Goal: Task Accomplishment & Management: Manage account settings

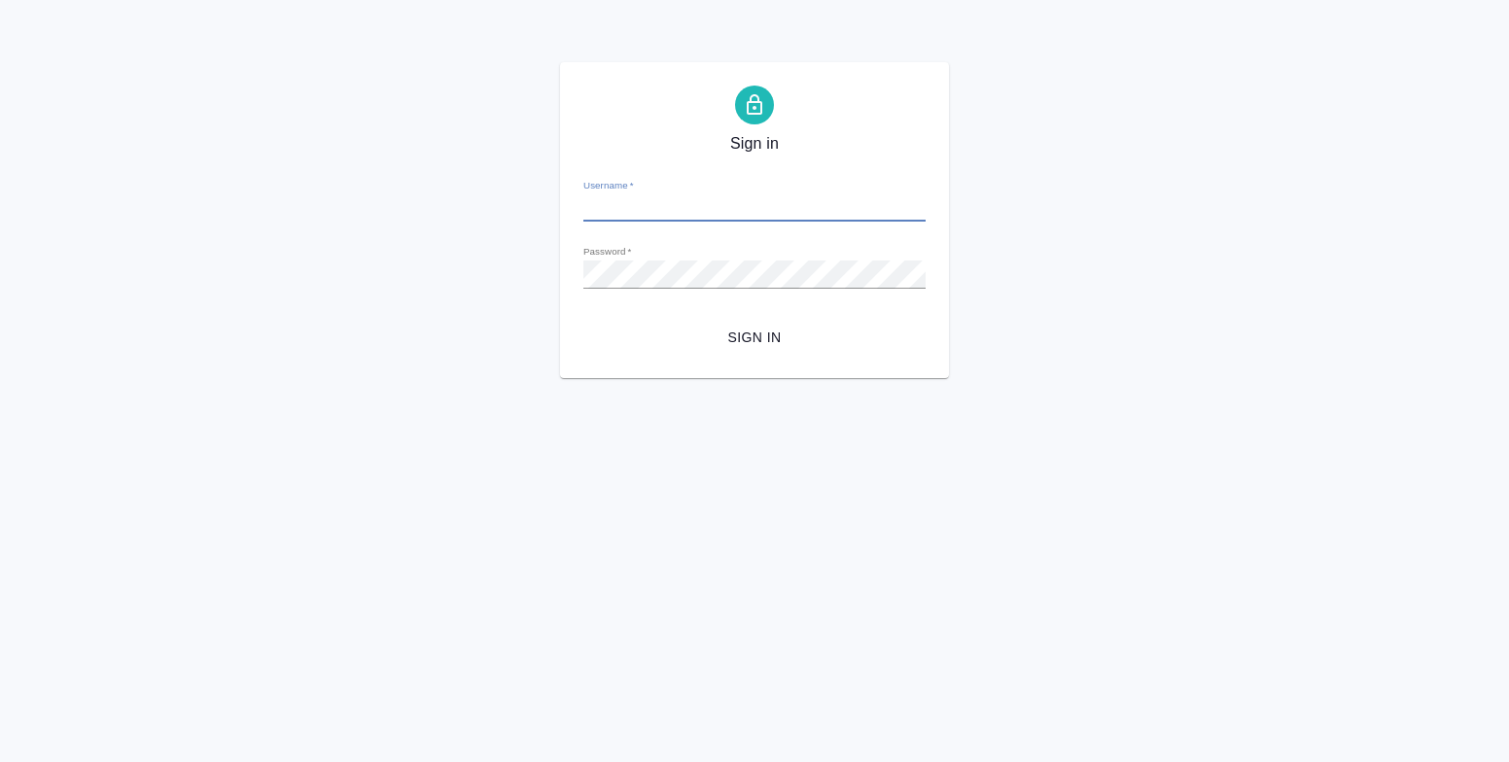
type input "[EMAIL_ADDRESS][DOMAIN_NAME]"
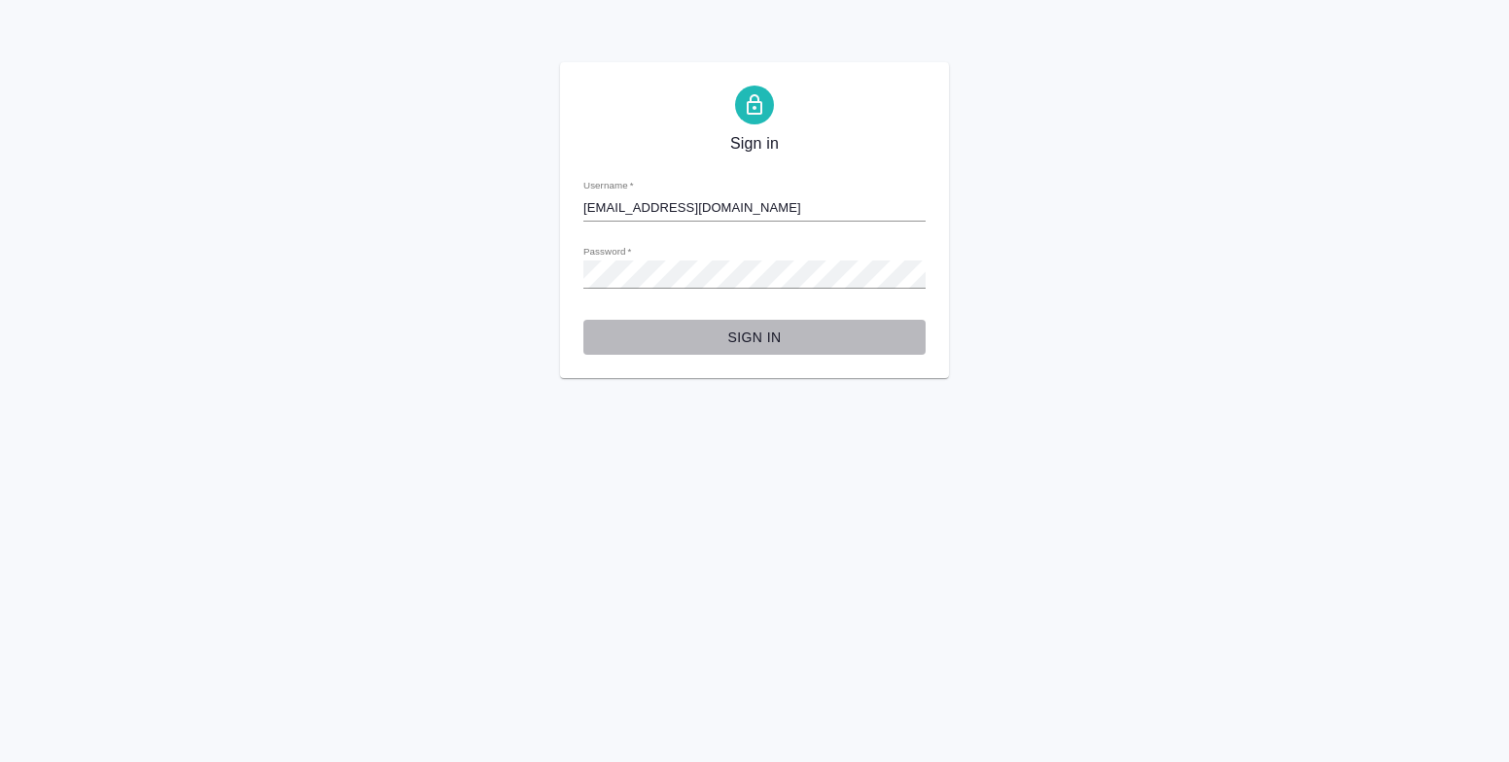
click at [766, 333] on span "Sign in" at bounding box center [754, 338] width 311 height 24
click at [583, 320] on button "Sign in" at bounding box center [754, 338] width 342 height 36
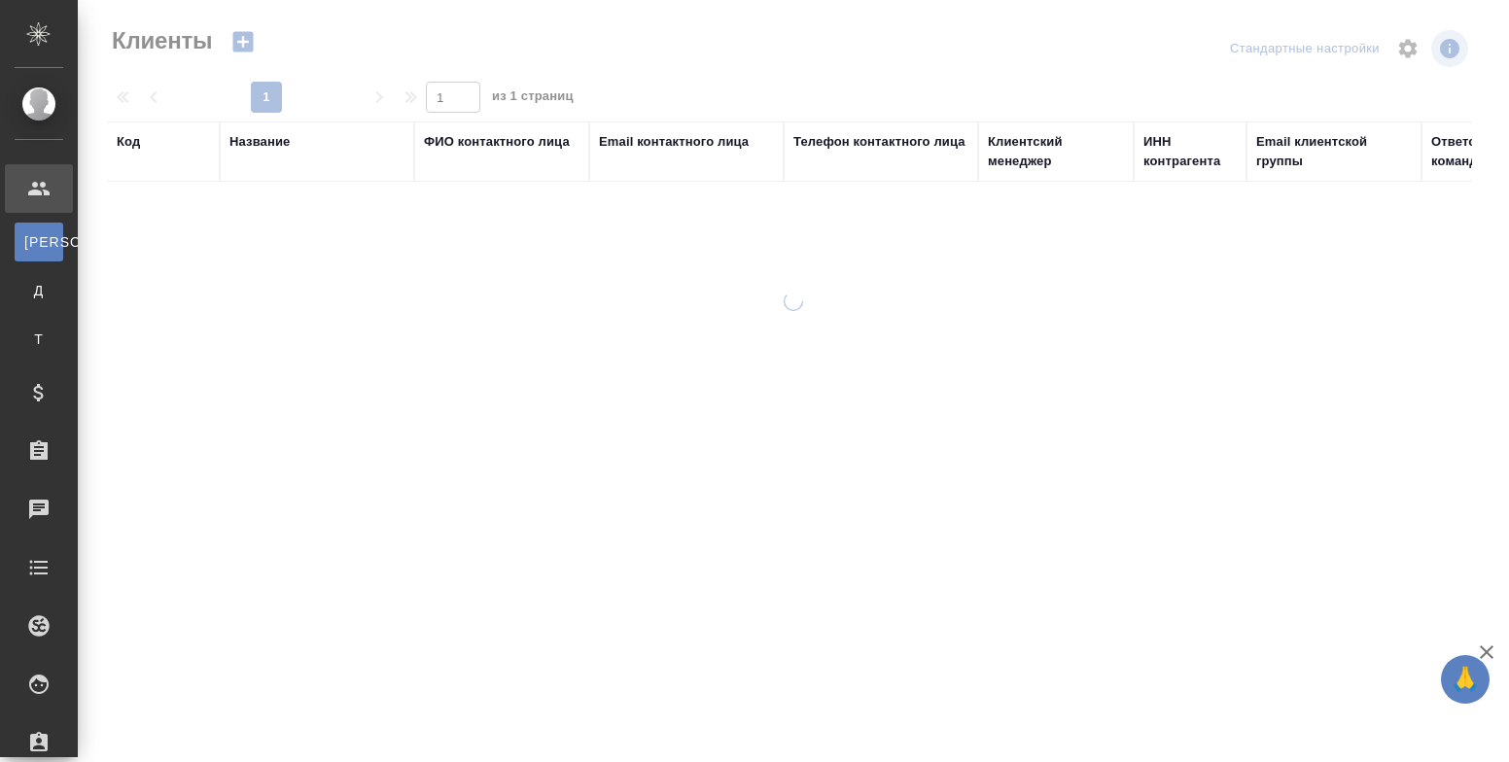
select select "RU"
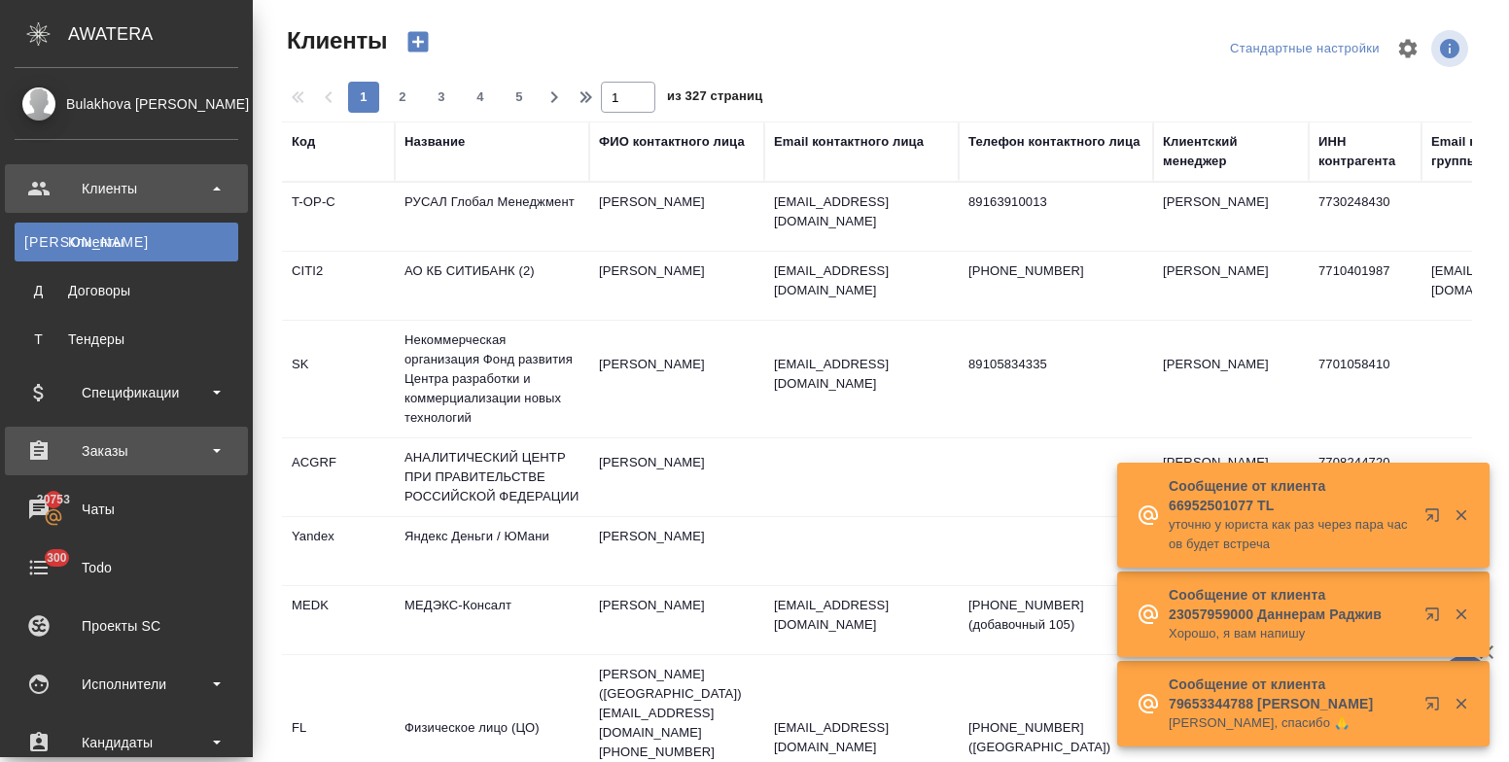
click at [157, 448] on div "Заказы" at bounding box center [127, 450] width 224 height 29
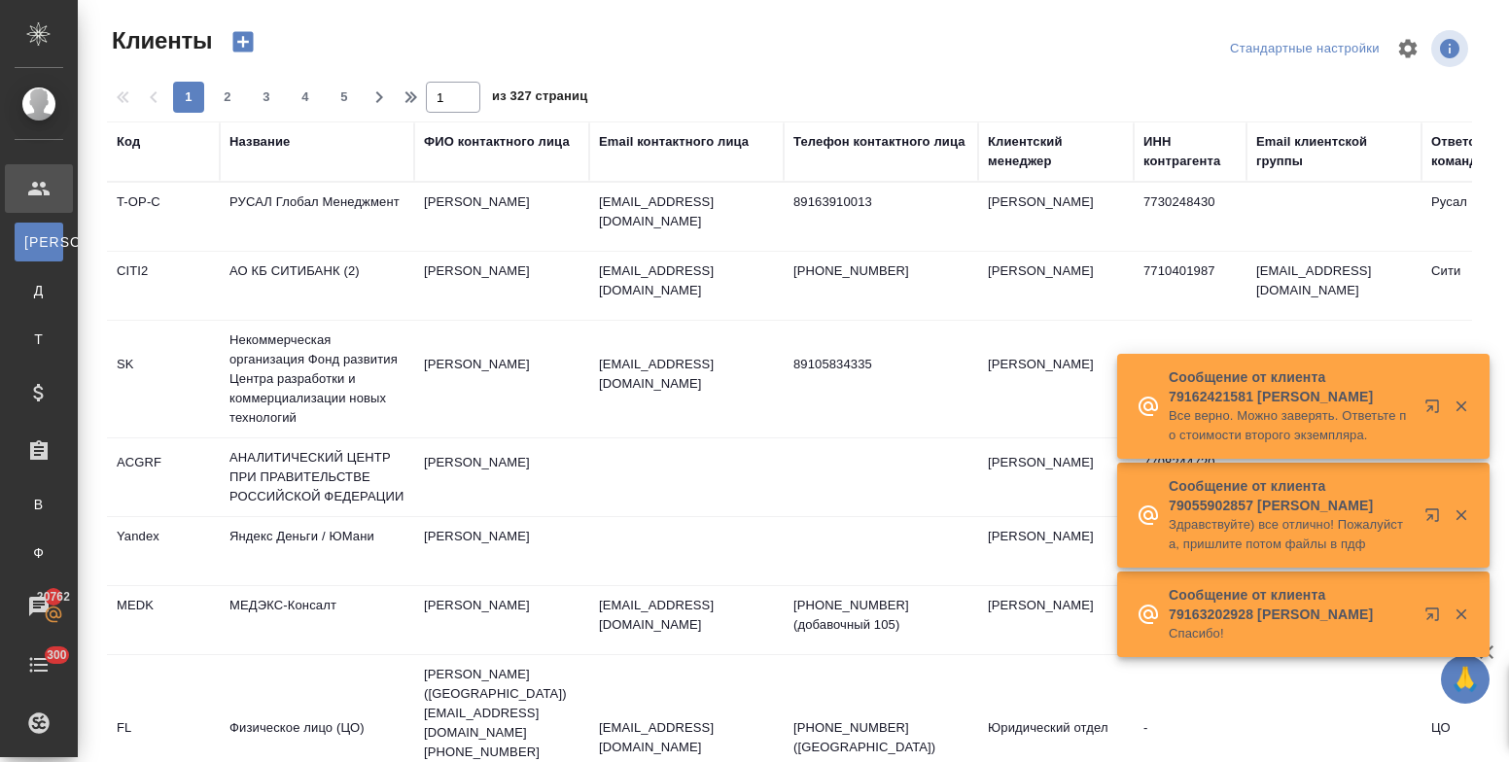
click at [243, 141] on div "Название" at bounding box center [259, 141] width 60 height 19
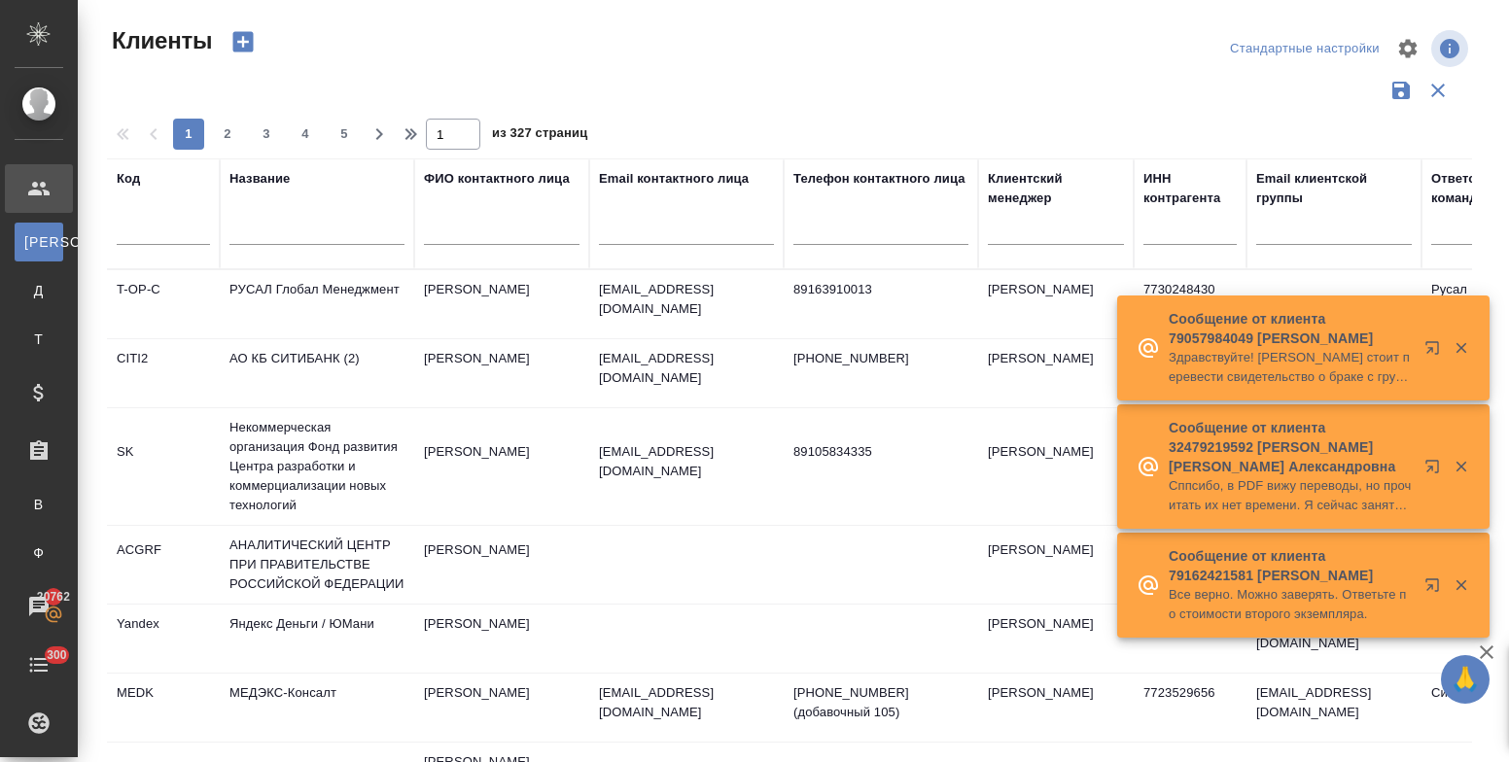
click at [253, 241] on input "text" at bounding box center [316, 233] width 175 height 24
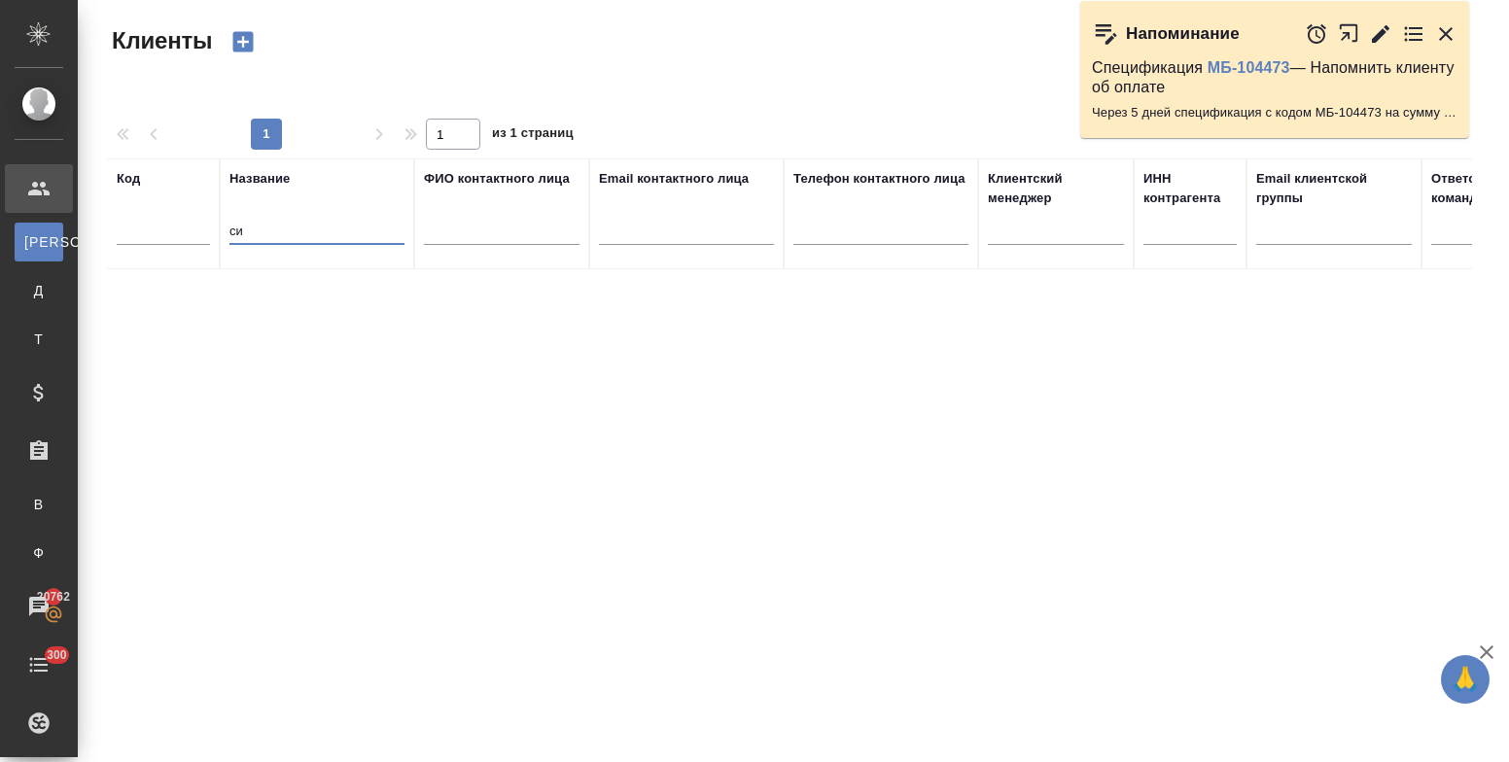
type input "c"
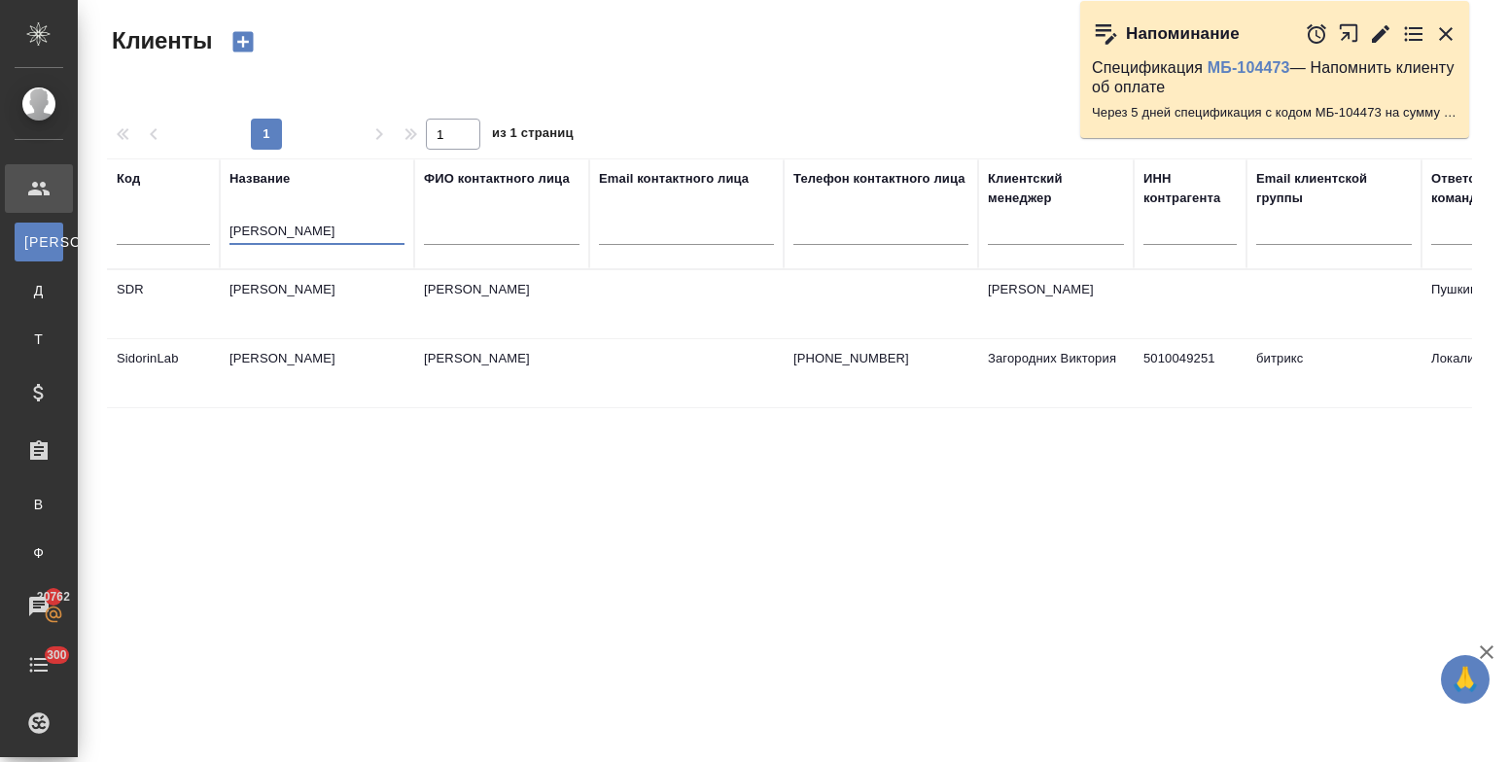
type input "сидор"
click at [280, 287] on td "Сидоренков" at bounding box center [317, 304] width 194 height 68
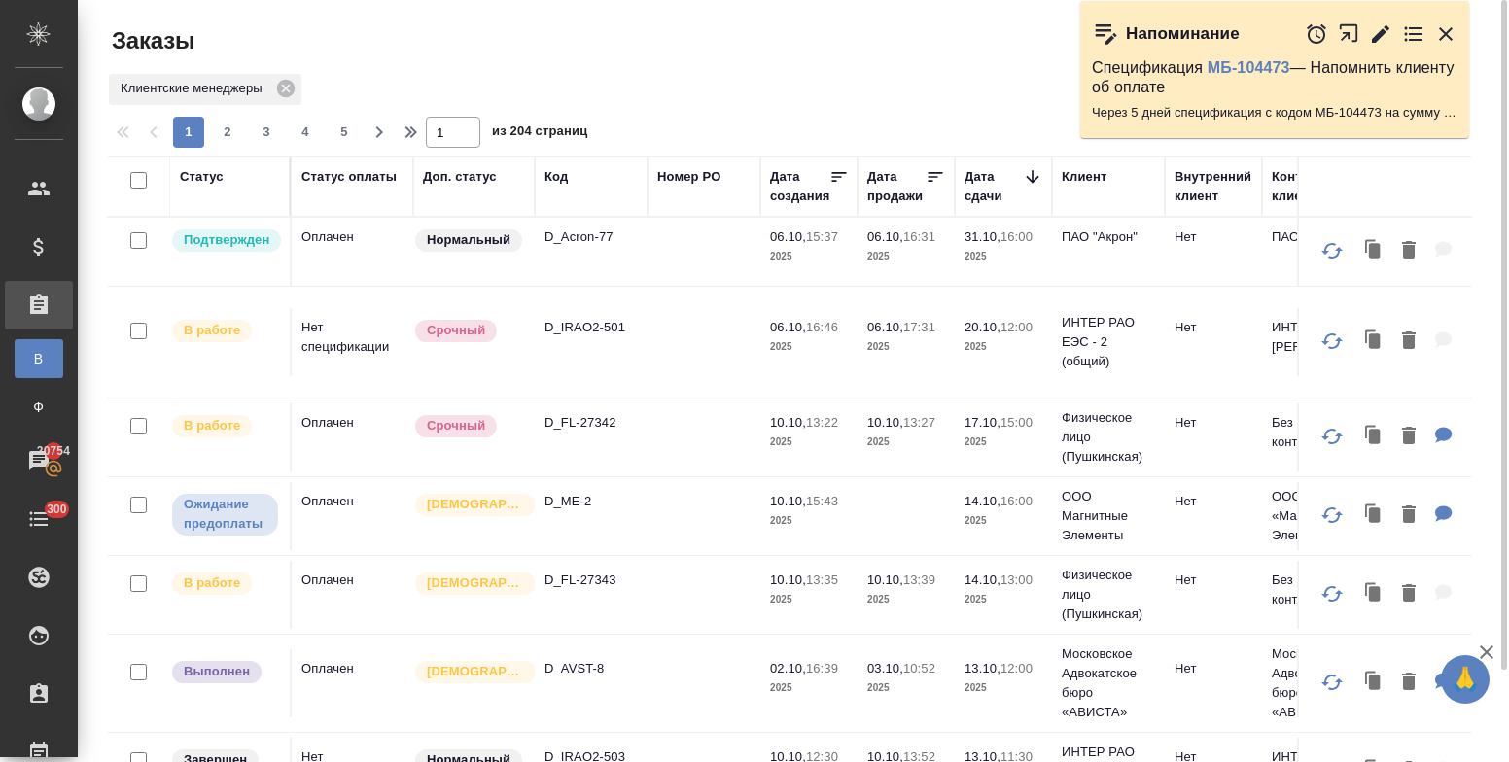
click at [576, 583] on p "D_FL-27343" at bounding box center [590, 580] width 93 height 19
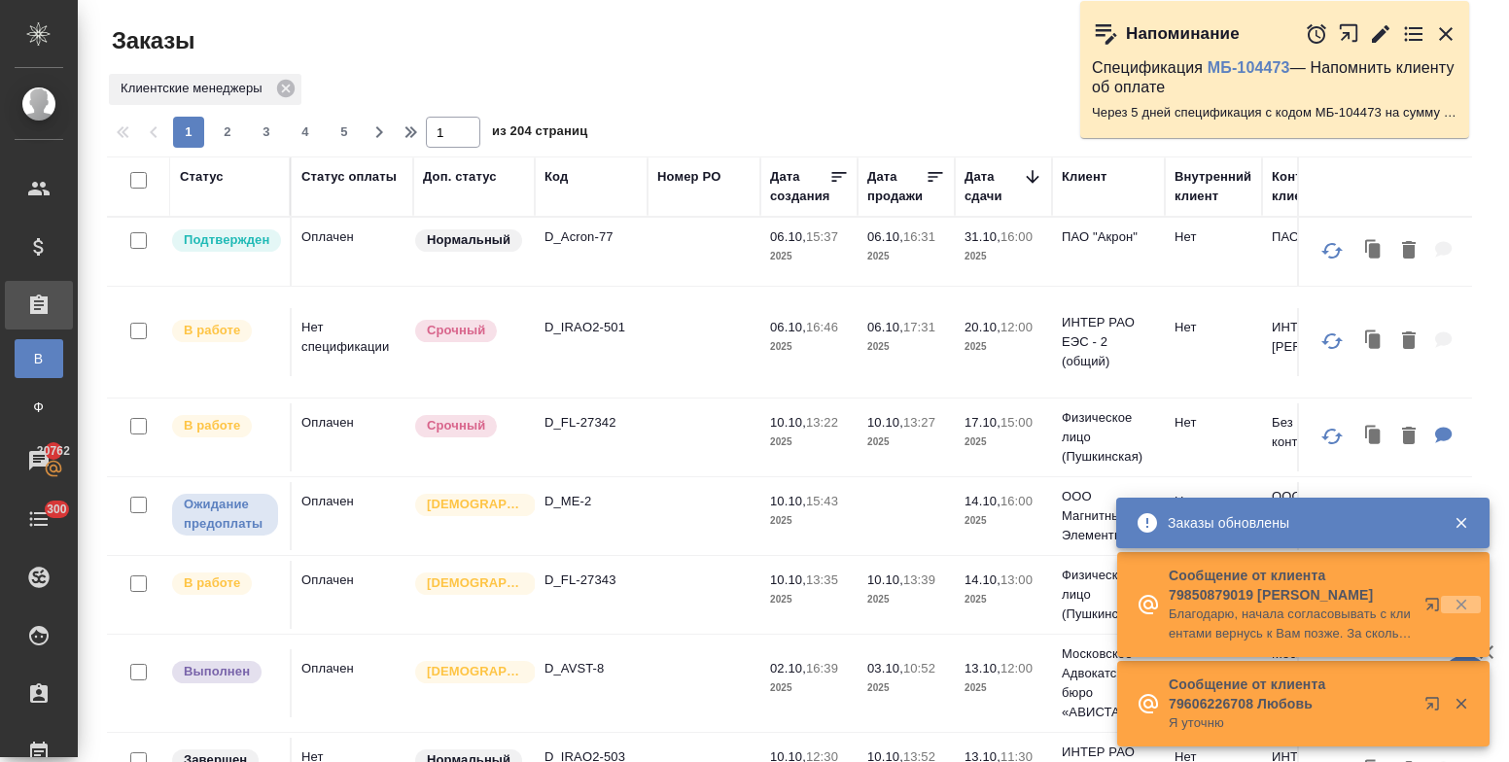
click at [1460, 608] on icon "button" at bounding box center [1460, 604] width 17 height 17
click at [1464, 707] on icon "button" at bounding box center [1460, 704] width 11 height 11
click at [1465, 523] on icon "button" at bounding box center [1460, 522] width 17 height 17
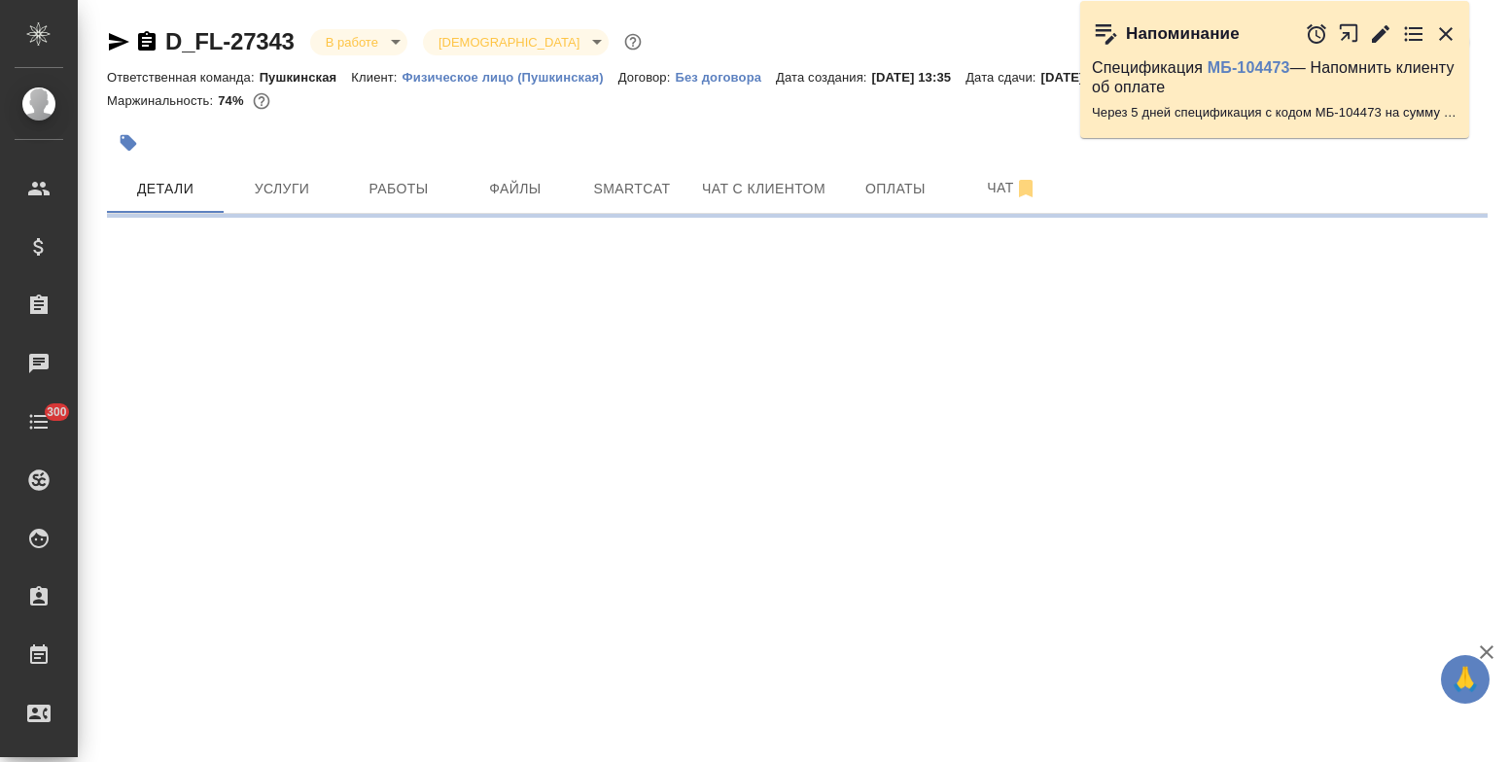
select select "RU"
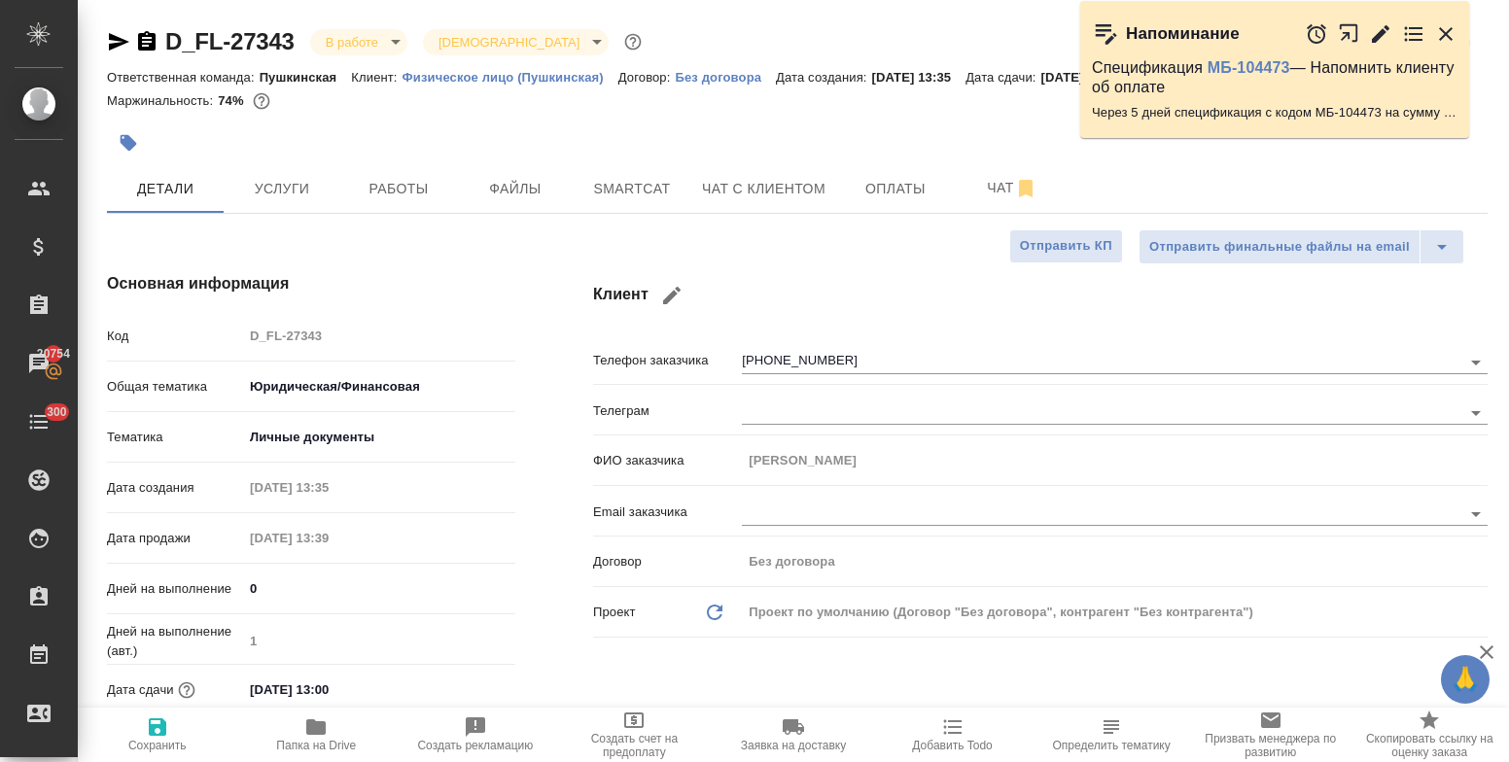
type textarea "x"
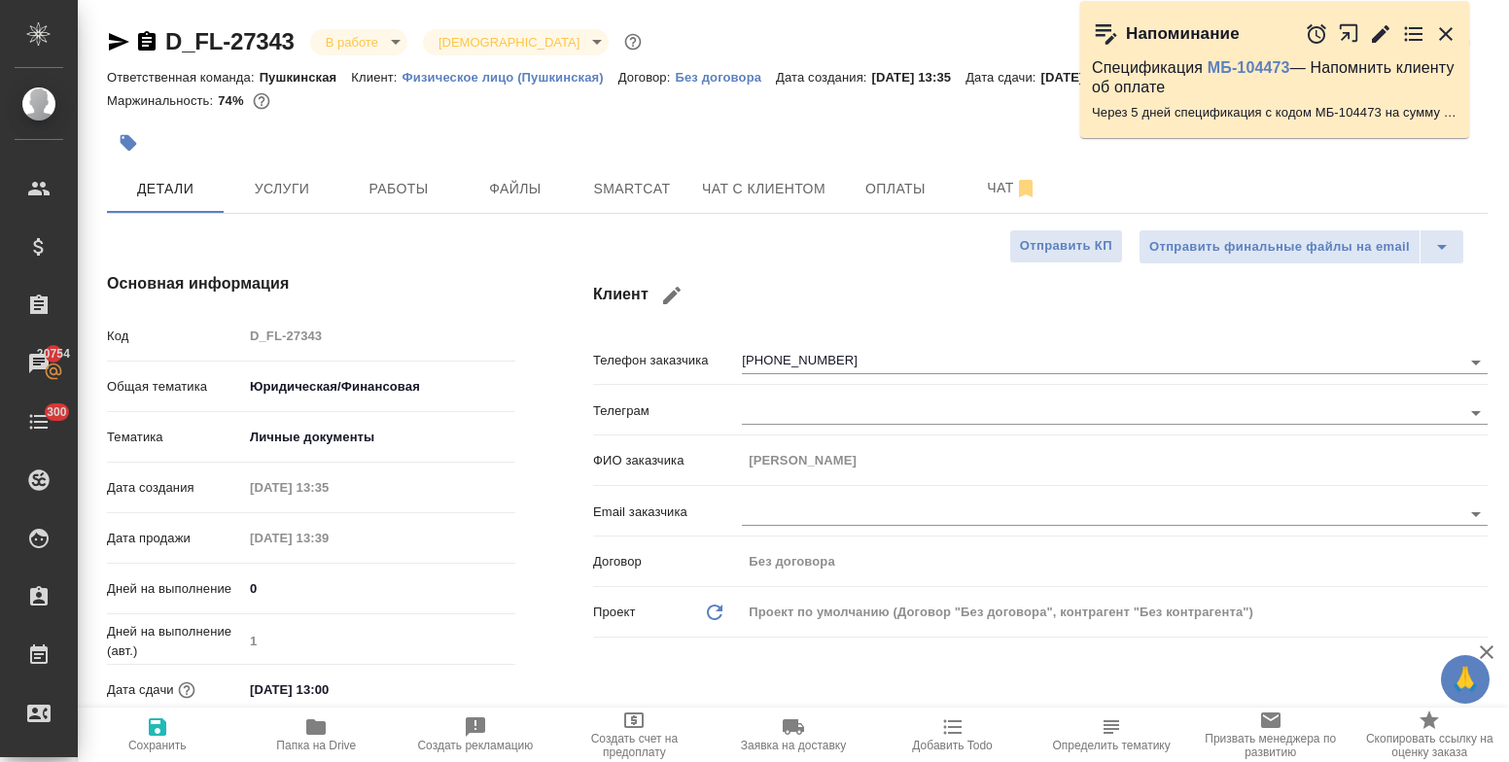
type textarea "x"
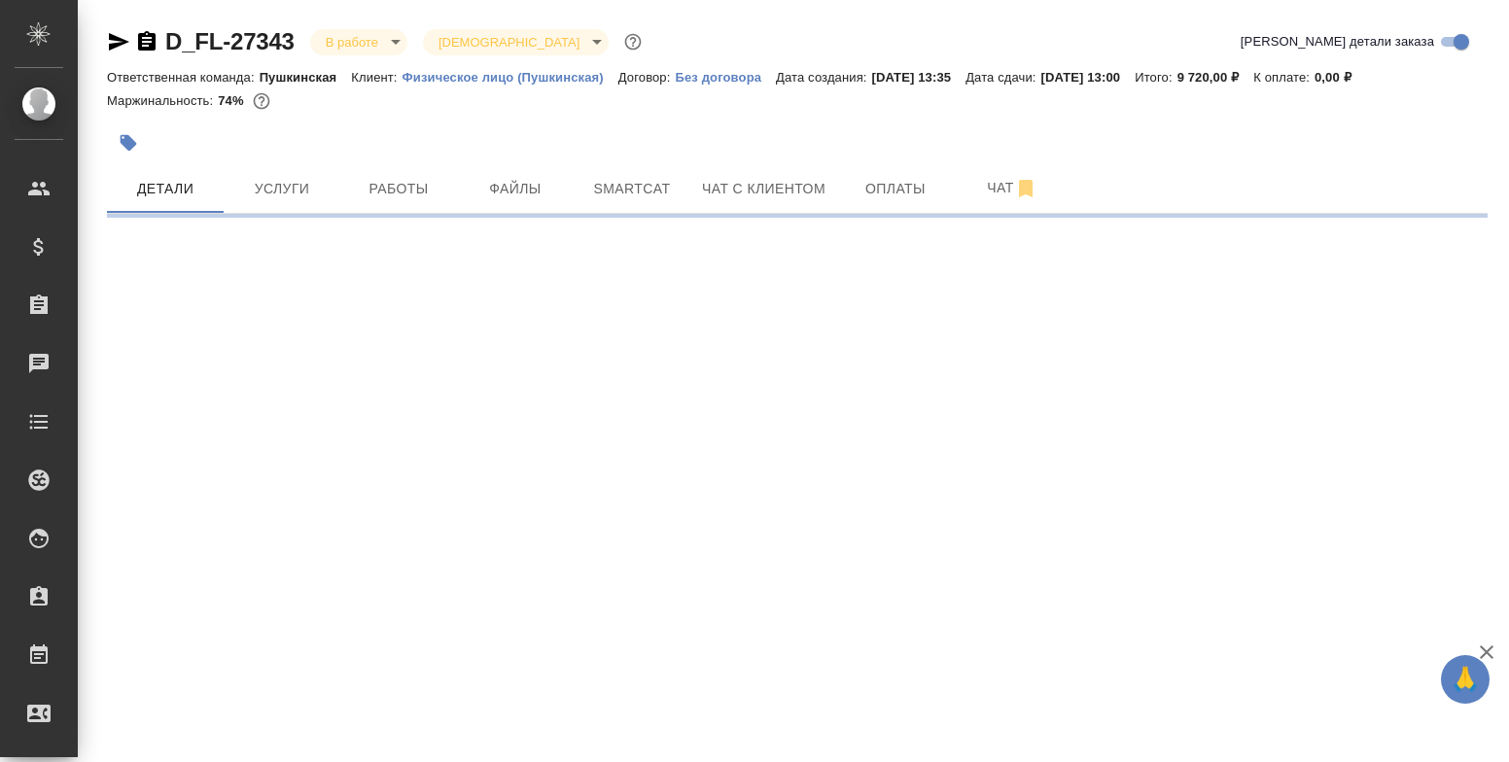
select select "RU"
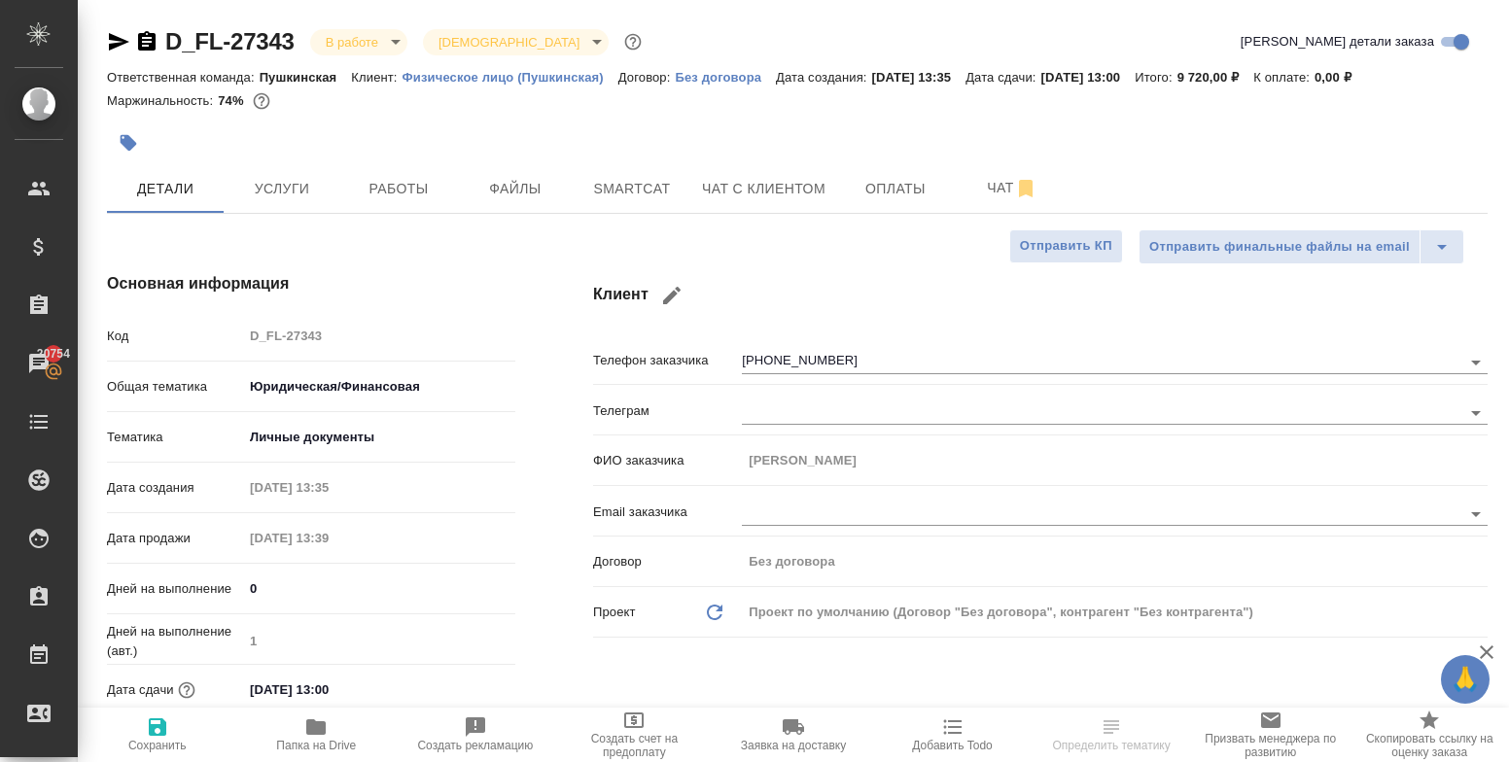
type textarea "x"
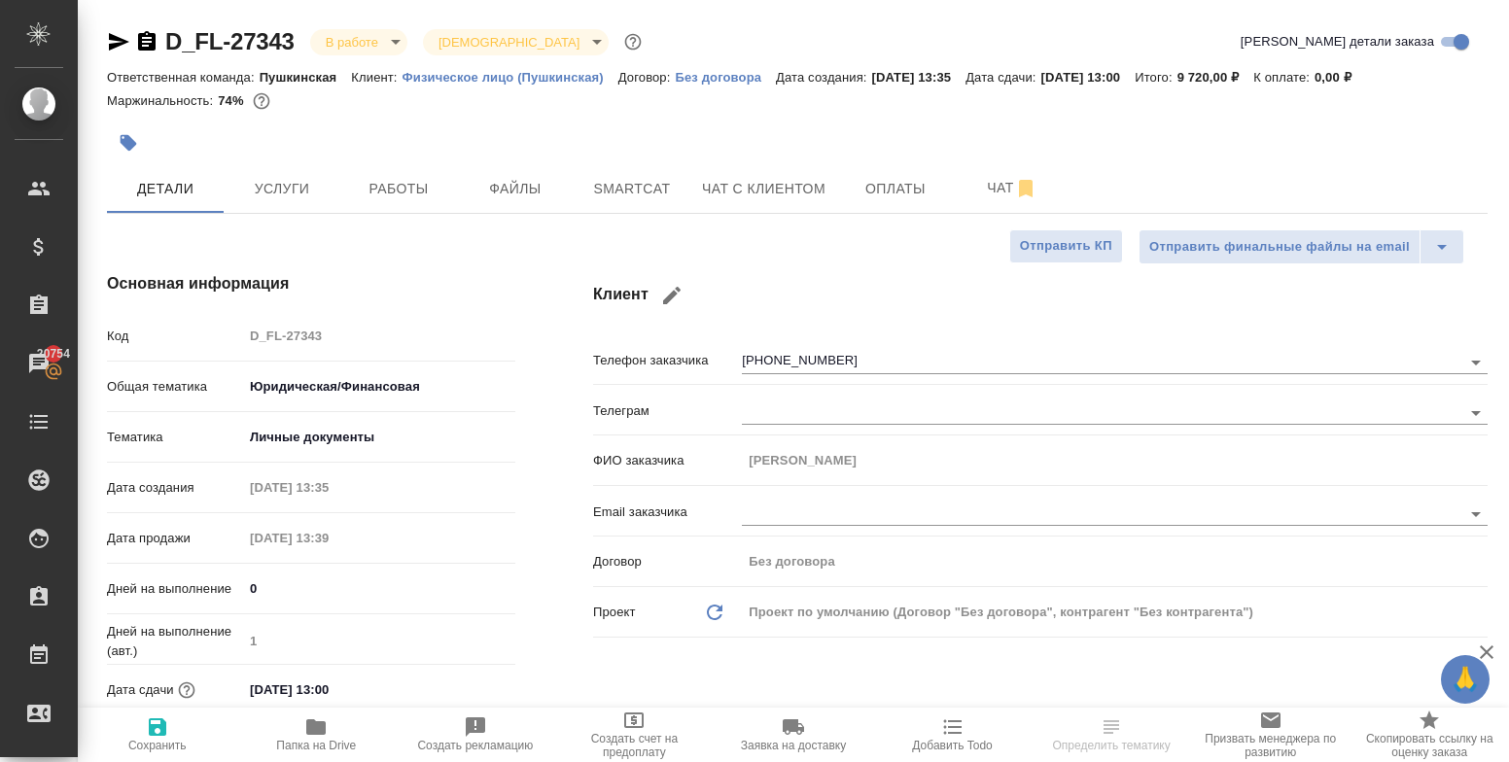
type textarea "x"
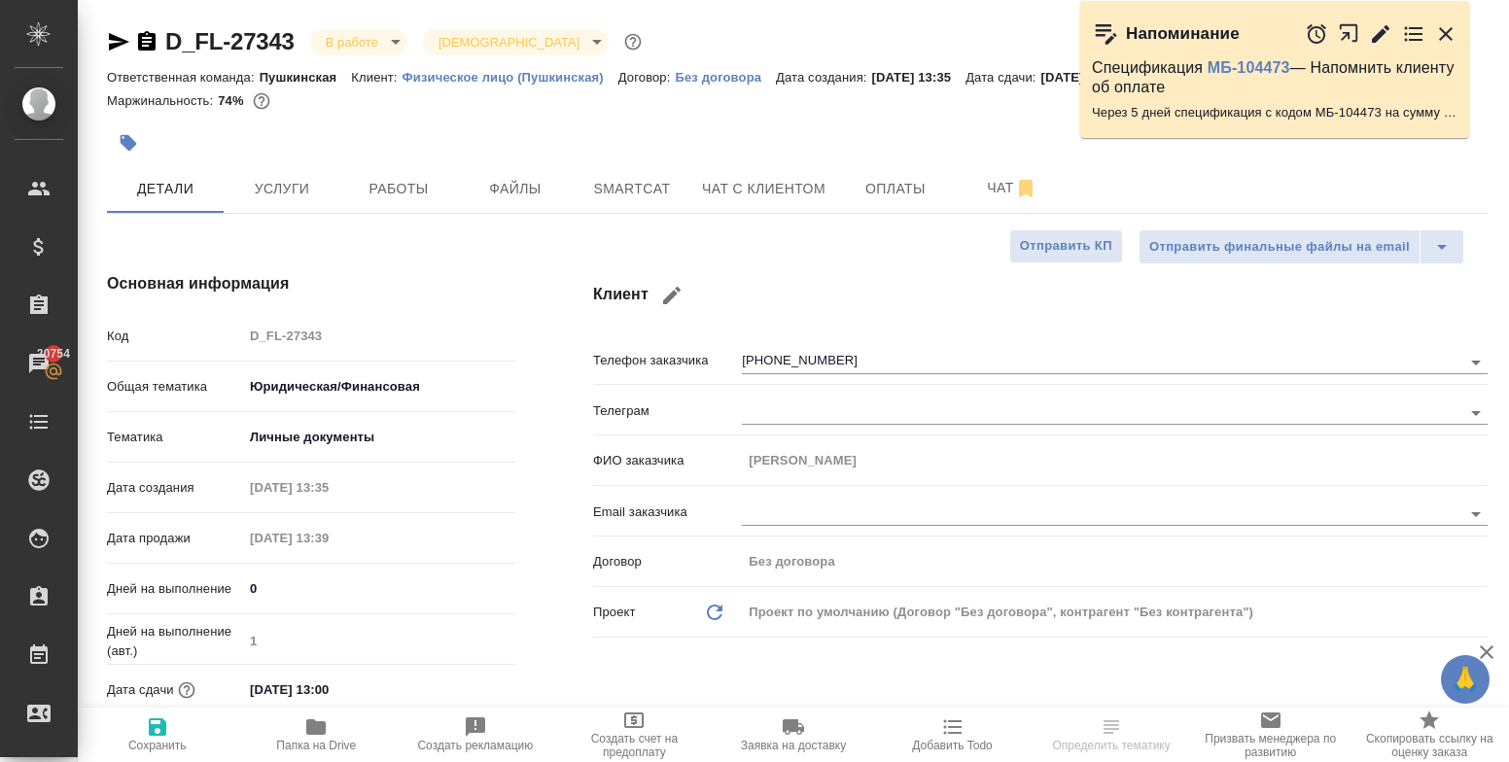
type textarea "x"
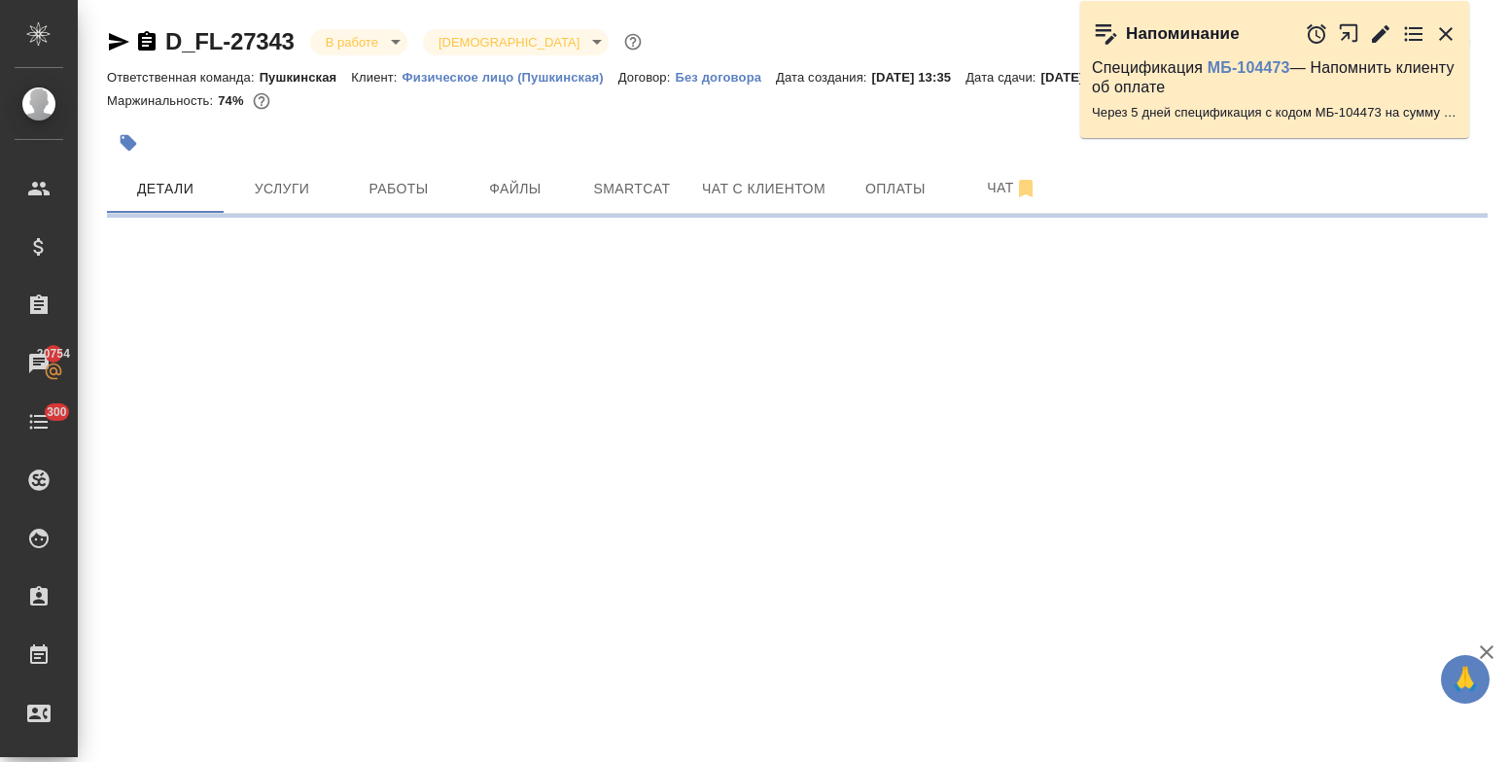
select select "RU"
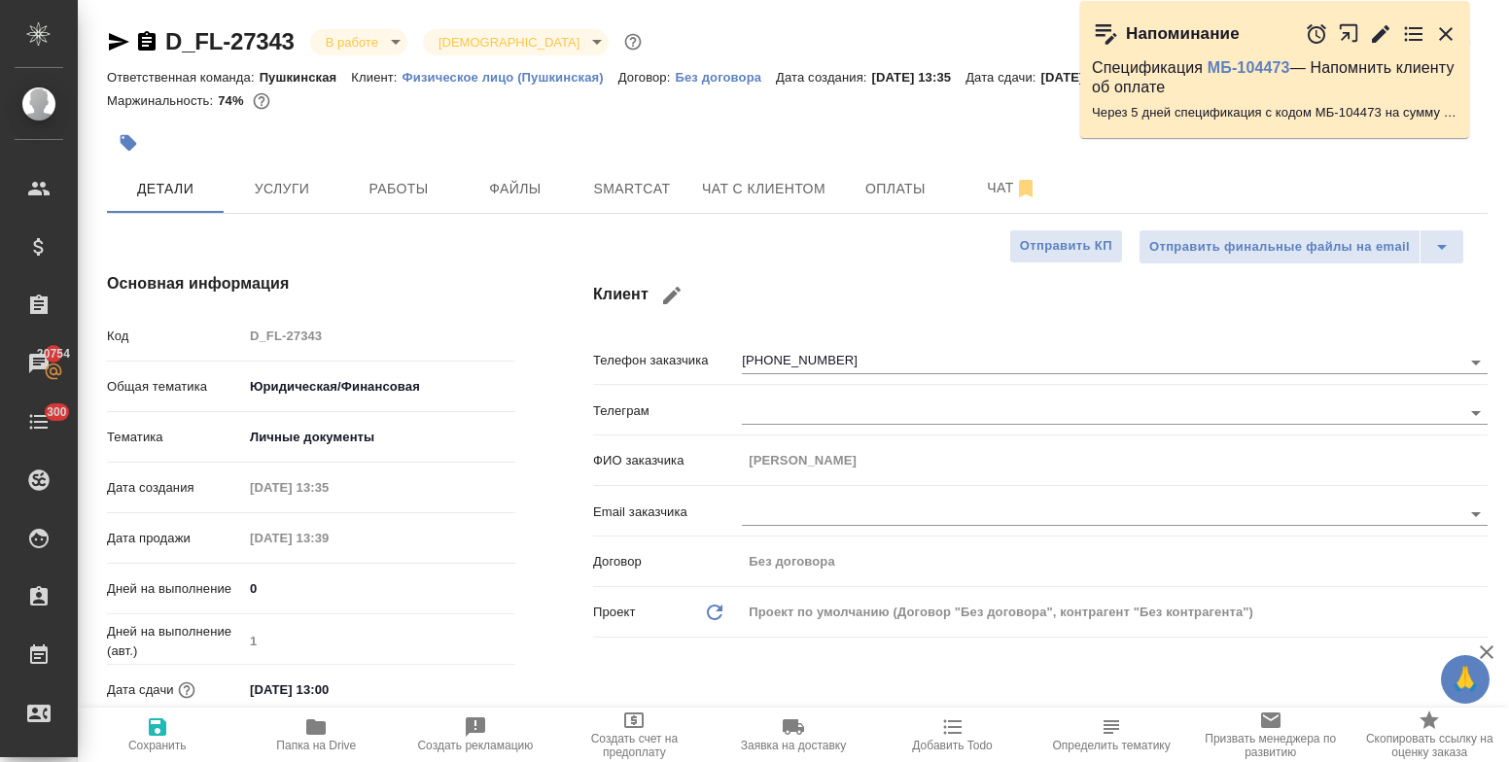
type textarea "x"
click at [315, 737] on icon "button" at bounding box center [315, 727] width 23 height 23
type textarea "x"
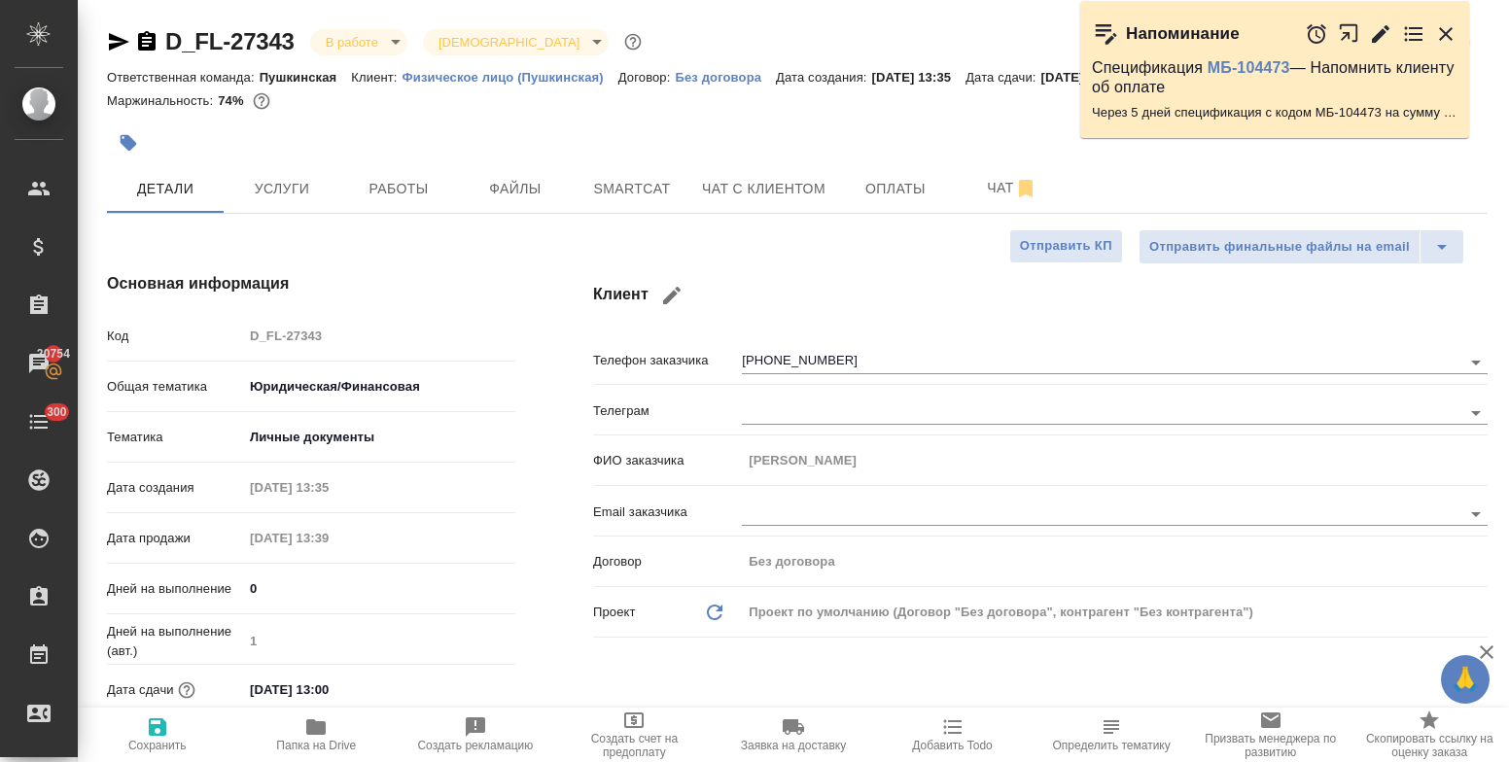
type textarea "x"
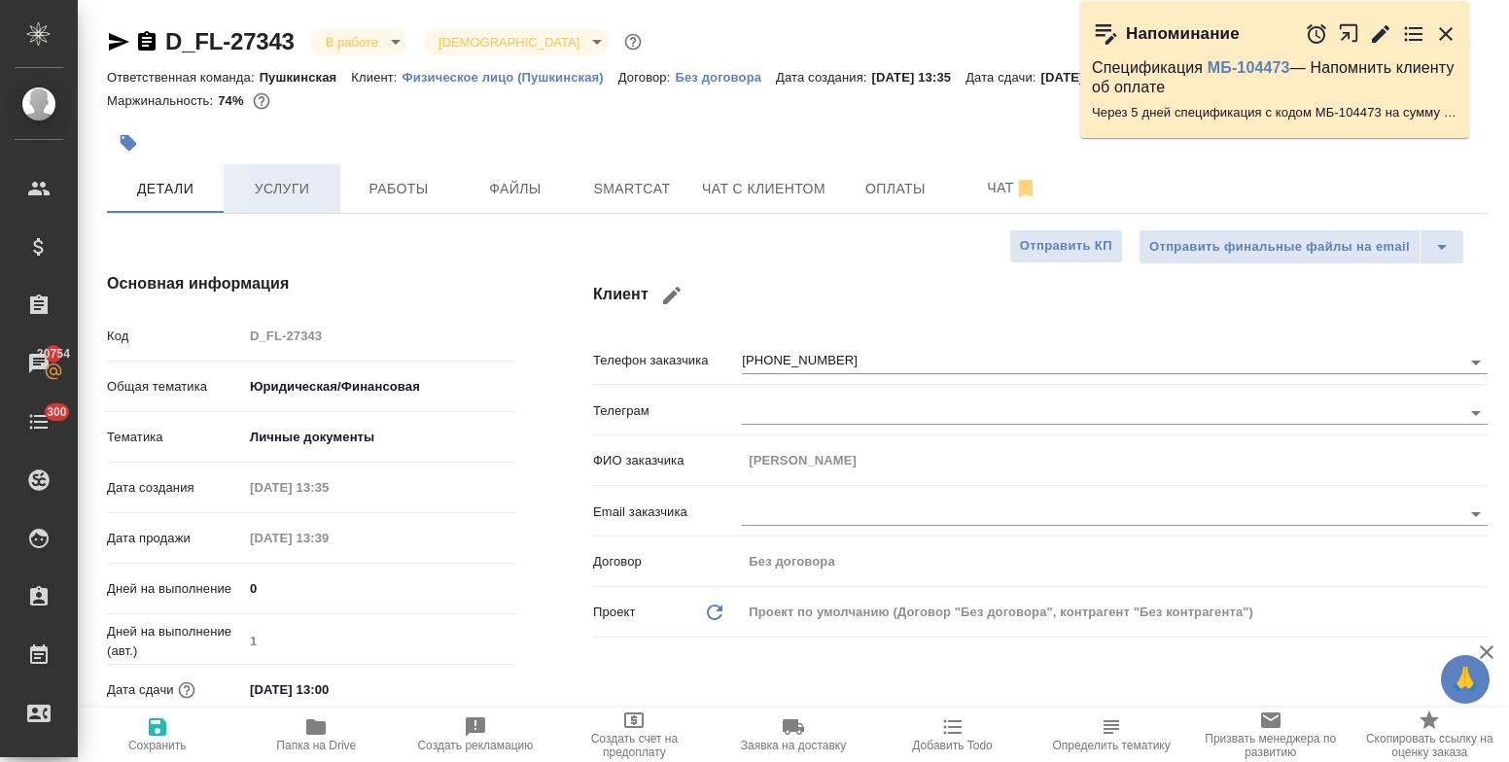
click at [278, 199] on span "Услуги" at bounding box center [281, 189] width 93 height 24
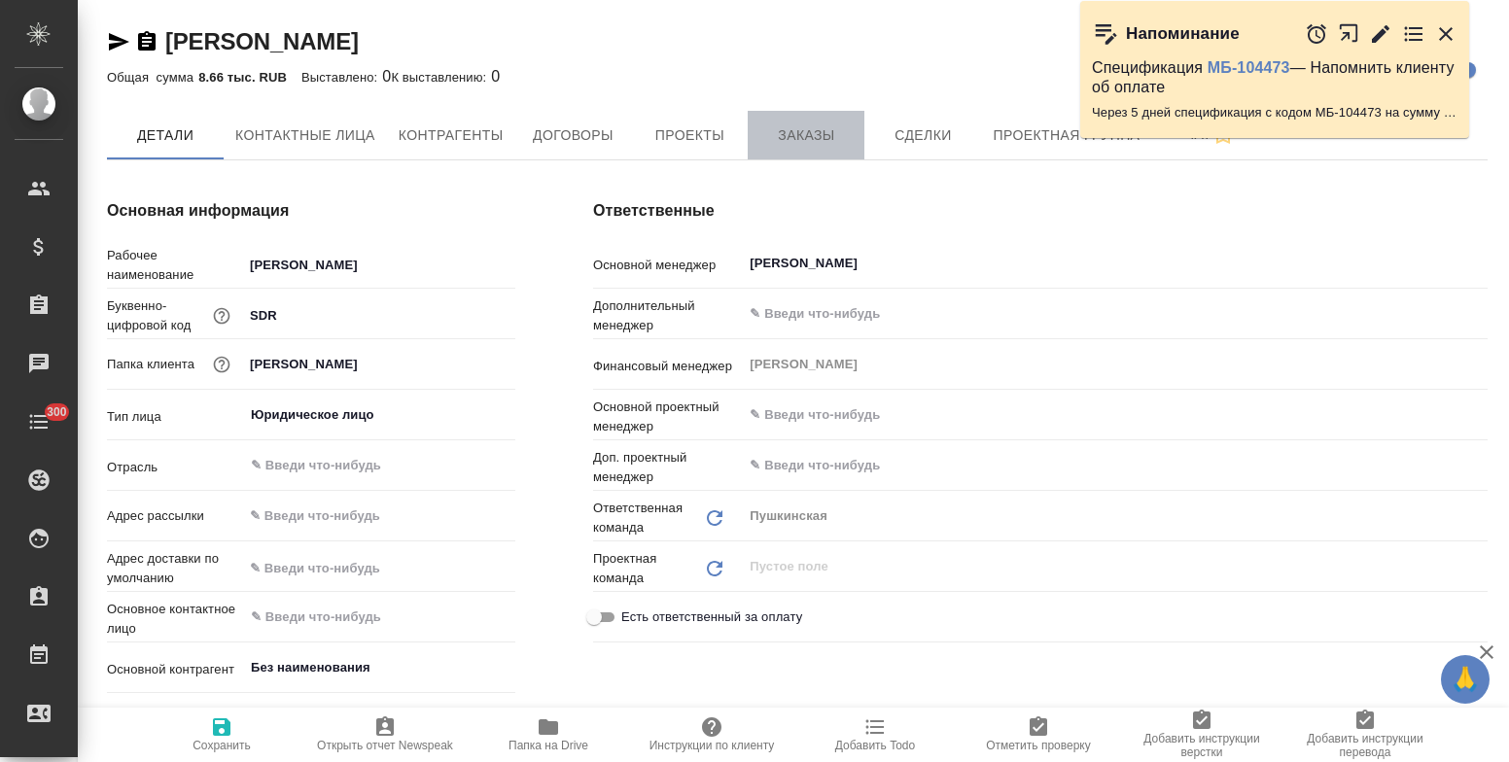
click at [800, 141] on span "Заказы" at bounding box center [805, 135] width 93 height 24
type textarea "x"
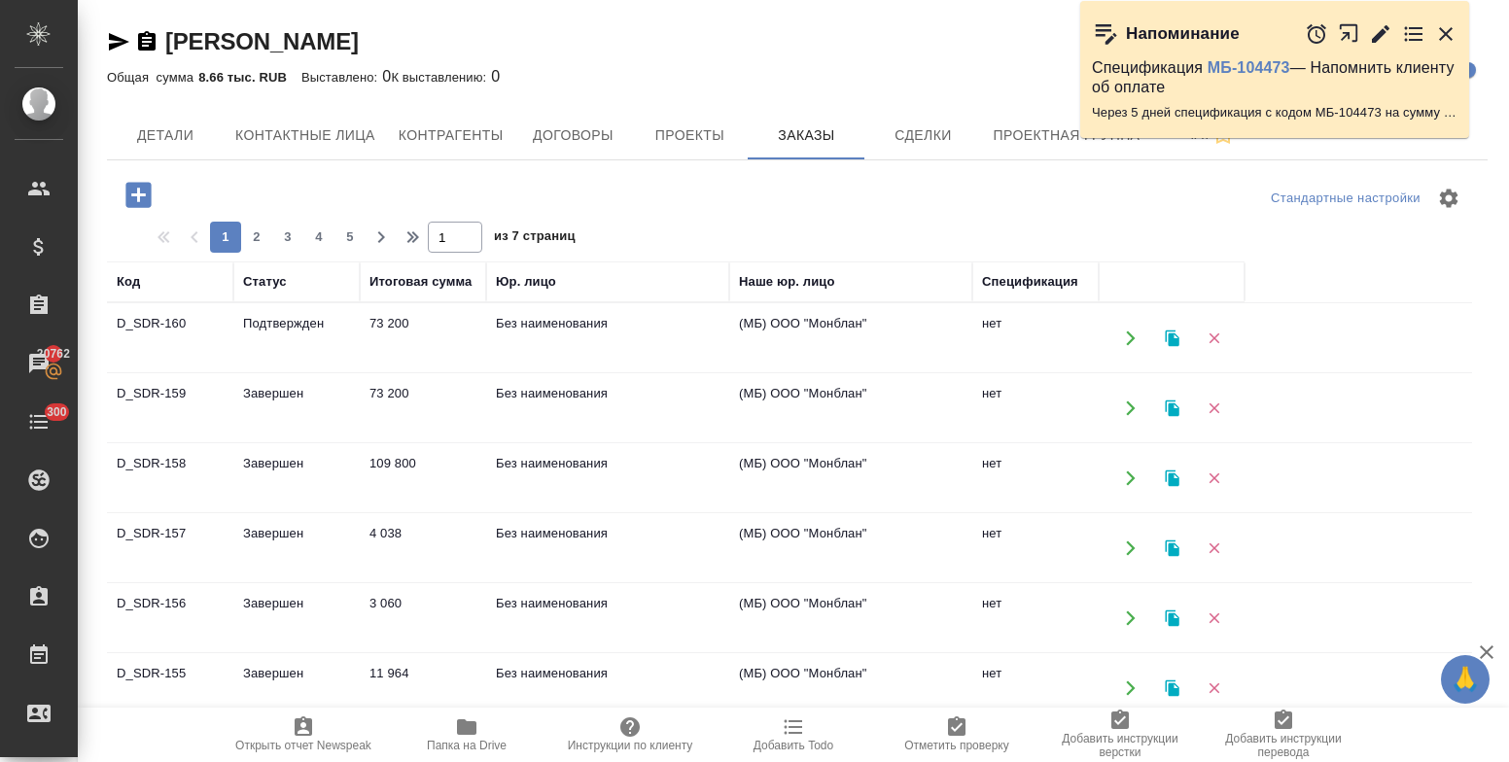
click at [139, 200] on icon "button" at bounding box center [139, 195] width 34 height 34
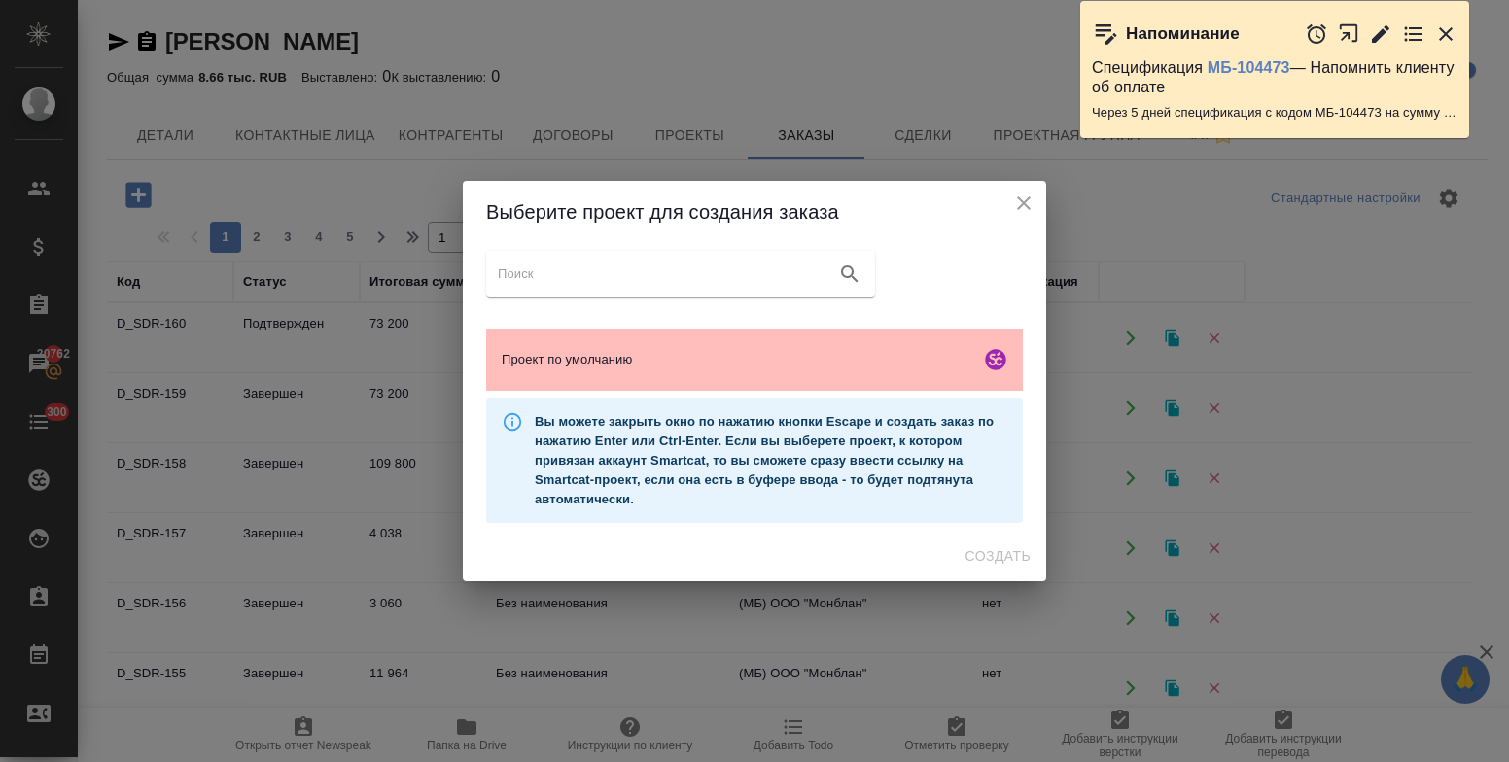
click at [693, 372] on div "Проект по умолчанию" at bounding box center [754, 360] width 537 height 62
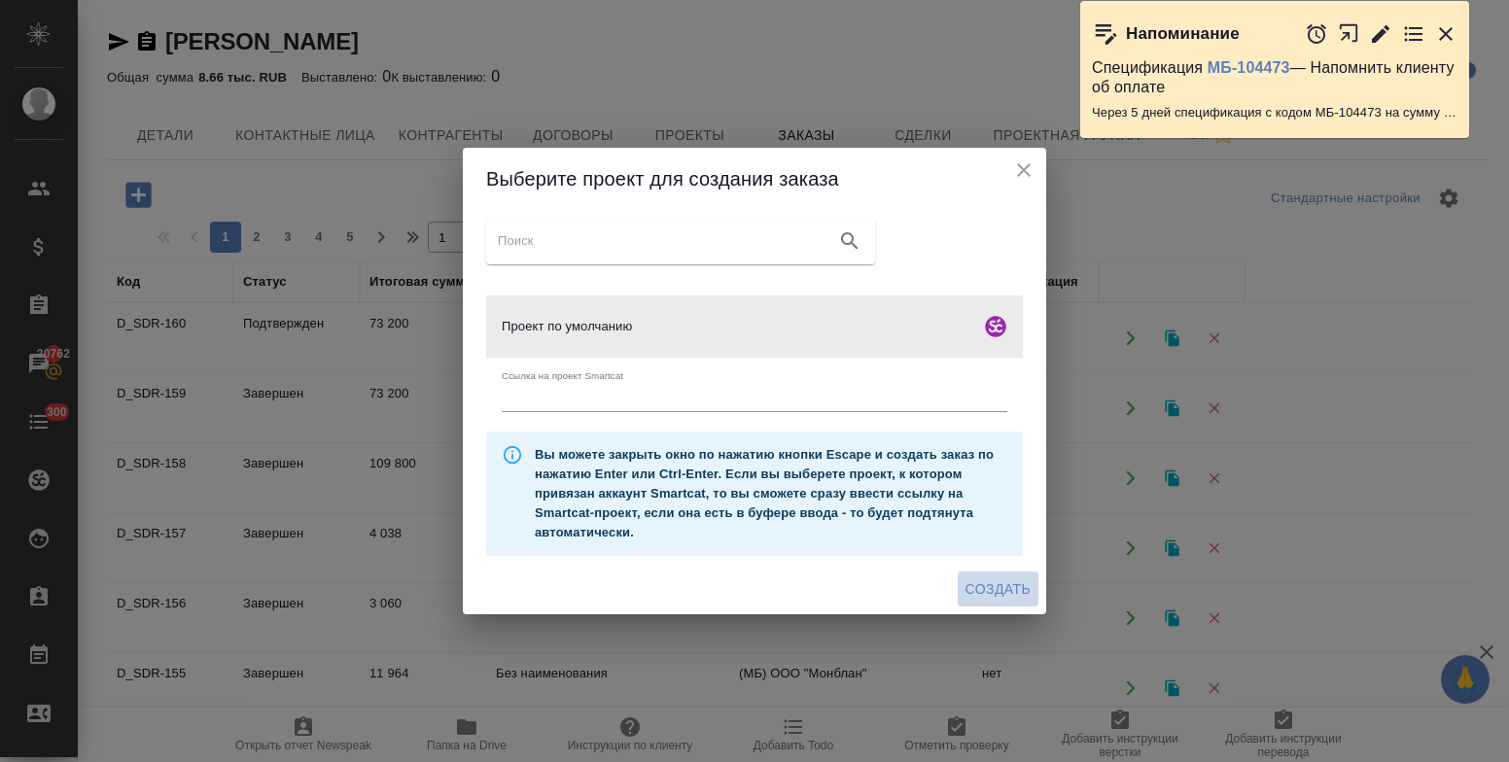
click at [994, 584] on span "Создать" at bounding box center [997, 589] width 65 height 24
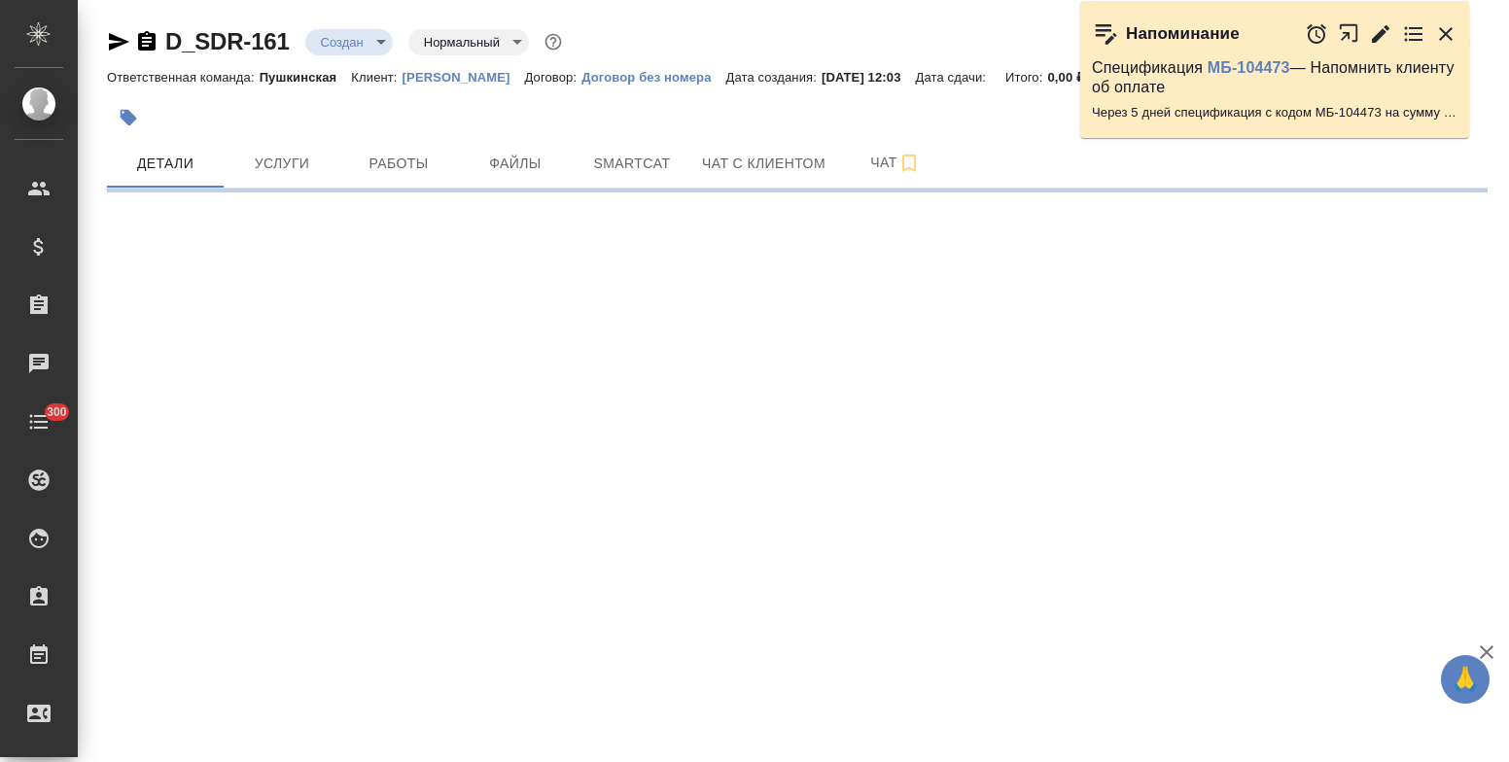
select select "RU"
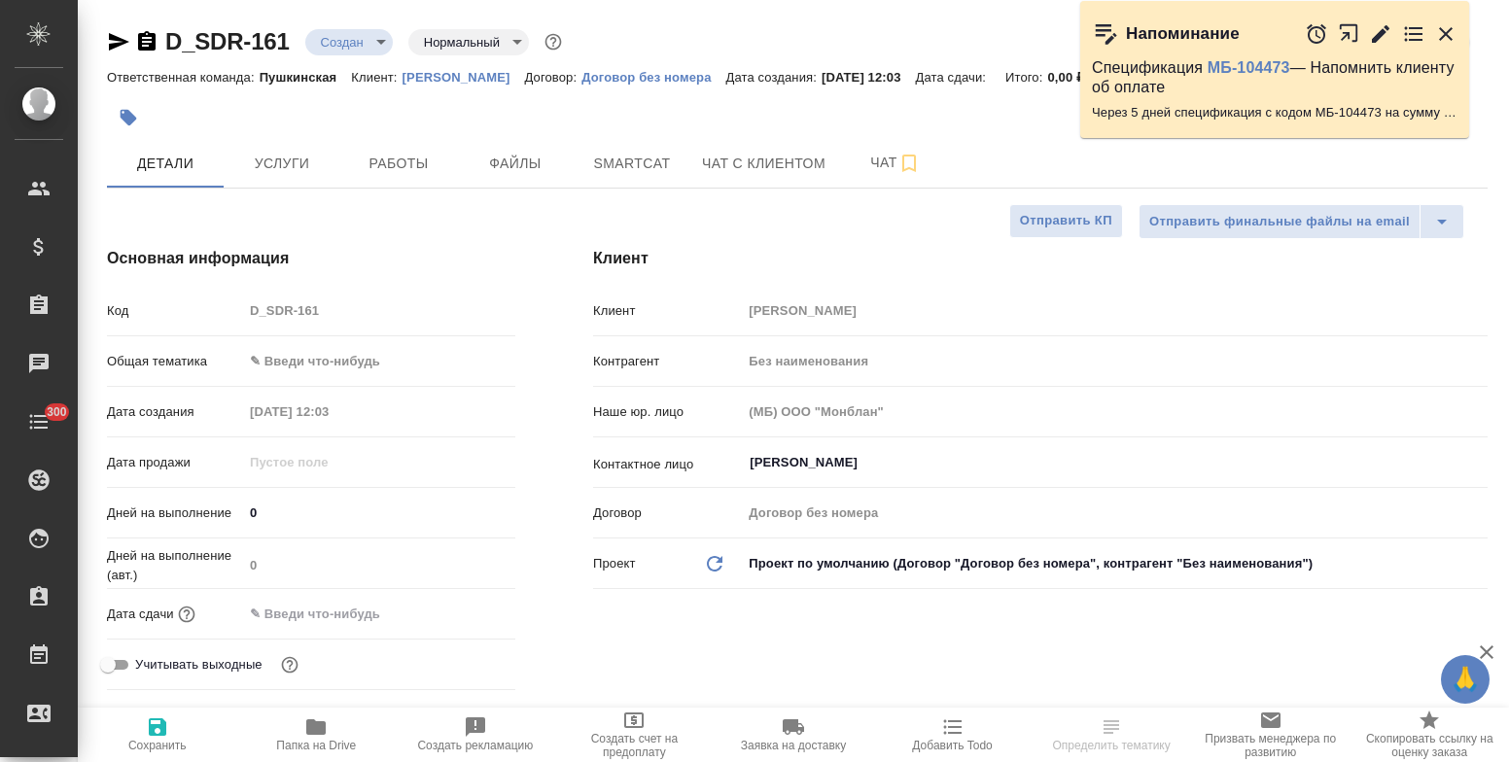
type textarea "x"
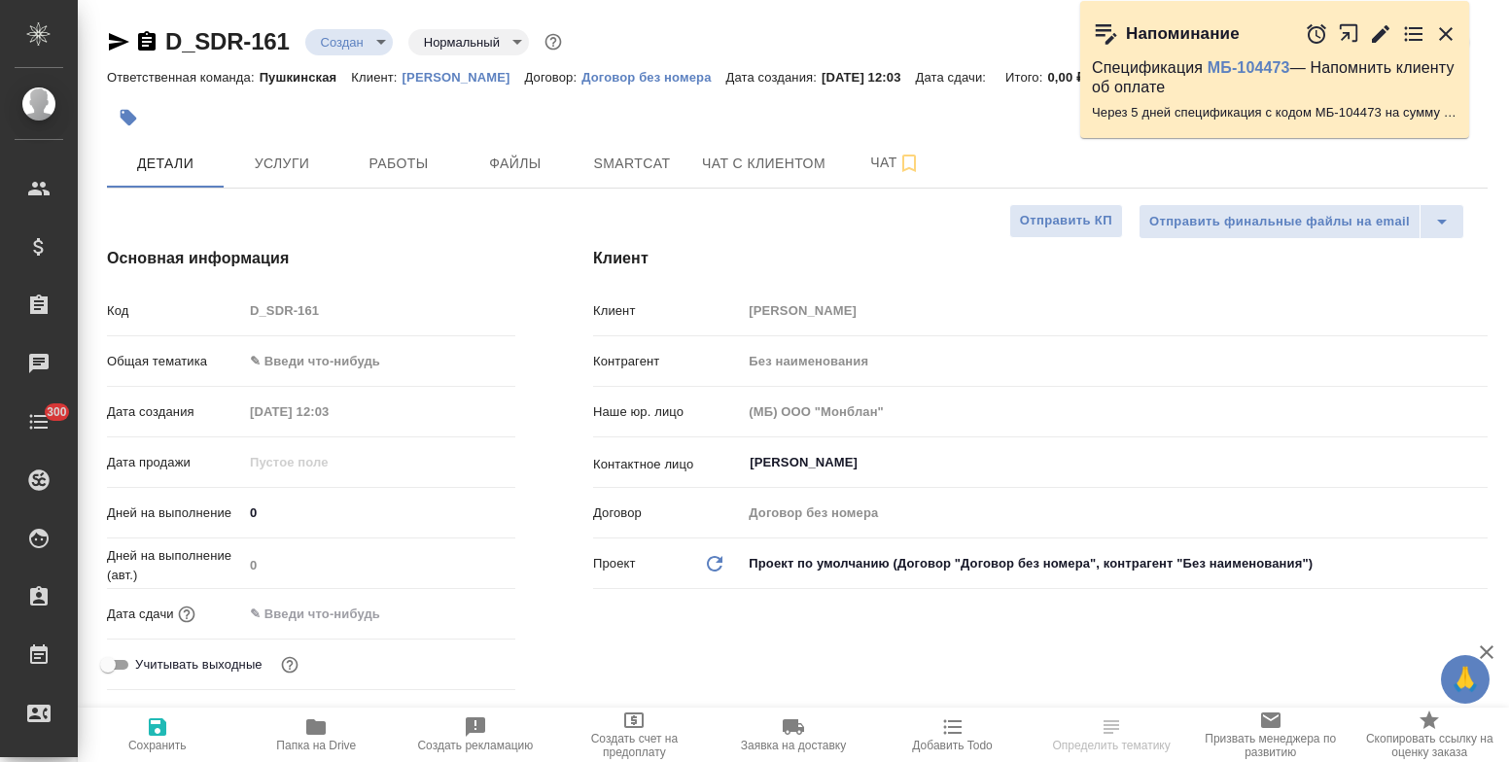
type textarea "x"
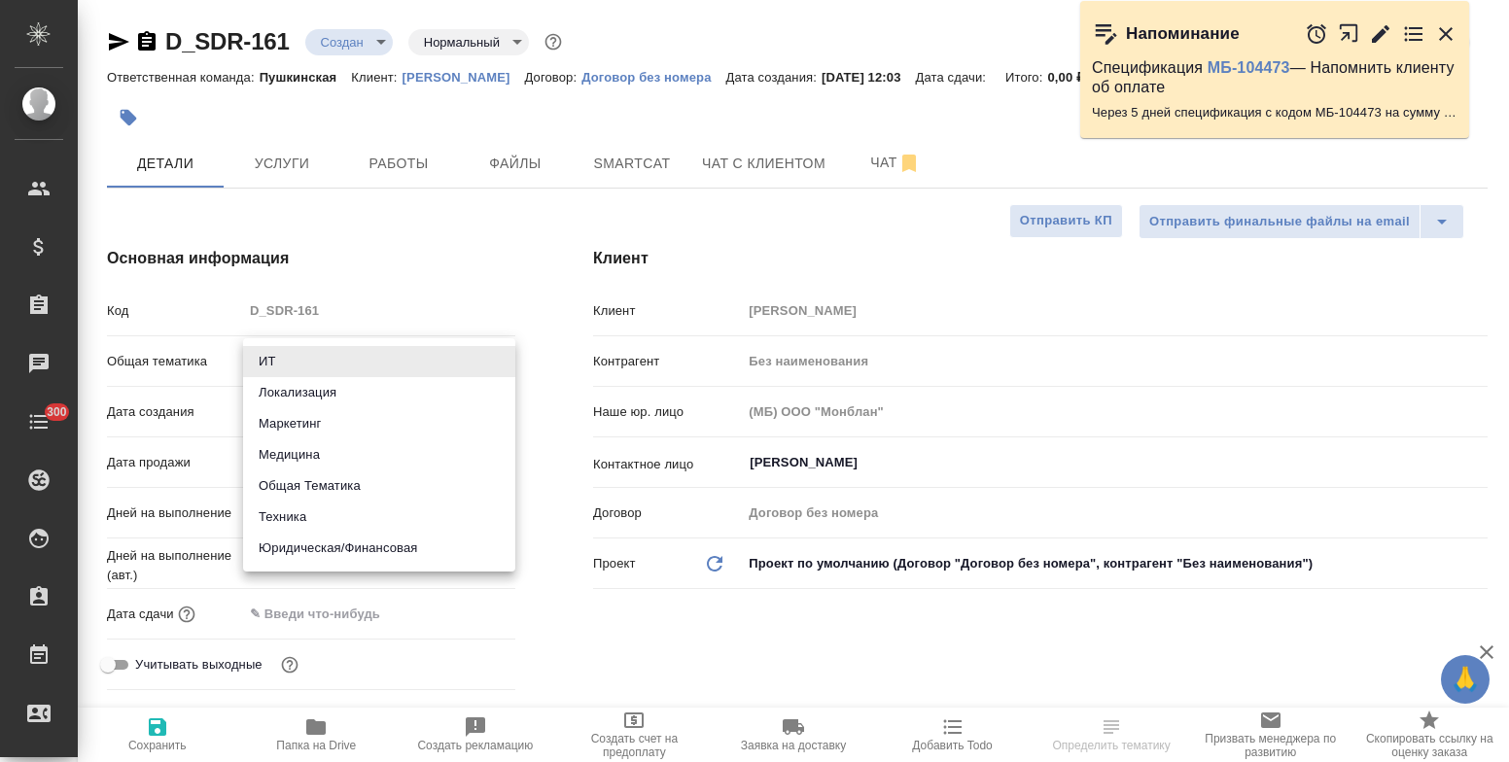
click at [282, 361] on body "🙏 .cls-1 fill:#fff; AWATERA Bulakhova Elena Клиенты Спецификации Заказы Чаты 30…" at bounding box center [754, 381] width 1509 height 762
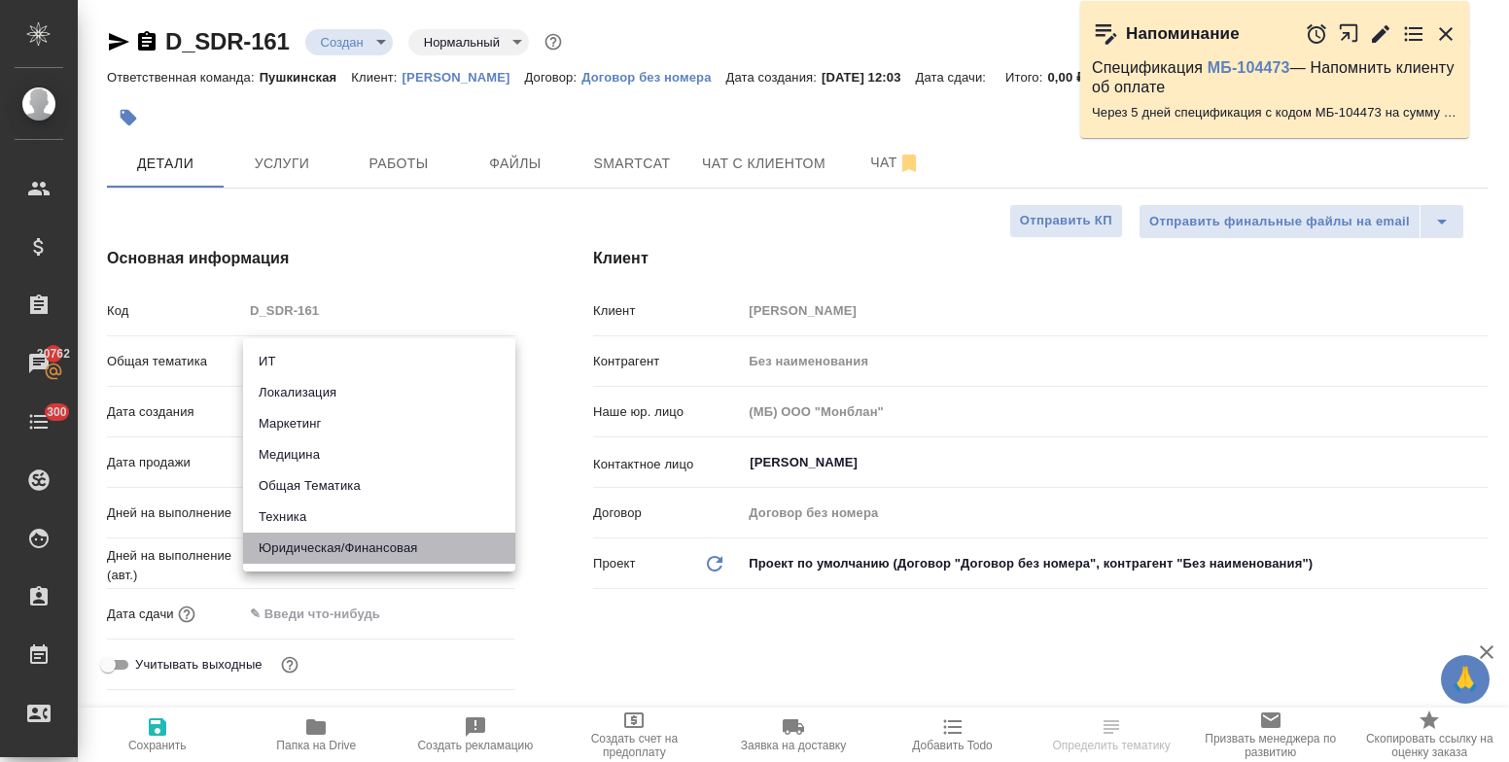
click at [334, 545] on li "Юридическая/Финансовая" at bounding box center [379, 548] width 272 height 31
type input "yr-fn"
type textarea "x"
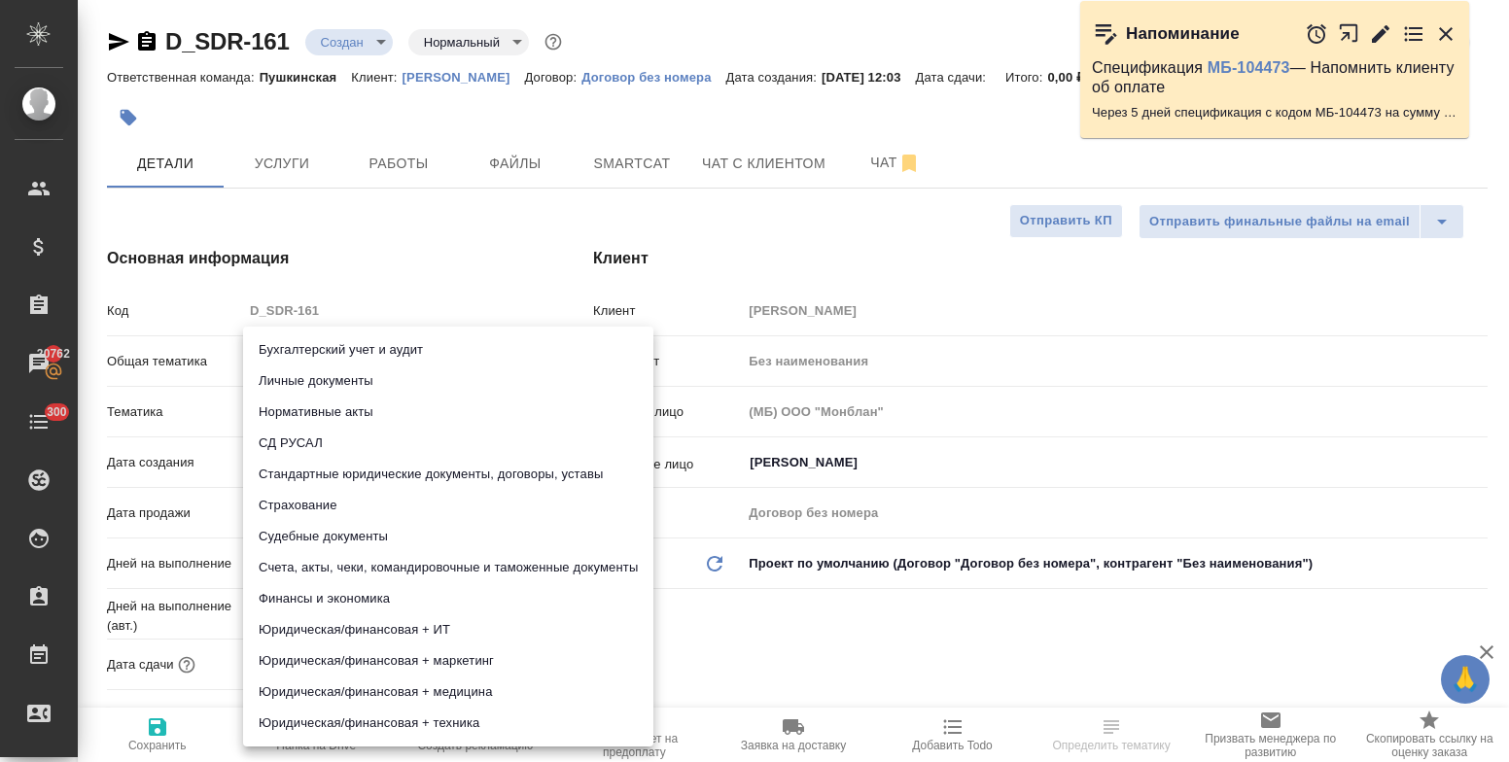
click at [343, 415] on body "🙏 .cls-1 fill:#fff; AWATERA Bulakhova Elena Клиенты Спецификации Заказы 20762 Ч…" at bounding box center [754, 381] width 1509 height 762
click at [366, 375] on li "Личные документы" at bounding box center [448, 381] width 410 height 31
type textarea "x"
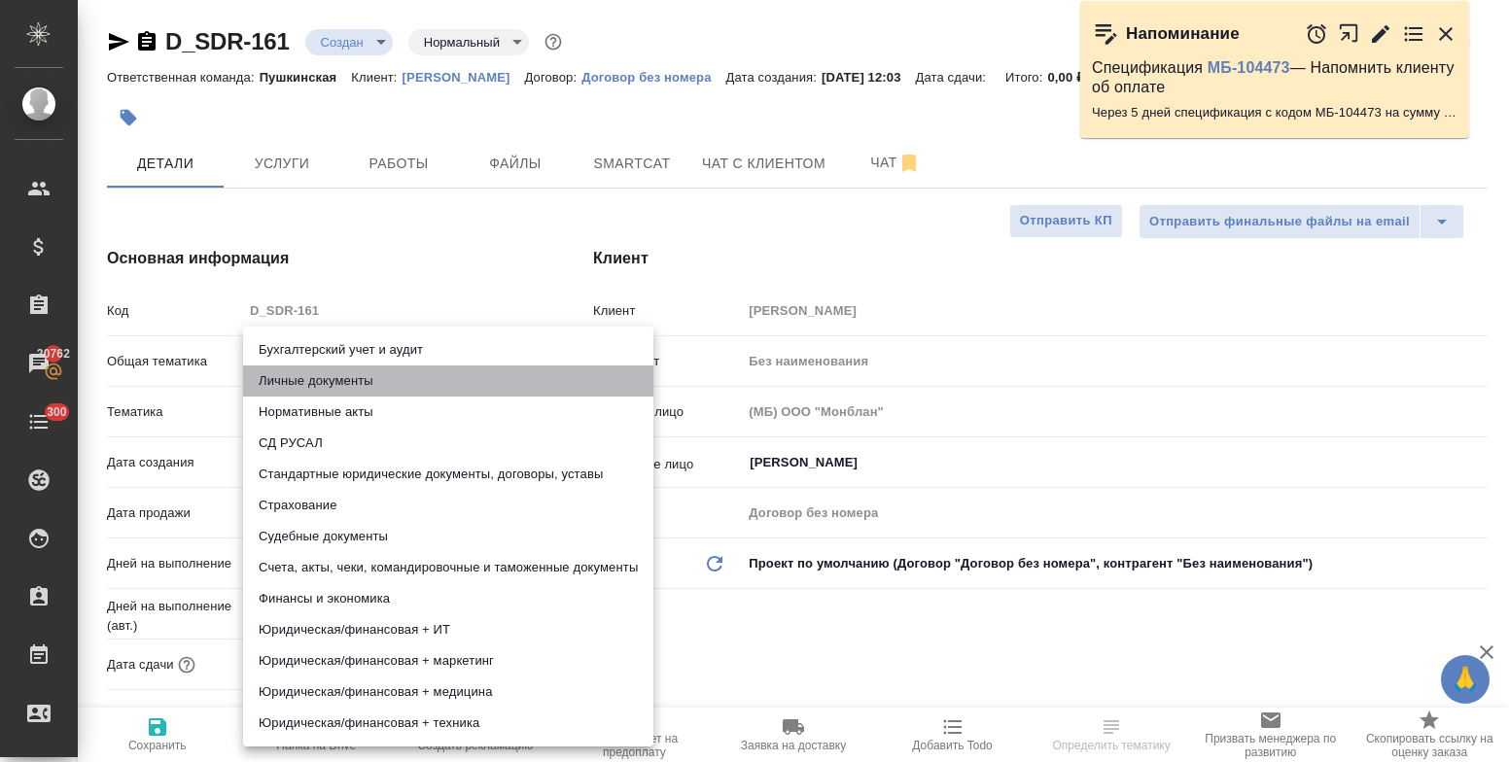
type input "5a8b8b956a9677013d343cfe"
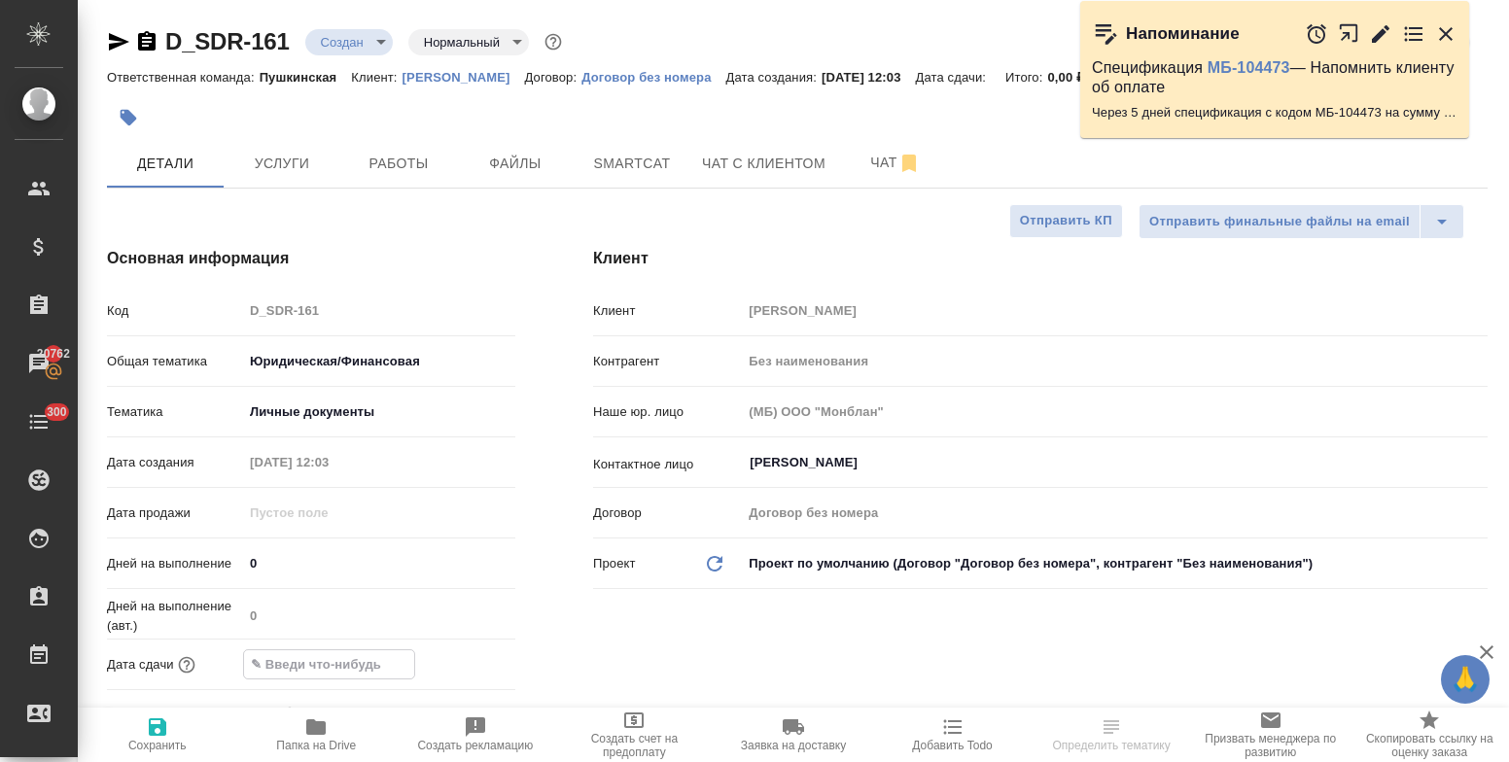
click at [360, 666] on input "text" at bounding box center [329, 664] width 170 height 28
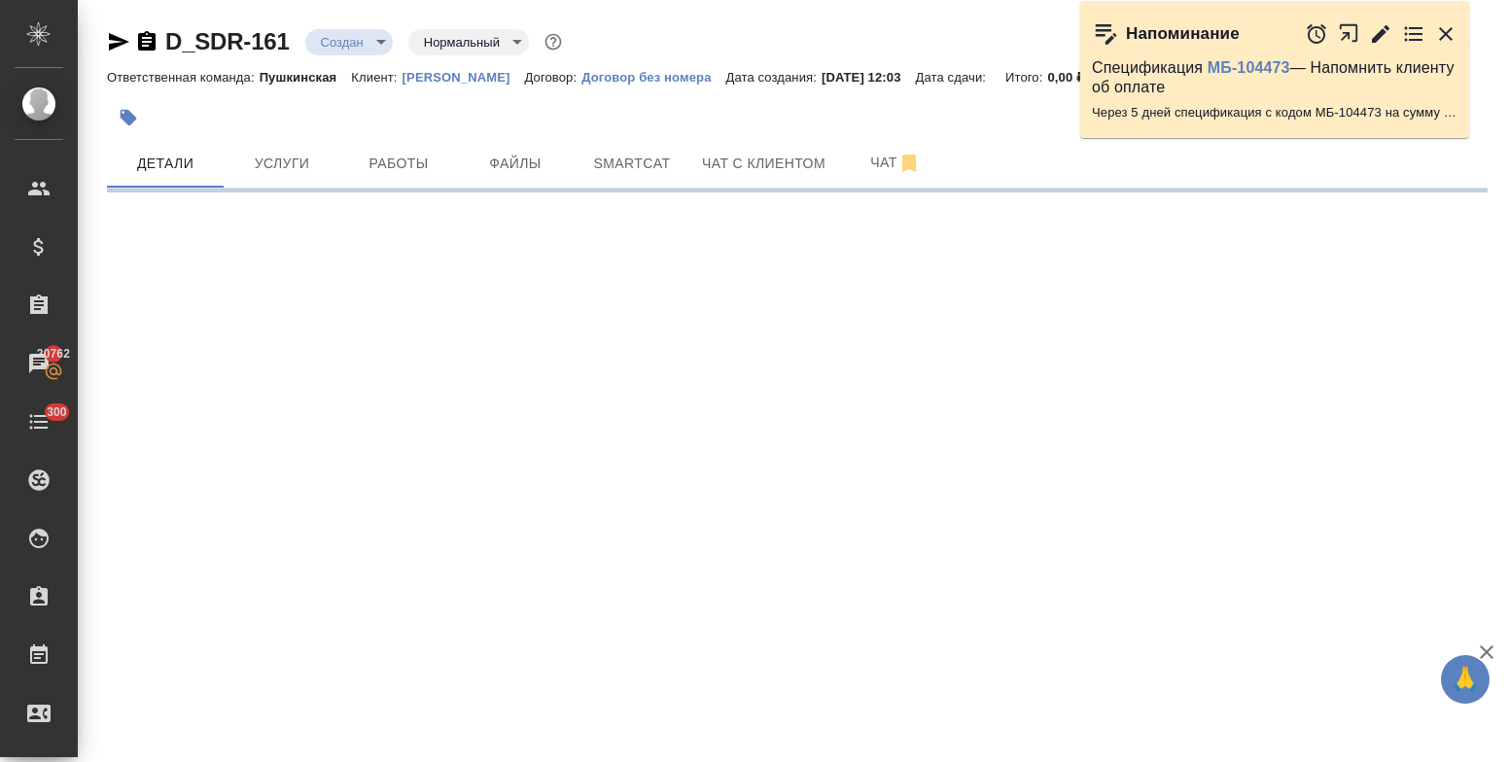
select select "RU"
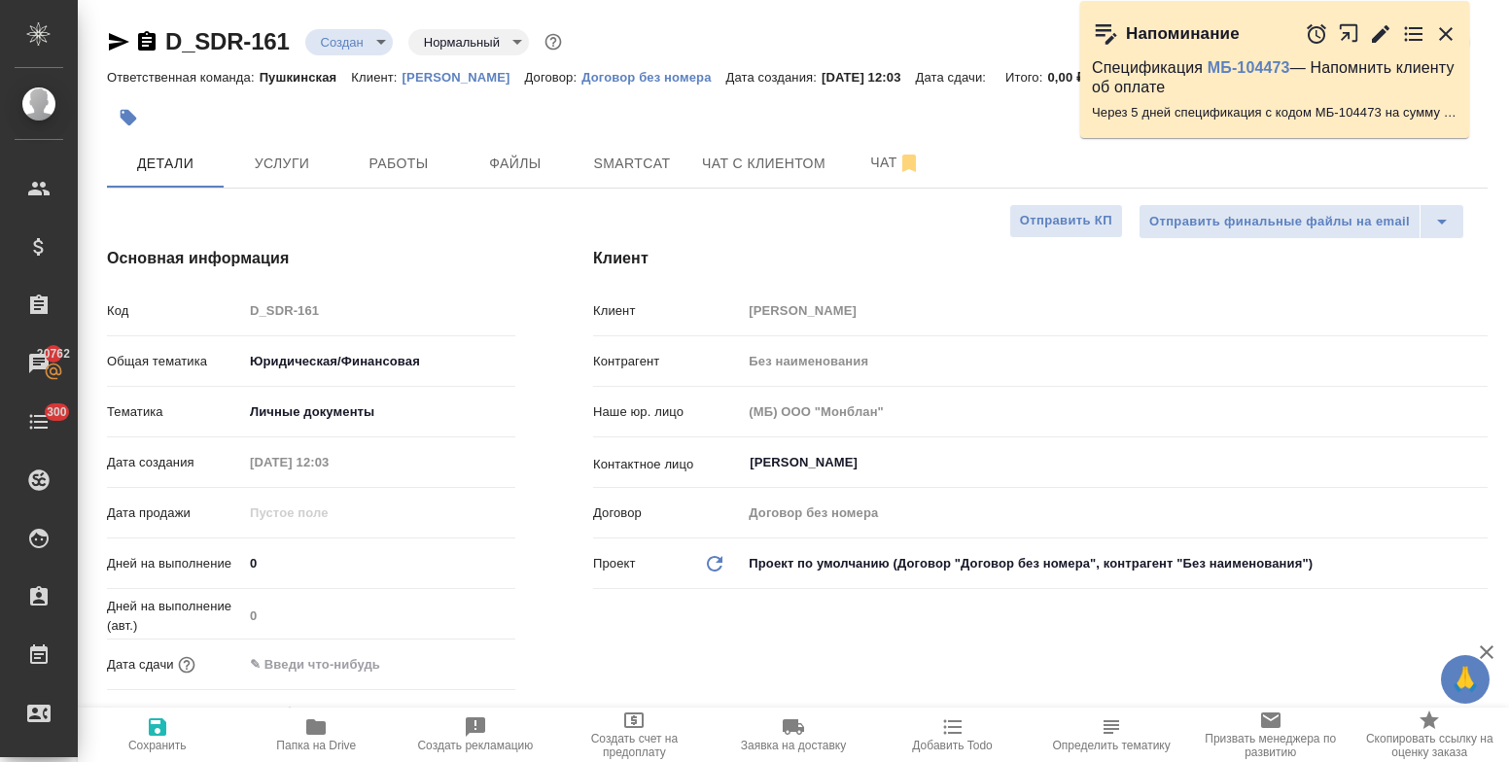
type textarea "x"
click at [379, 669] on input "text" at bounding box center [329, 664] width 170 height 28
click at [465, 664] on icon "button" at bounding box center [458, 663] width 23 height 23
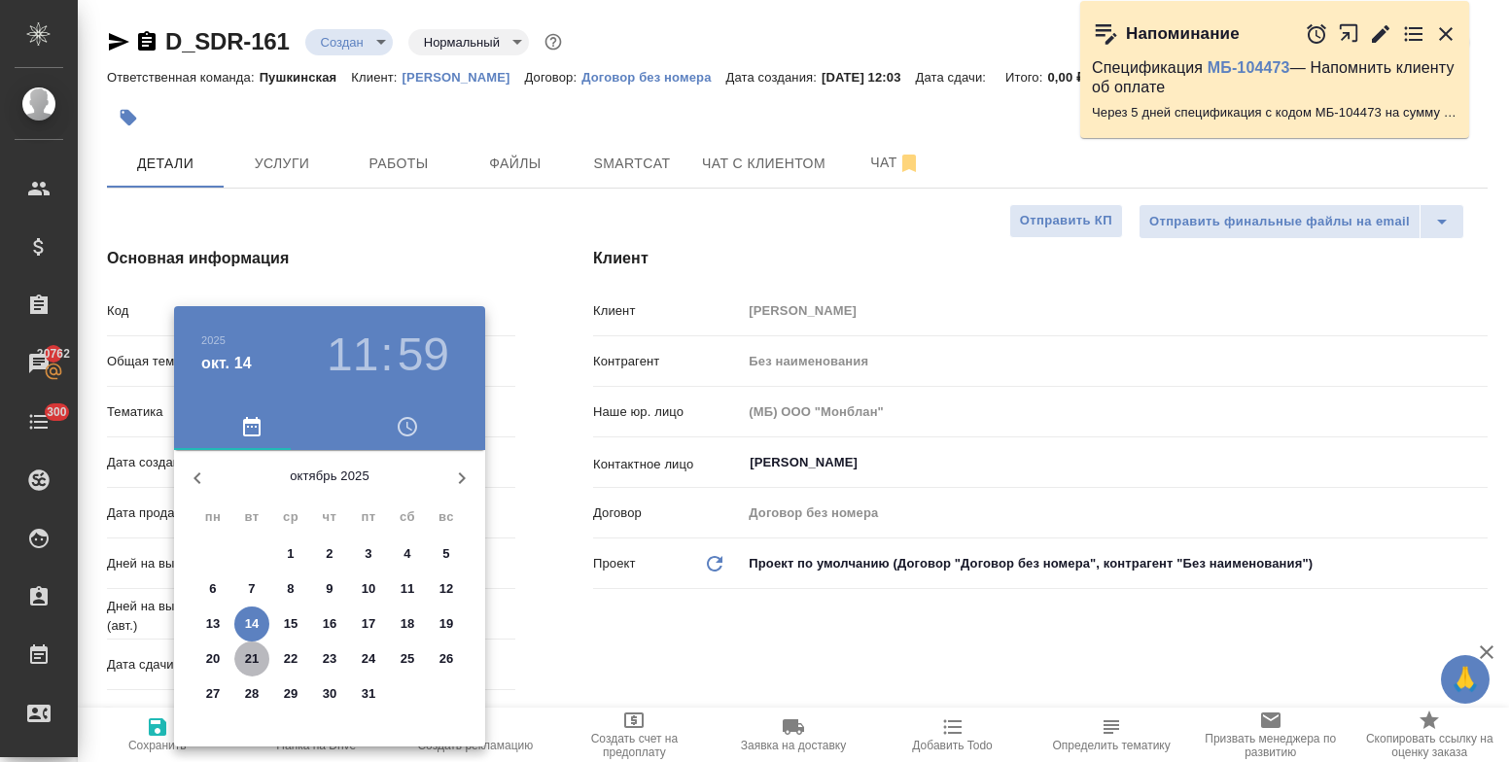
click at [254, 658] on p "21" at bounding box center [252, 658] width 15 height 19
type input "21.10.2025 11:59"
type textarea "x"
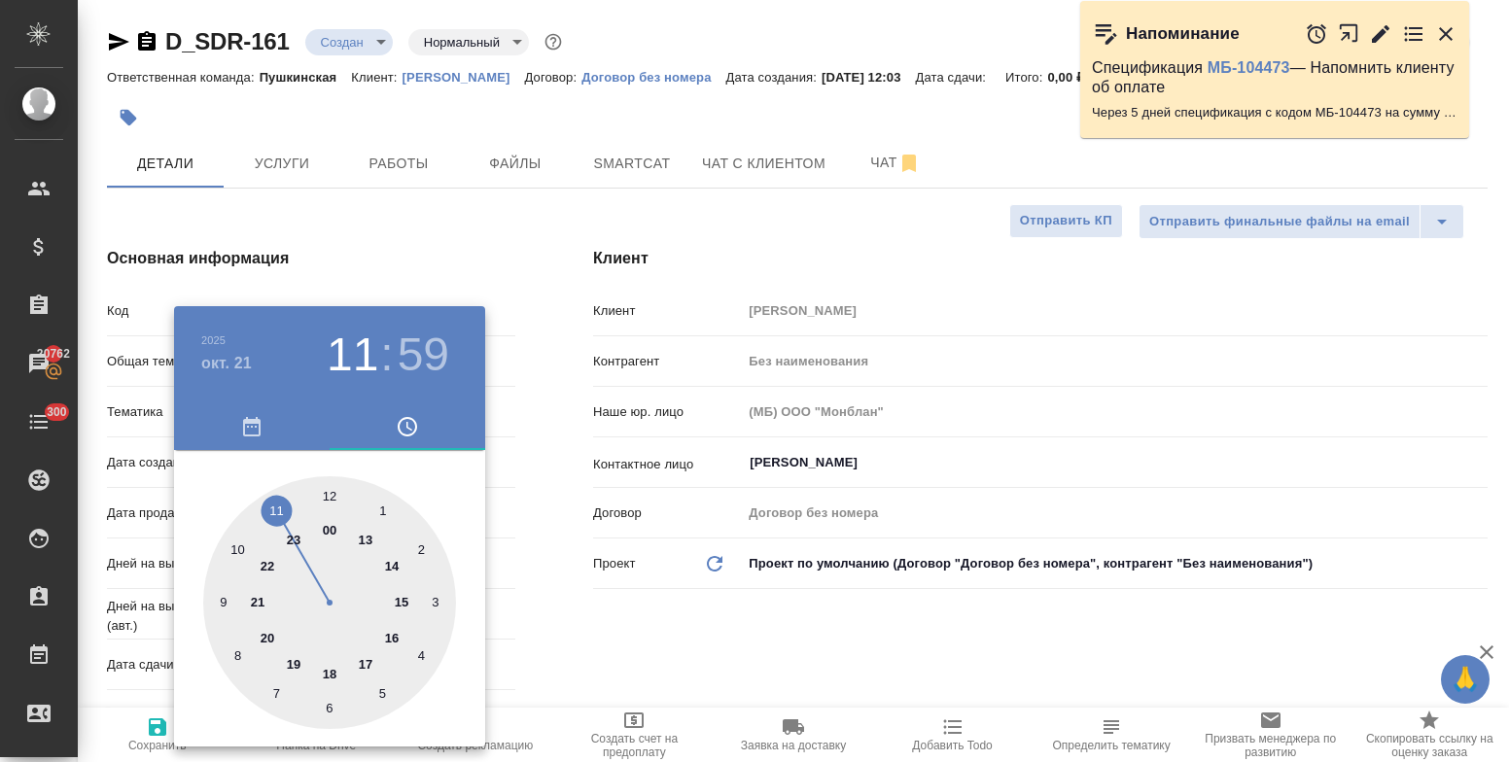
click at [391, 632] on div at bounding box center [329, 602] width 253 height 253
type input "21.10.2025 16:59"
type textarea "x"
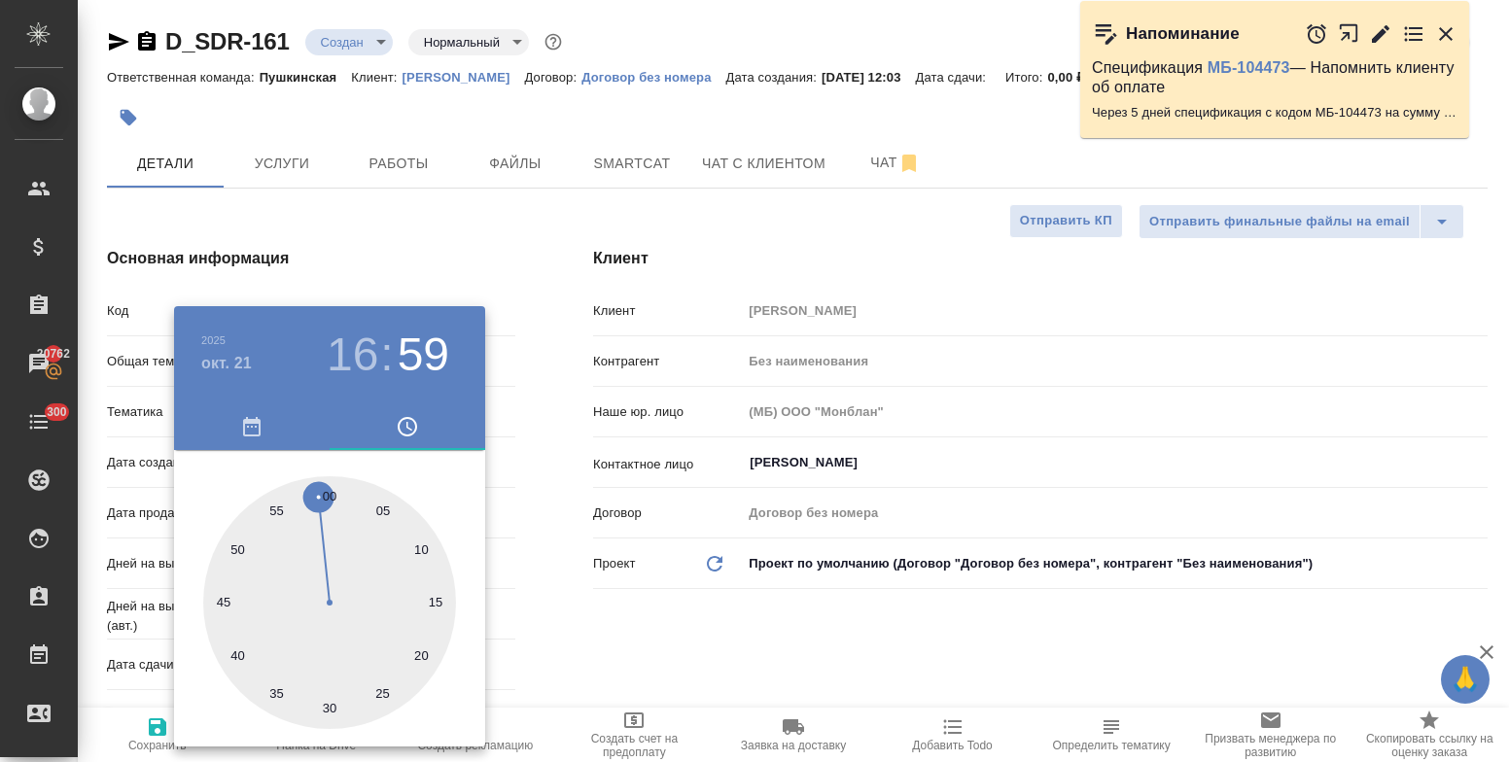
click at [336, 500] on div at bounding box center [329, 602] width 253 height 253
type input "21.10.2025 16:01"
type textarea "x"
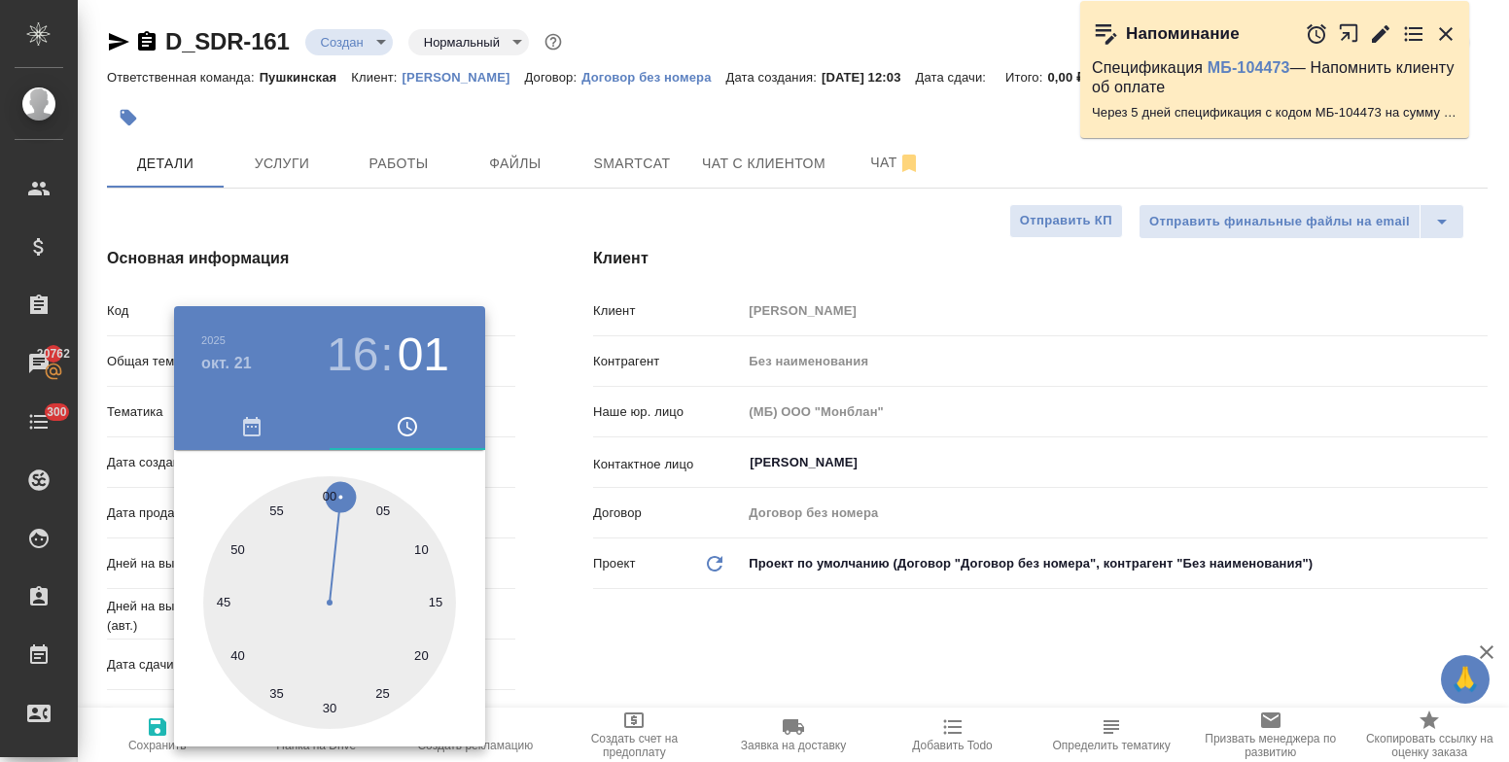
click at [329, 497] on div at bounding box center [329, 602] width 253 height 253
type input "21.10.2025 16:00"
type textarea "x"
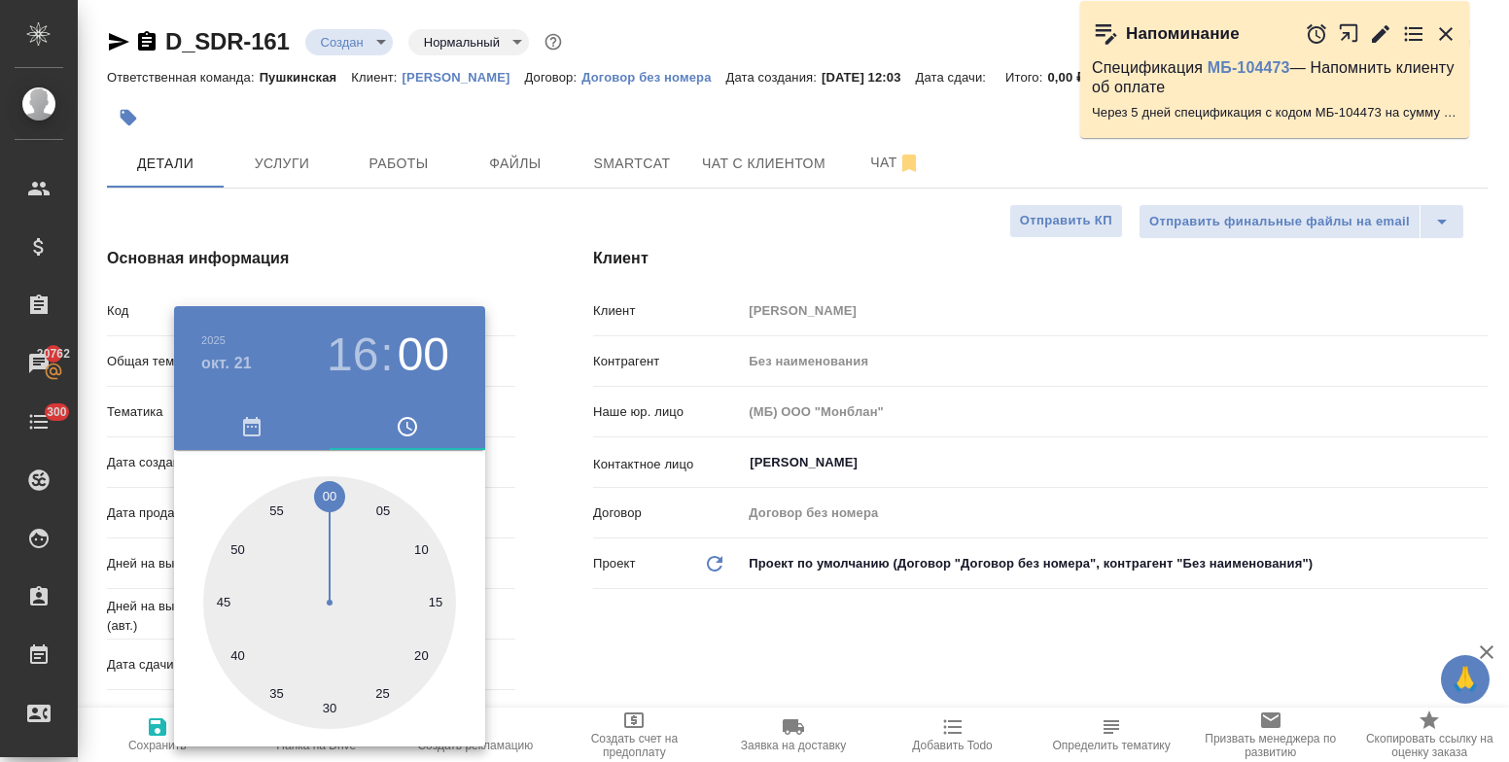
click at [622, 630] on div at bounding box center [754, 381] width 1509 height 762
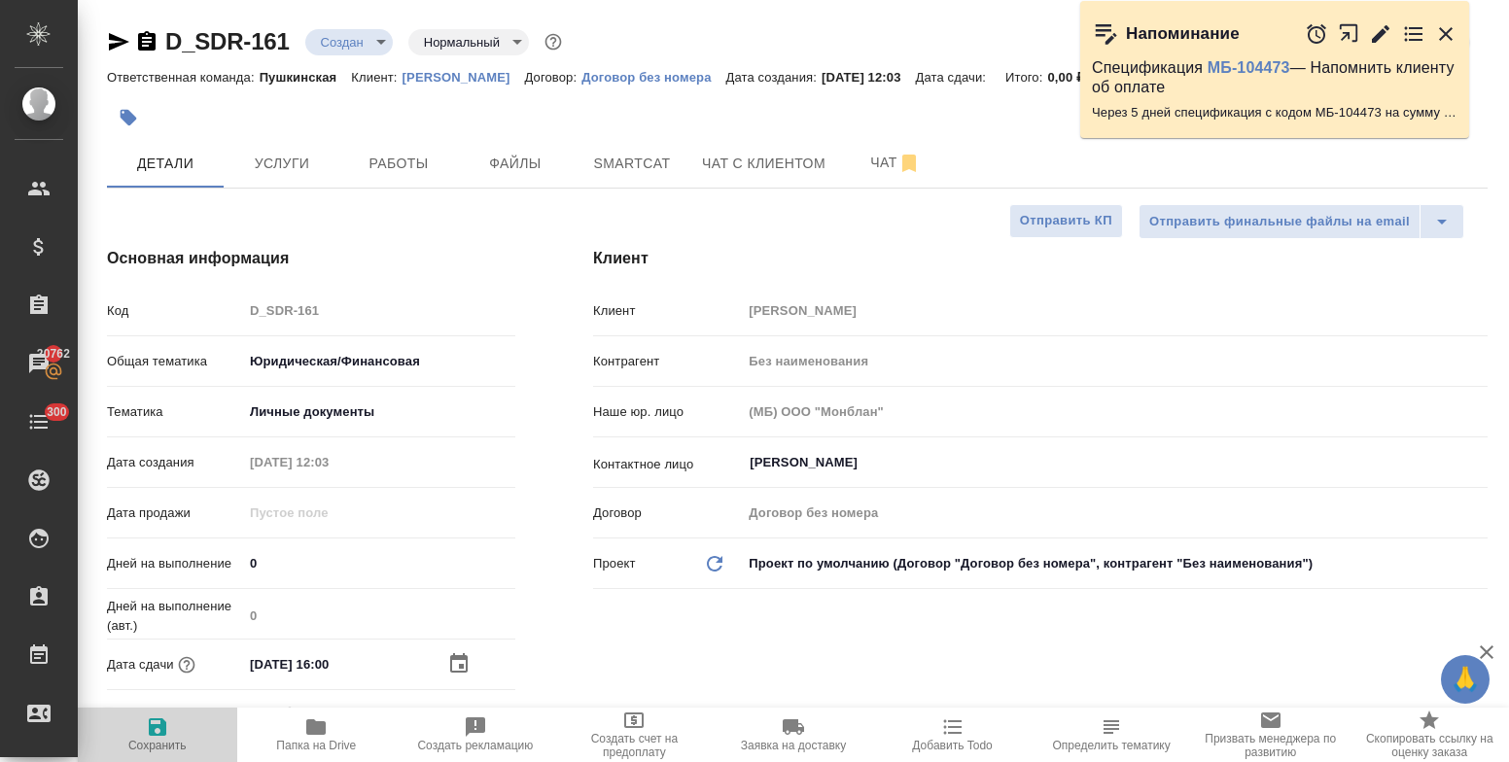
click at [157, 733] on icon "button" at bounding box center [157, 727] width 23 height 23
type textarea "x"
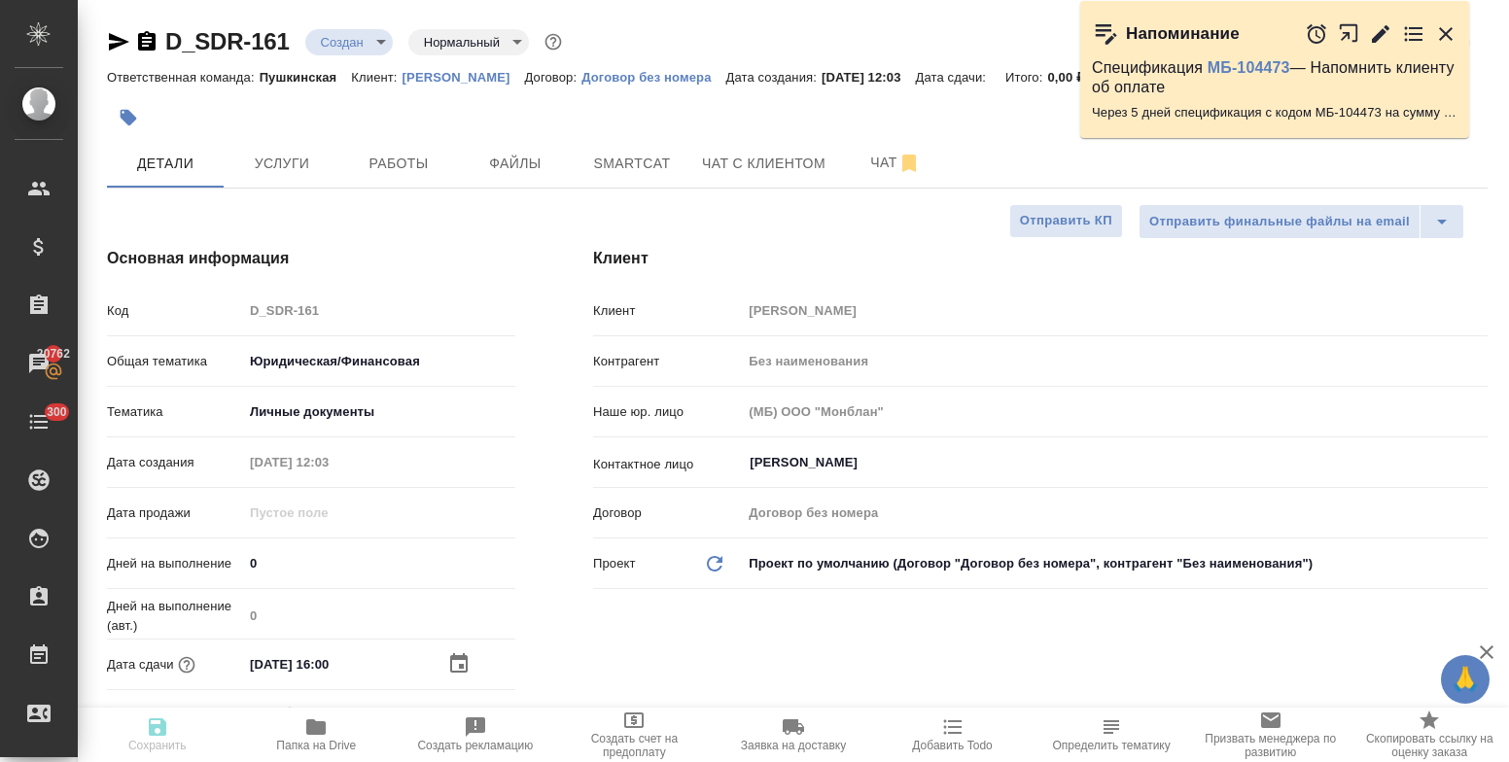
type textarea "x"
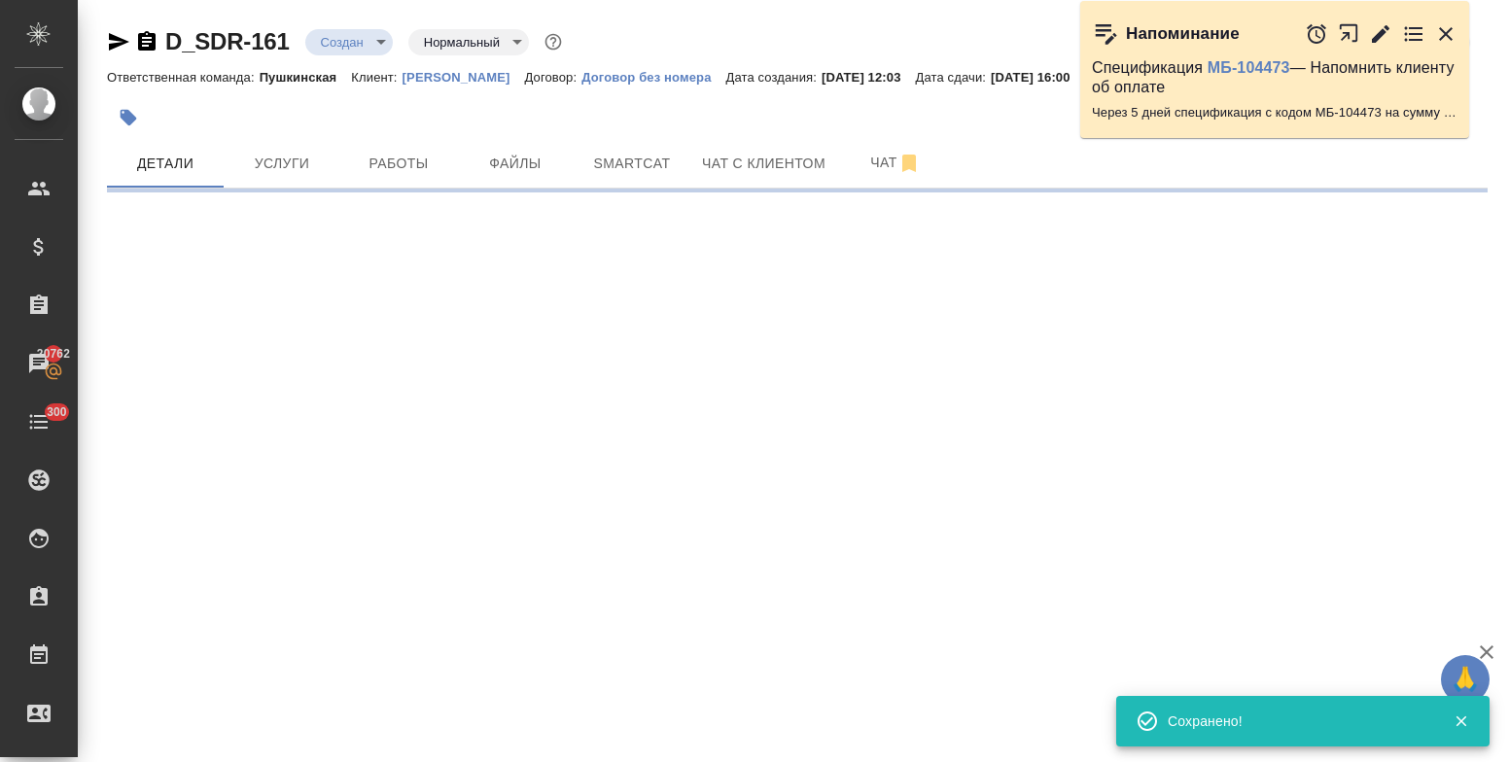
select select "RU"
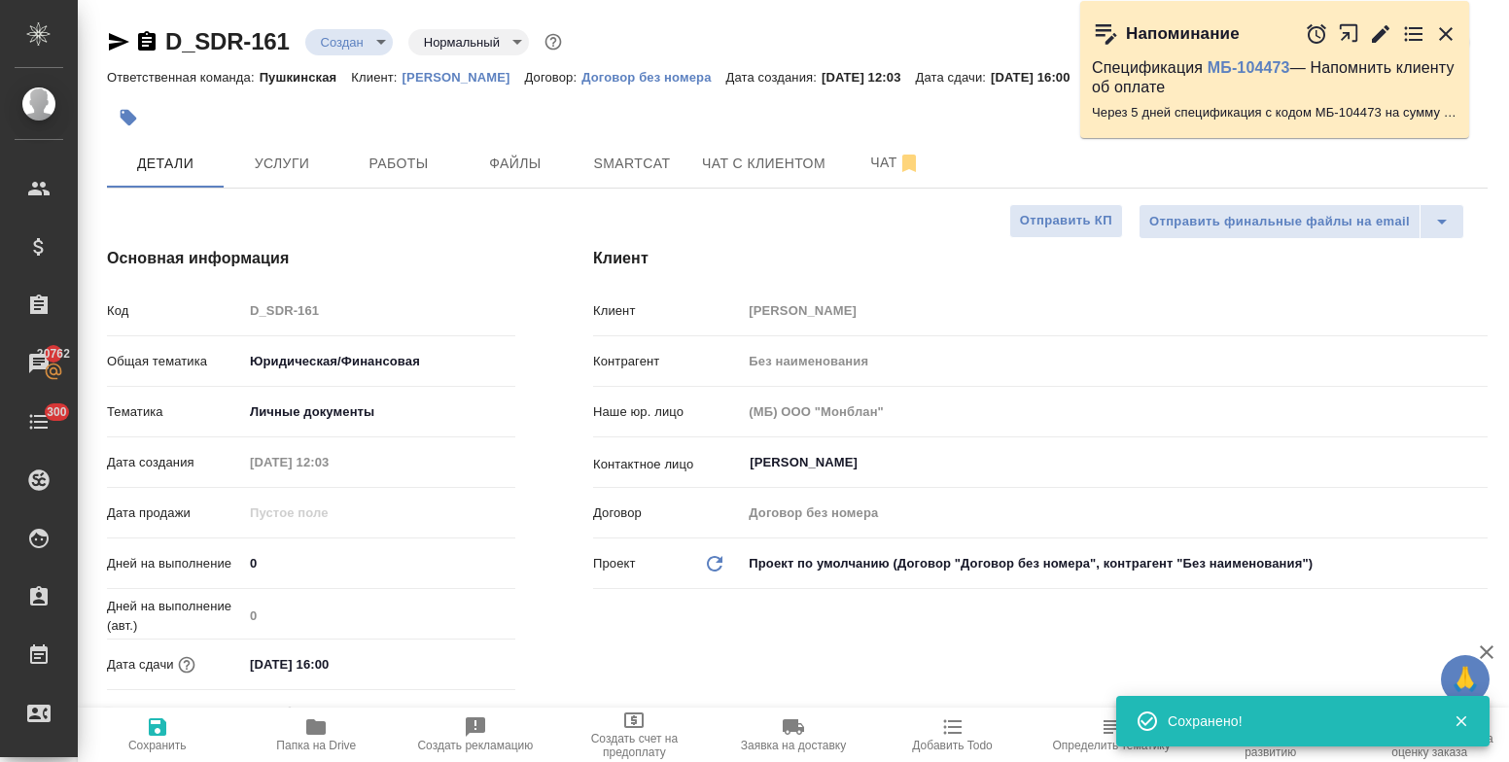
type textarea "x"
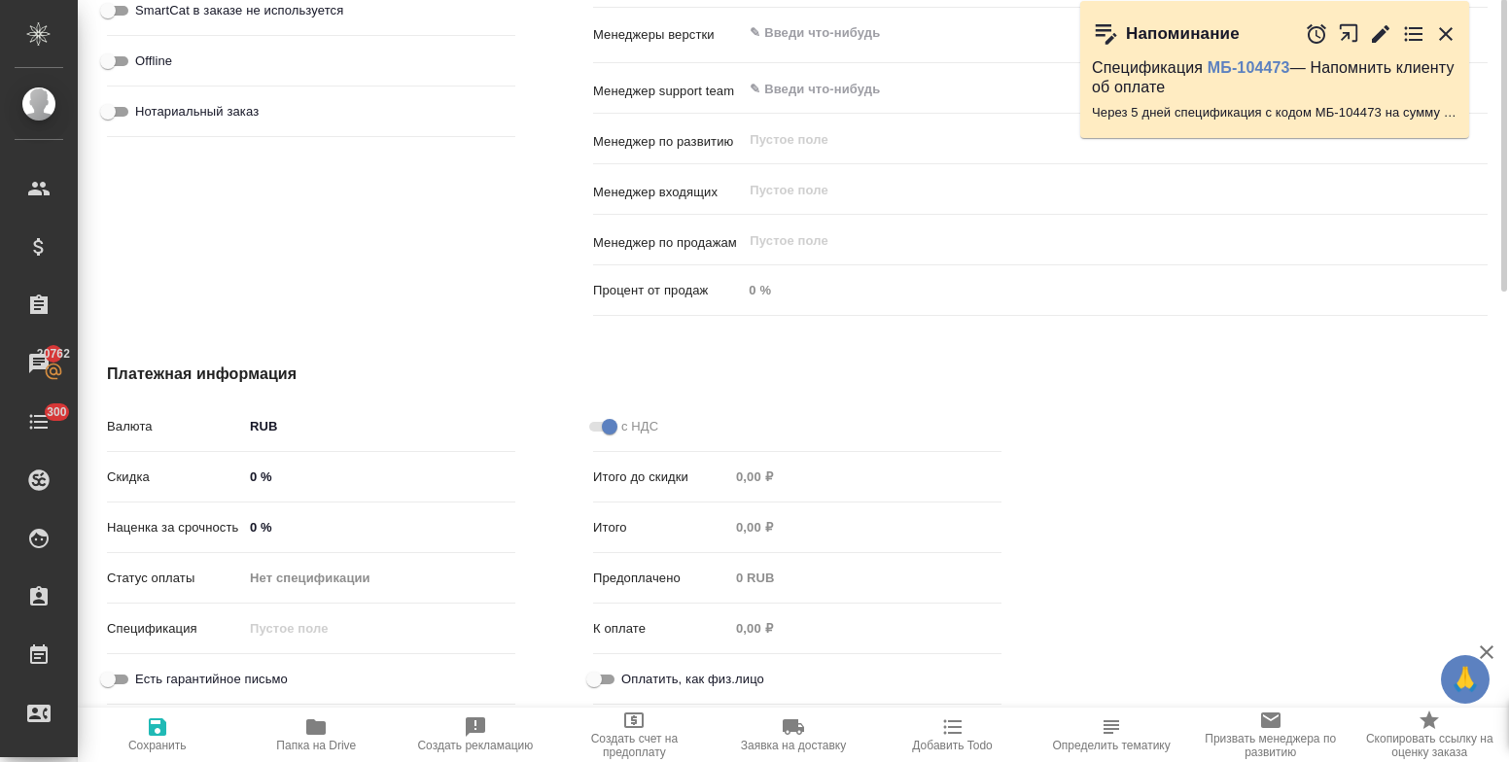
scroll to position [882, 0]
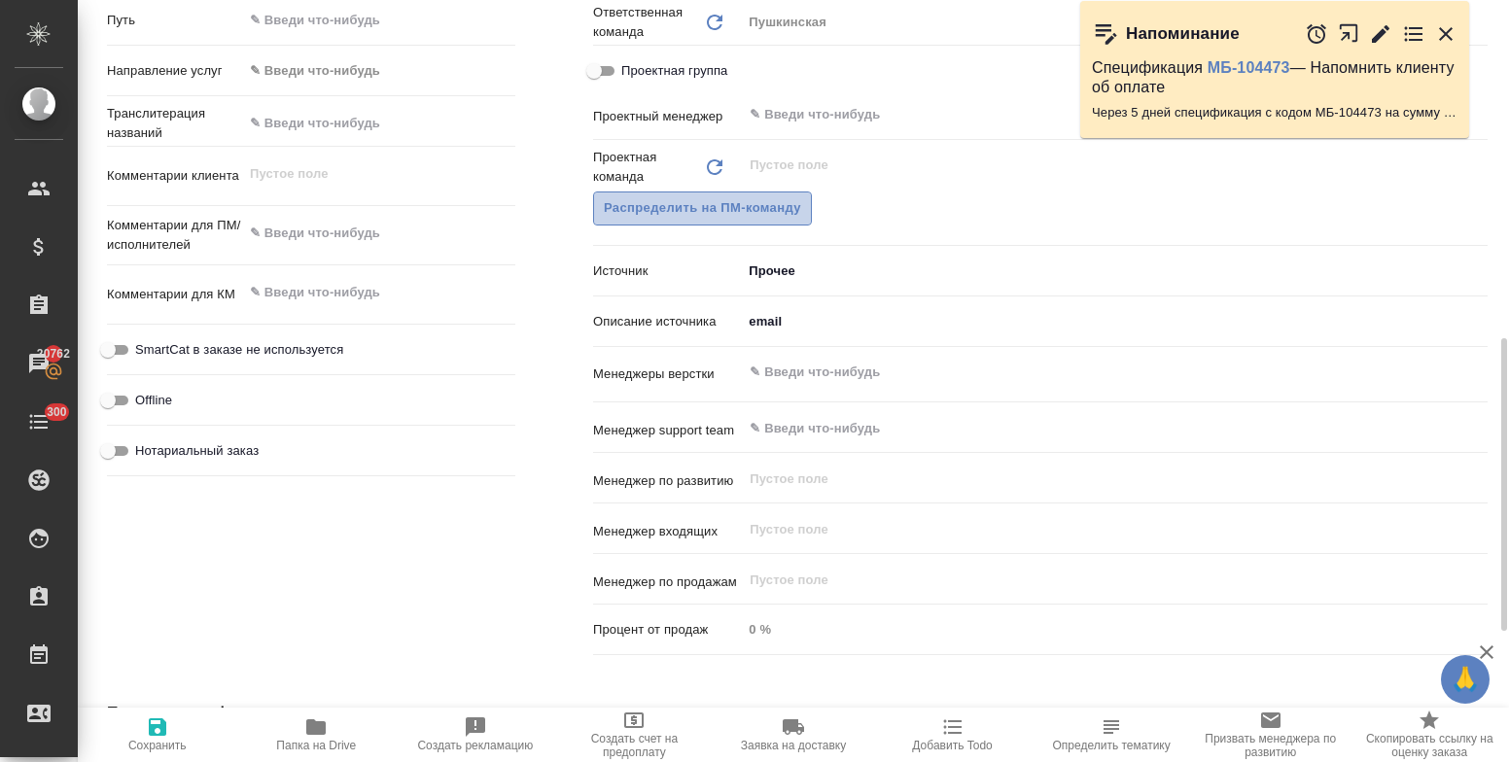
click at [734, 212] on span "Распределить на ПМ-команду" at bounding box center [702, 208] width 197 height 22
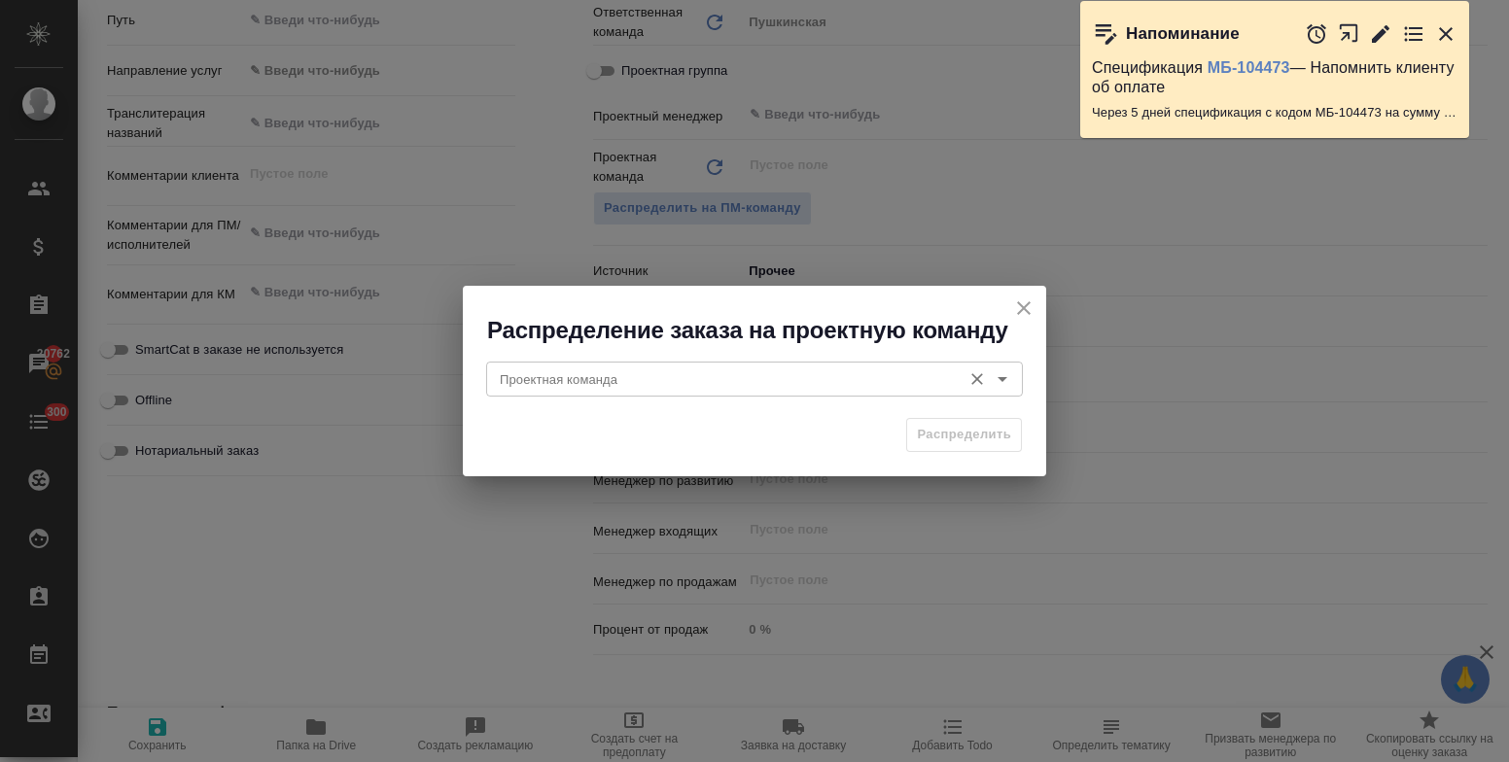
click at [596, 376] on input "Проектная команда" at bounding box center [722, 378] width 460 height 23
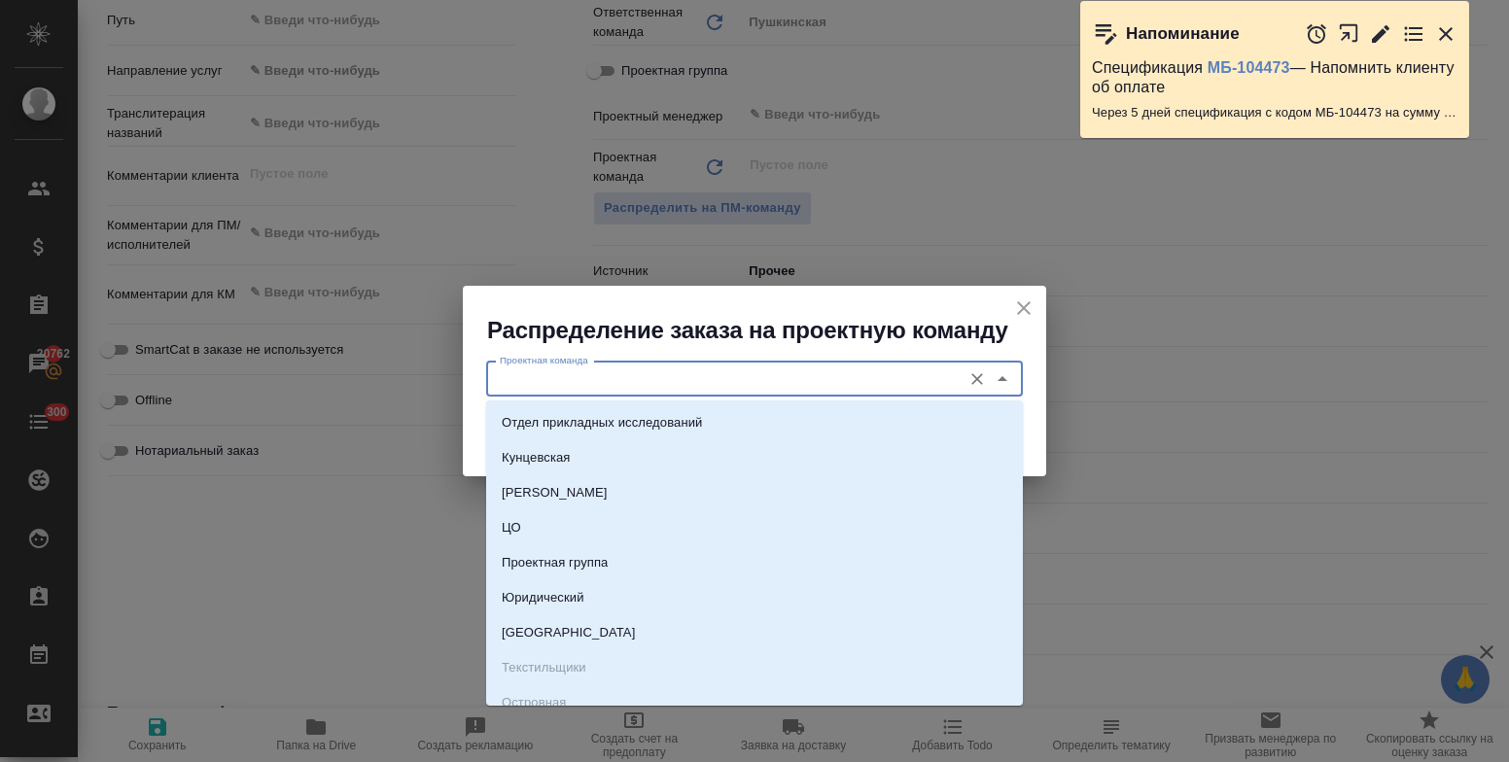
type input "а"
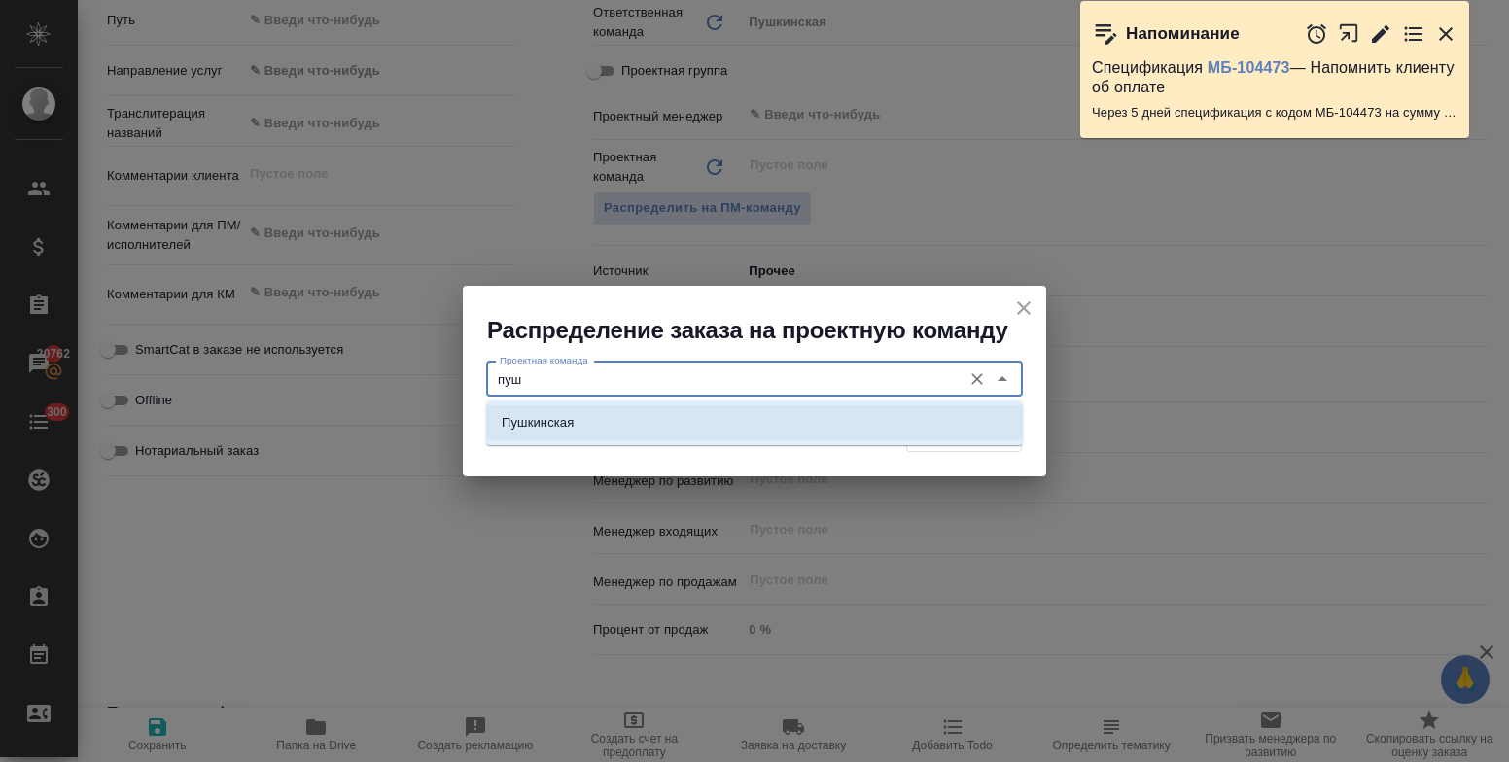
click at [606, 424] on li "Пушкинская" at bounding box center [754, 422] width 537 height 35
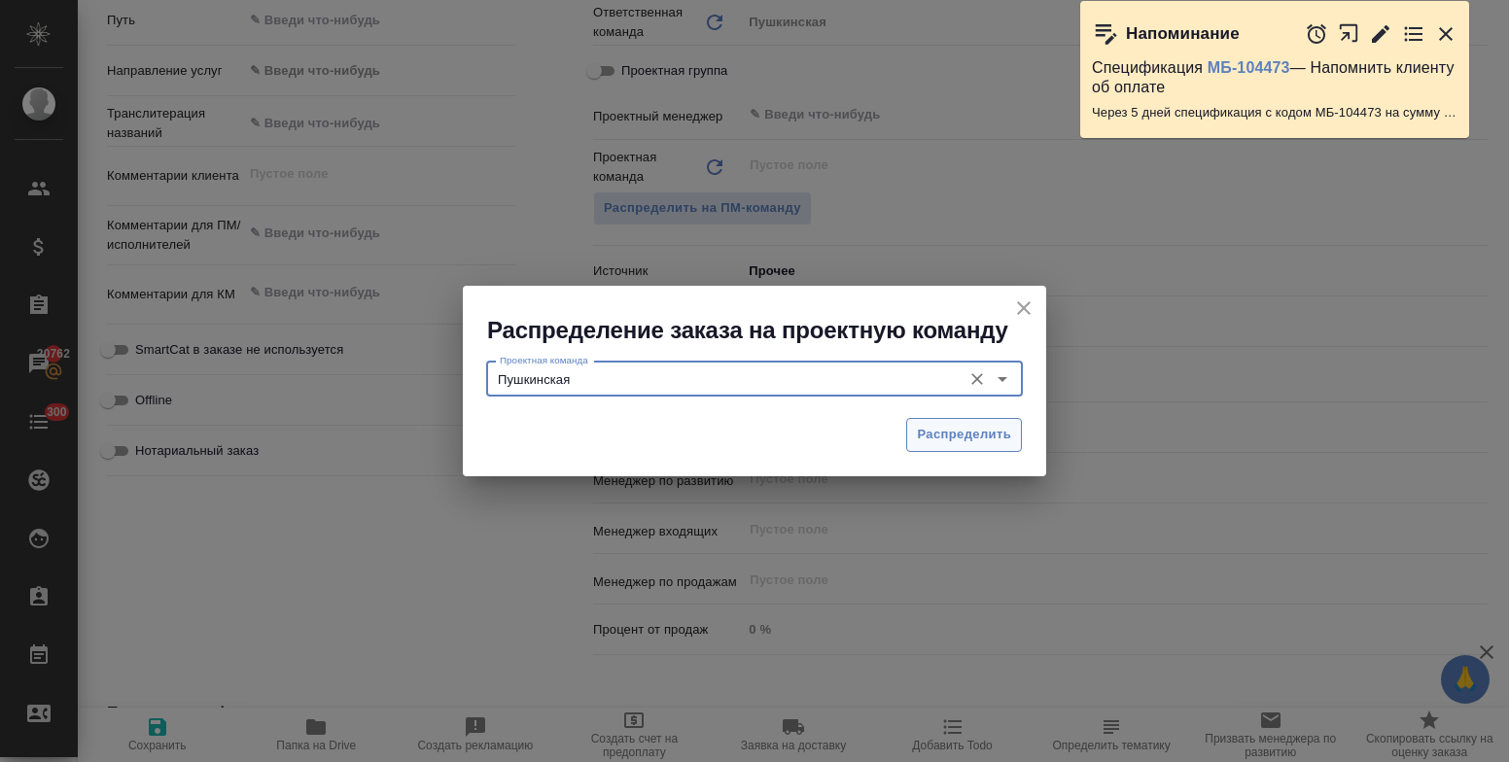
type input "Пушкинская"
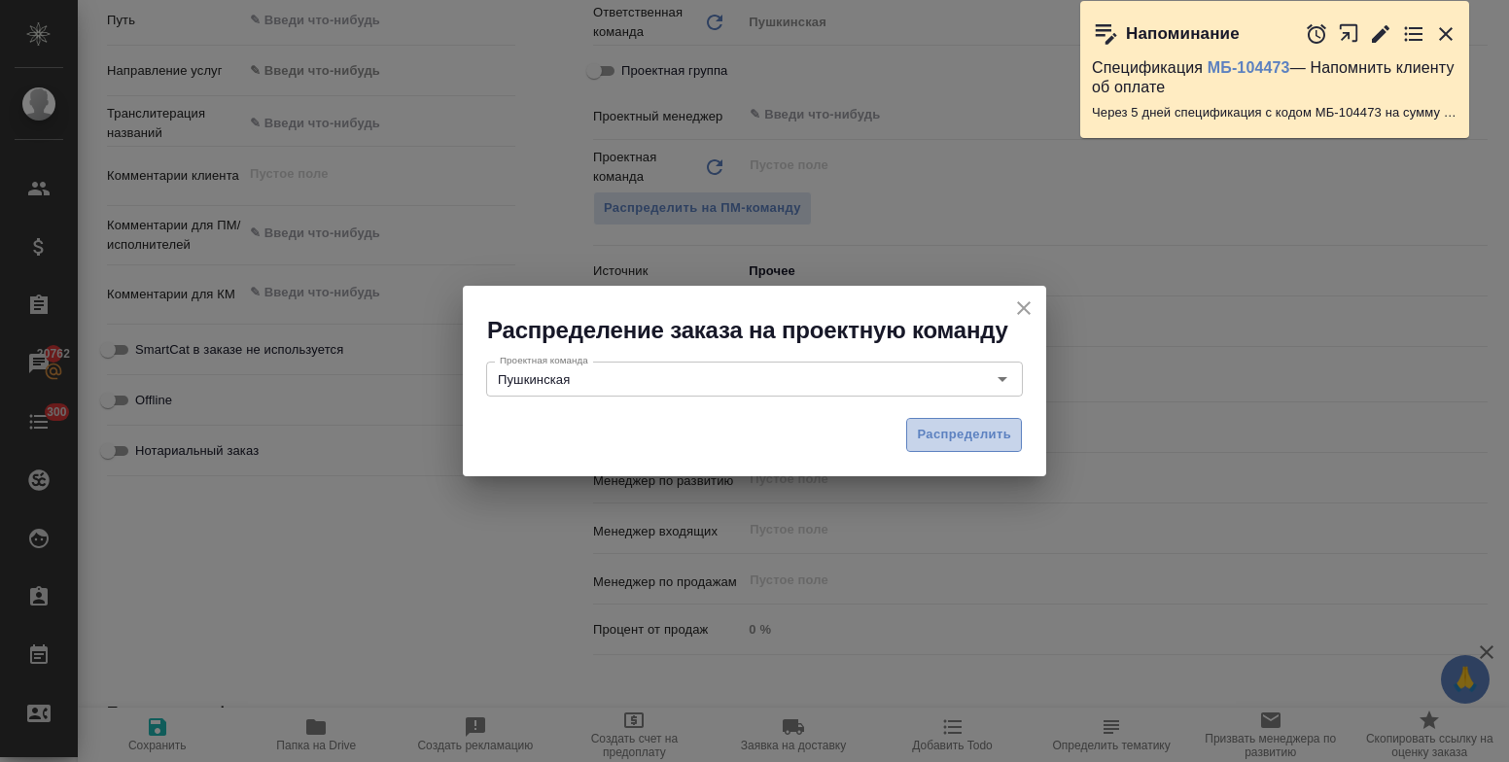
click at [952, 436] on span "Распределить" at bounding box center [964, 435] width 94 height 22
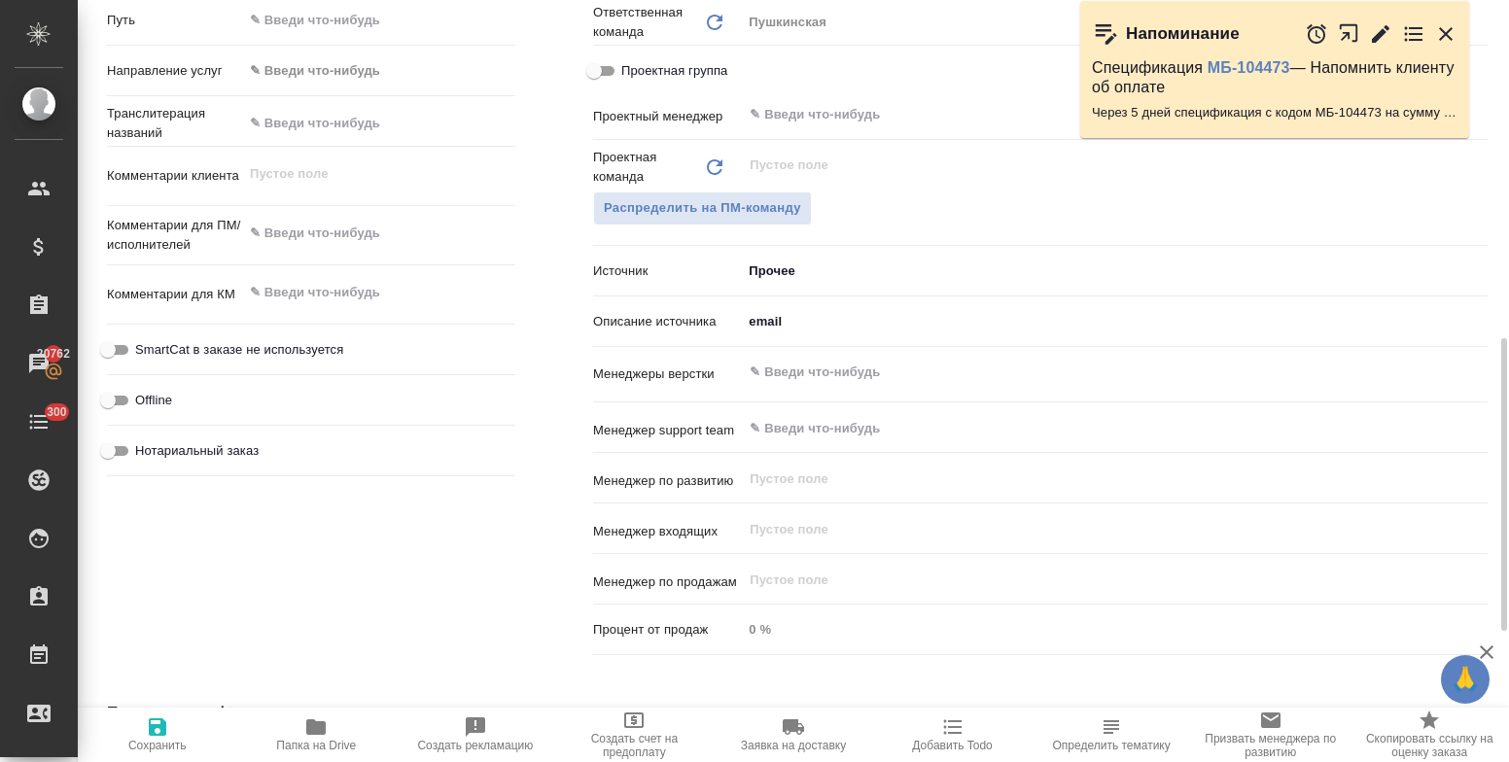
type textarea "x"
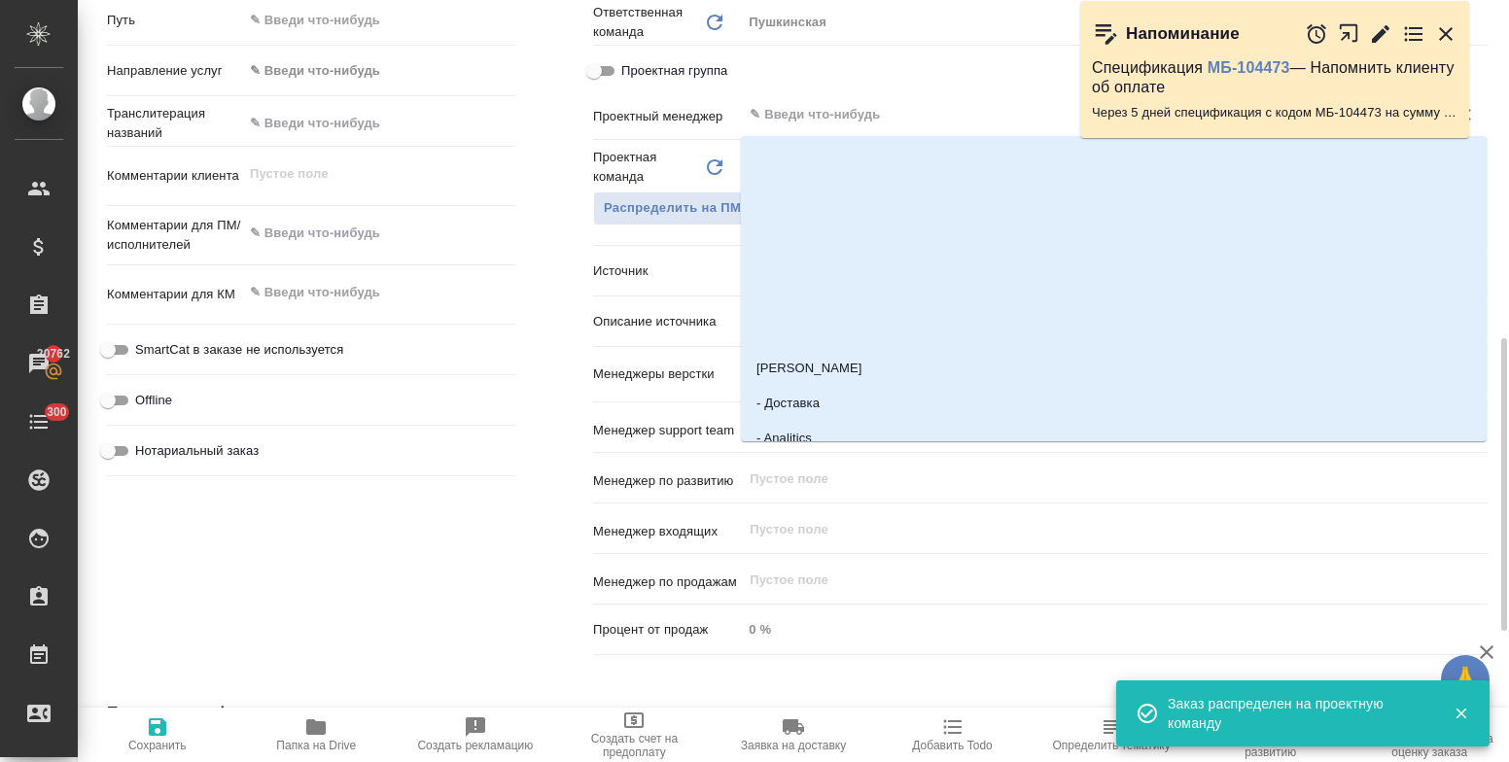
click at [816, 116] on input "text" at bounding box center [1082, 114] width 669 height 23
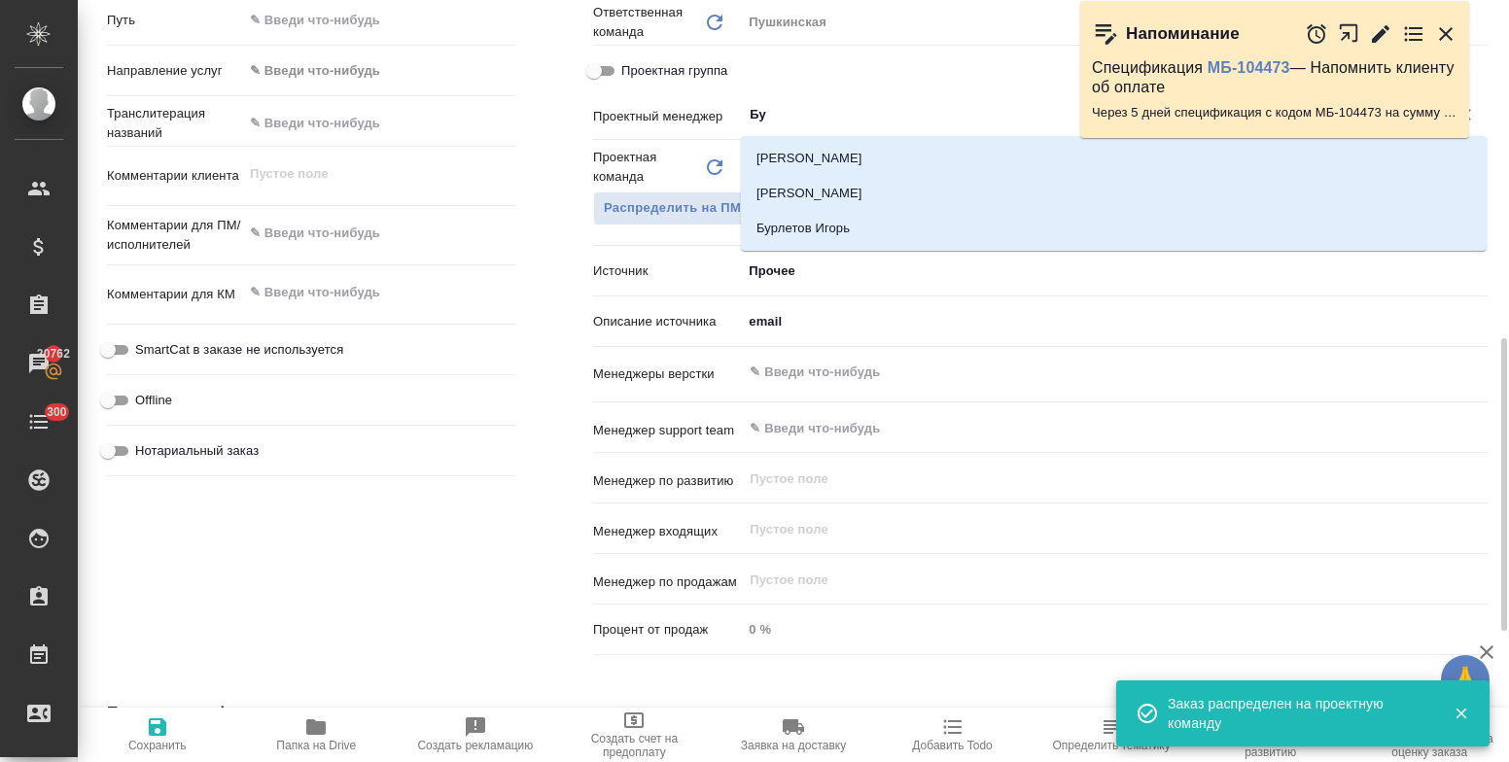
type input "Бул"
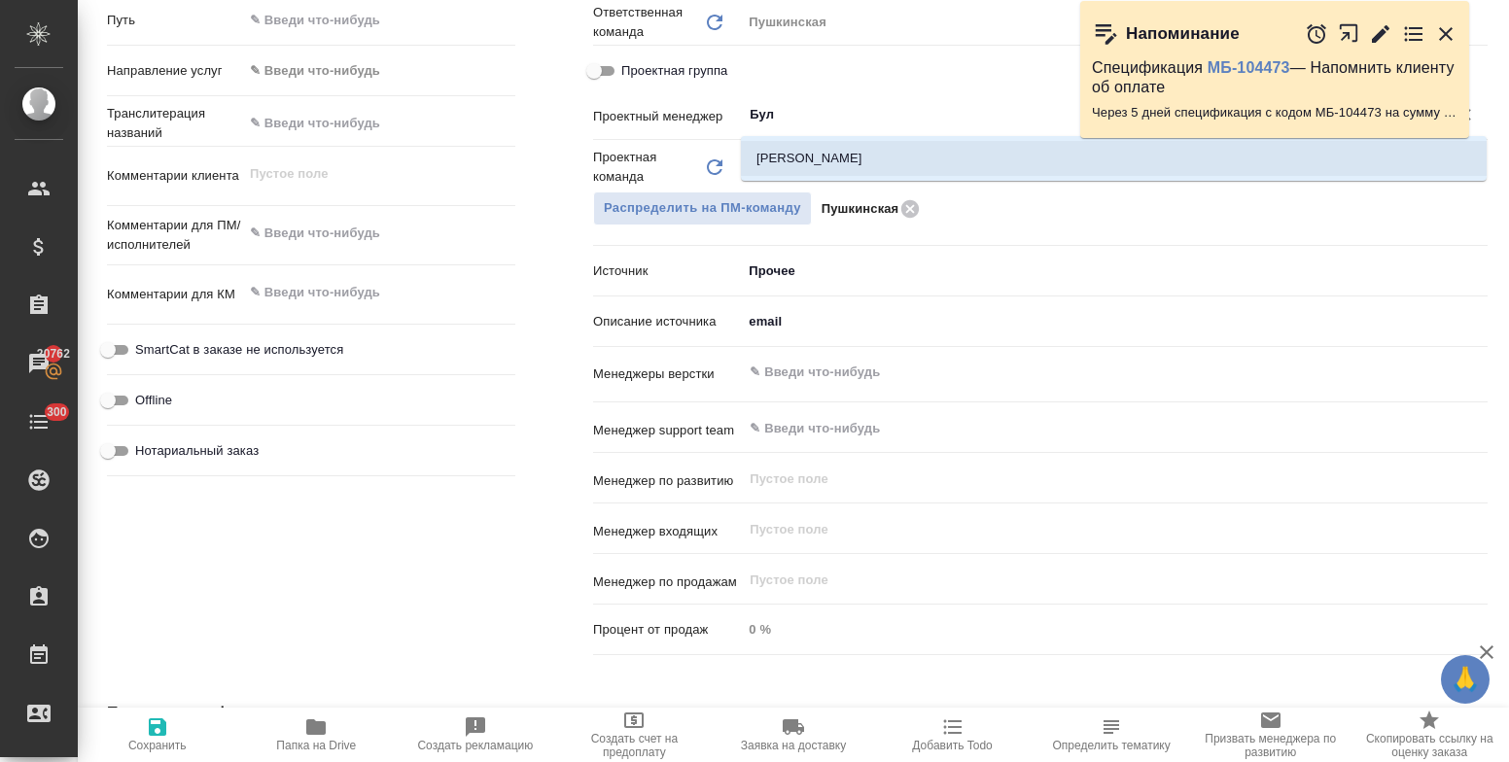
click at [816, 168] on li "[PERSON_NAME]" at bounding box center [1114, 158] width 746 height 35
type textarea "x"
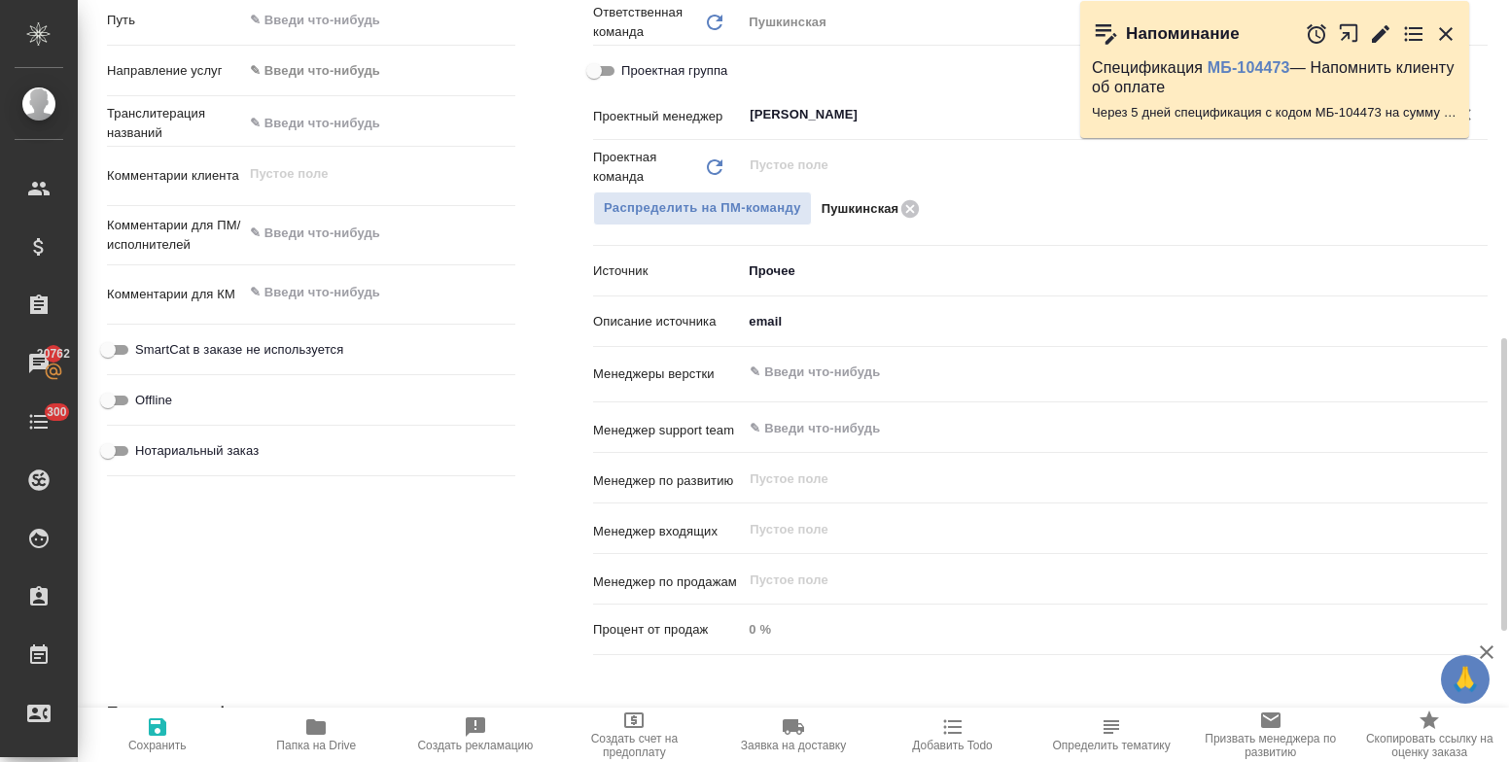
type input "[PERSON_NAME]"
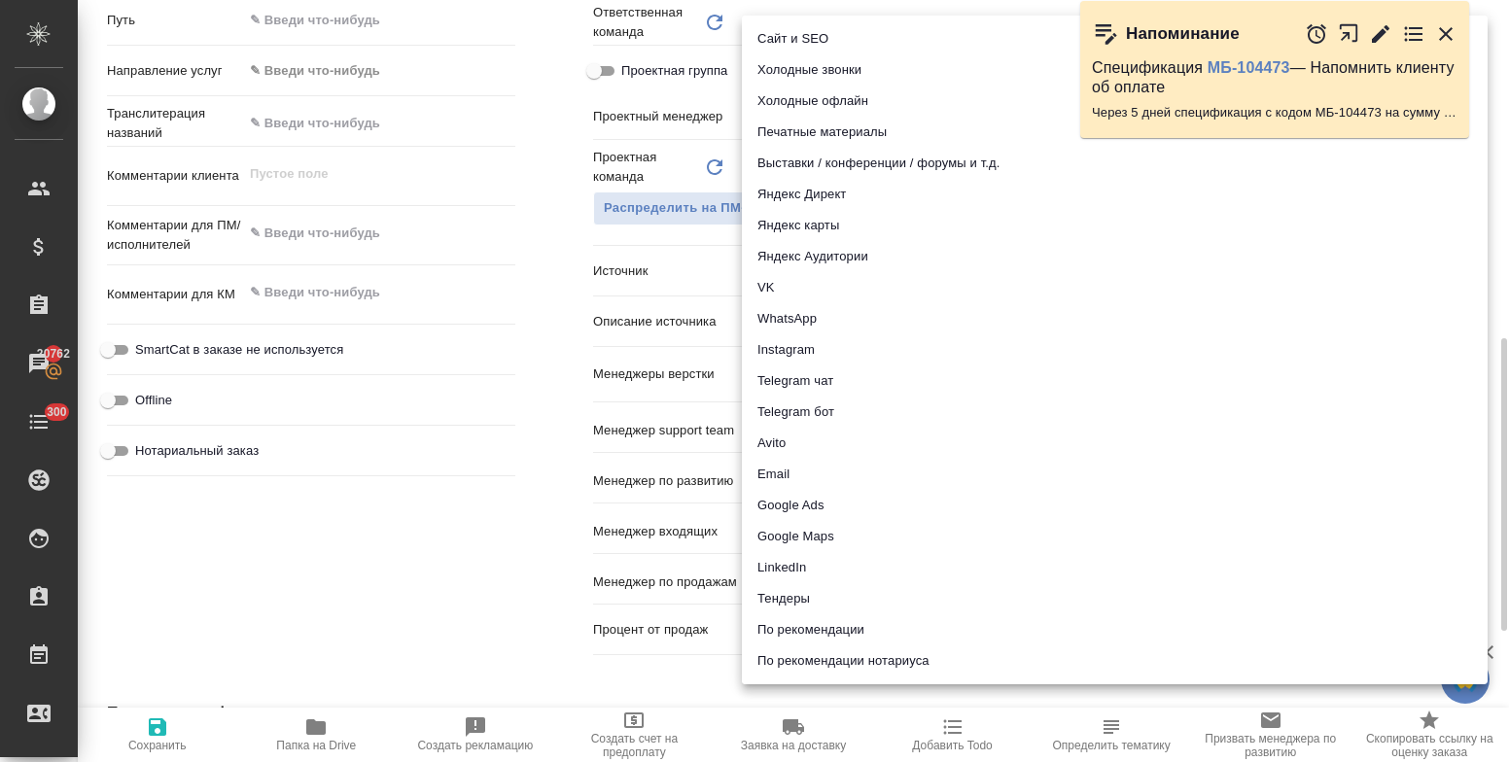
click at [784, 277] on body "🙏 .cls-1 fill:#fff; AWATERA Bulakhova Elena Клиенты Спецификации Заказы 20762 Ч…" at bounding box center [754, 381] width 1509 height 762
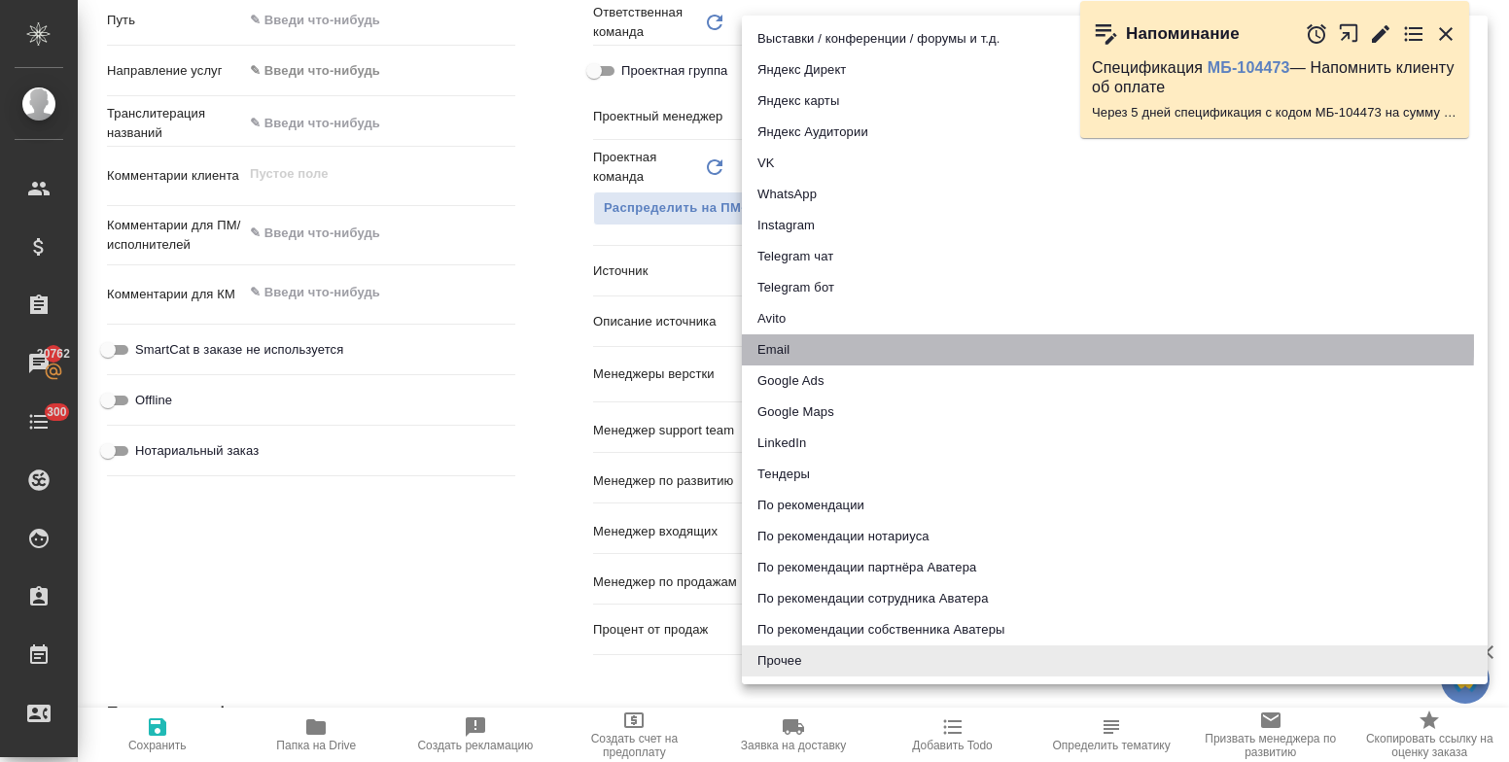
click at [780, 346] on li "Email" at bounding box center [1115, 349] width 746 height 31
type textarea "x"
type input "emailAds"
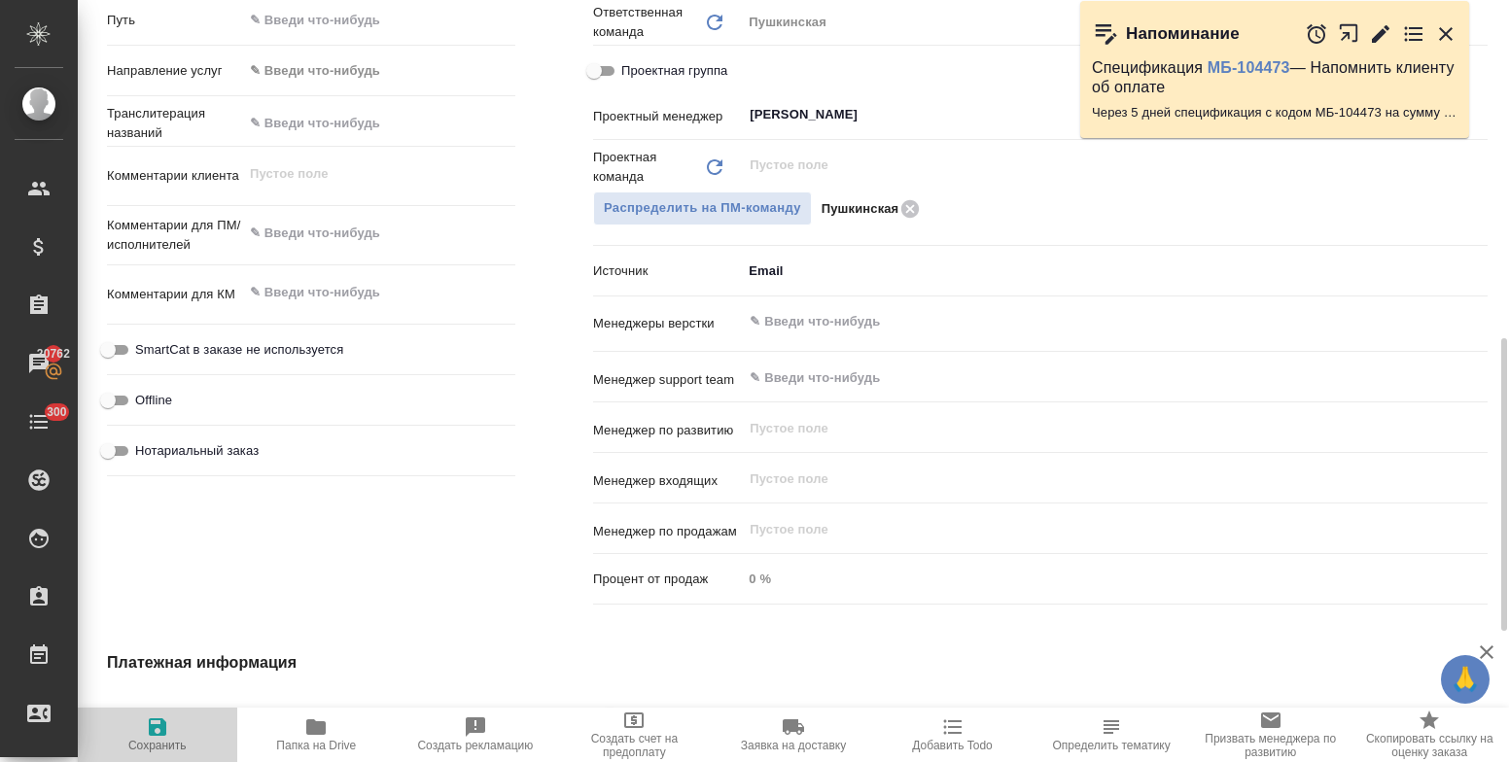
click at [155, 728] on icon "button" at bounding box center [157, 726] width 17 height 17
type textarea "x"
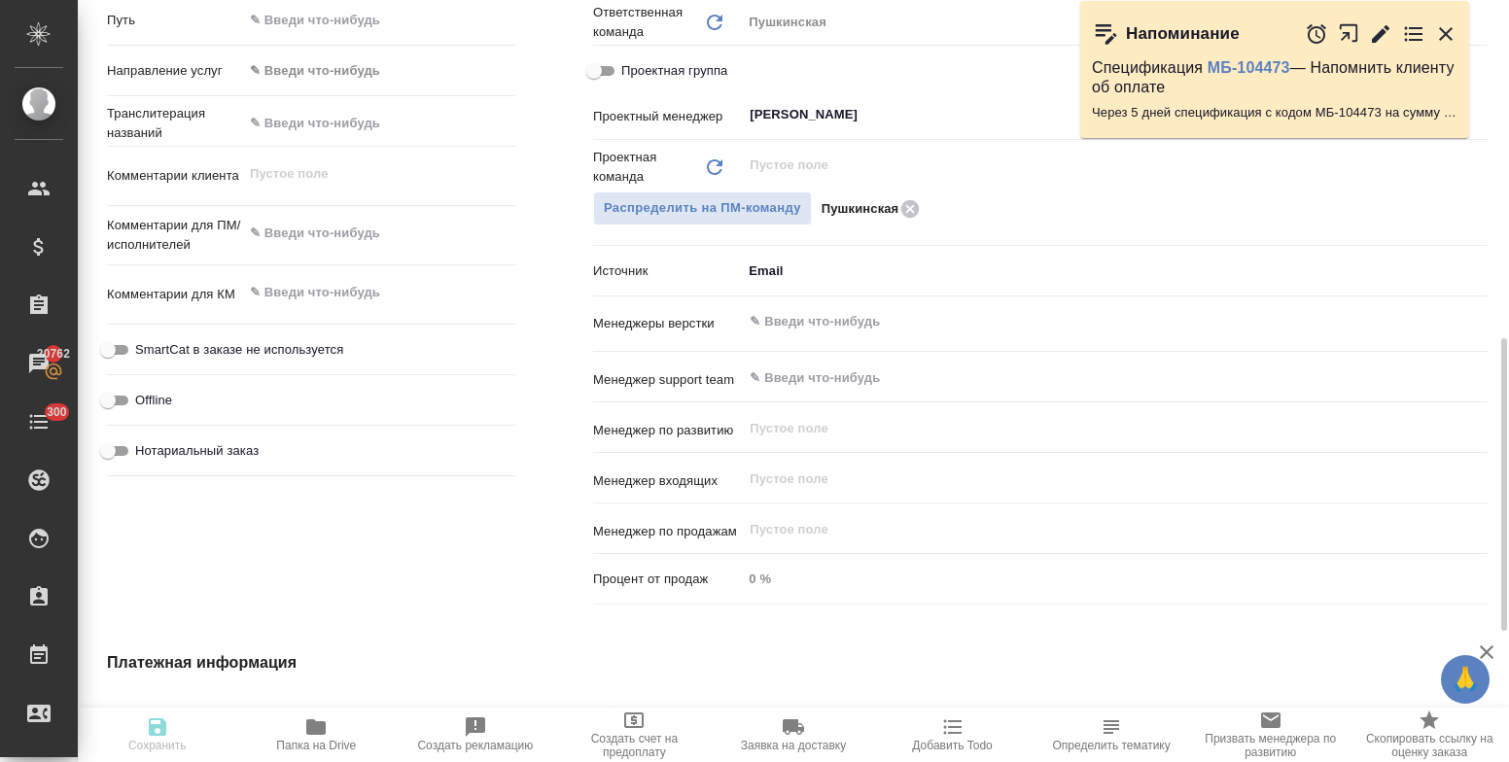
type textarea "x"
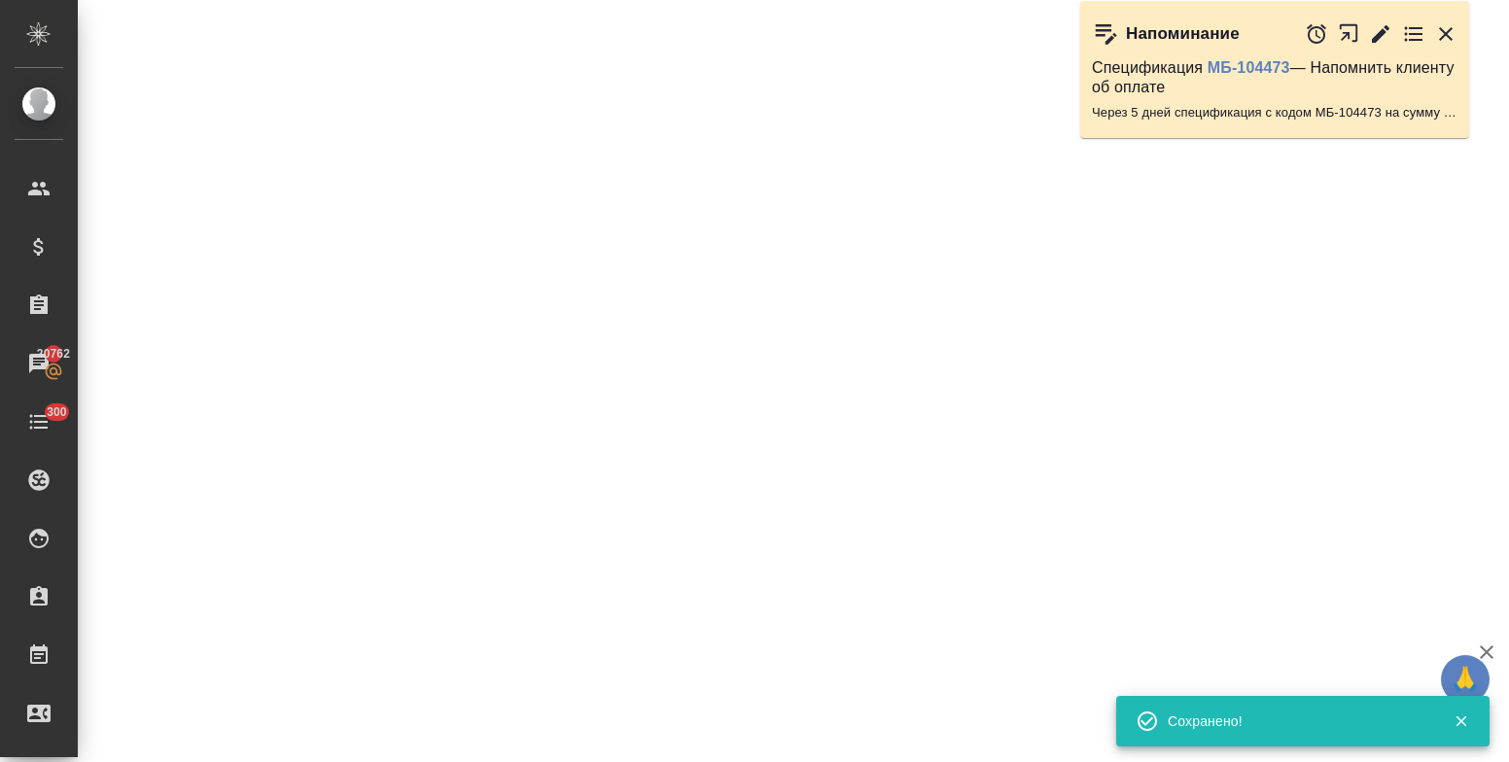
select select "RU"
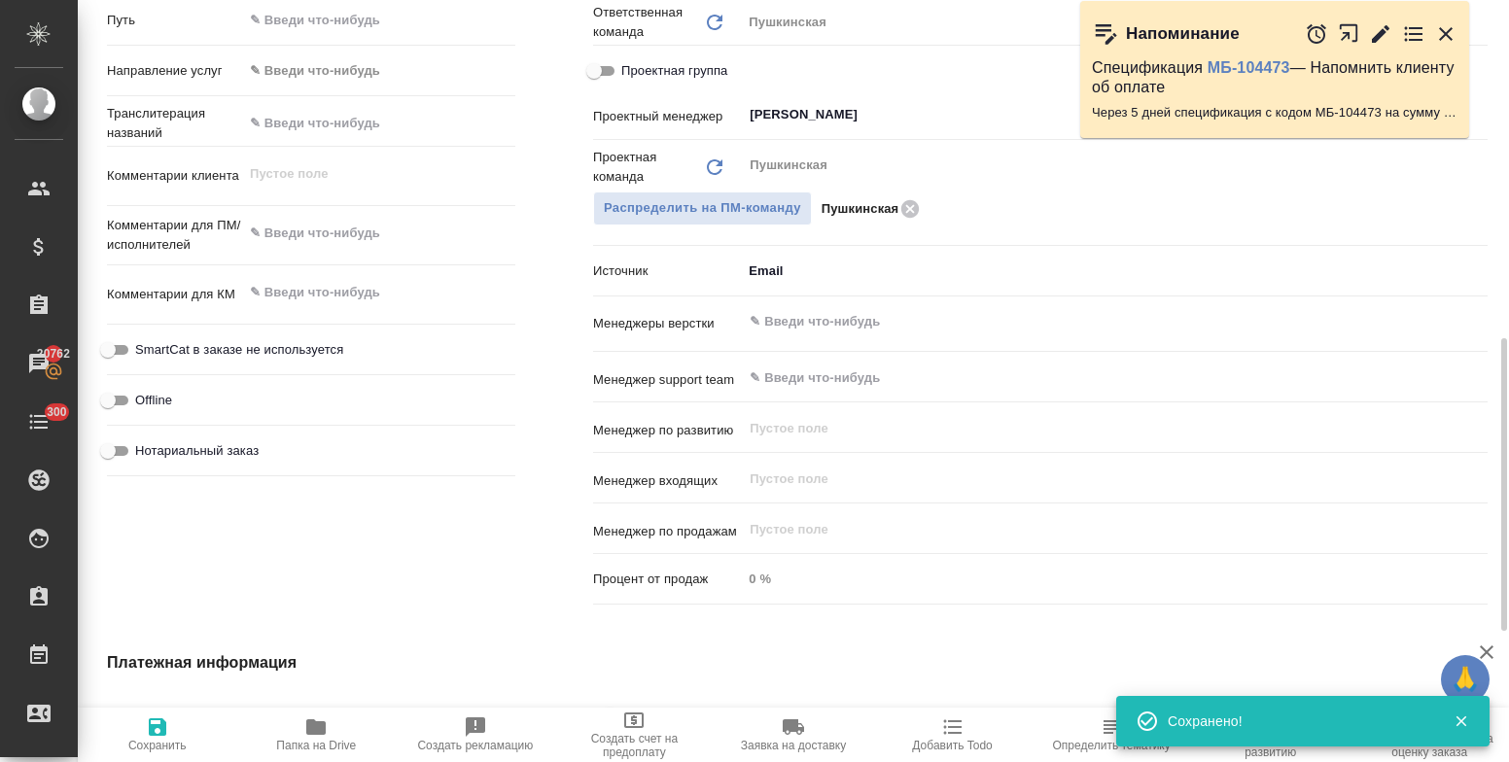
type textarea "x"
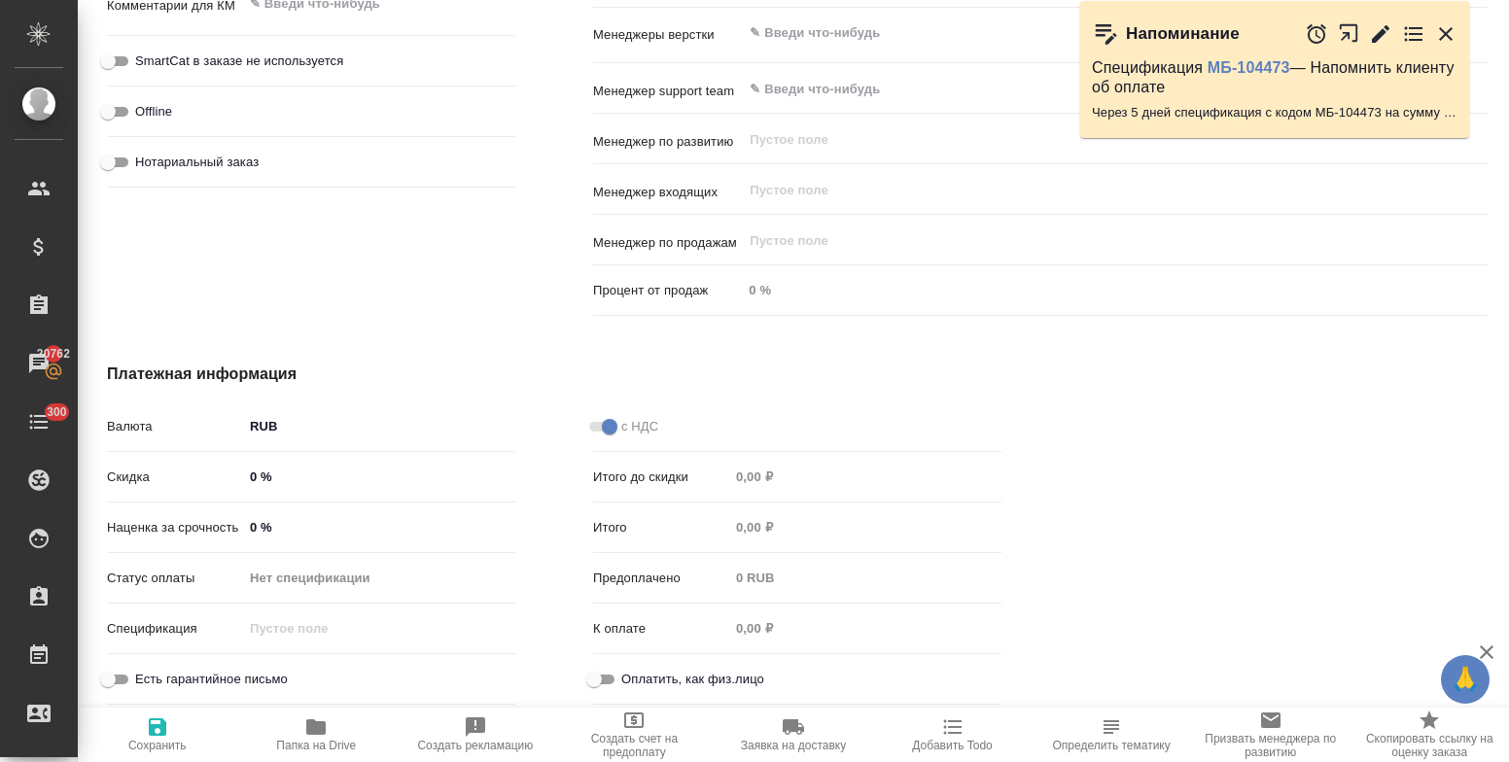
scroll to position [0, 0]
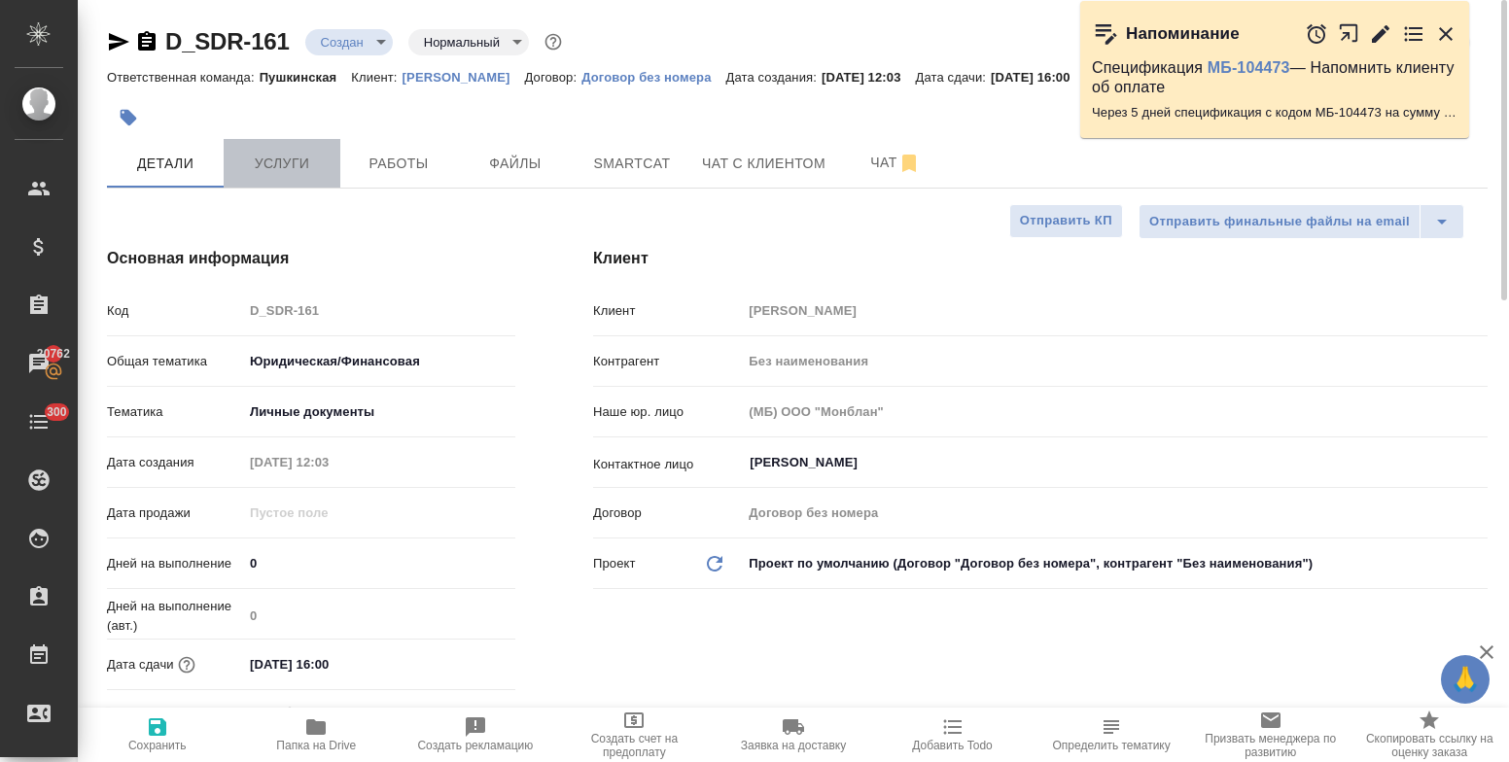
click at [264, 152] on span "Услуги" at bounding box center [281, 164] width 93 height 24
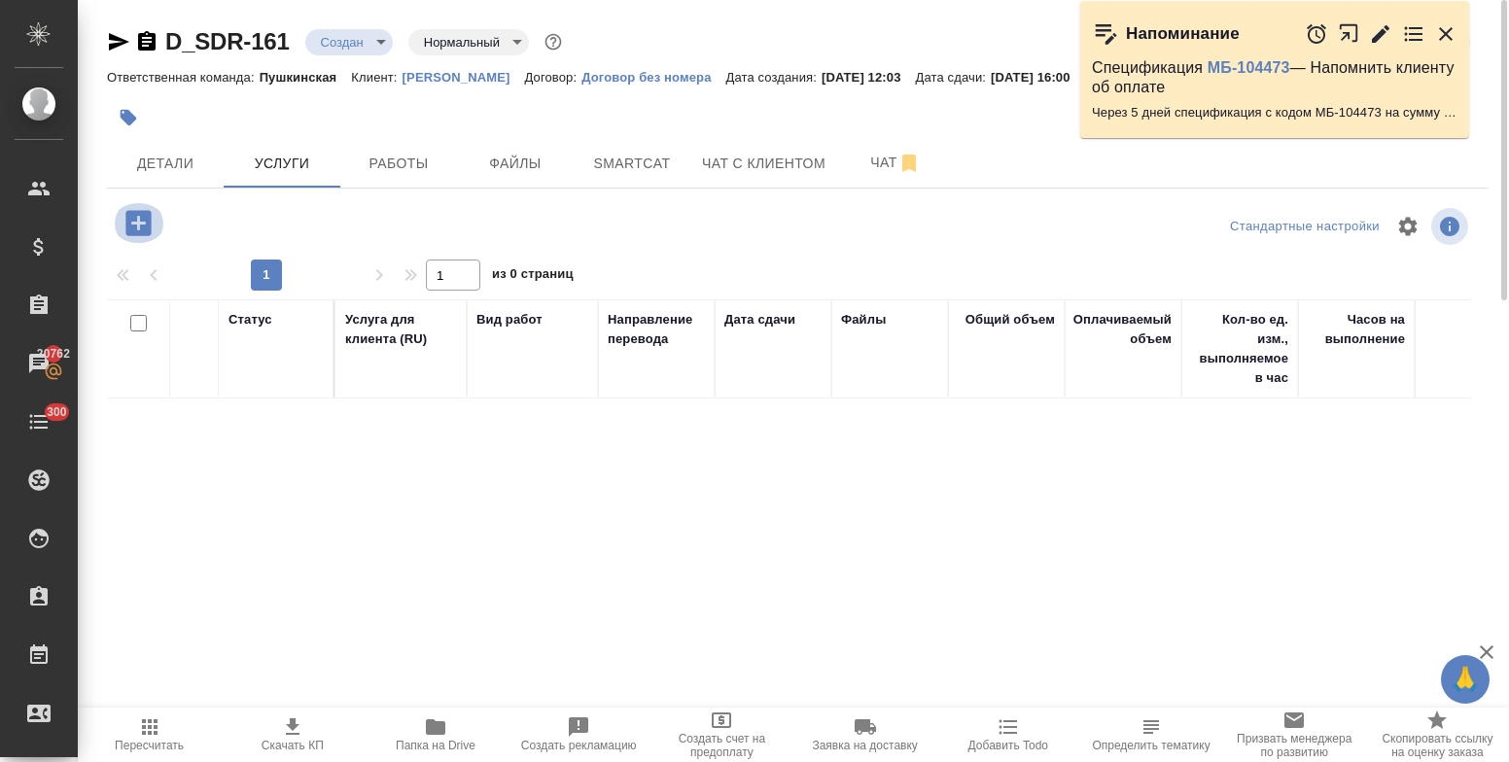
click at [132, 228] on icon "button" at bounding box center [137, 222] width 25 height 25
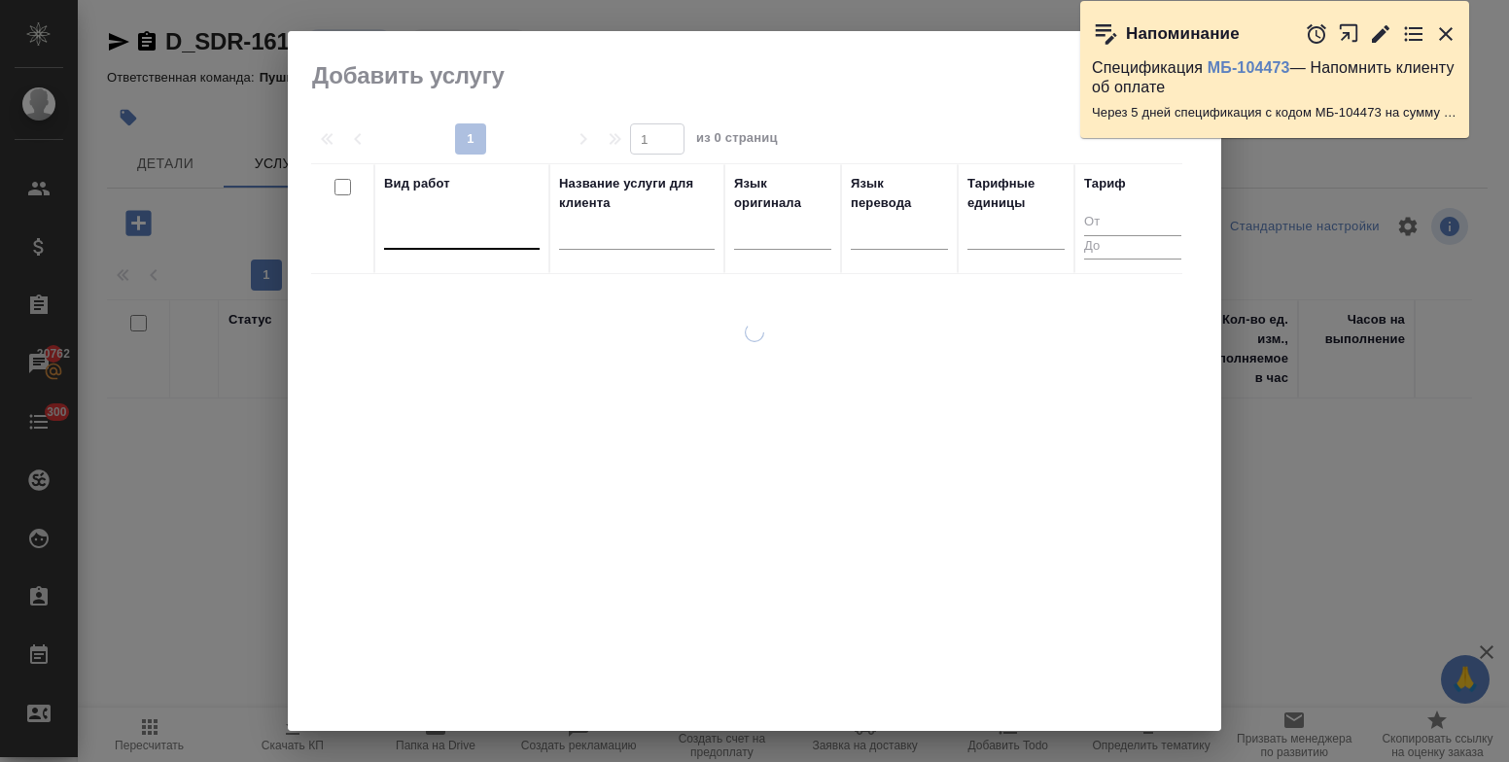
click at [449, 246] on div at bounding box center [462, 231] width 156 height 37
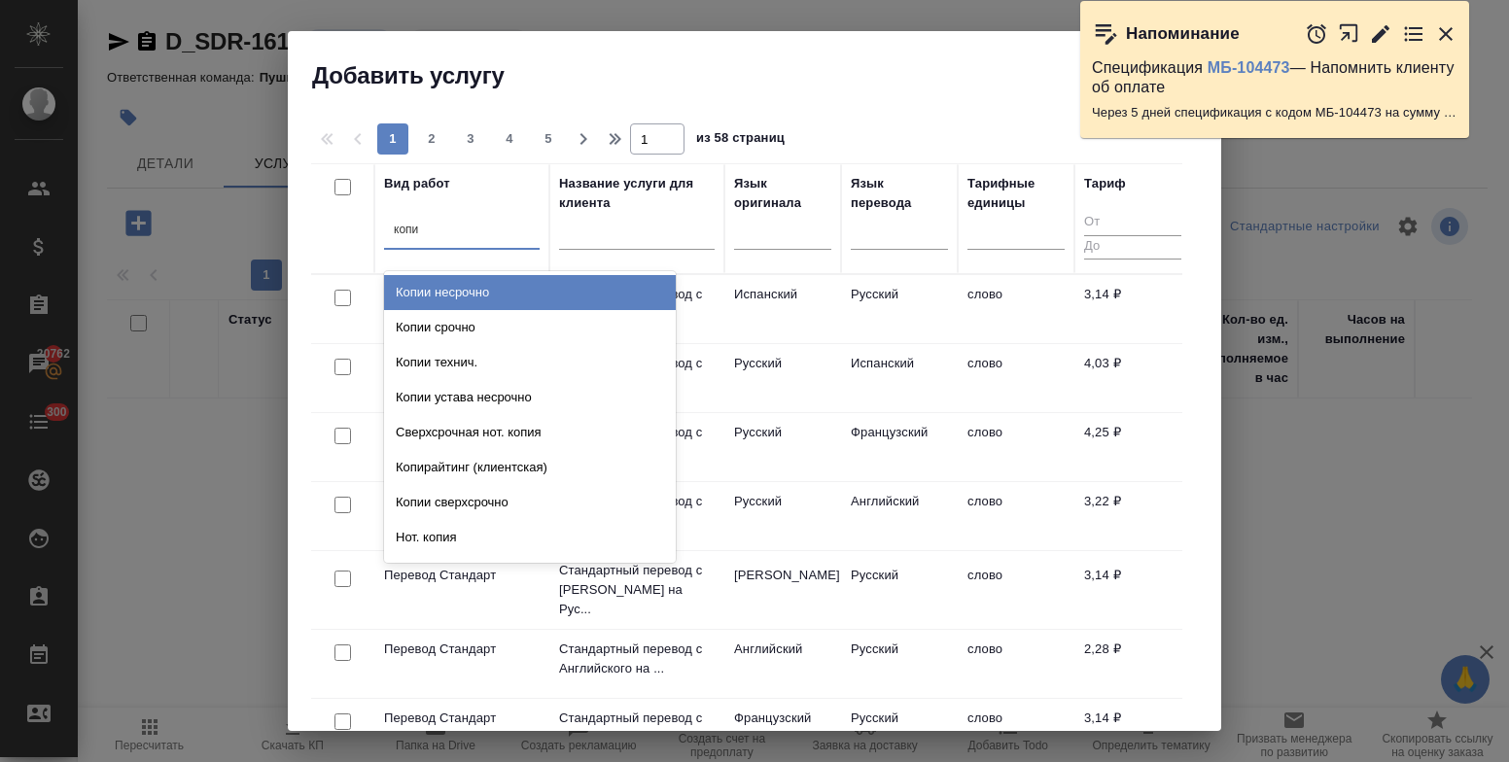
type input "копии"
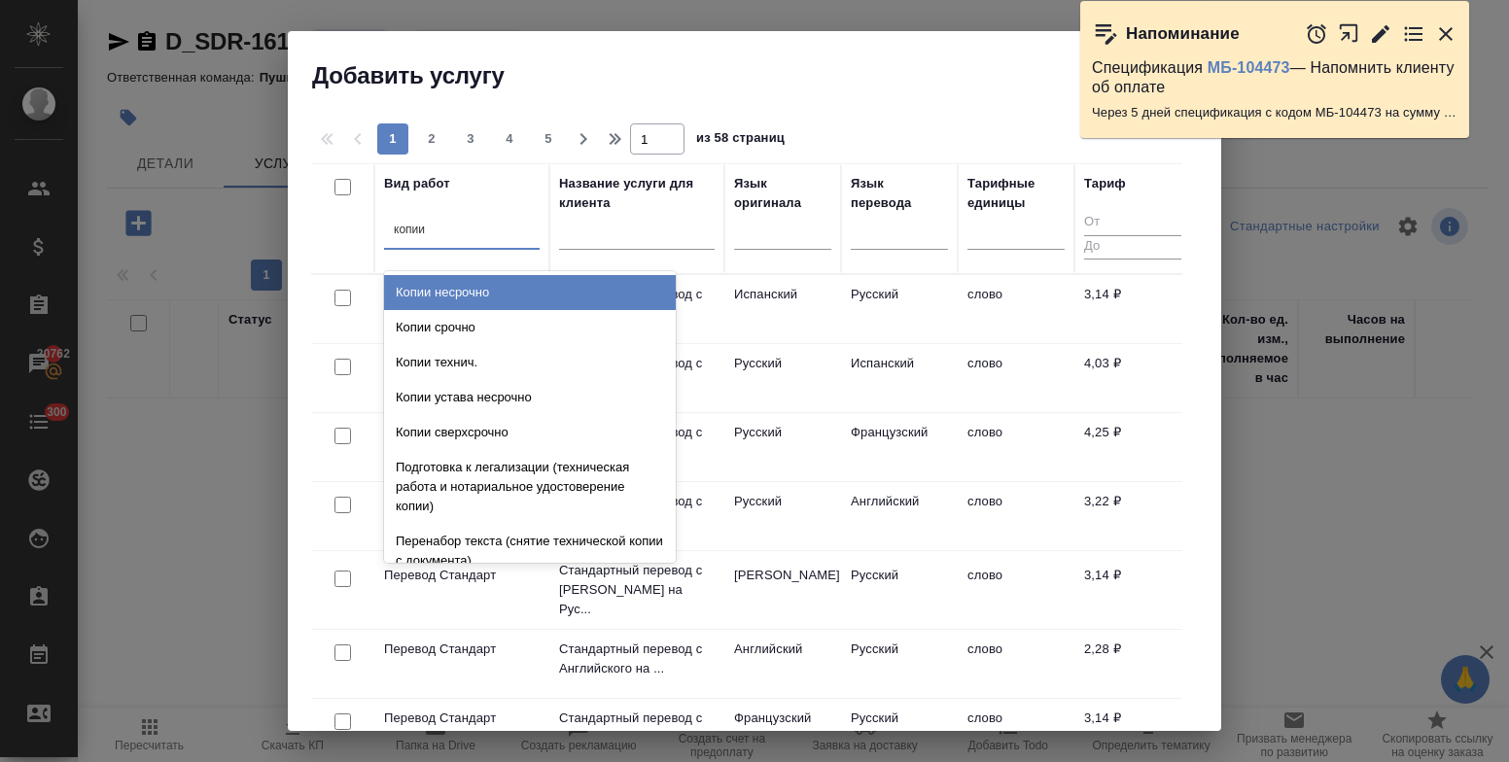
click at [458, 296] on div "Копии несрочно" at bounding box center [530, 292] width 292 height 35
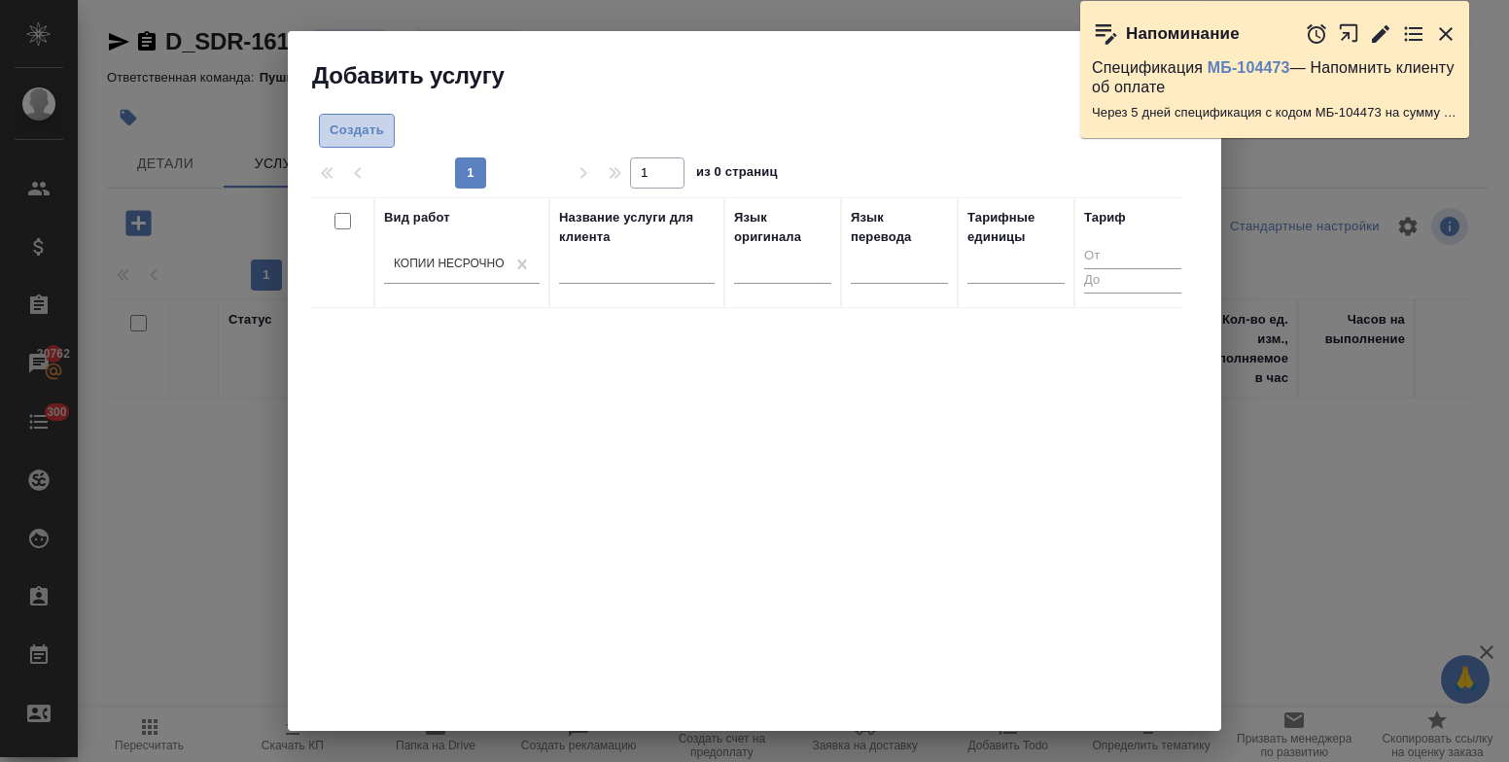
click at [379, 140] on span "Создать" at bounding box center [357, 131] width 54 height 22
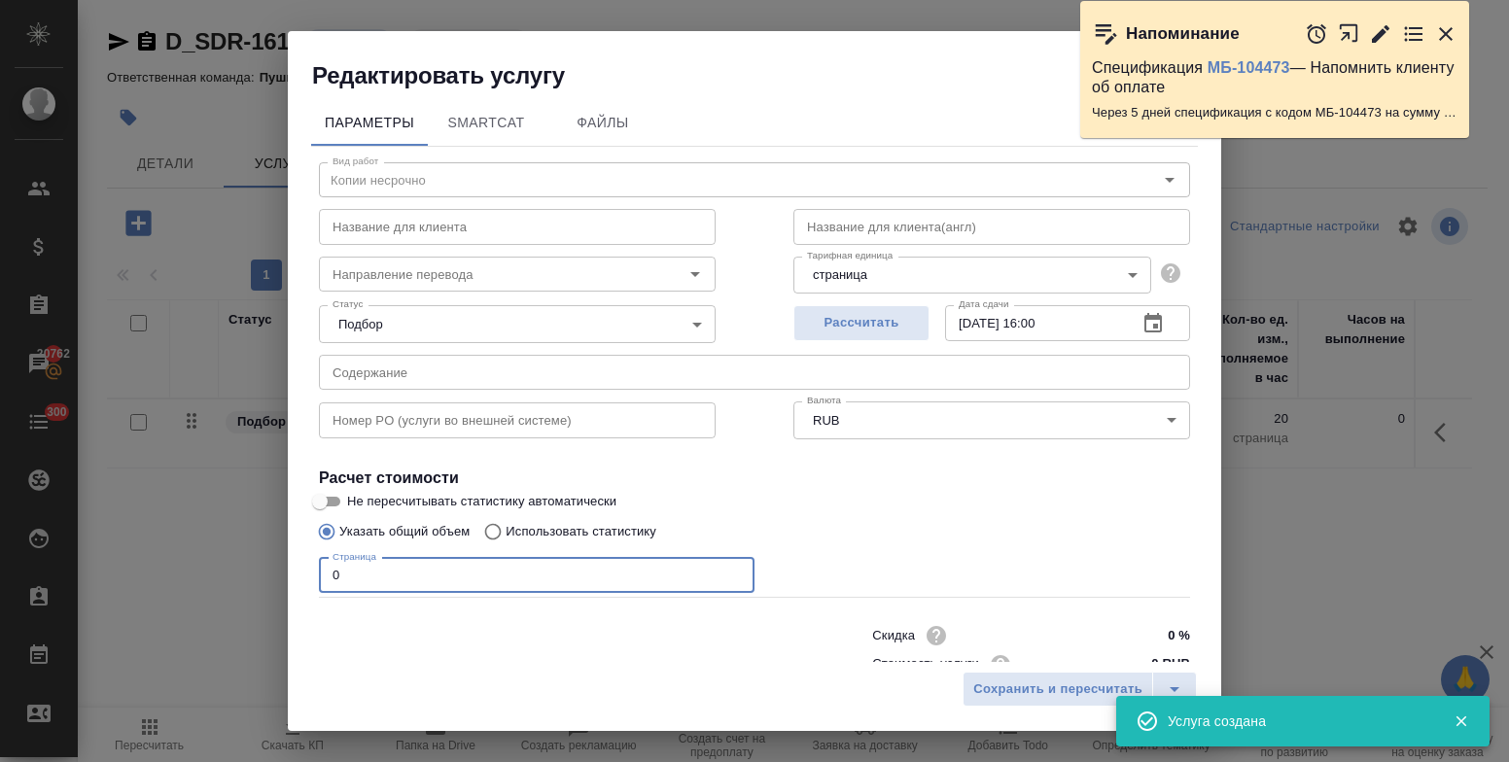
click at [351, 578] on input "0" at bounding box center [537, 575] width 436 height 35
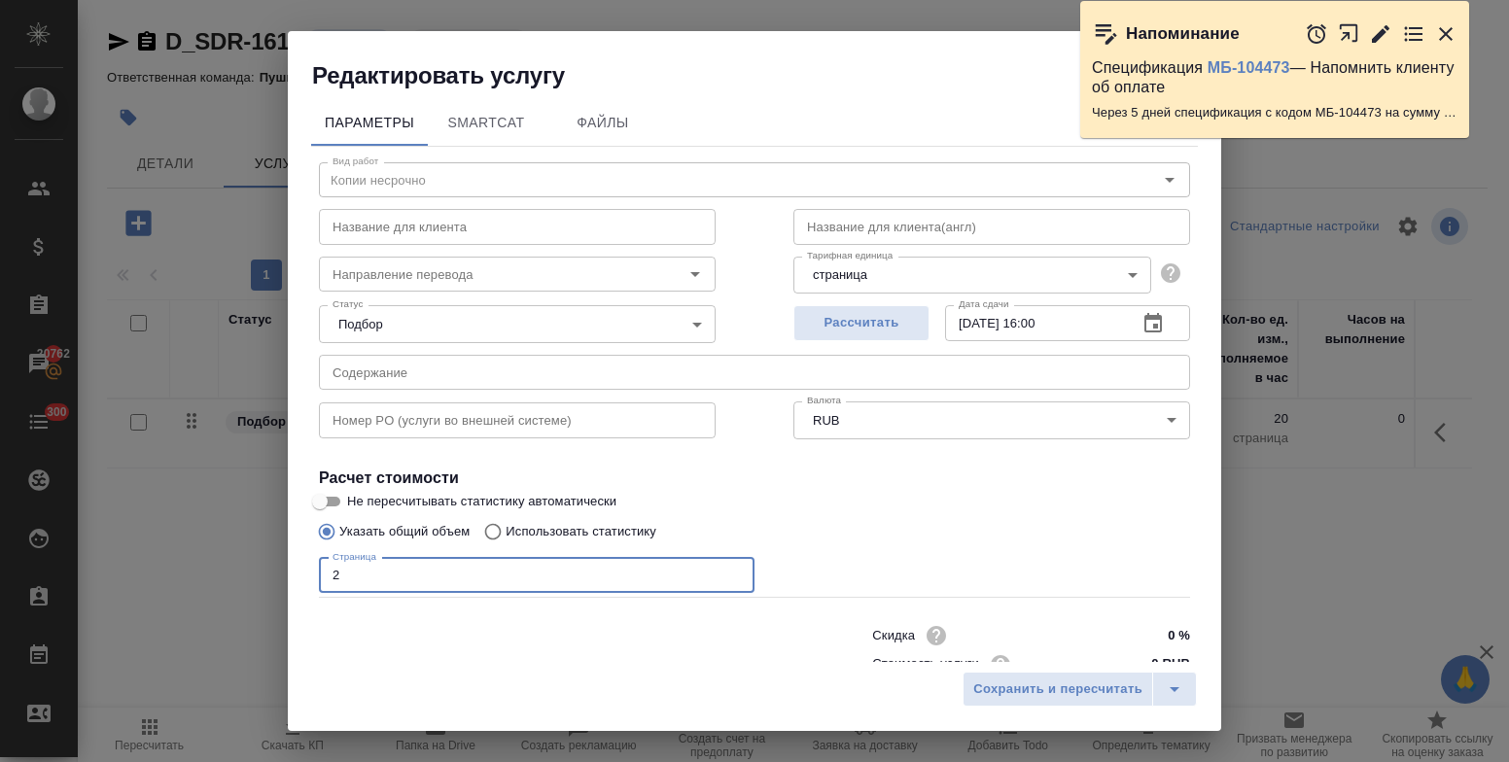
type input "2"
click at [1118, 651] on input "0 RUB" at bounding box center [1153, 665] width 71 height 28
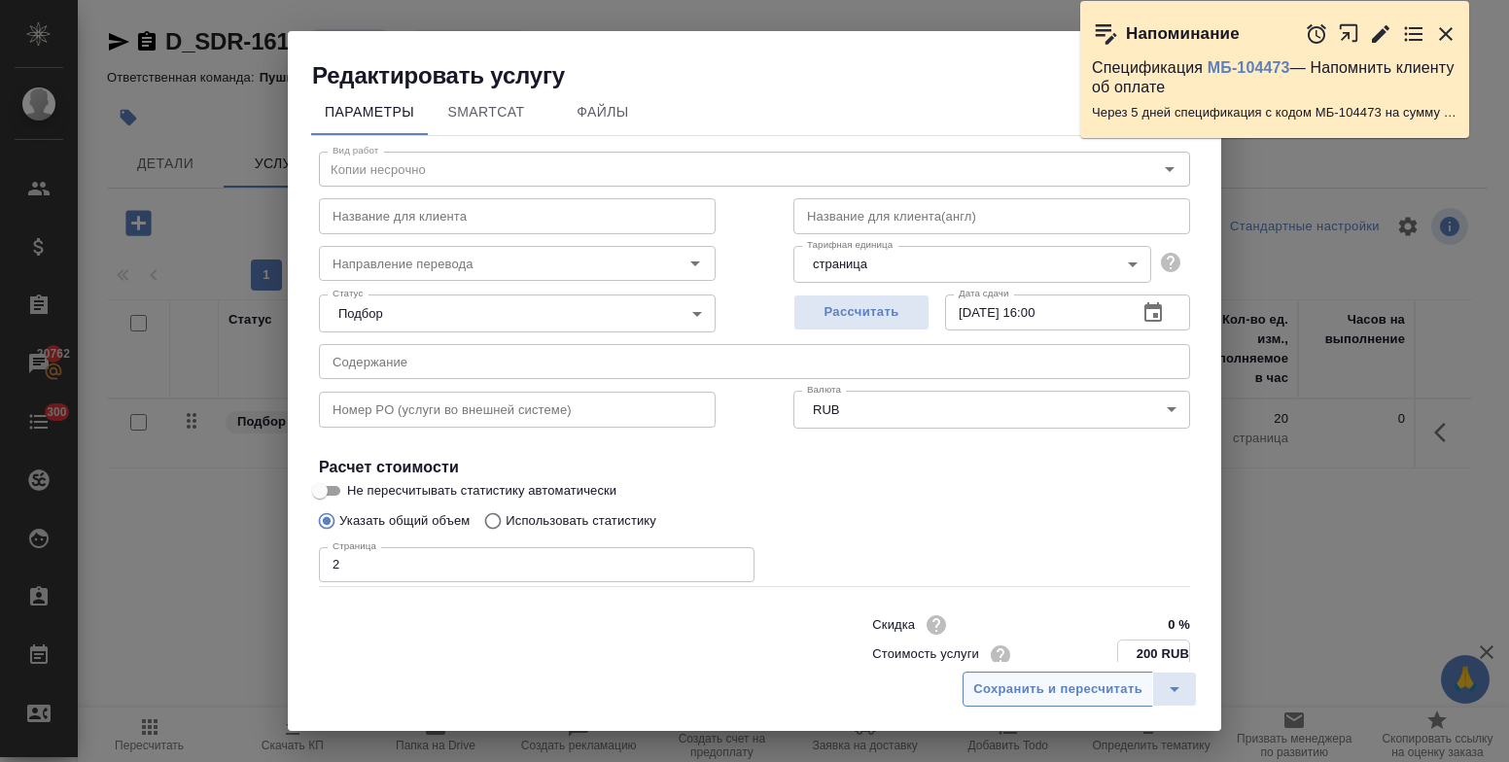
type input "200 RUB"
click at [1108, 690] on span "Сохранить и пересчитать" at bounding box center [1057, 690] width 169 height 22
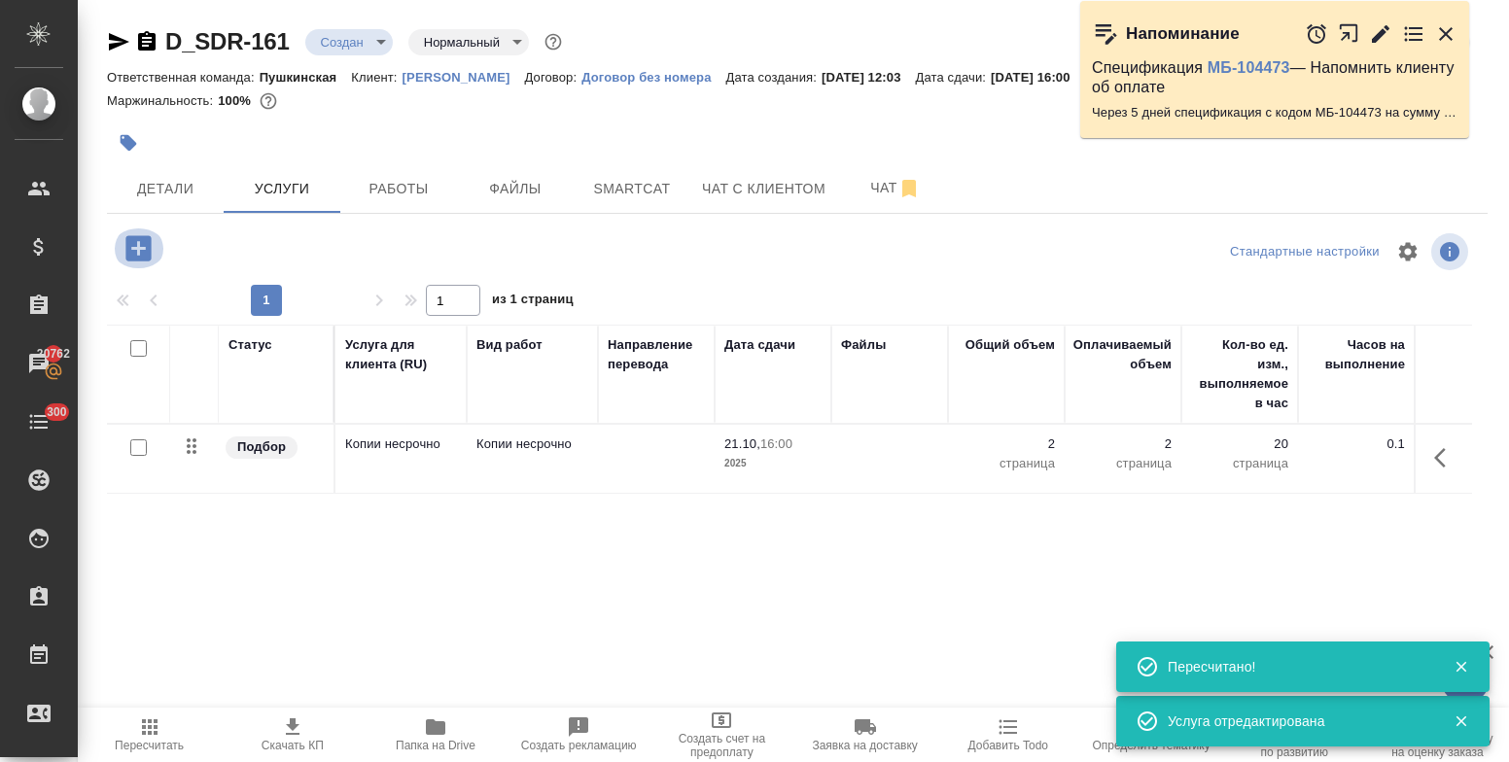
click at [135, 249] on icon "button" at bounding box center [139, 248] width 34 height 34
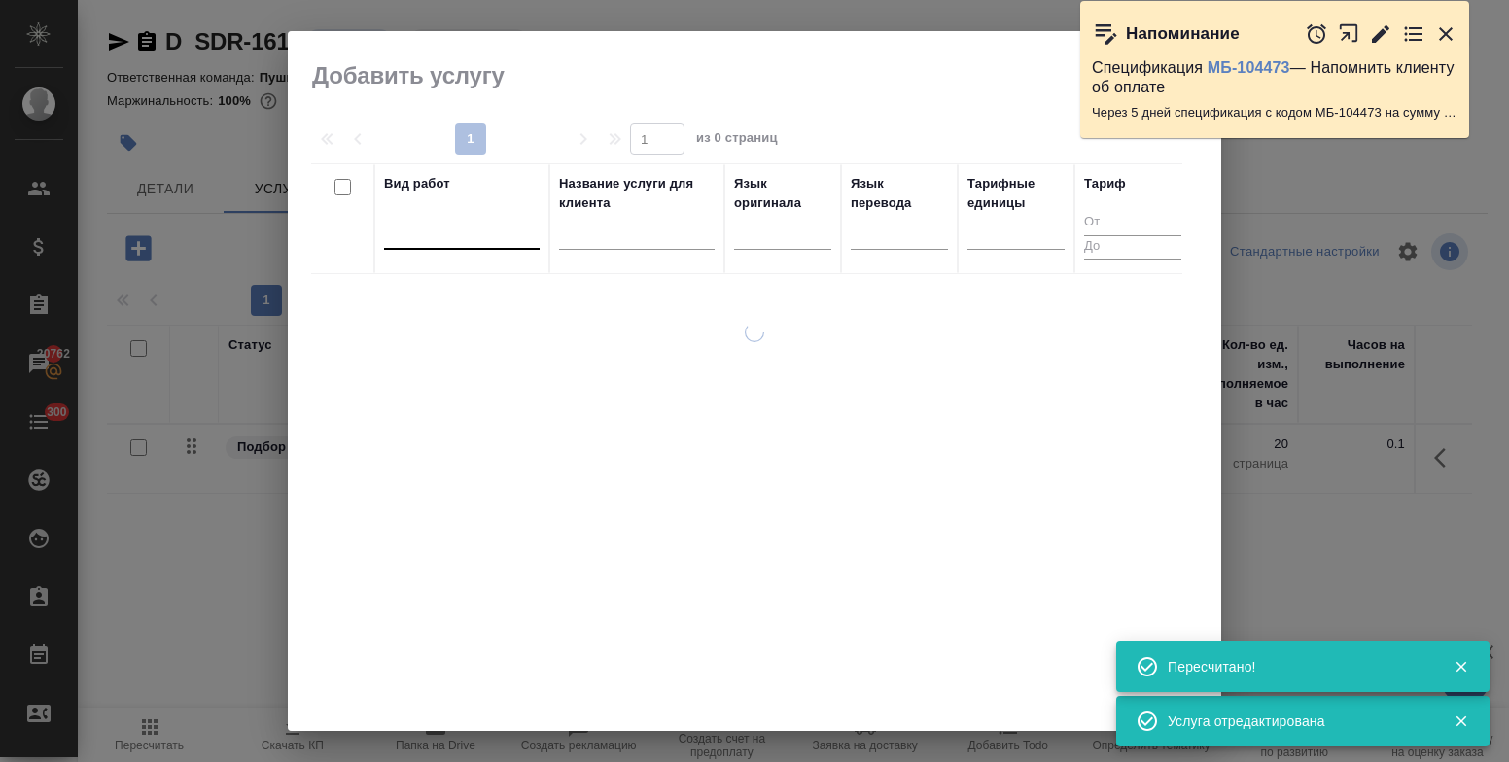
click at [449, 242] on div at bounding box center [462, 230] width 156 height 28
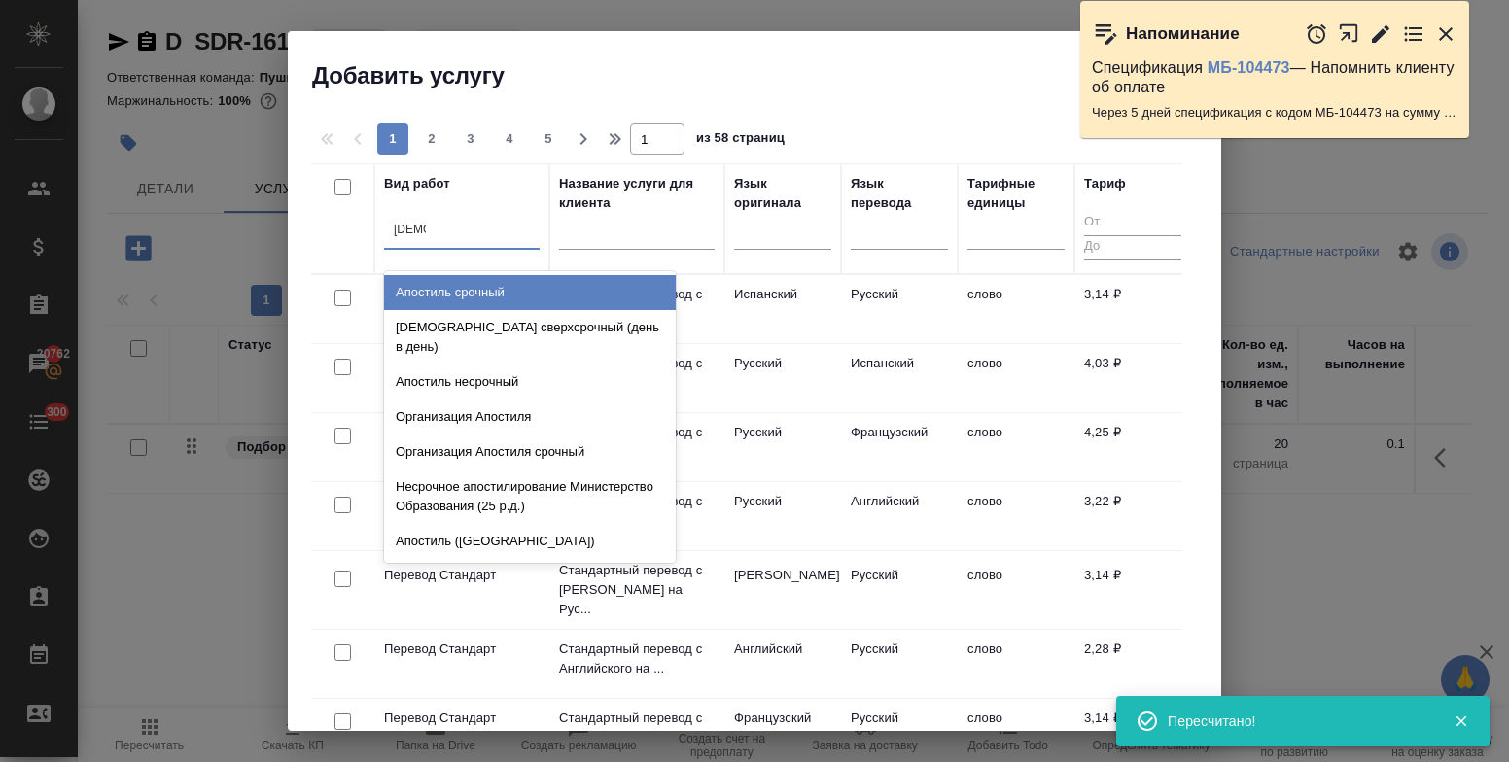
type input "апости"
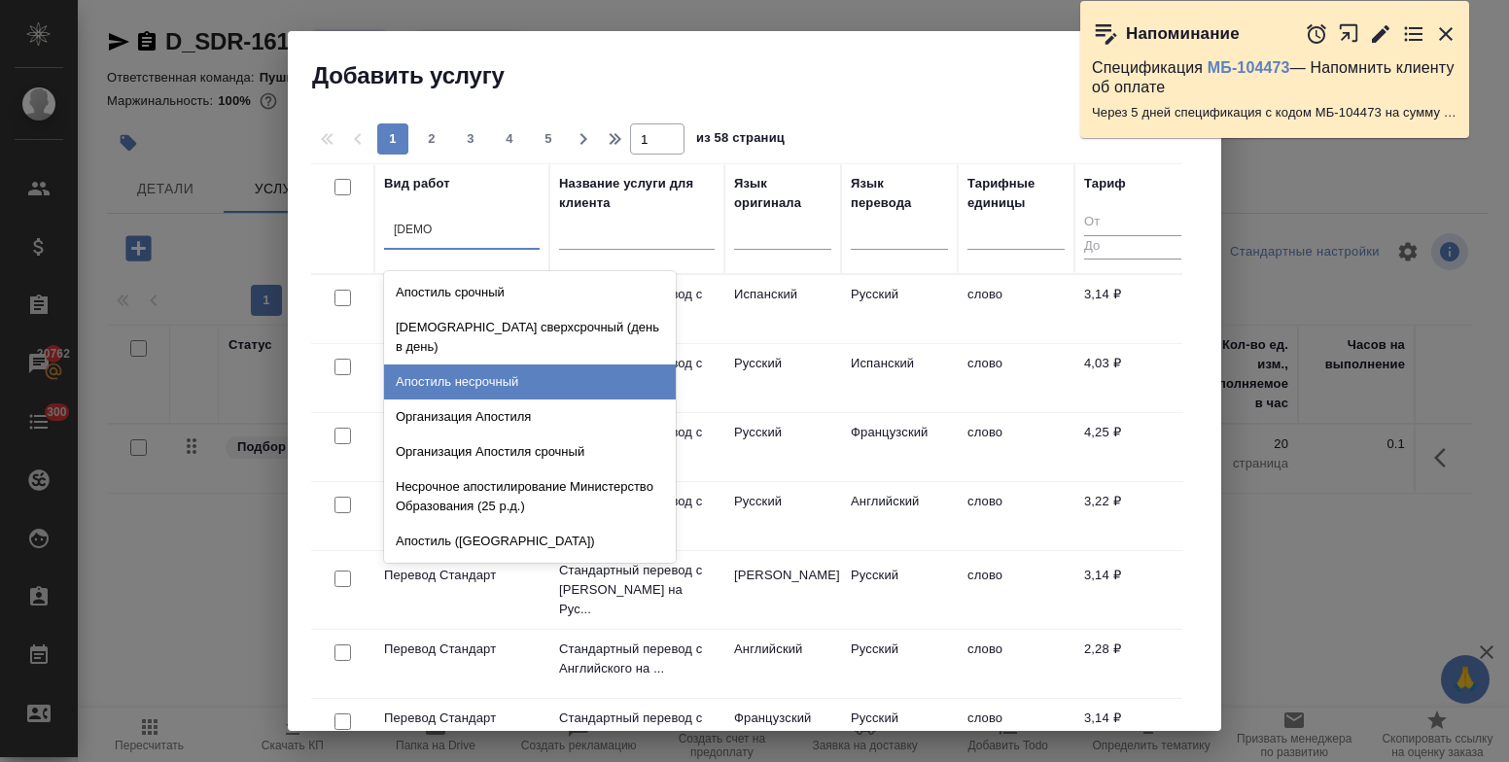
click at [474, 365] on div "Апостиль несрочный" at bounding box center [530, 382] width 292 height 35
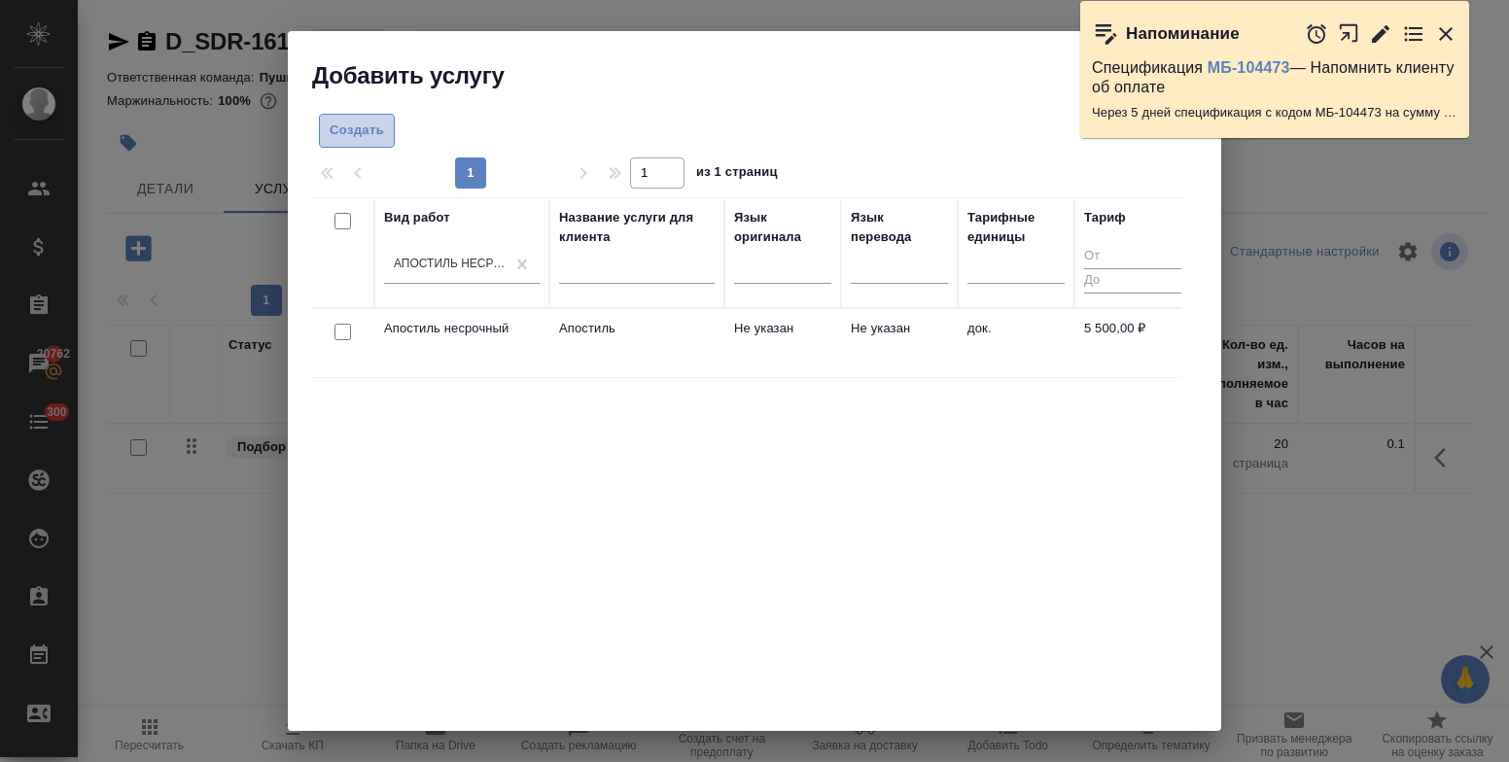
click at [366, 128] on span "Создать" at bounding box center [357, 131] width 54 height 22
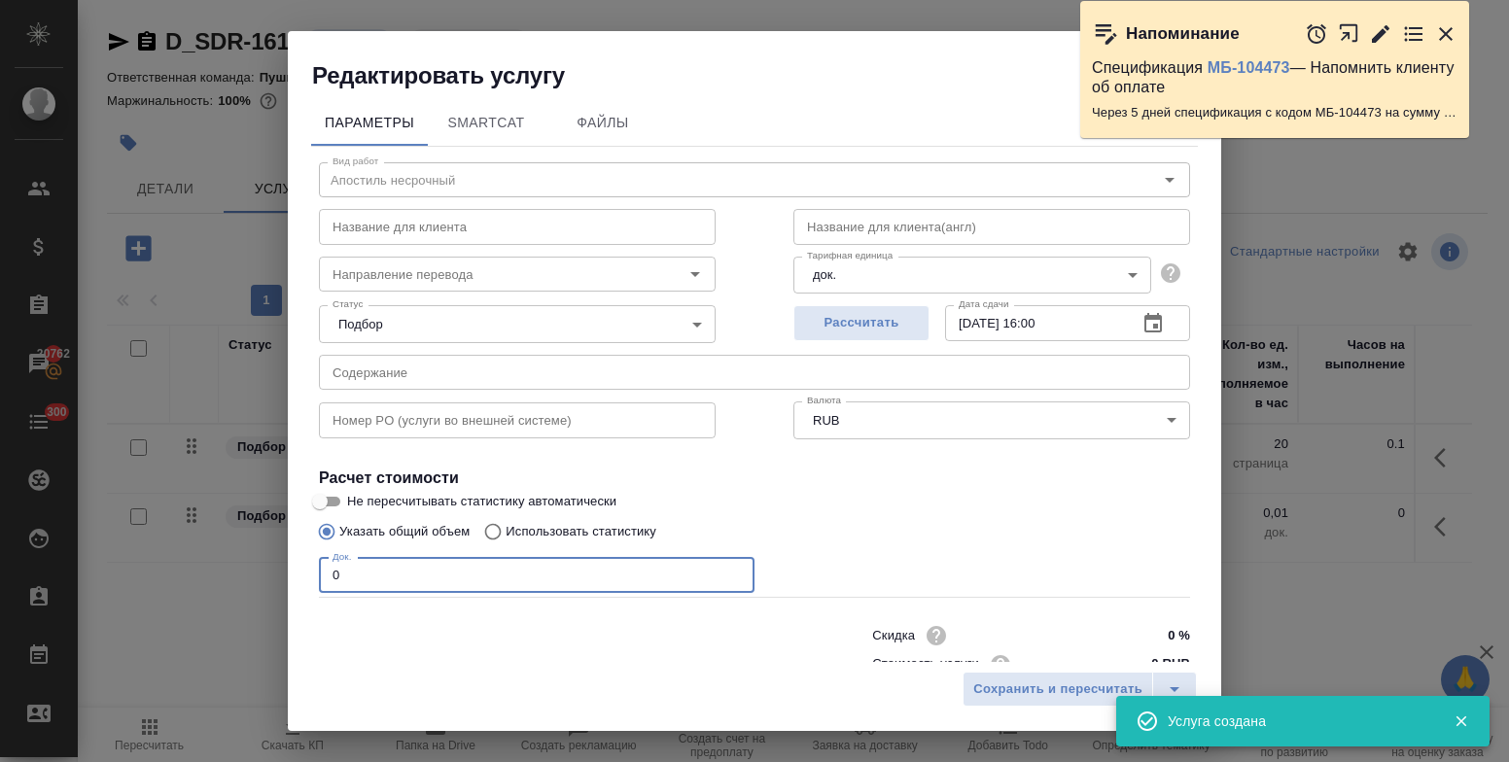
click at [368, 571] on input "0" at bounding box center [537, 575] width 436 height 35
type input "1"
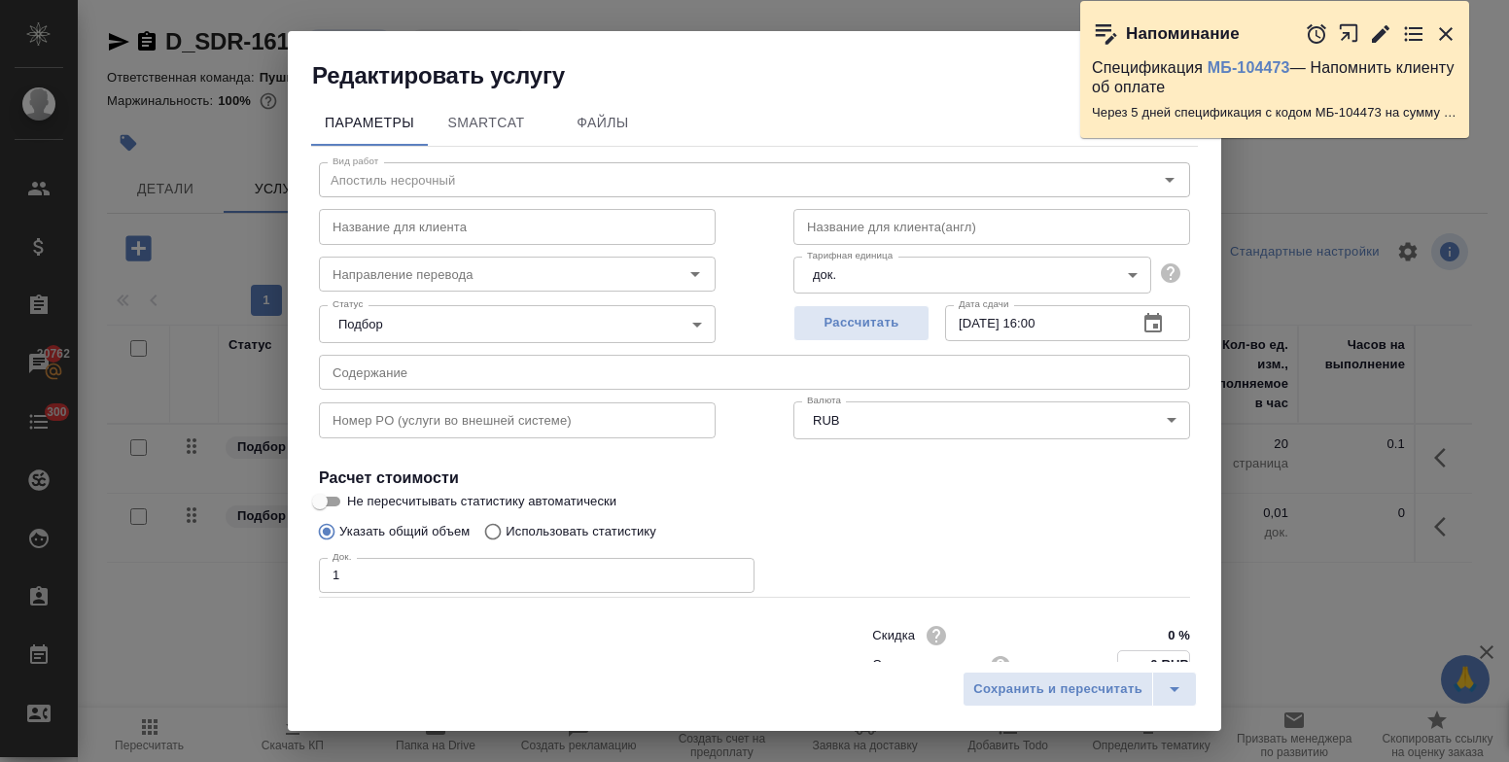
click at [1134, 656] on input "0 RUB" at bounding box center [1153, 665] width 71 height 28
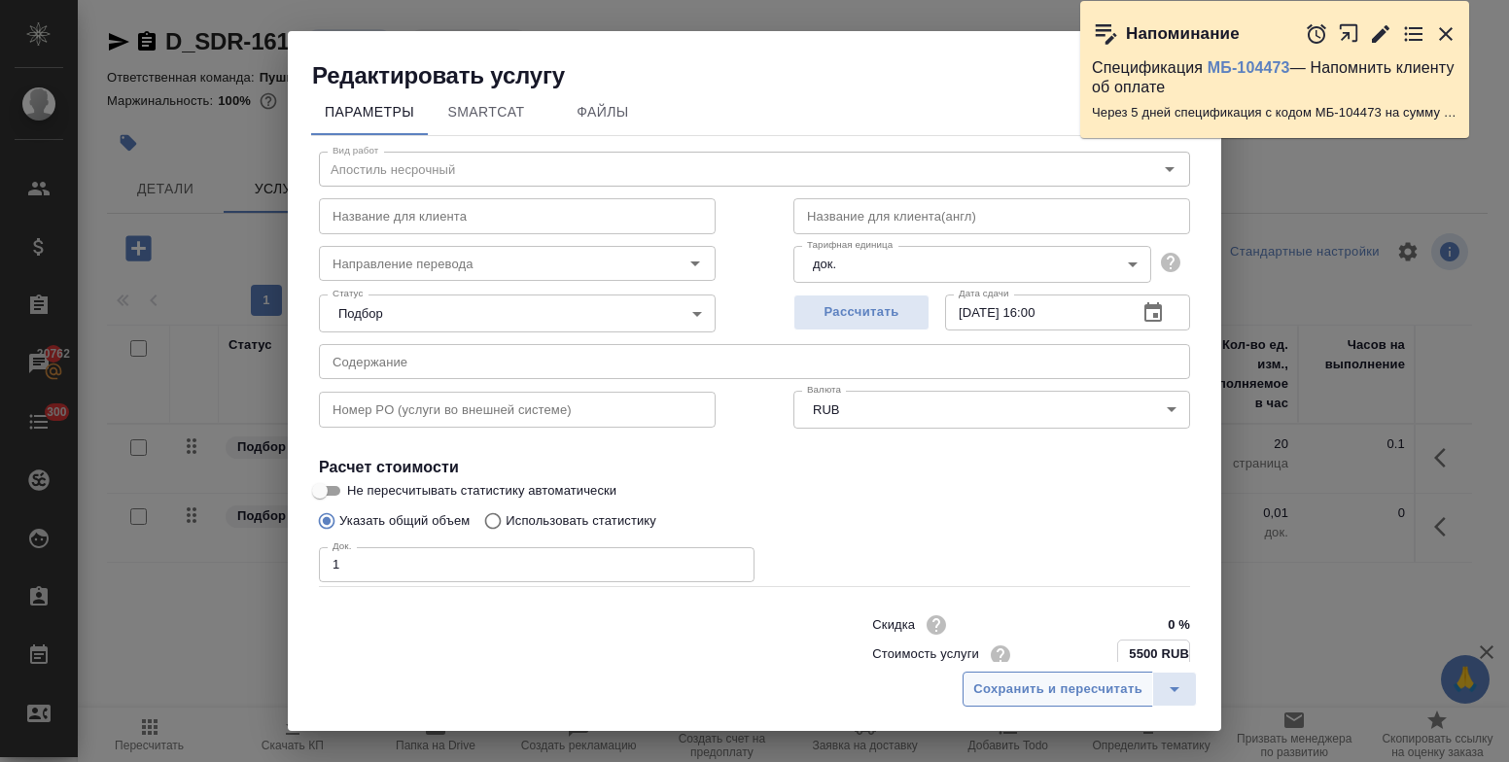
type input "5500 RUB"
click at [1144, 691] on button "Сохранить и пересчитать" at bounding box center [1057, 689] width 191 height 35
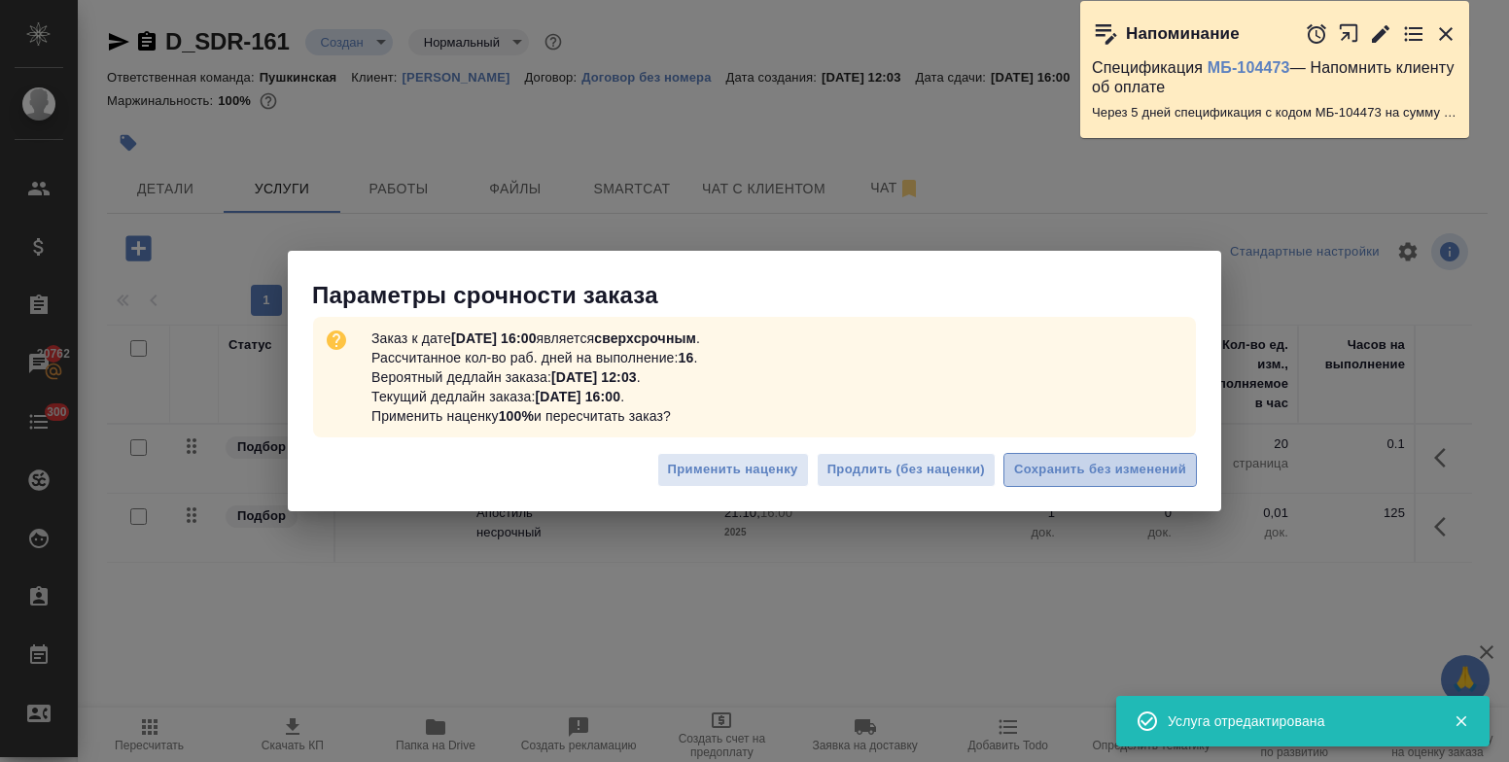
click at [1038, 464] on span "Сохранить без изменений" at bounding box center [1100, 470] width 172 height 22
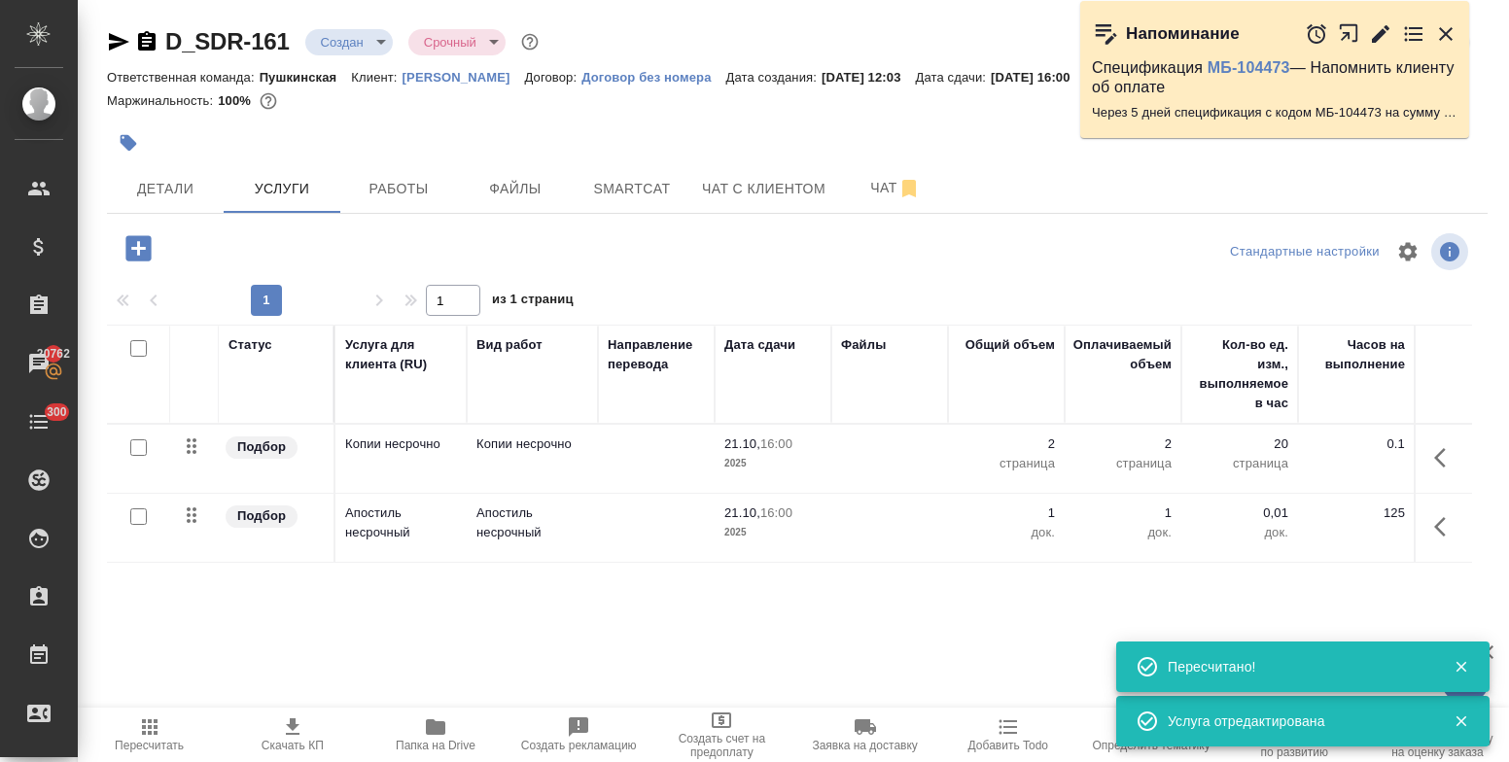
type input "urgent"
click at [402, 187] on span "Работы" at bounding box center [398, 189] width 93 height 24
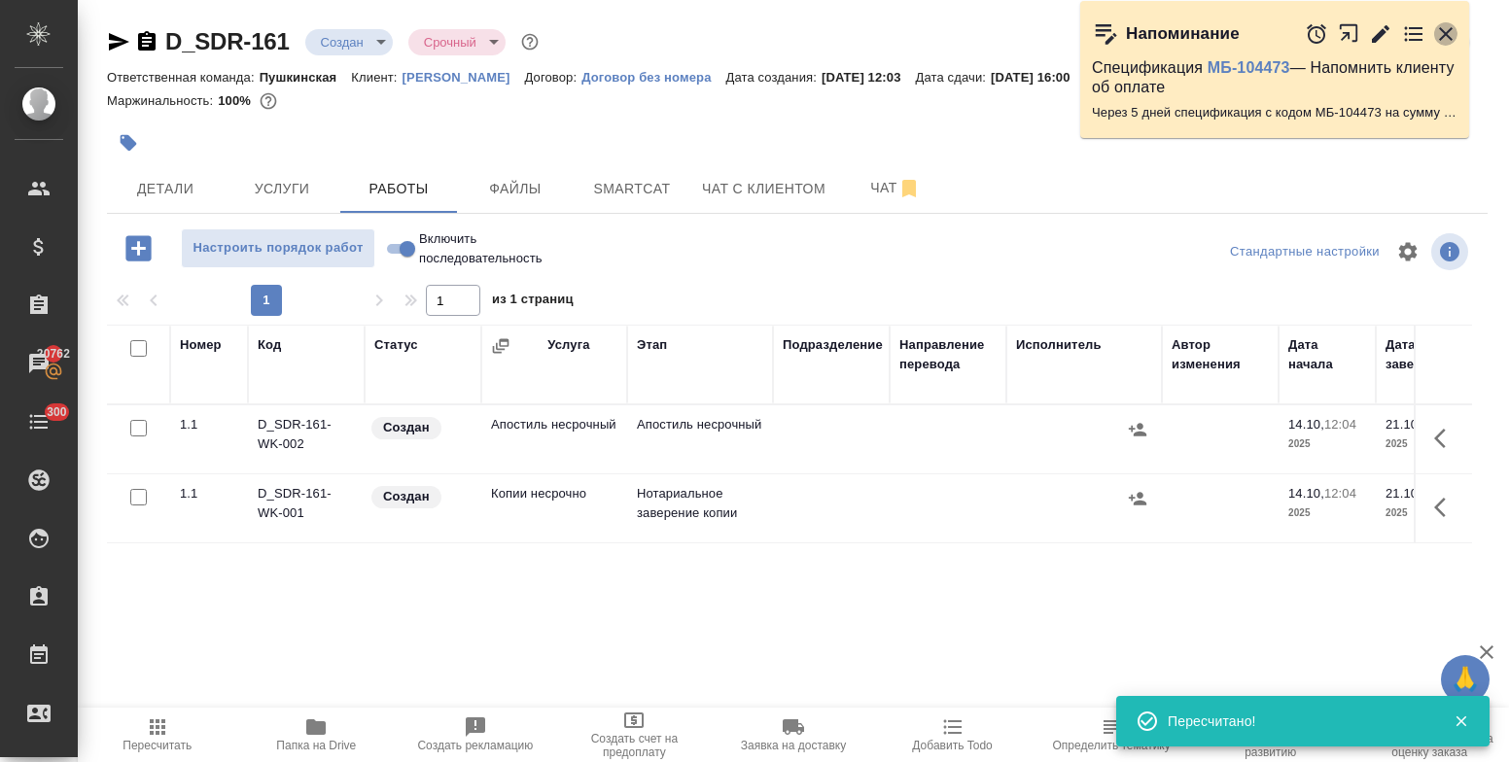
click at [1448, 34] on icon "button" at bounding box center [1445, 33] width 23 height 23
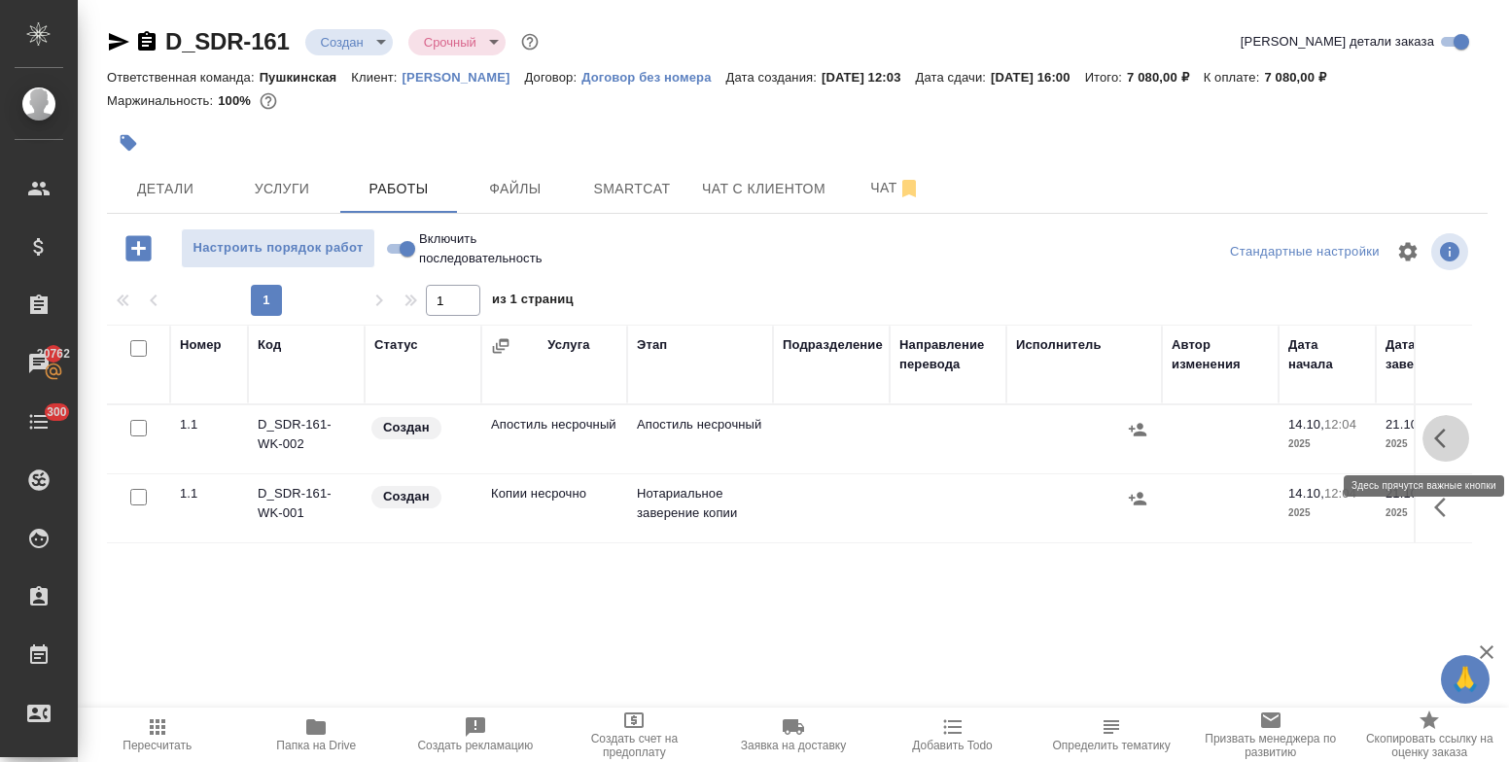
click at [1434, 439] on icon "button" at bounding box center [1440, 438] width 12 height 19
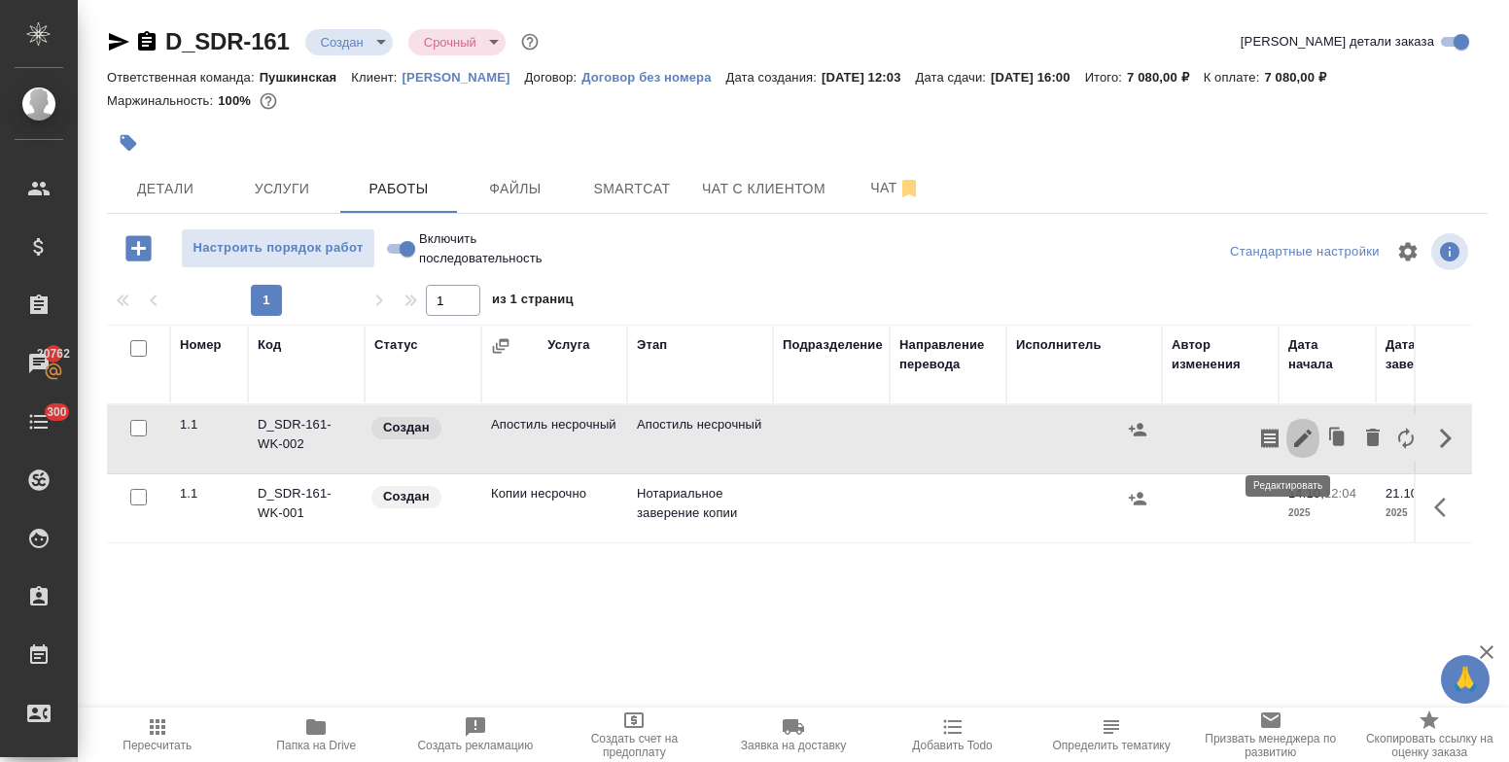
click at [1294, 436] on icon "button" at bounding box center [1302, 438] width 17 height 17
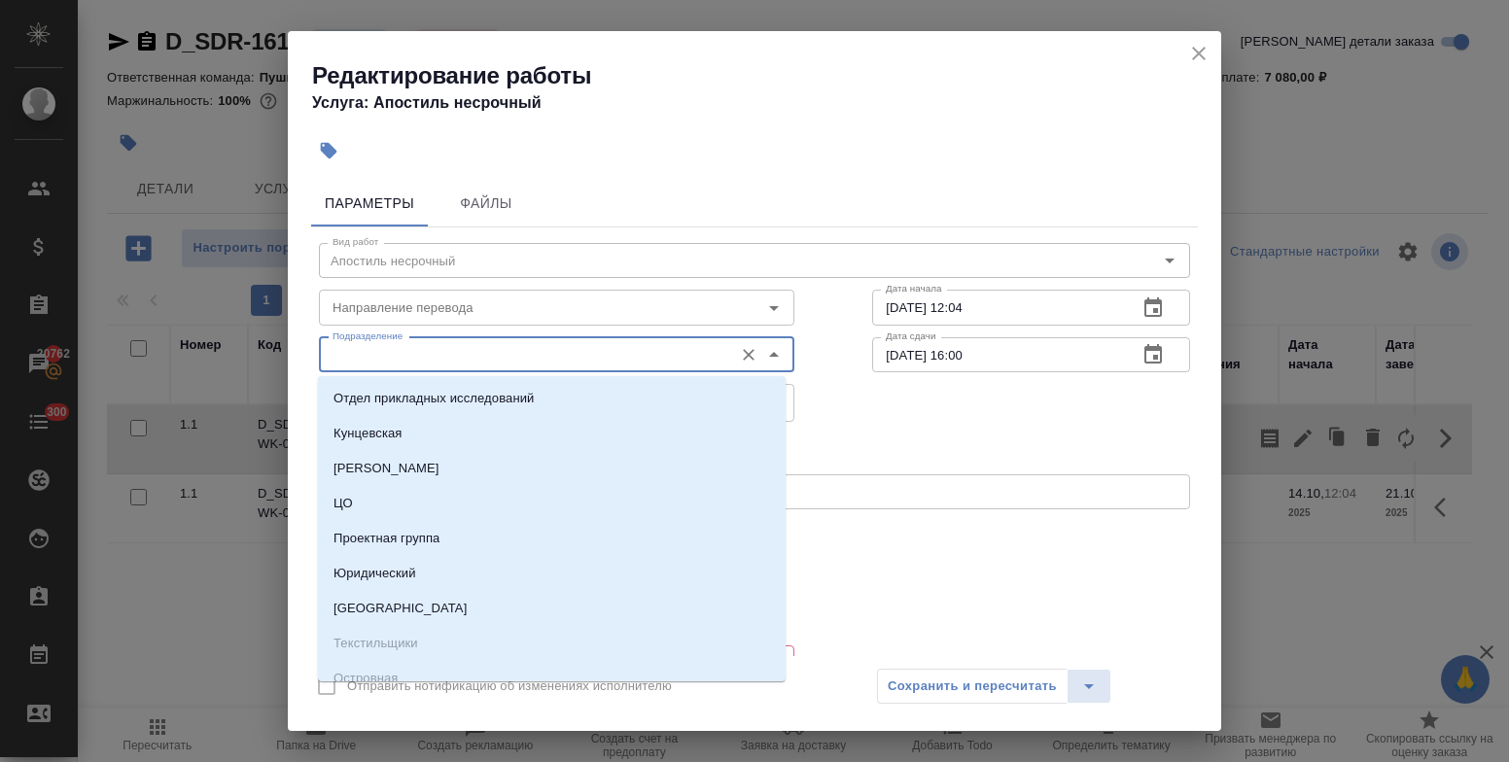
click at [490, 363] on input "Подразделение" at bounding box center [524, 354] width 399 height 23
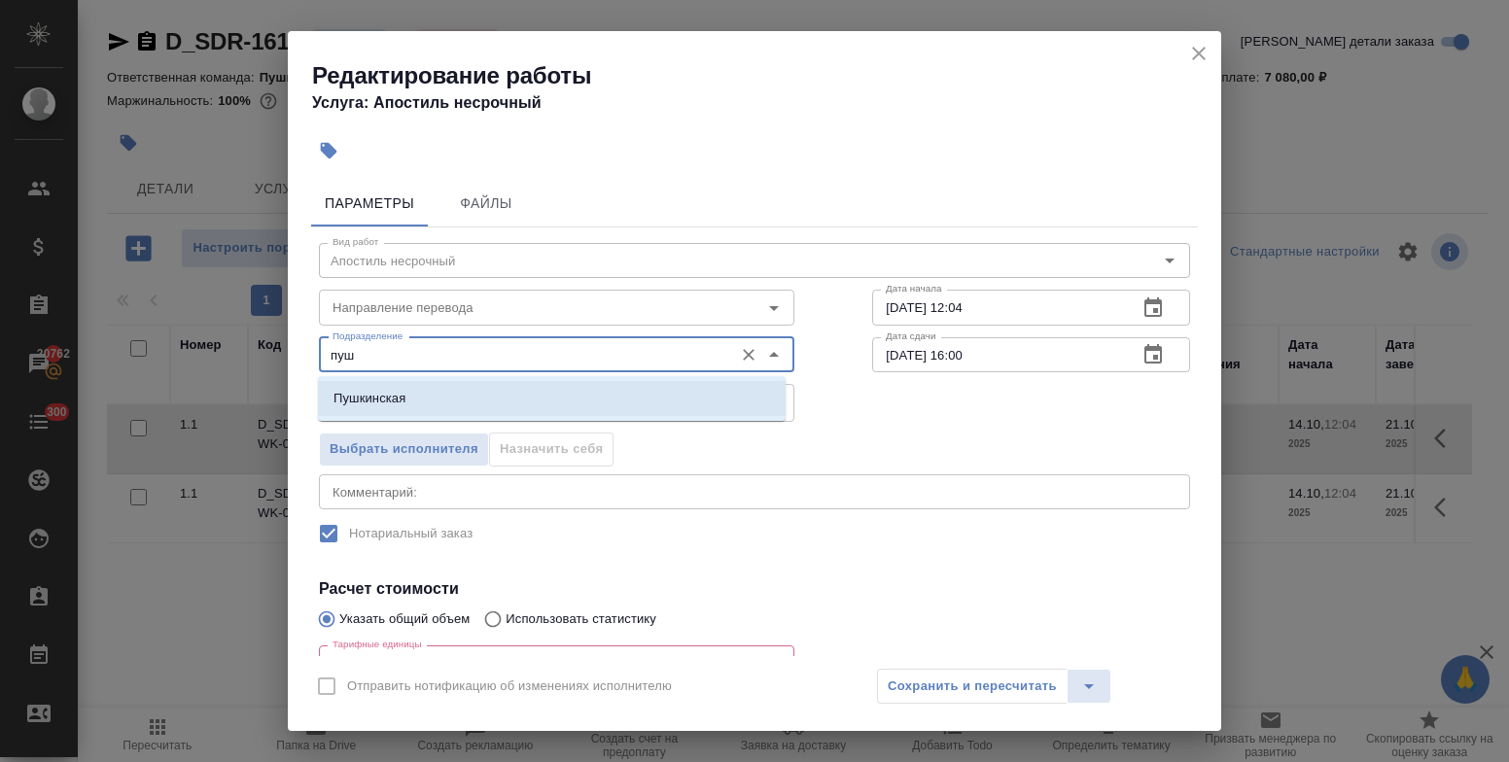
click at [483, 388] on li "Пушкинская" at bounding box center [552, 398] width 468 height 35
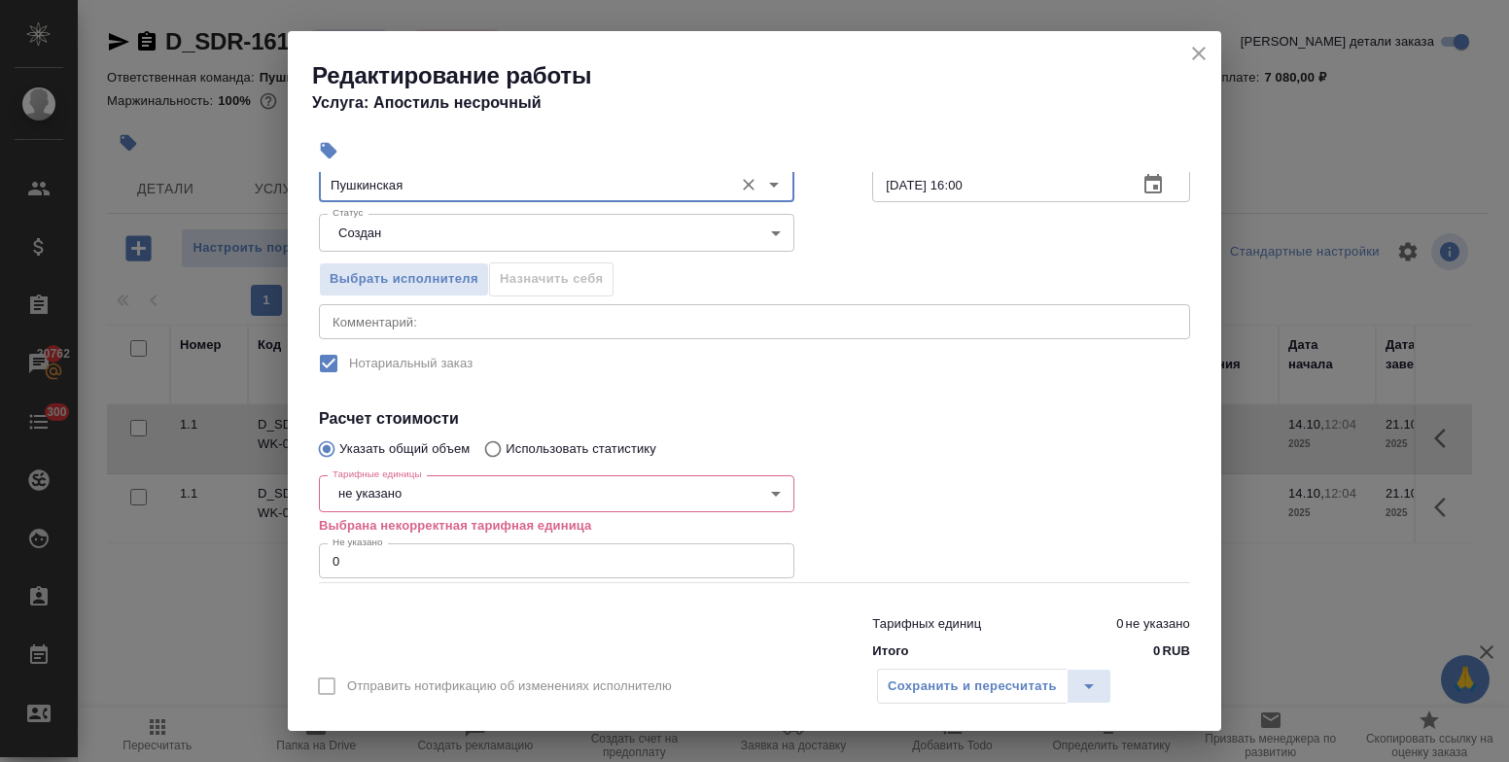
scroll to position [214, 0]
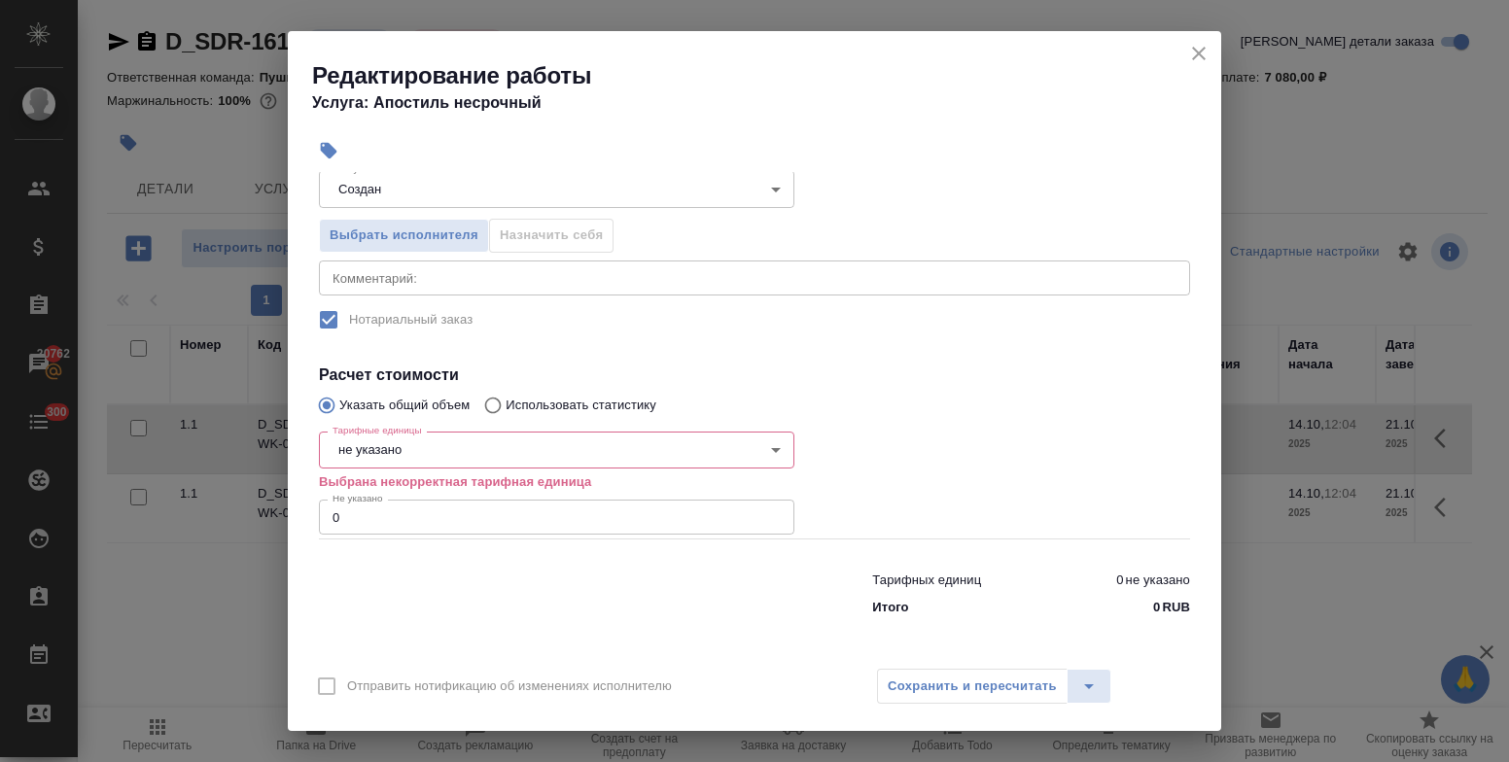
type input "Пушкинская"
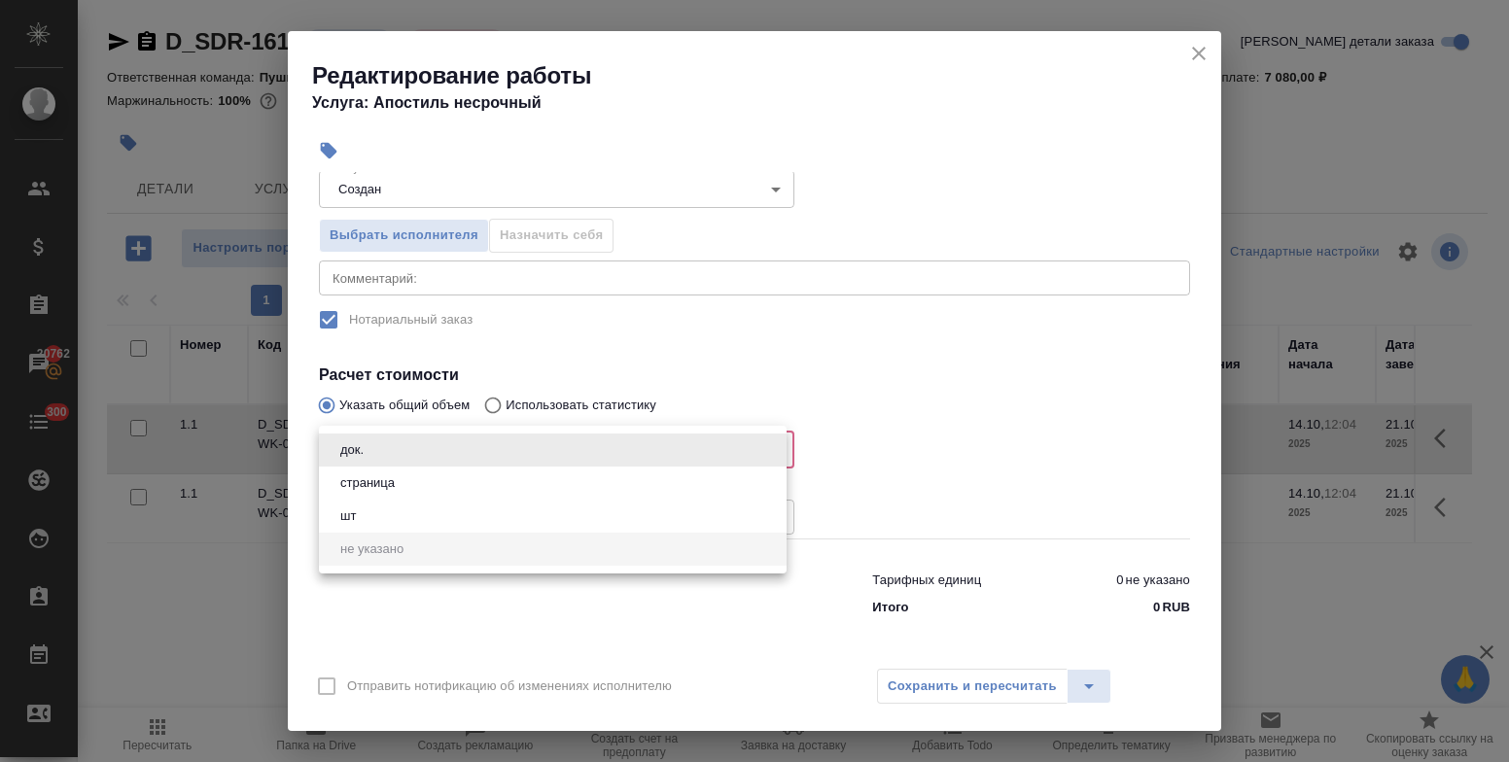
click at [457, 453] on body "🙏 .cls-1 fill:#fff; AWATERA Bulakhova Elena Клиенты Спецификации Заказы 20762 Ч…" at bounding box center [754, 381] width 1509 height 762
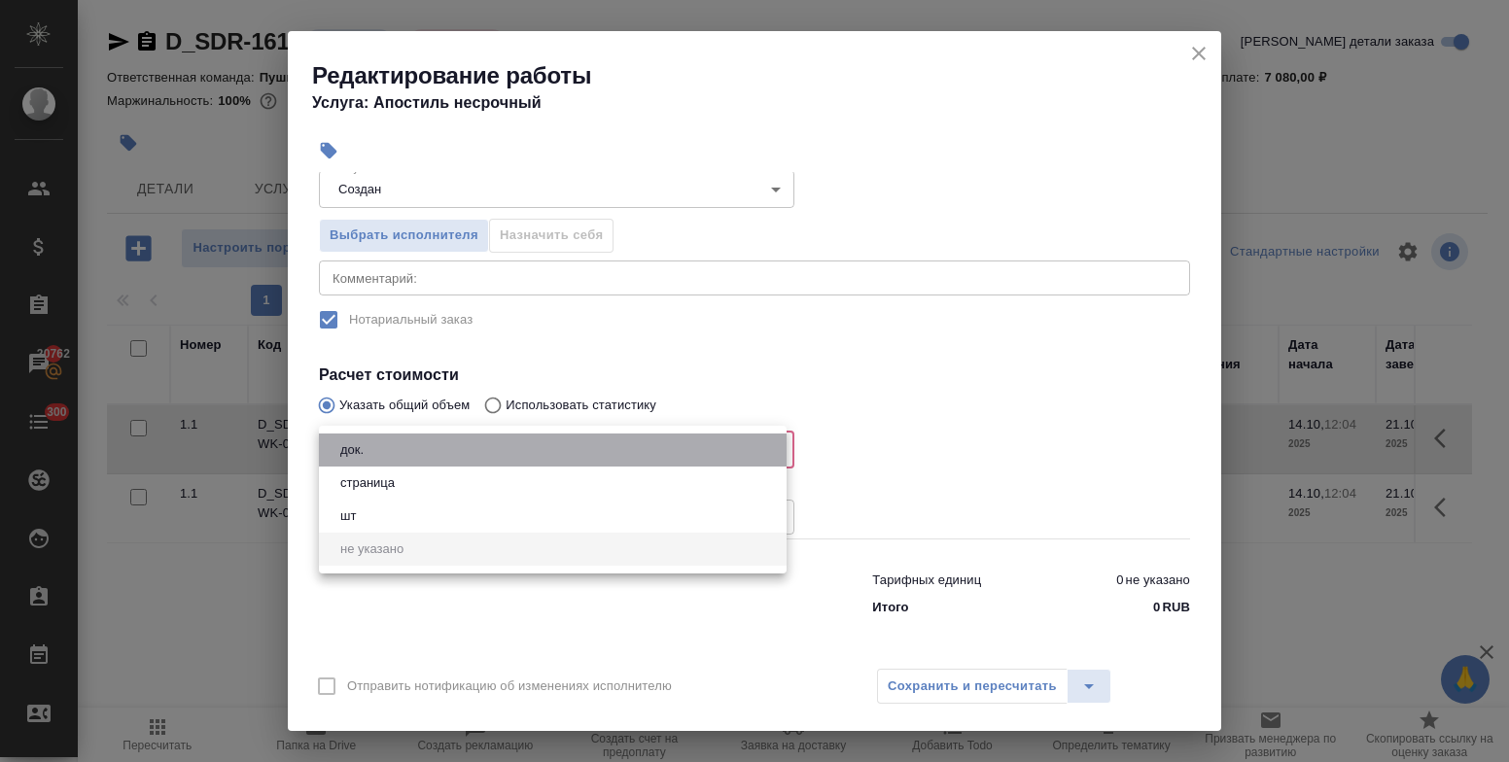
click at [457, 453] on li "док." at bounding box center [553, 450] width 468 height 33
type input "5a8b1489cc6b4906c91bfd8b"
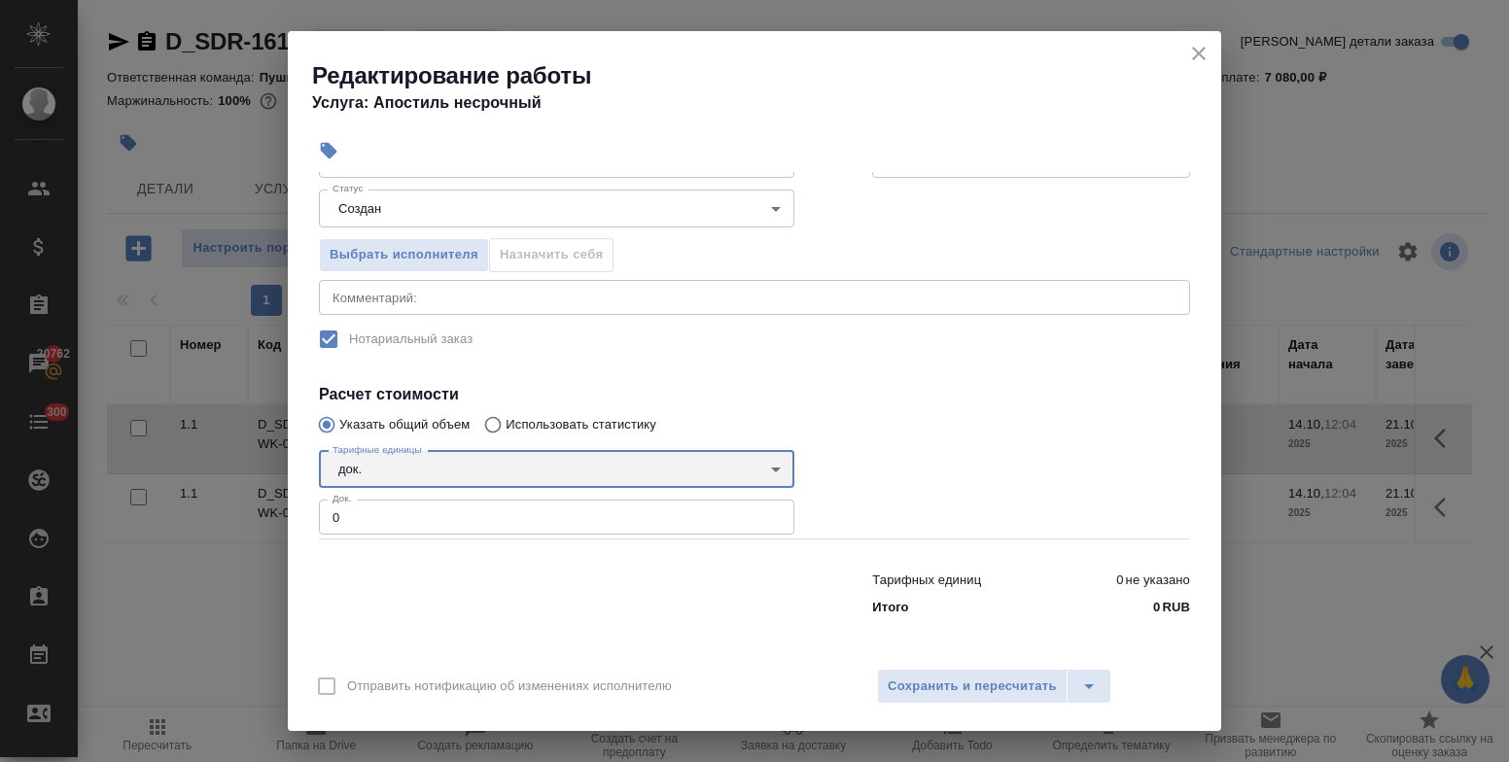
scroll to position [194, 0]
click at [361, 521] on input "0" at bounding box center [556, 517] width 475 height 35
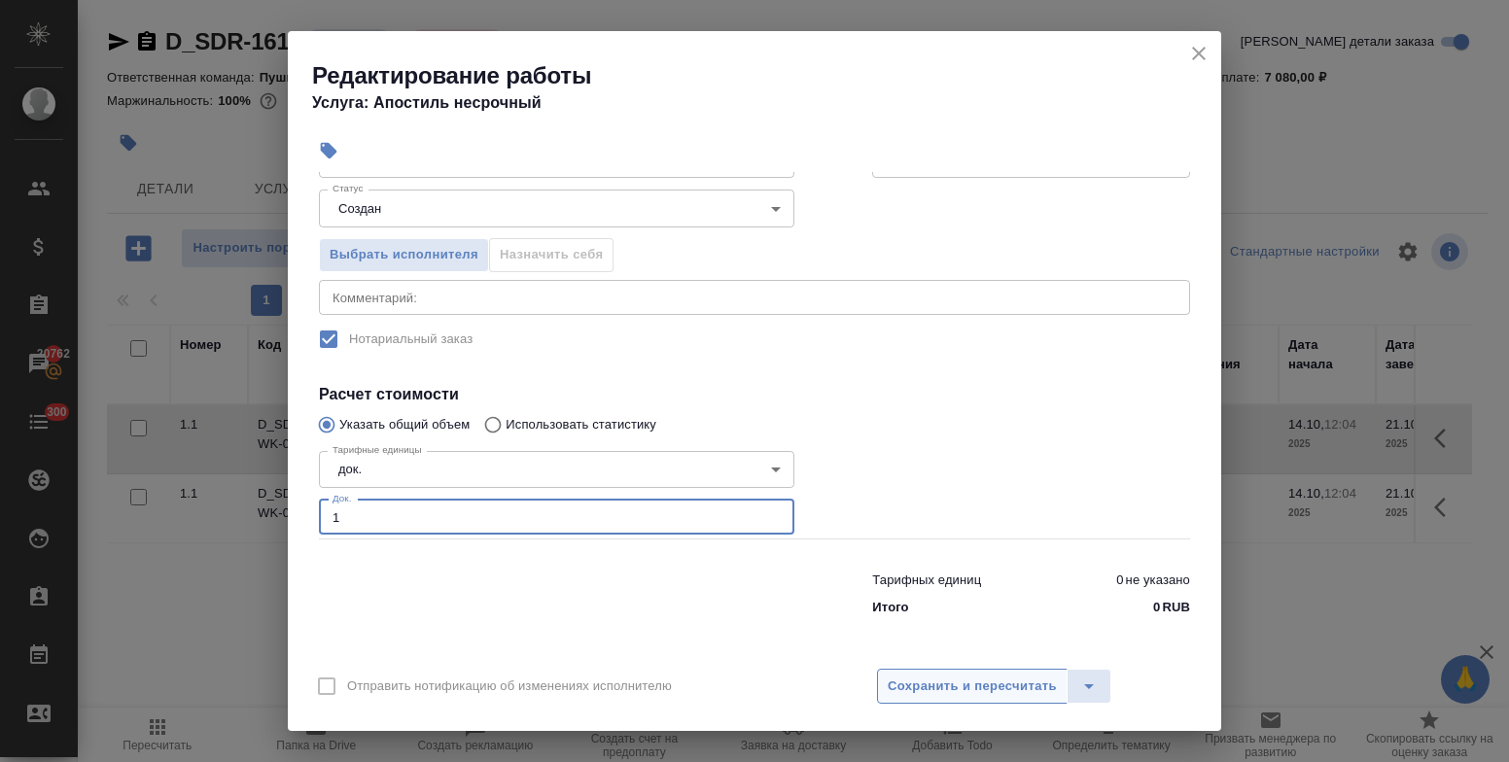
type input "1"
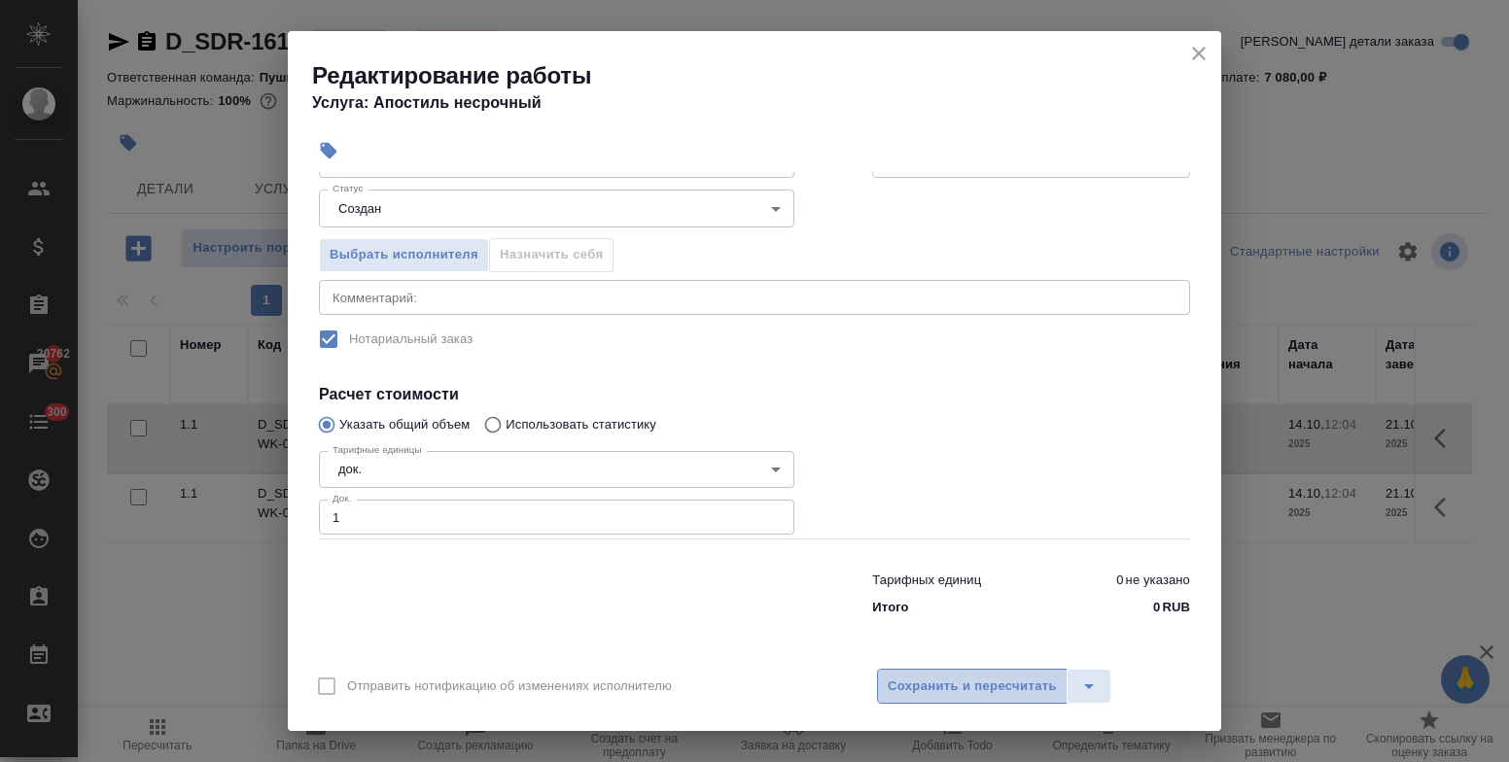
click at [996, 686] on span "Сохранить и пересчитать" at bounding box center [972, 687] width 169 height 22
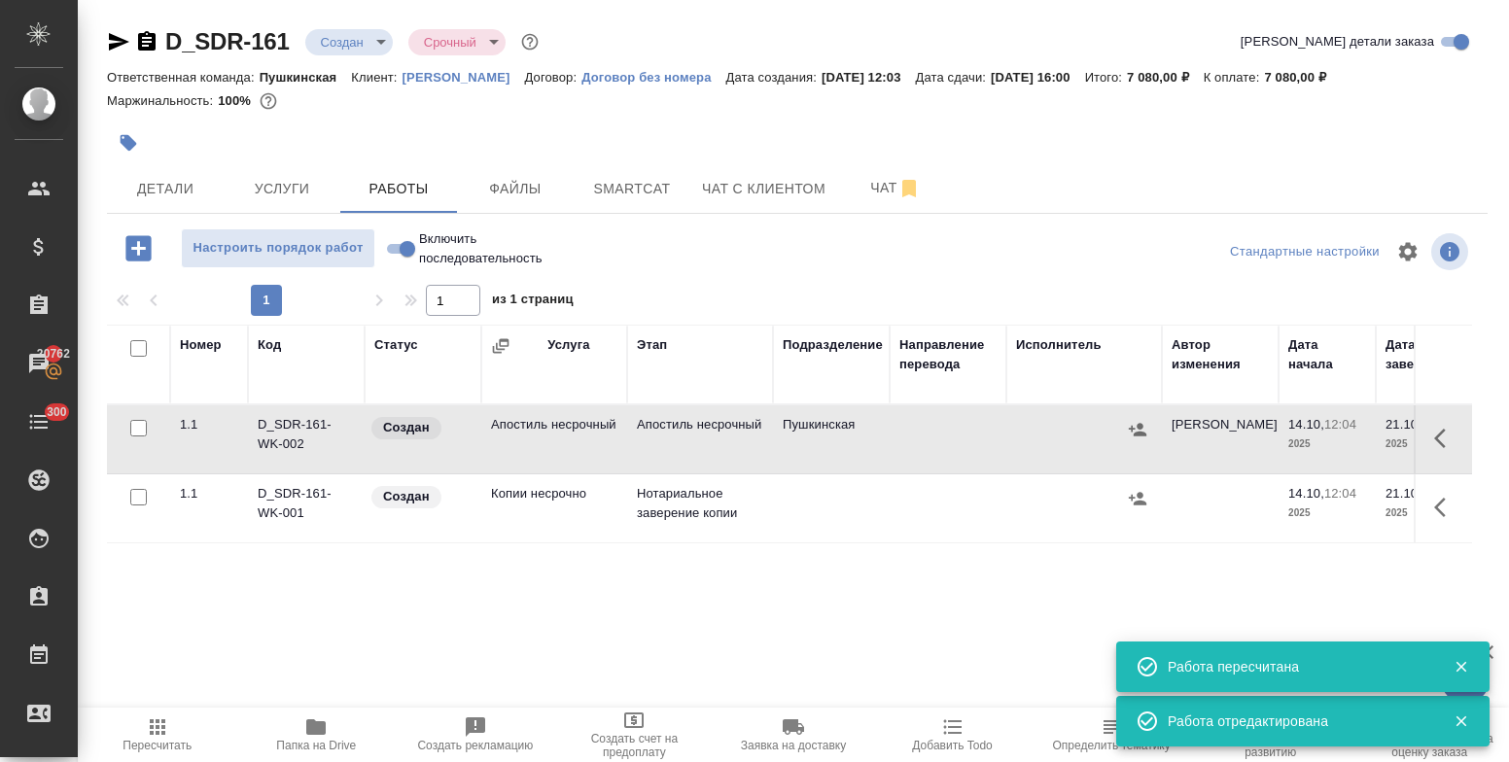
click at [390, 254] on input "Включить последовательность" at bounding box center [407, 248] width 70 height 23
checkbox input "true"
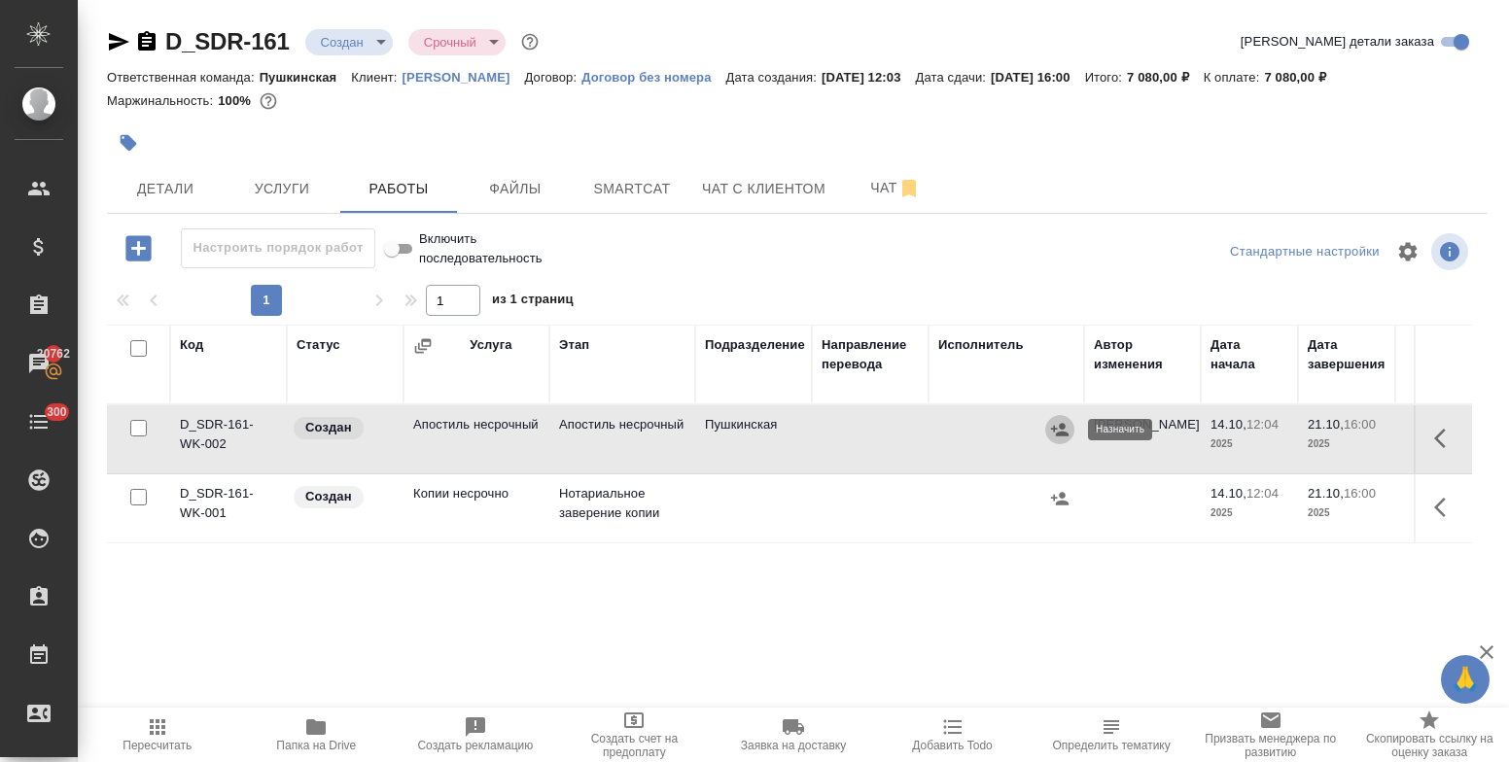
click at [1064, 436] on icon "button" at bounding box center [1059, 429] width 19 height 19
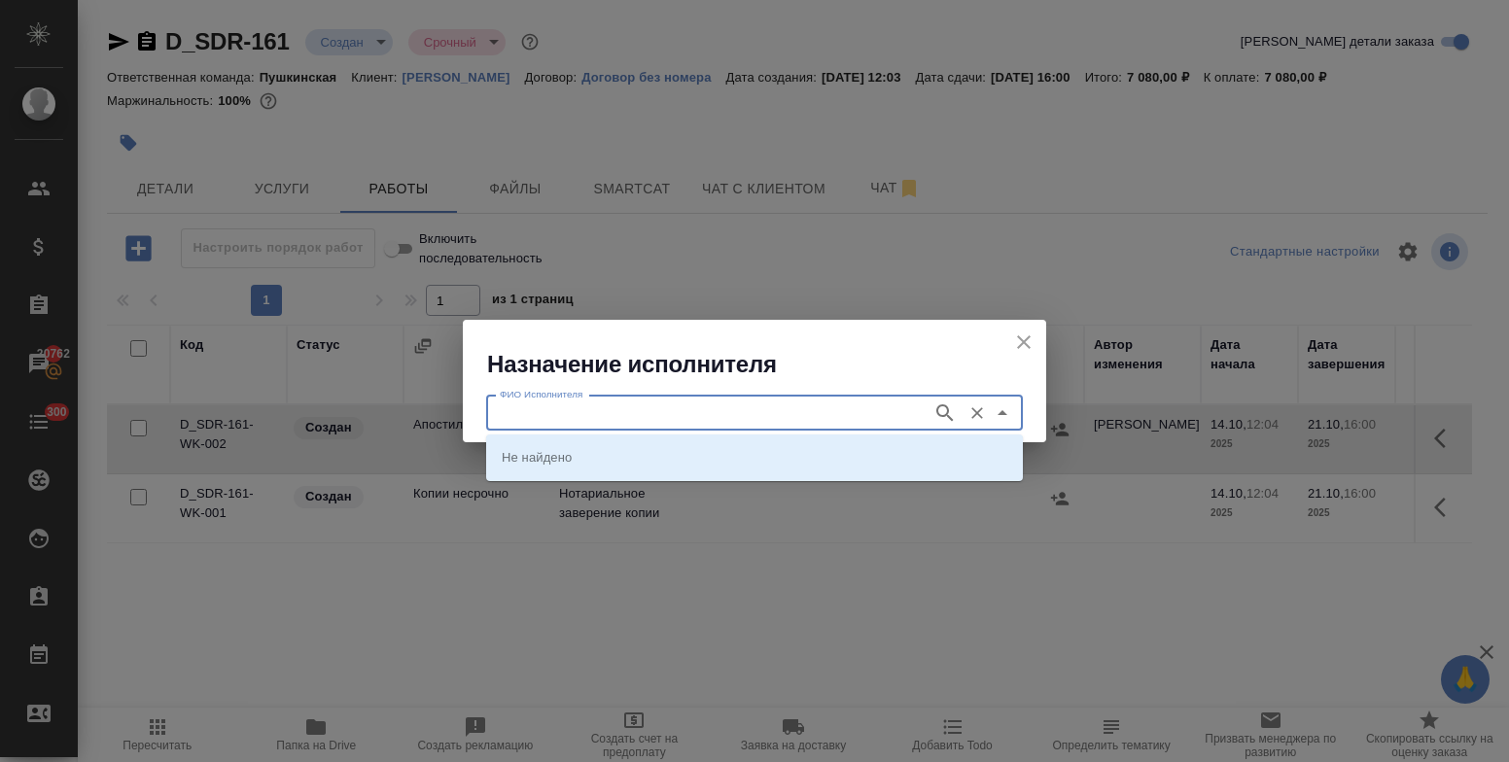
click at [910, 418] on input "ФИО Исполнителя" at bounding box center [707, 412] width 431 height 23
type input "юстиции"
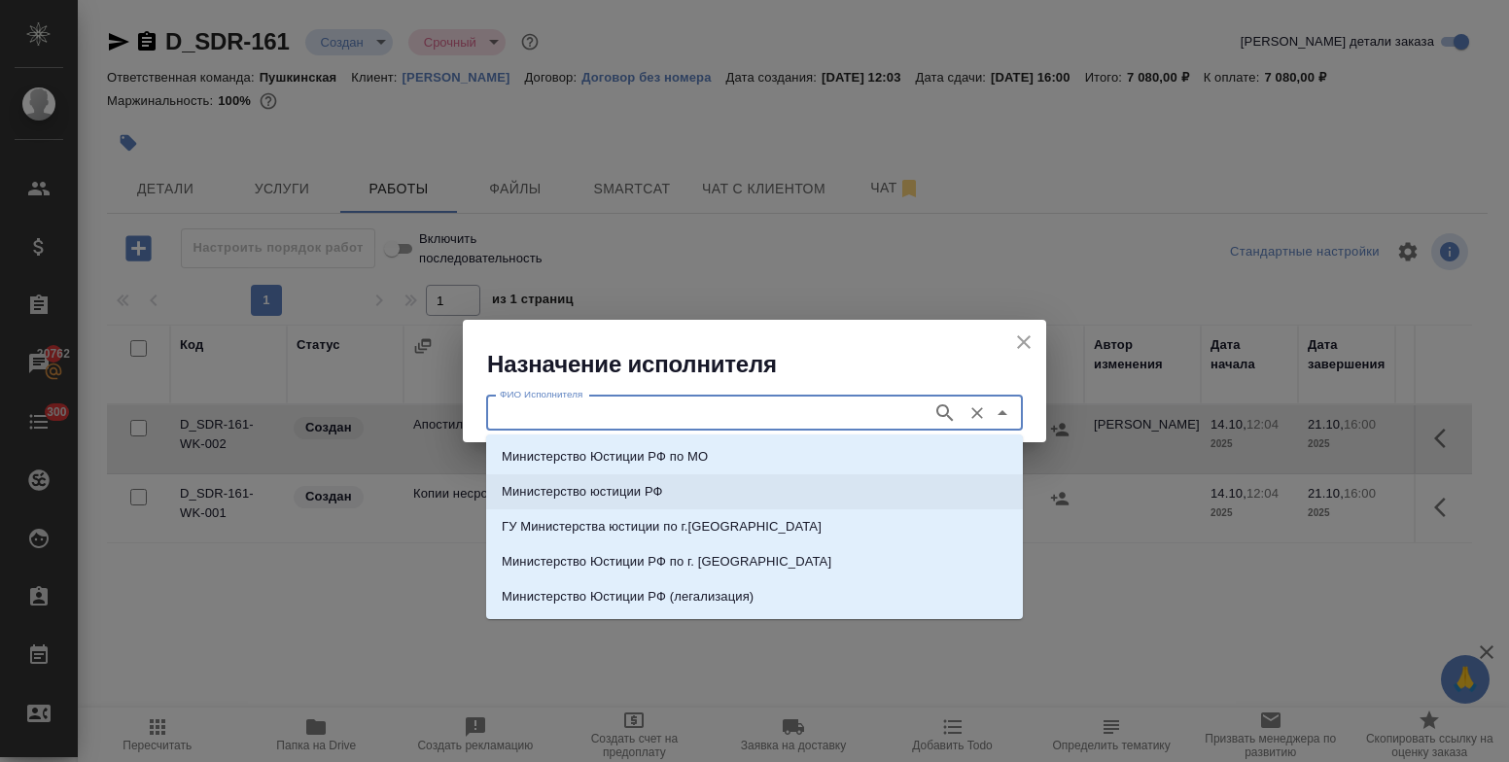
click at [898, 477] on li "Министерство юстиции РФ" at bounding box center [754, 491] width 537 height 35
type input "Министерство юстиции РФ"
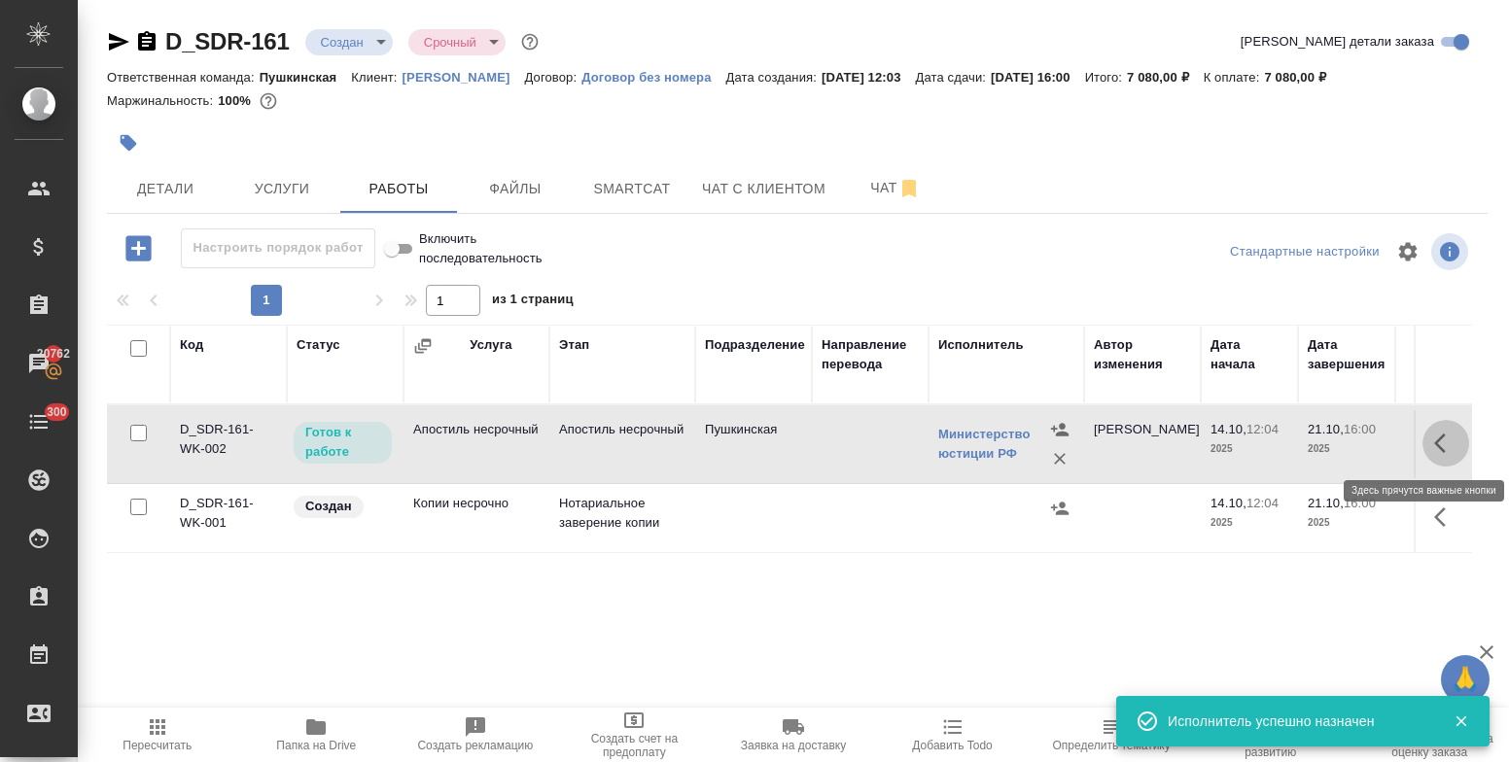
click at [1434, 447] on icon "button" at bounding box center [1445, 443] width 23 height 23
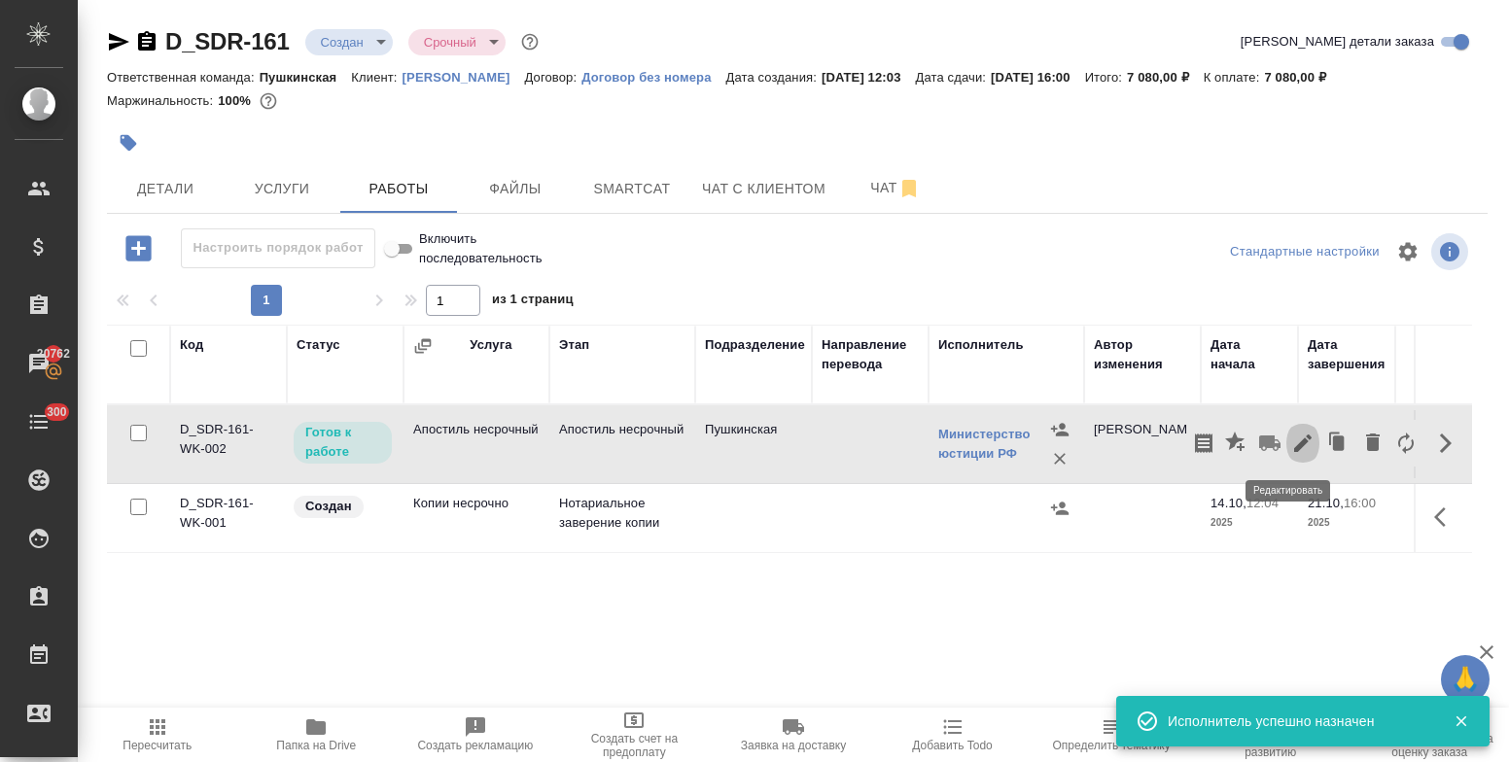
click at [1291, 445] on icon "button" at bounding box center [1302, 443] width 23 height 23
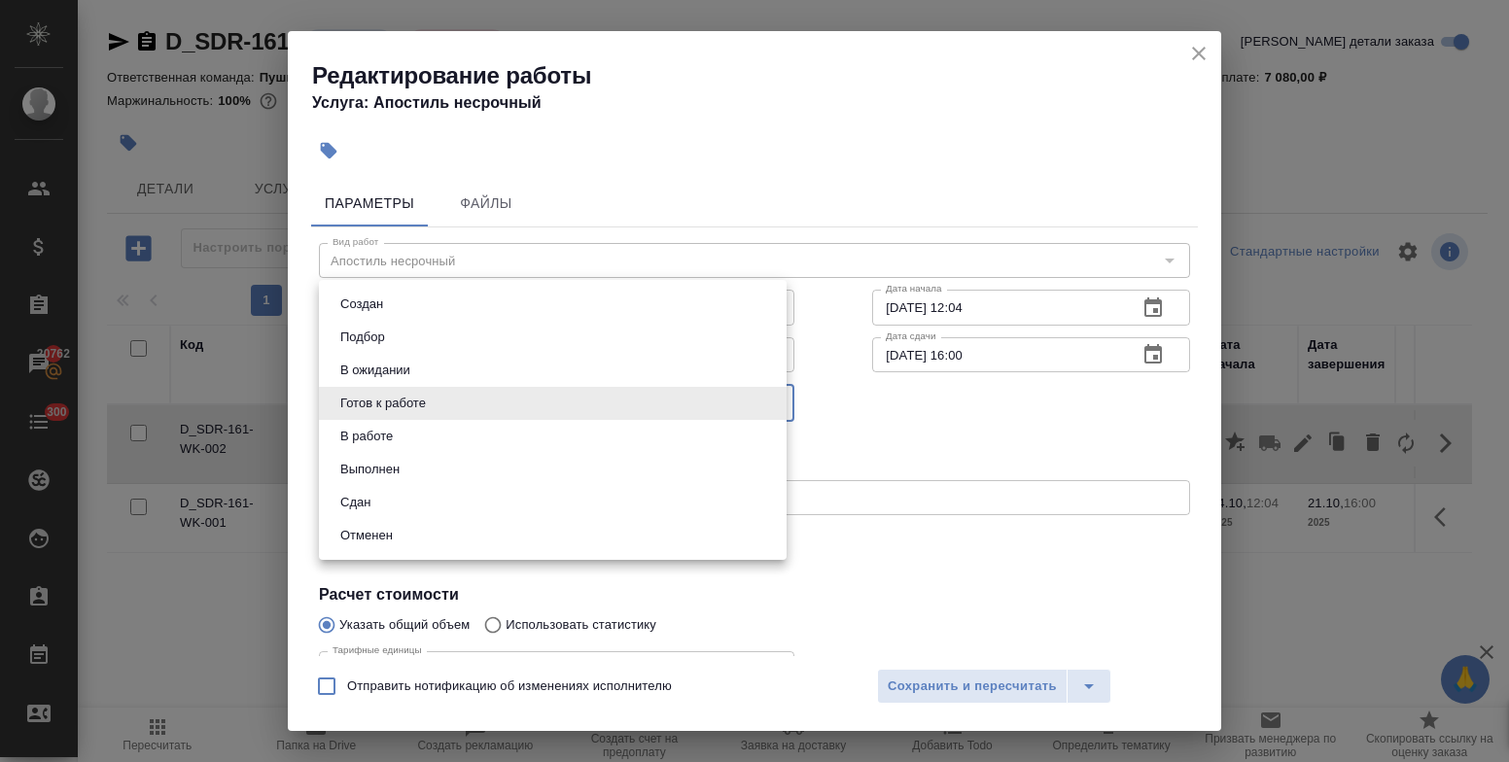
click at [544, 418] on body "🙏 .cls-1 fill:#fff; AWATERA Bulakhova Elena Клиенты Спецификации Заказы 20762 Ч…" at bounding box center [754, 381] width 1509 height 762
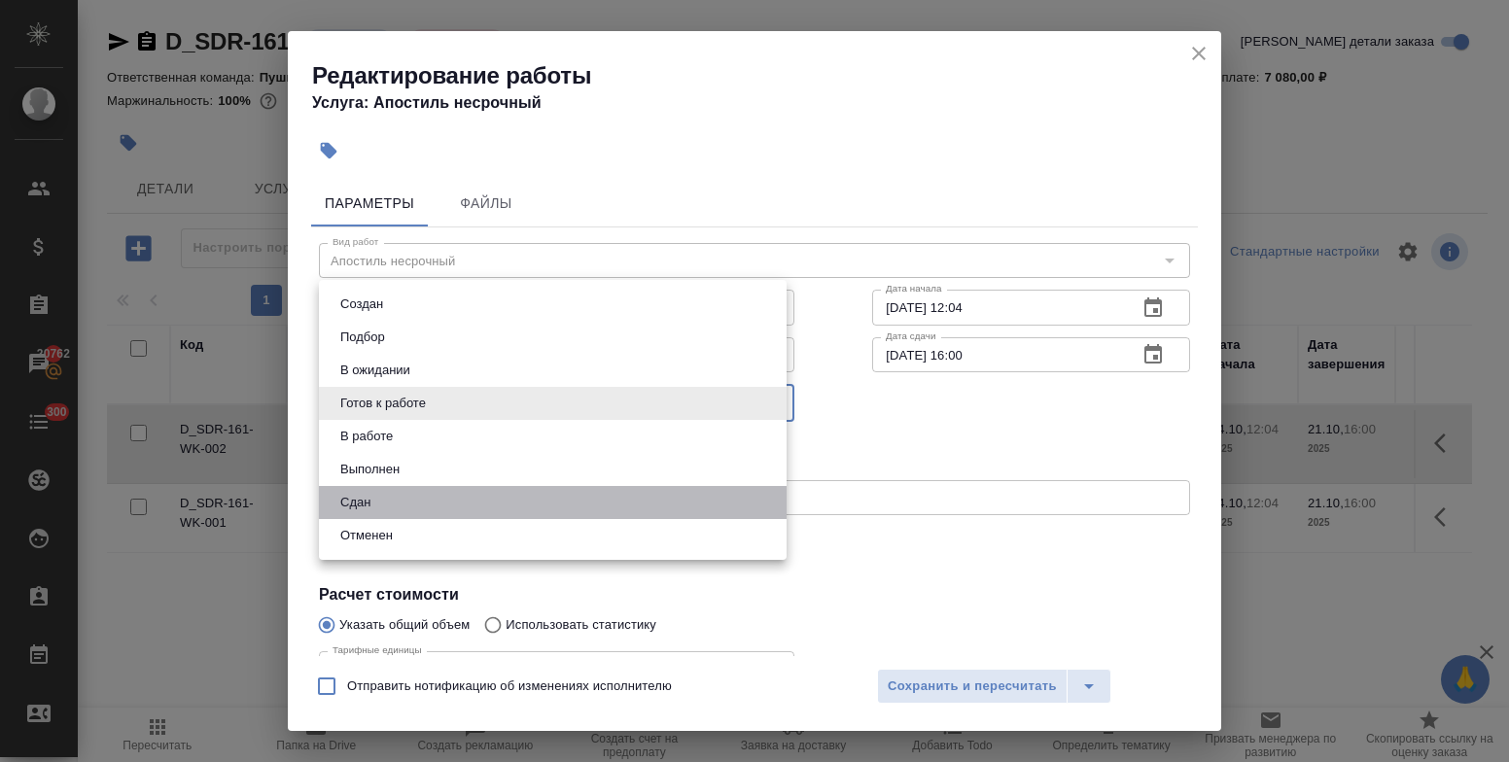
click at [500, 508] on li "Сдан" at bounding box center [553, 502] width 468 height 33
type input "closed"
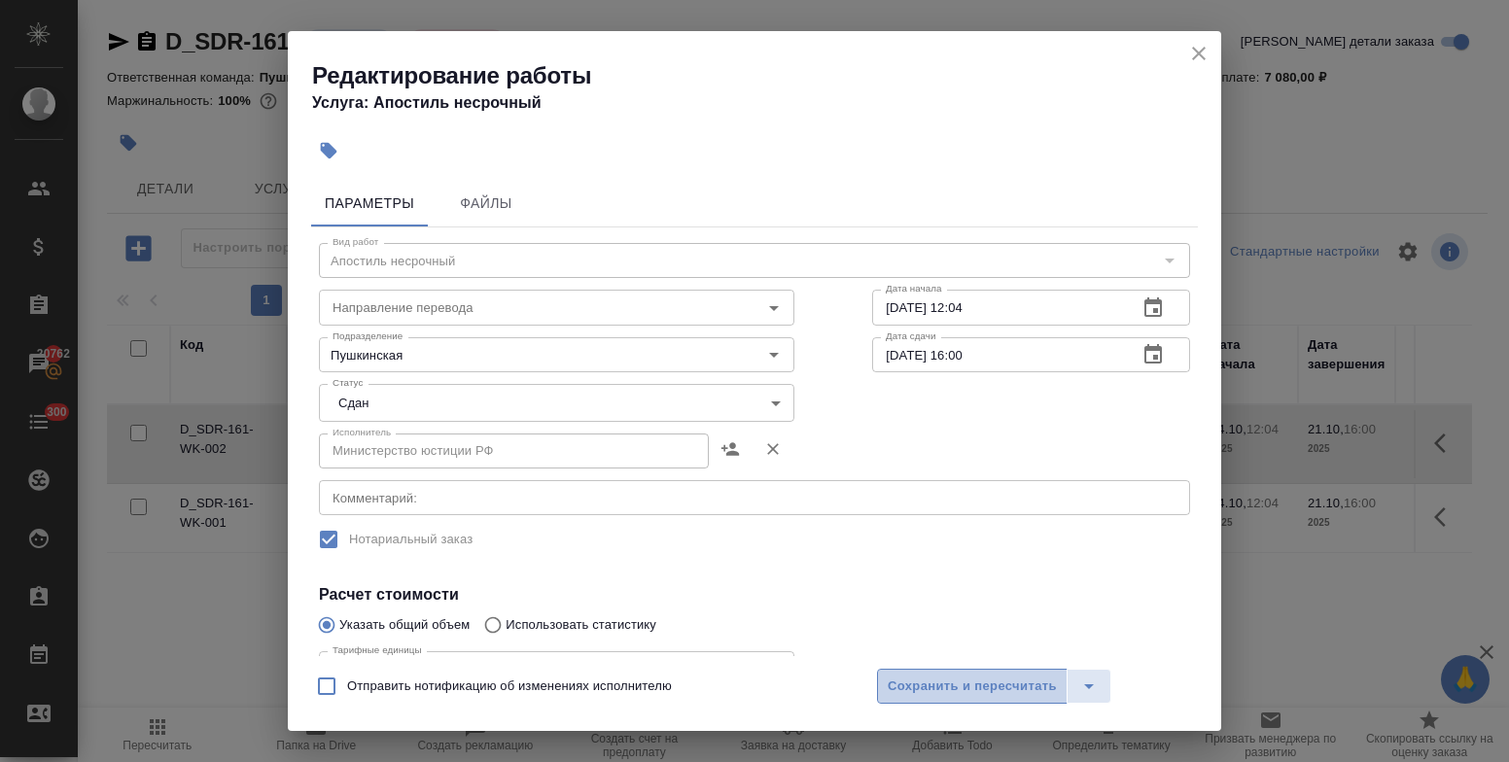
click at [926, 697] on span "Сохранить и пересчитать" at bounding box center [972, 687] width 169 height 22
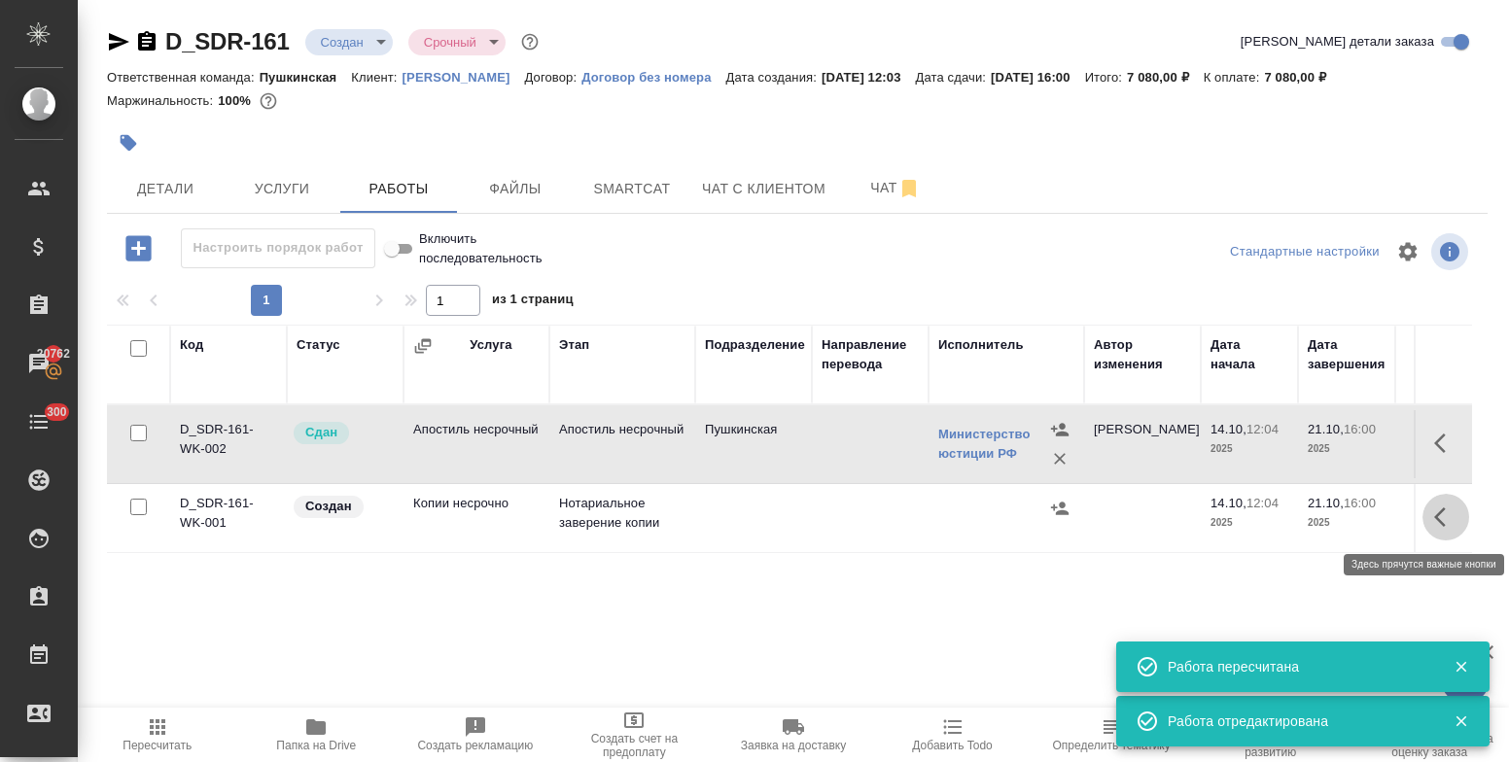
click at [1434, 517] on icon "button" at bounding box center [1440, 516] width 12 height 19
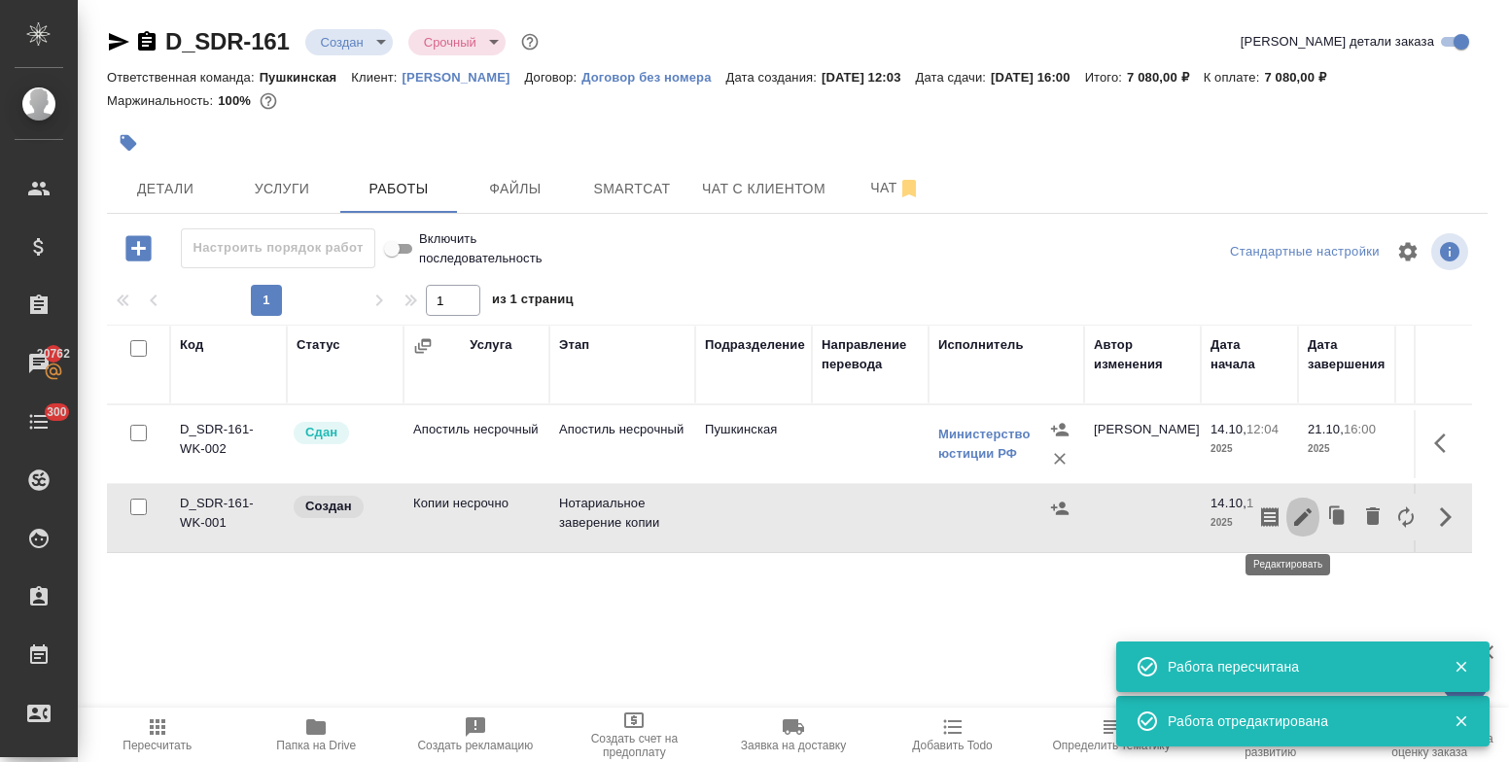
click at [1291, 518] on icon "button" at bounding box center [1302, 517] width 23 height 23
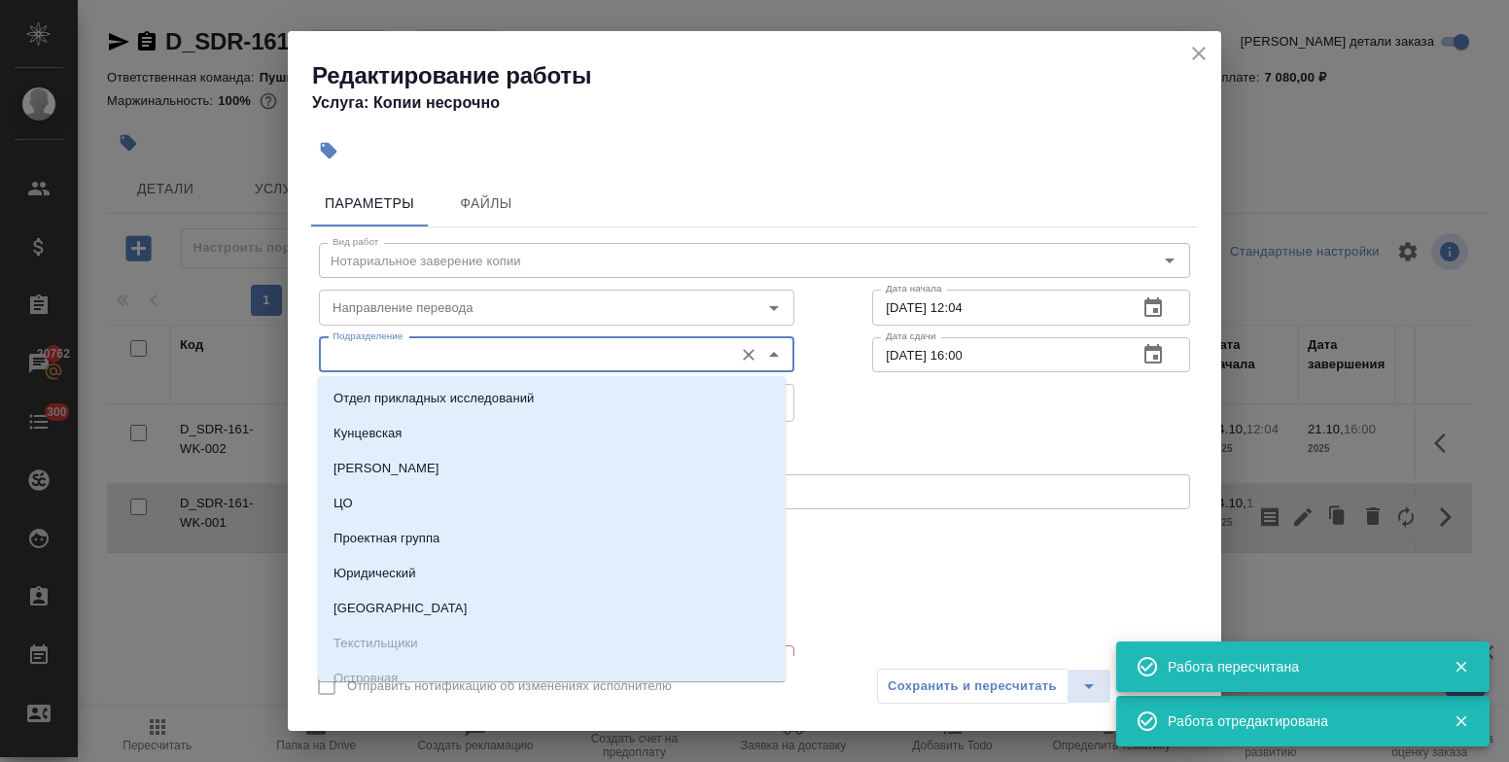
click at [588, 345] on input "Подразделение" at bounding box center [524, 354] width 399 height 23
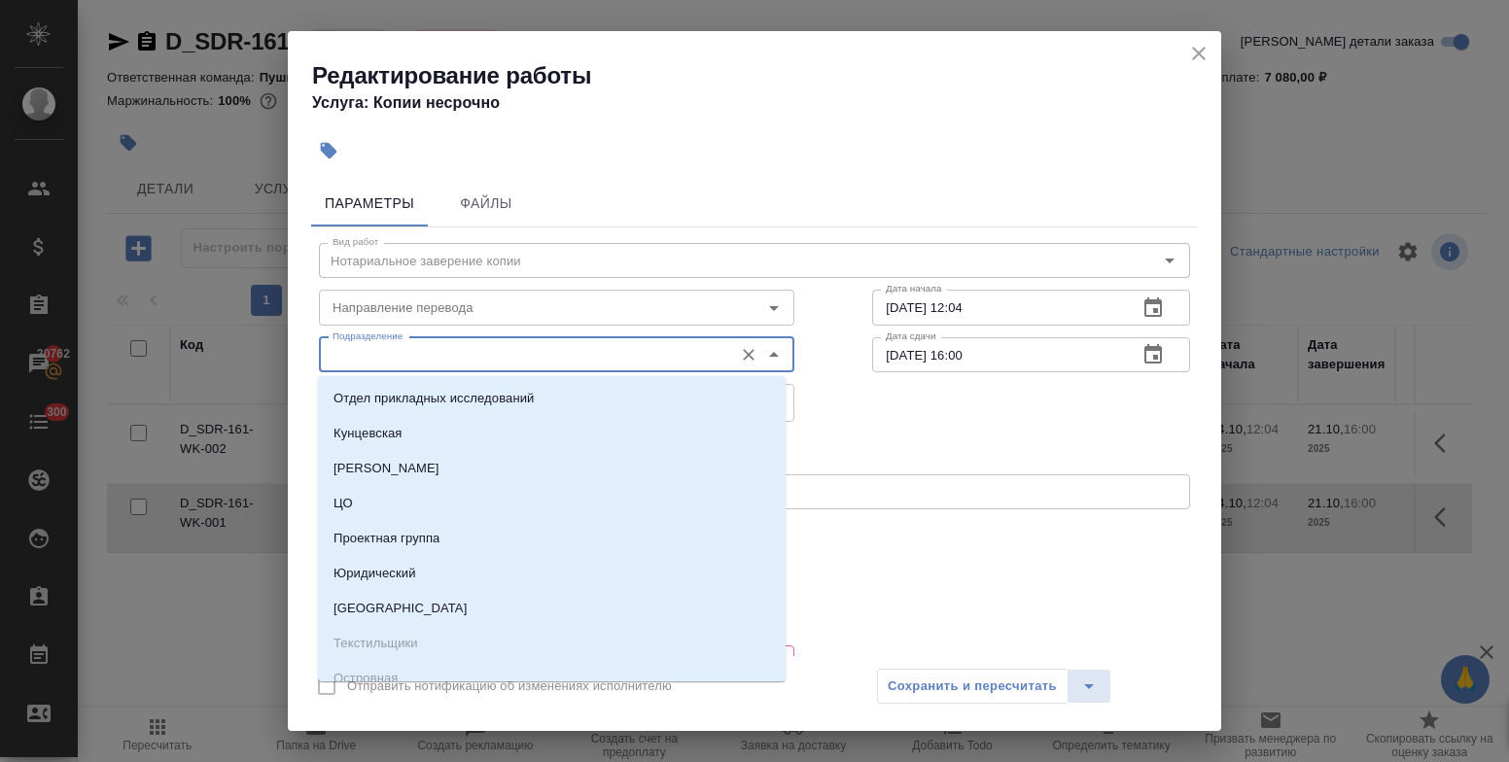
type input "а"
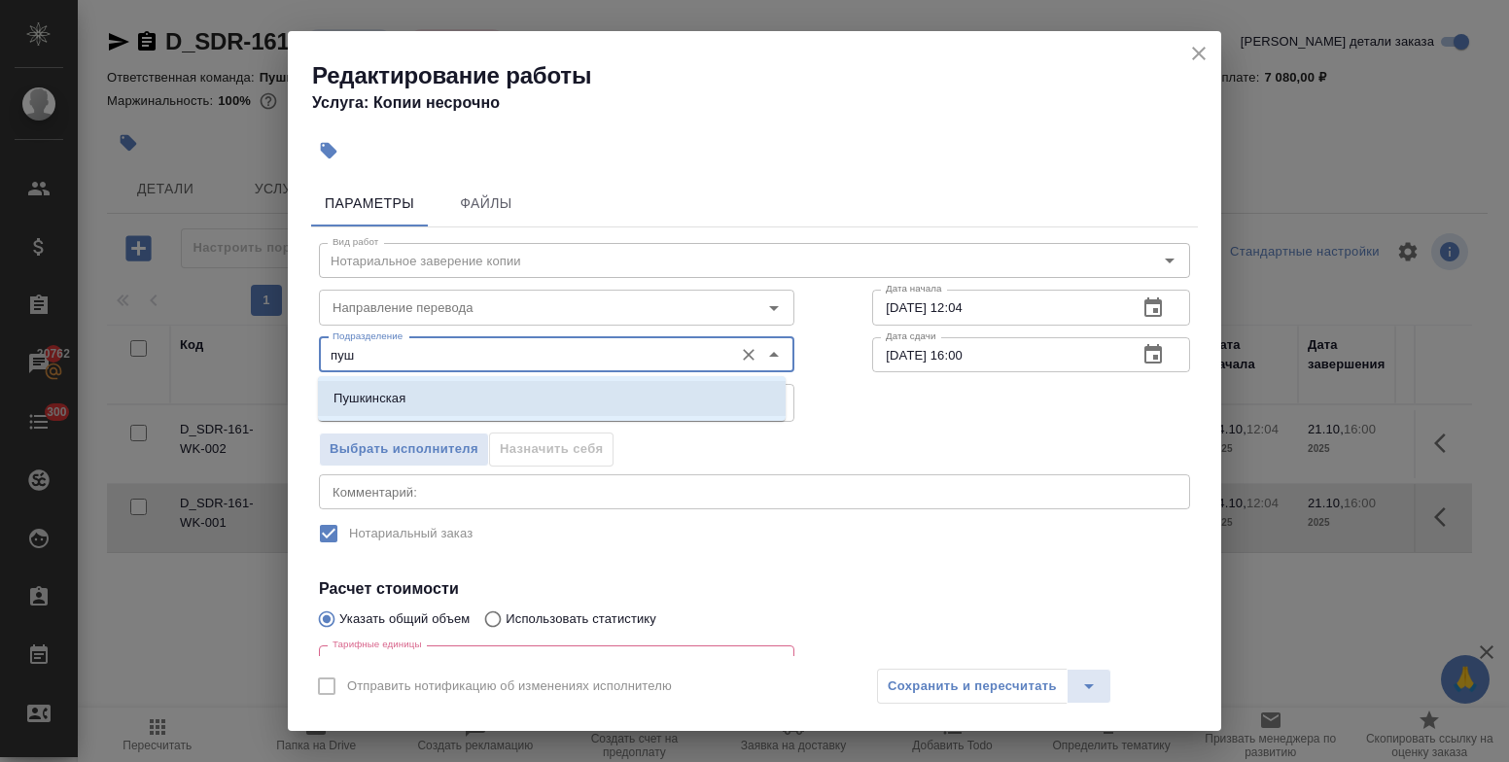
click at [579, 393] on li "Пушкинская" at bounding box center [552, 398] width 468 height 35
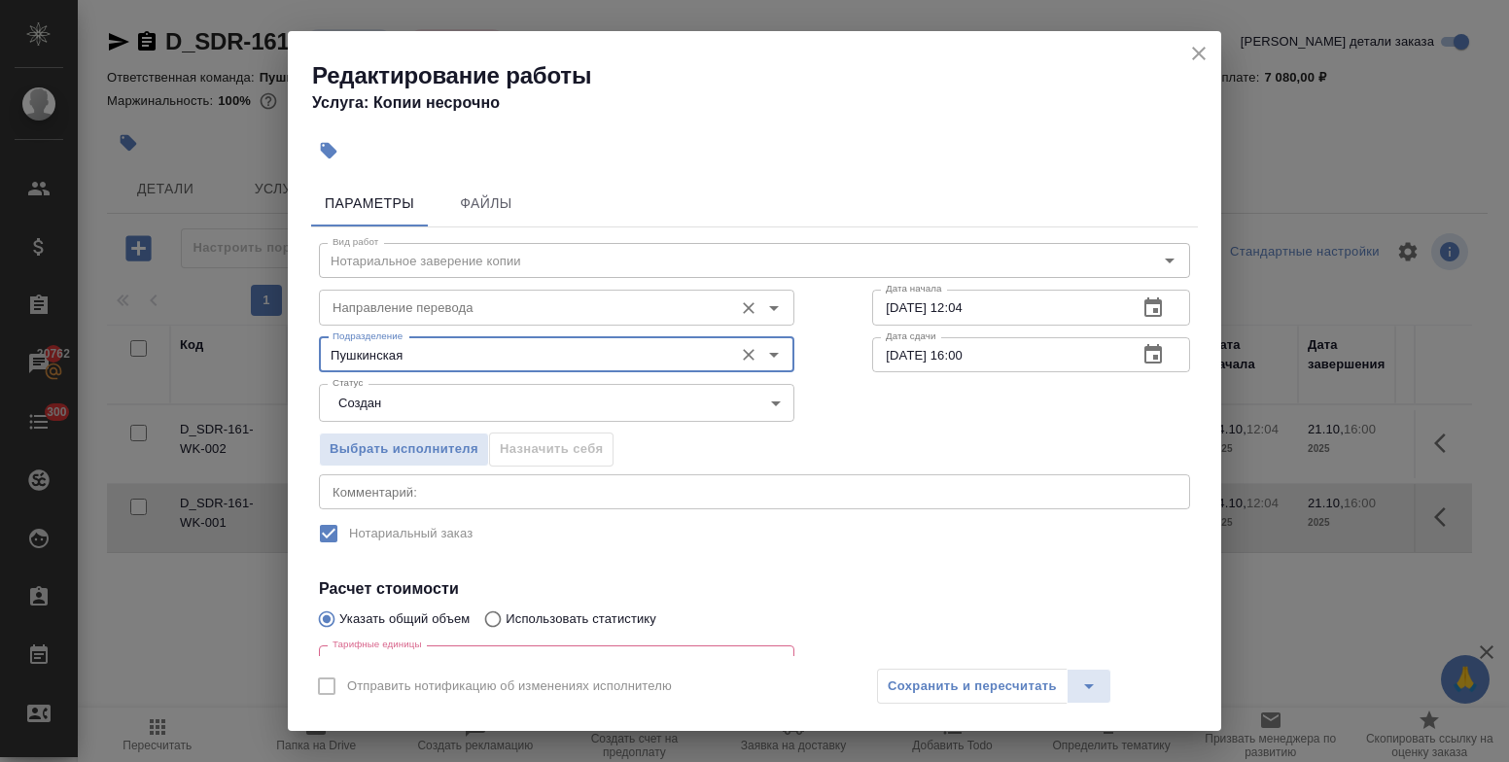
type input "Пушкинская"
click at [538, 303] on input "Направление перевода" at bounding box center [524, 307] width 399 height 23
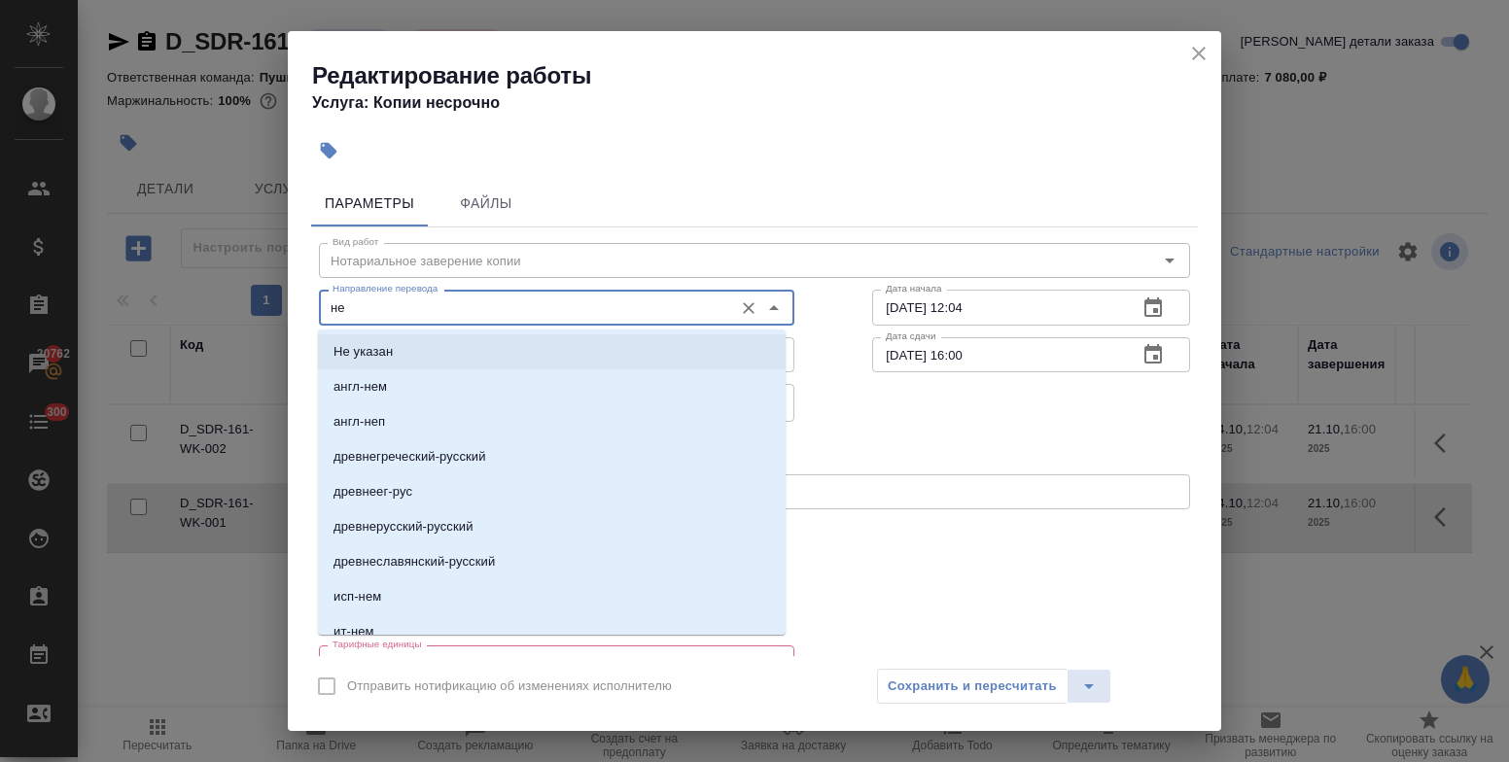
click at [523, 355] on li "Не указан" at bounding box center [552, 351] width 468 height 35
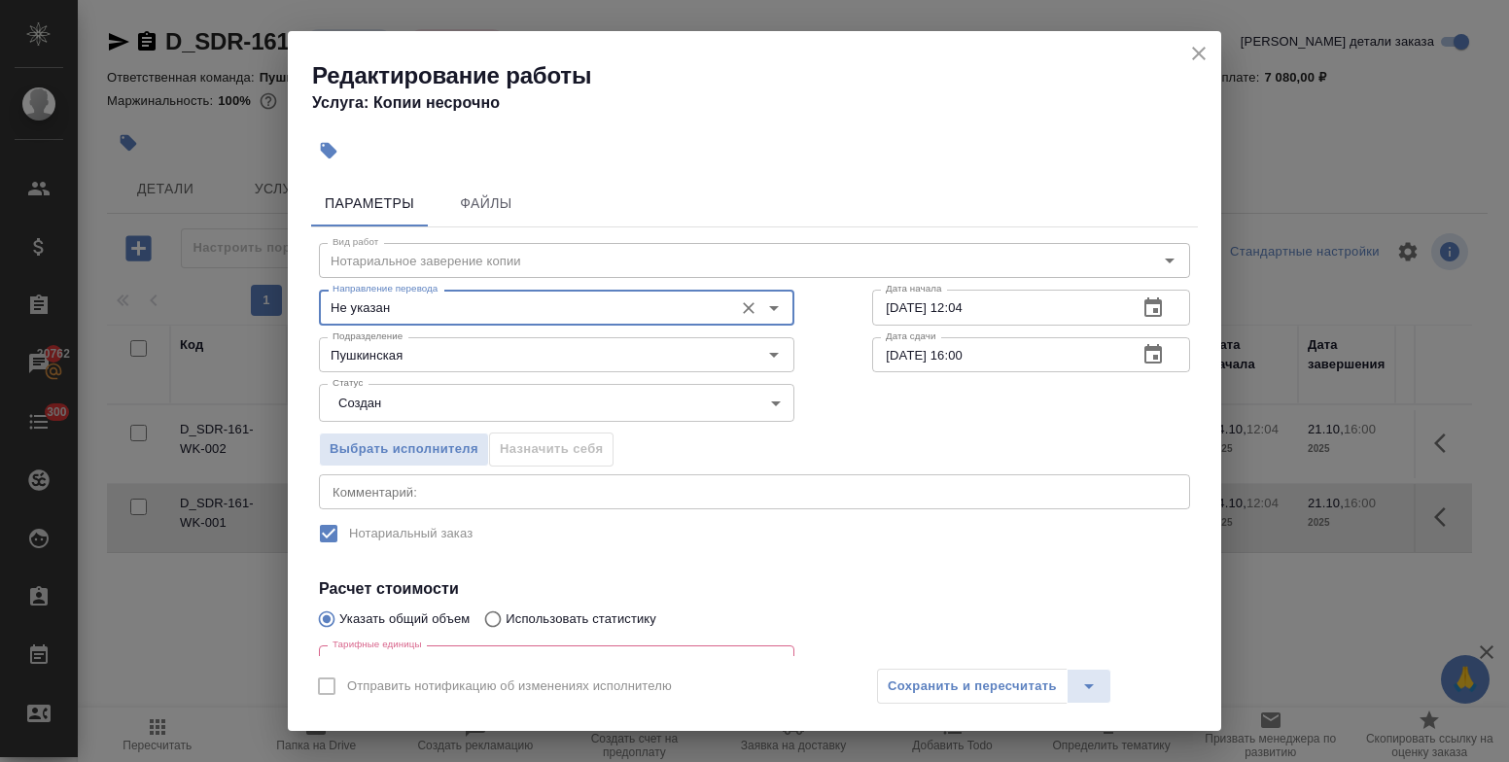
scroll to position [214, 0]
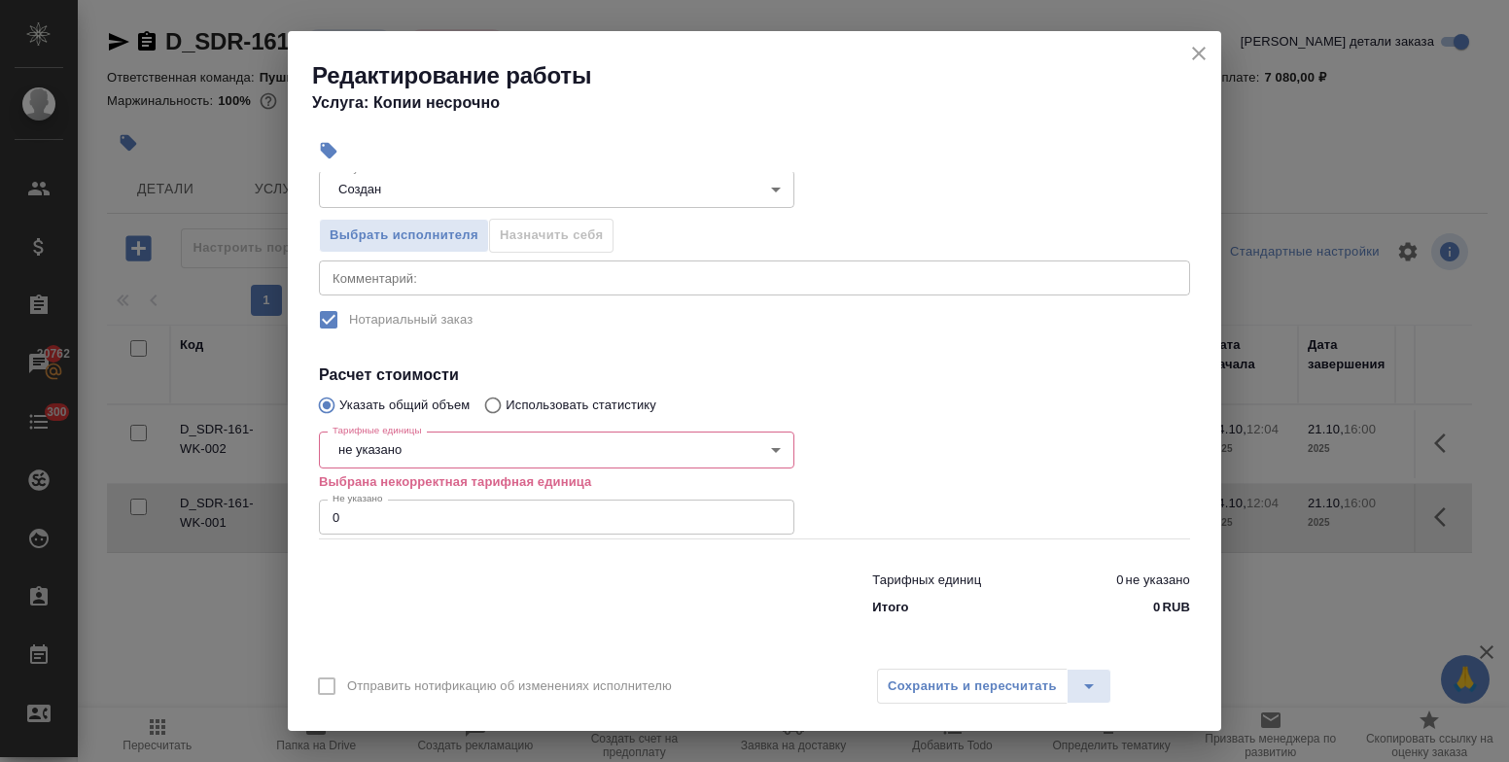
type input "Не указан"
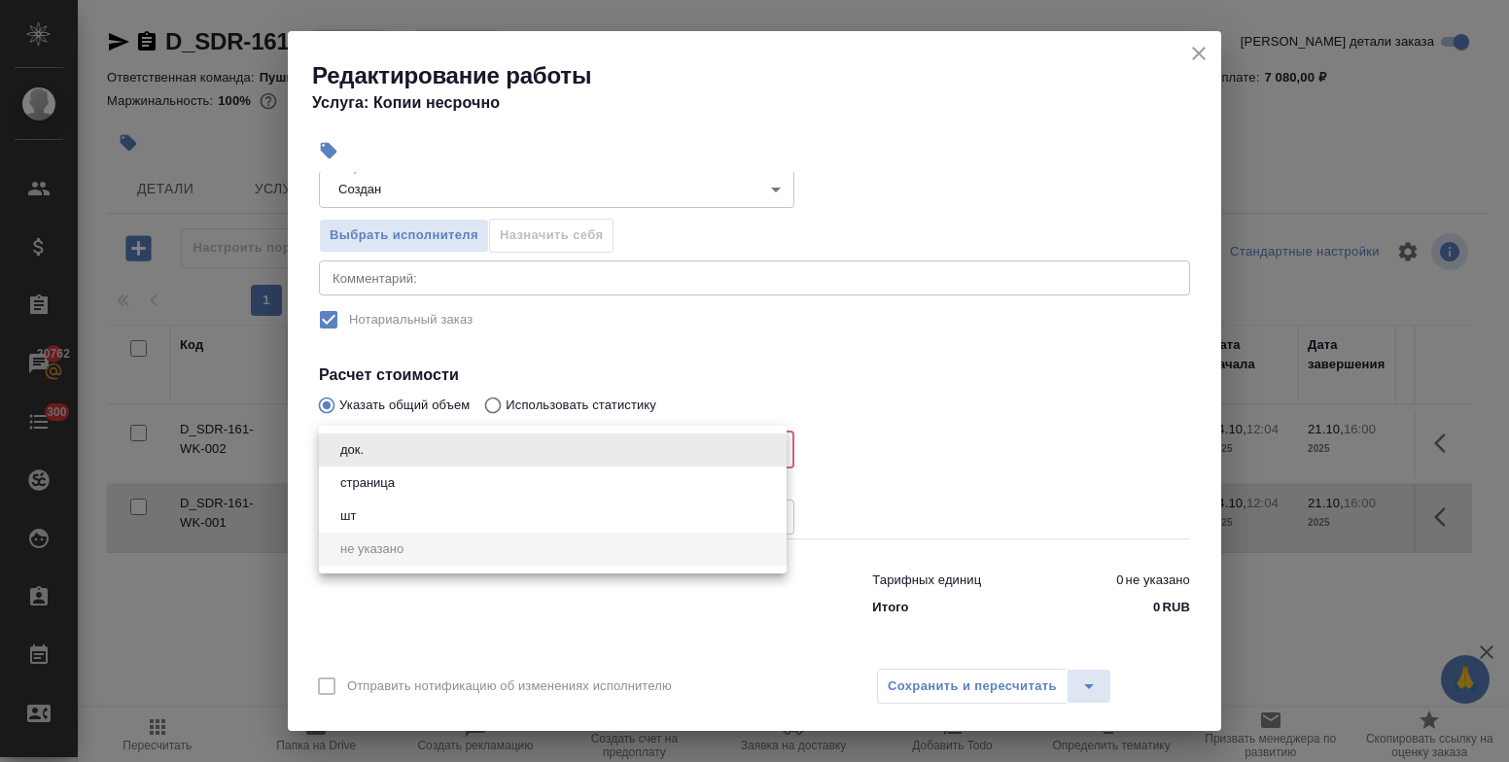
click at [497, 462] on body "🙏 .cls-1 fill:#fff; AWATERA Bulakhova Elena Клиенты Спецификации Заказы 20762 Ч…" at bounding box center [754, 381] width 1509 height 762
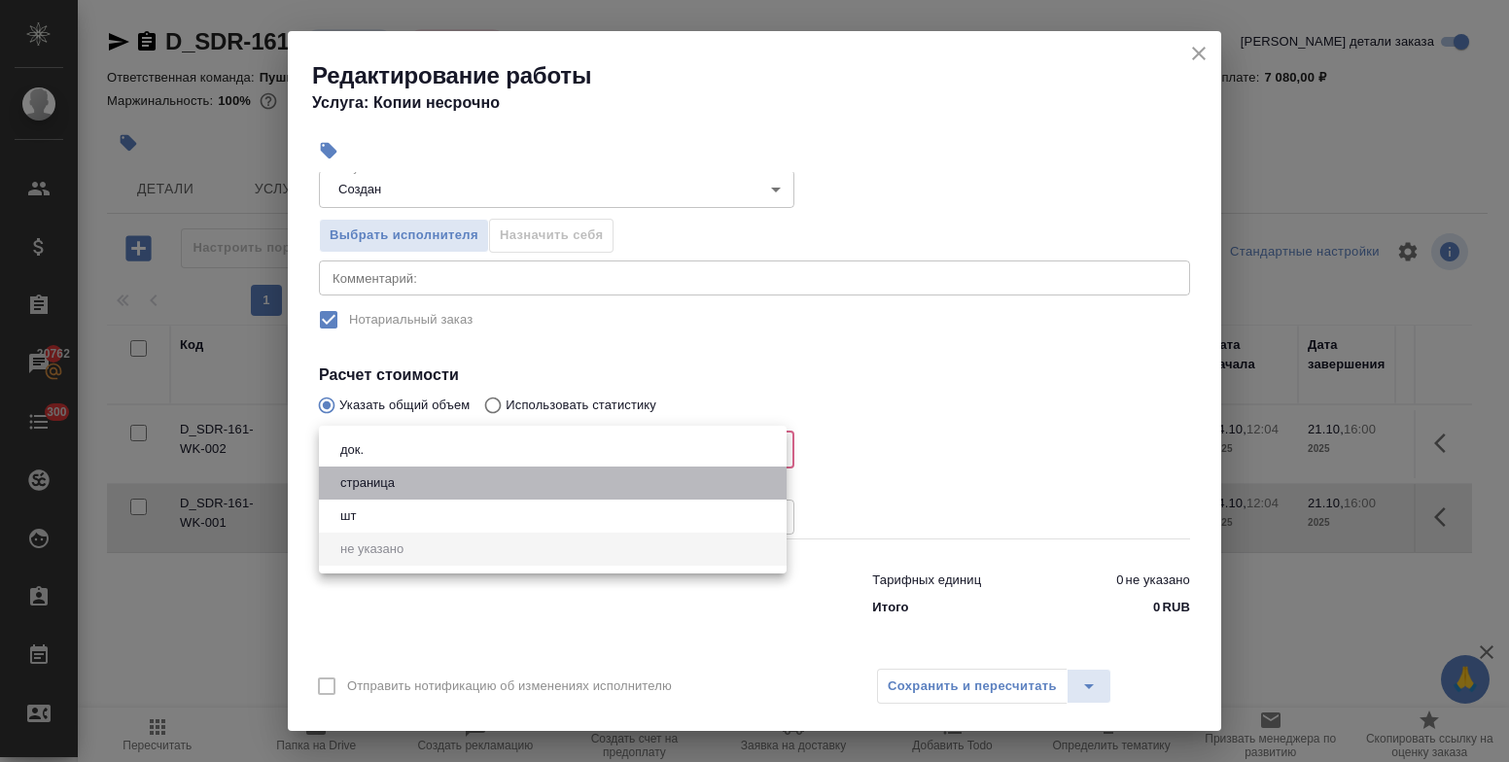
click at [484, 489] on li "страница" at bounding box center [553, 483] width 468 height 33
type input "5a8b1489cc6b4906c91bfdb2"
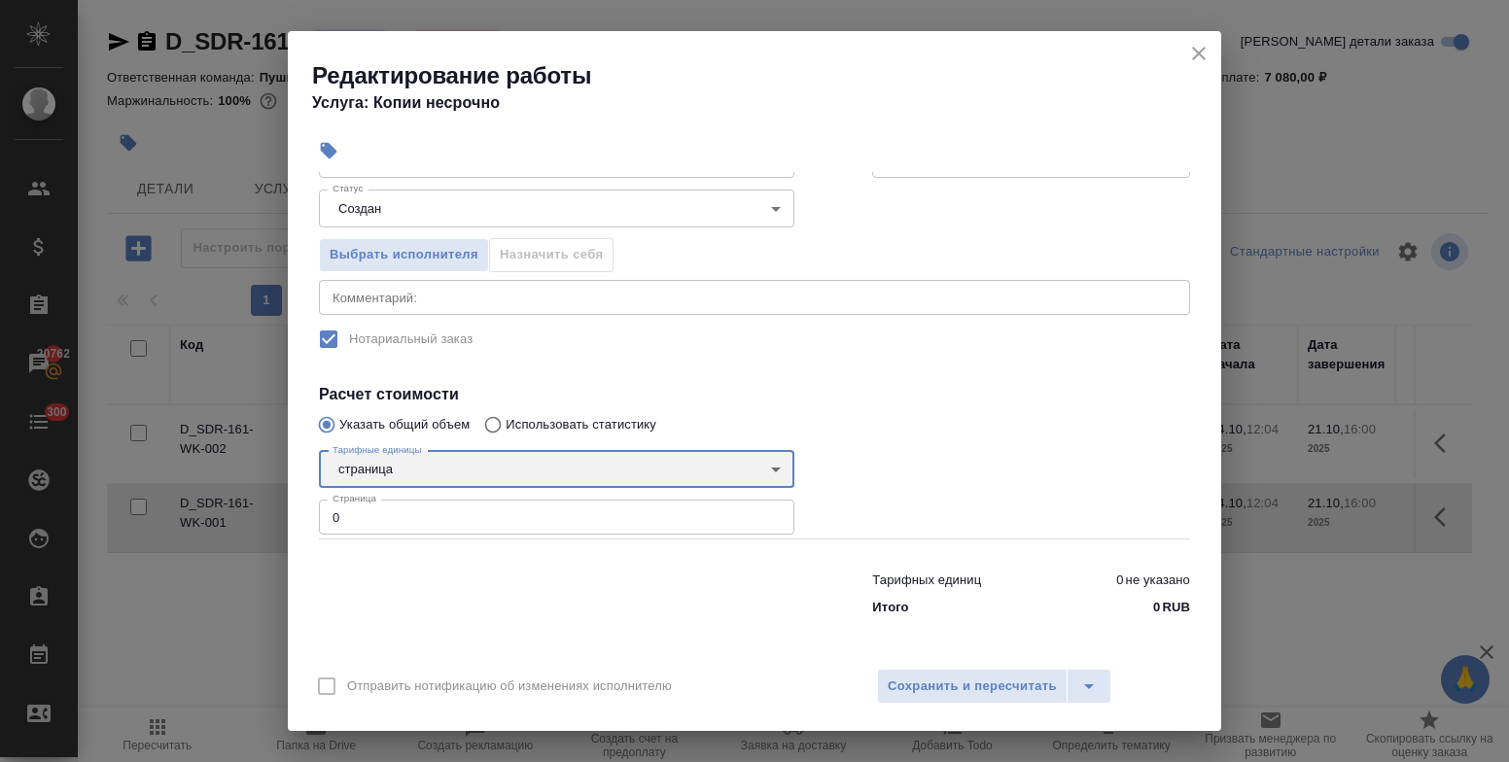
scroll to position [194, 0]
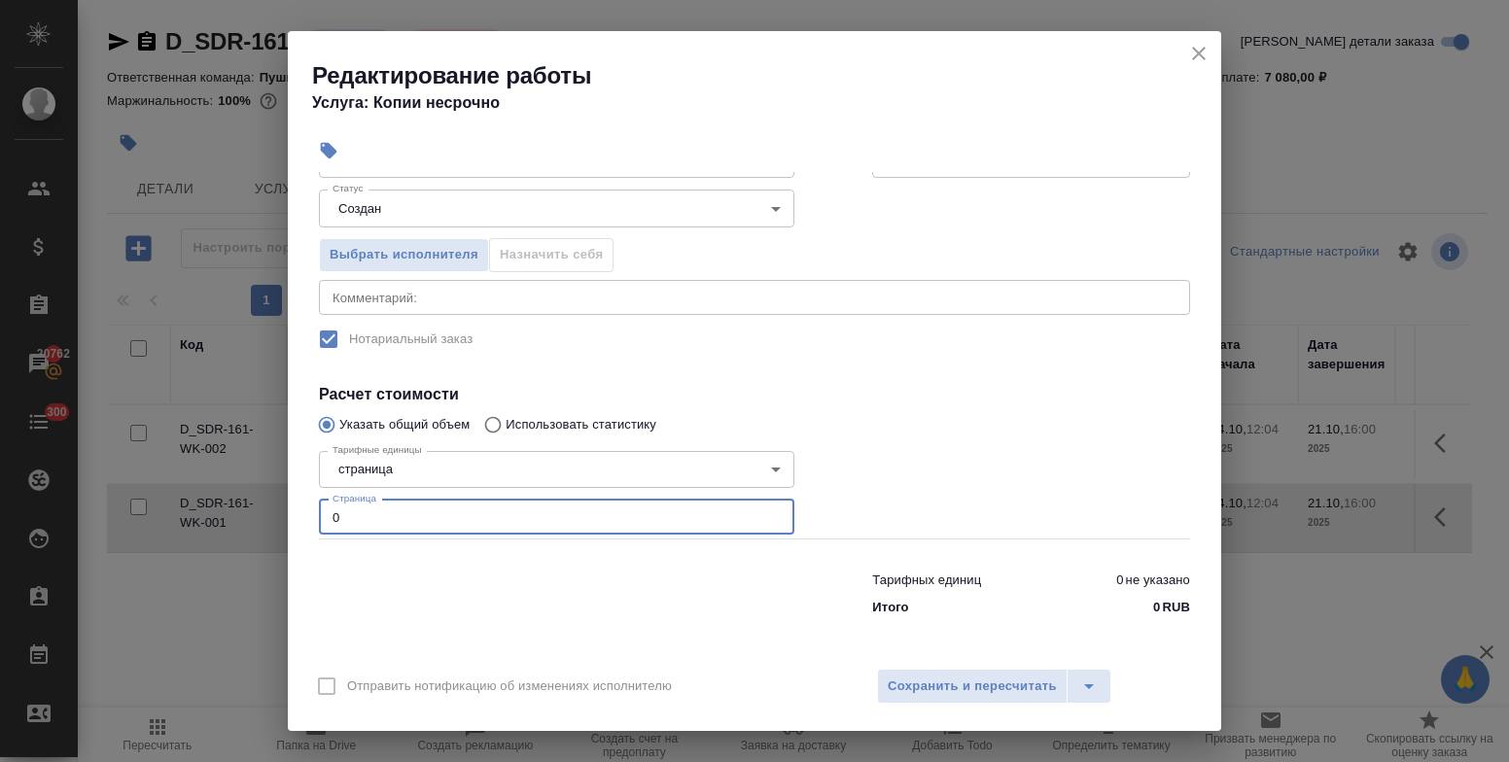
click at [398, 522] on input "0" at bounding box center [556, 517] width 475 height 35
type input "2"
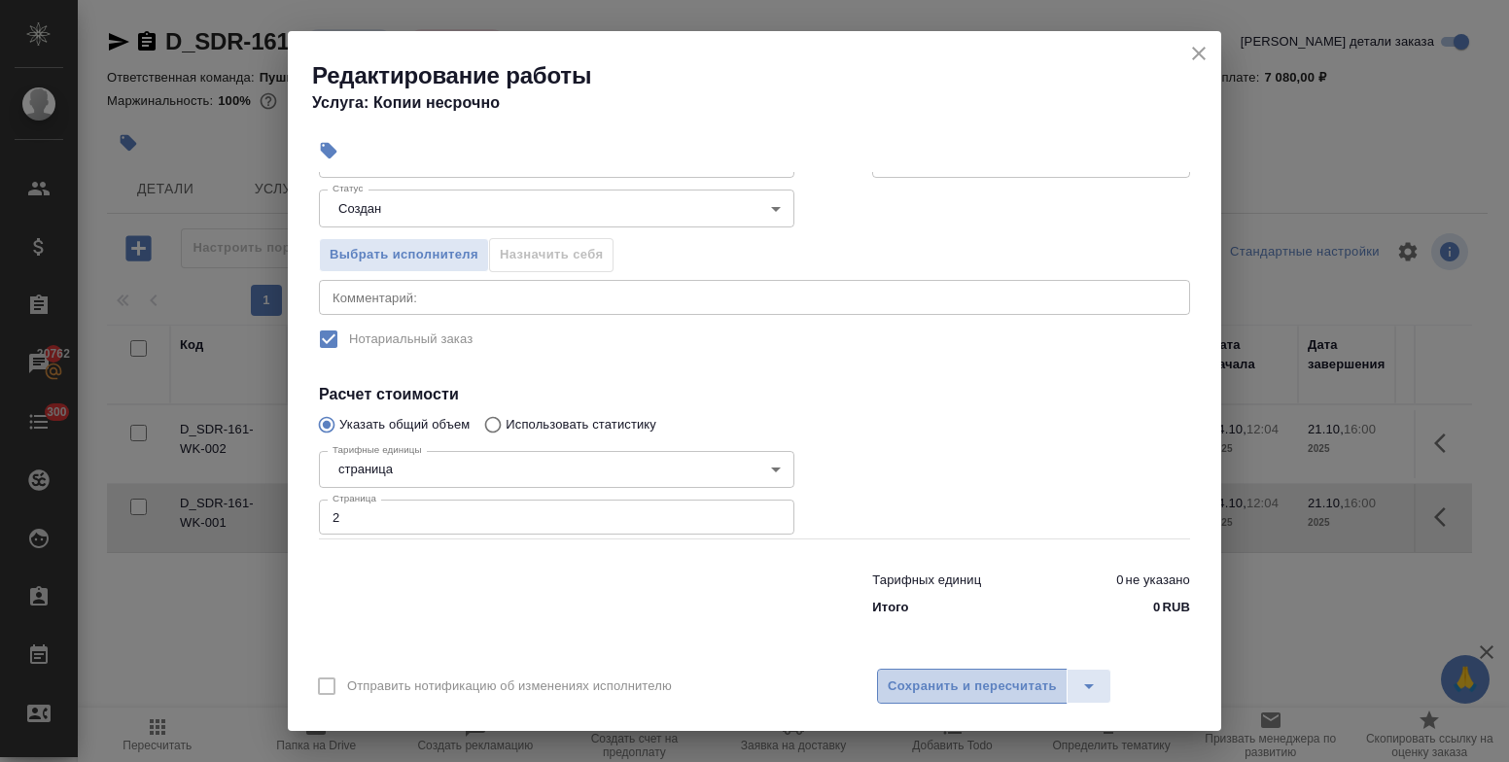
click at [958, 696] on span "Сохранить и пересчитать" at bounding box center [972, 687] width 169 height 22
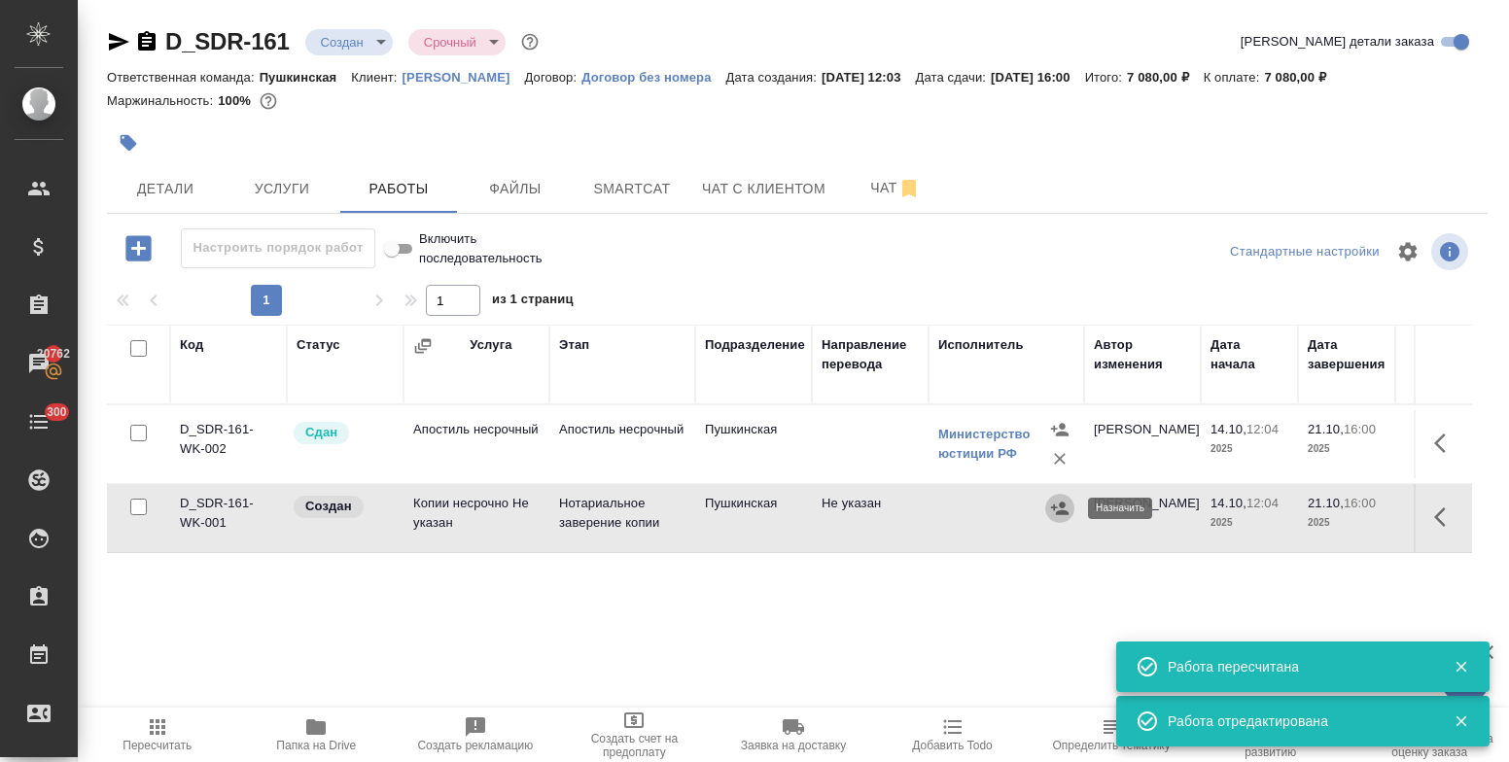
click at [1051, 509] on icon "button" at bounding box center [1059, 508] width 19 height 19
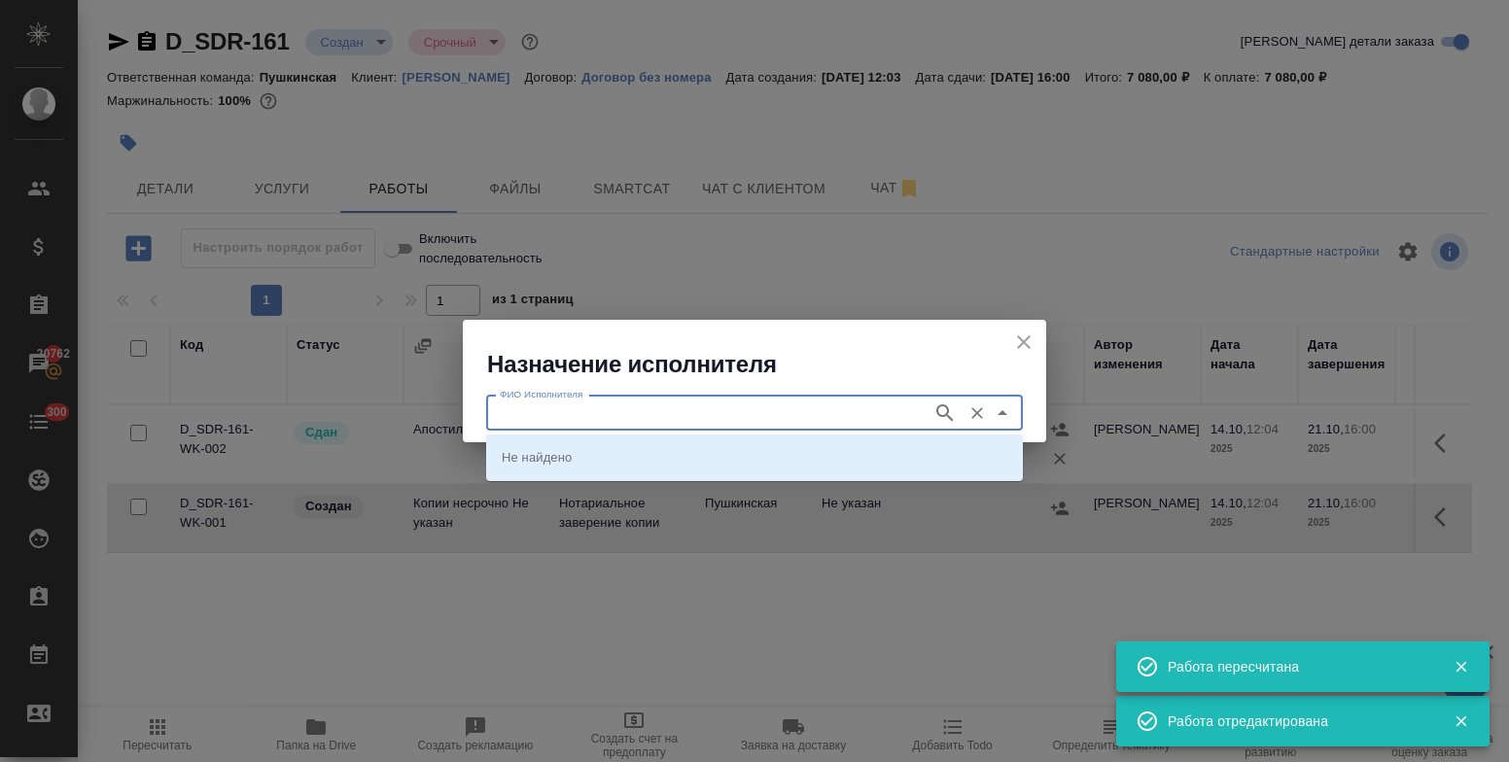
click at [869, 413] on input "ФИО Исполнителя" at bounding box center [707, 412] width 431 height 23
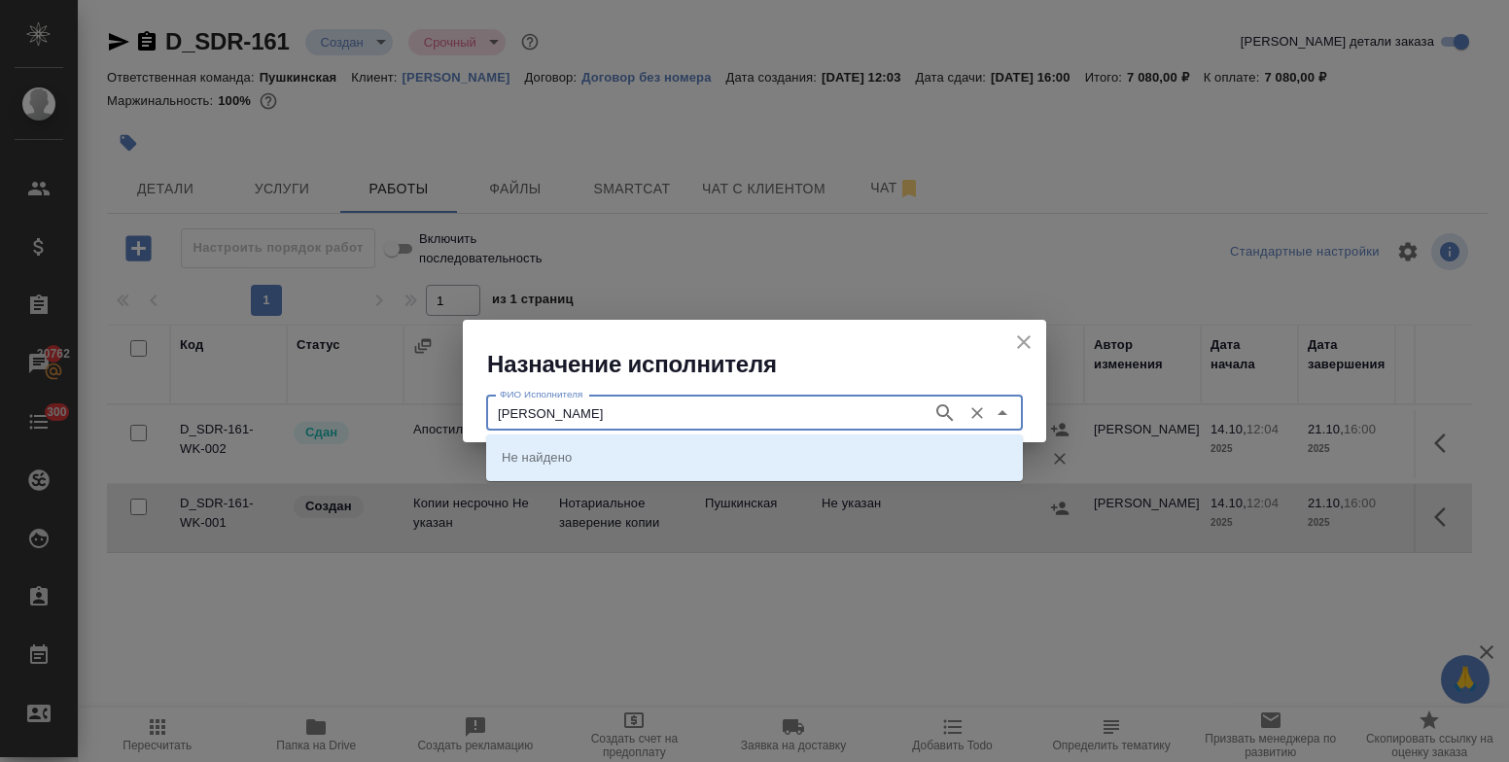
type input "федорченко"
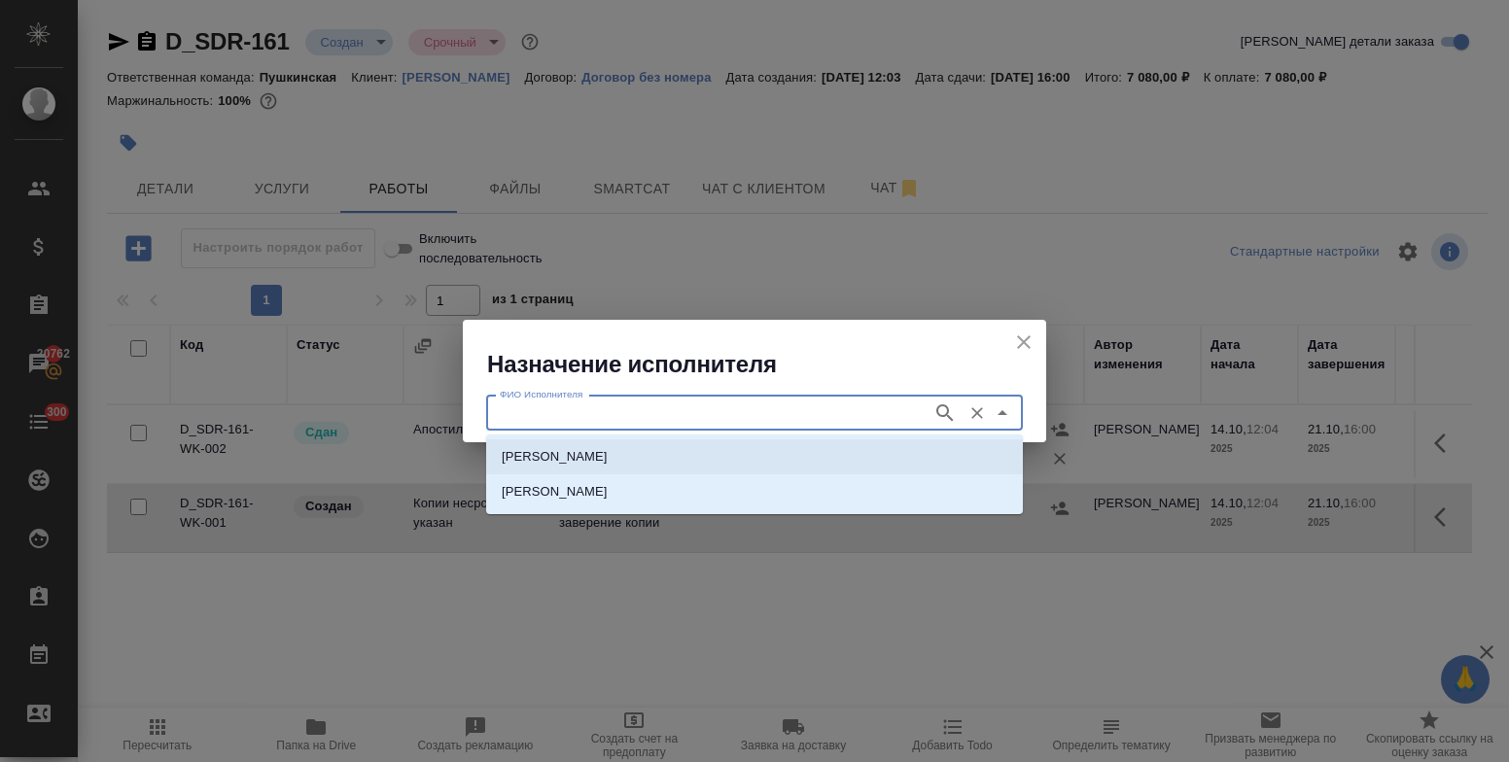
click at [839, 461] on li "[PERSON_NAME]" at bounding box center [754, 456] width 537 height 35
type input "[PERSON_NAME]"
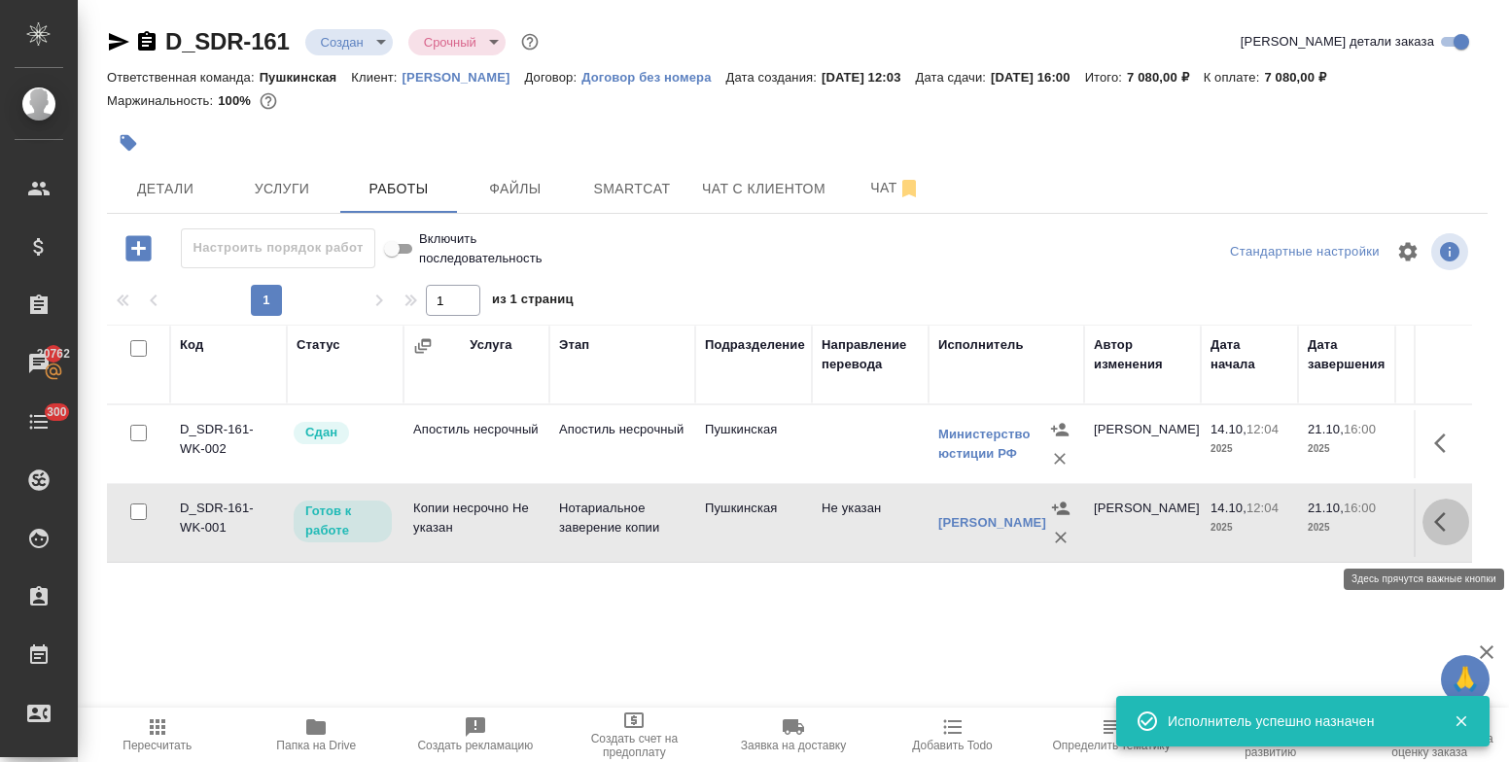
click at [1434, 532] on icon "button" at bounding box center [1445, 521] width 23 height 23
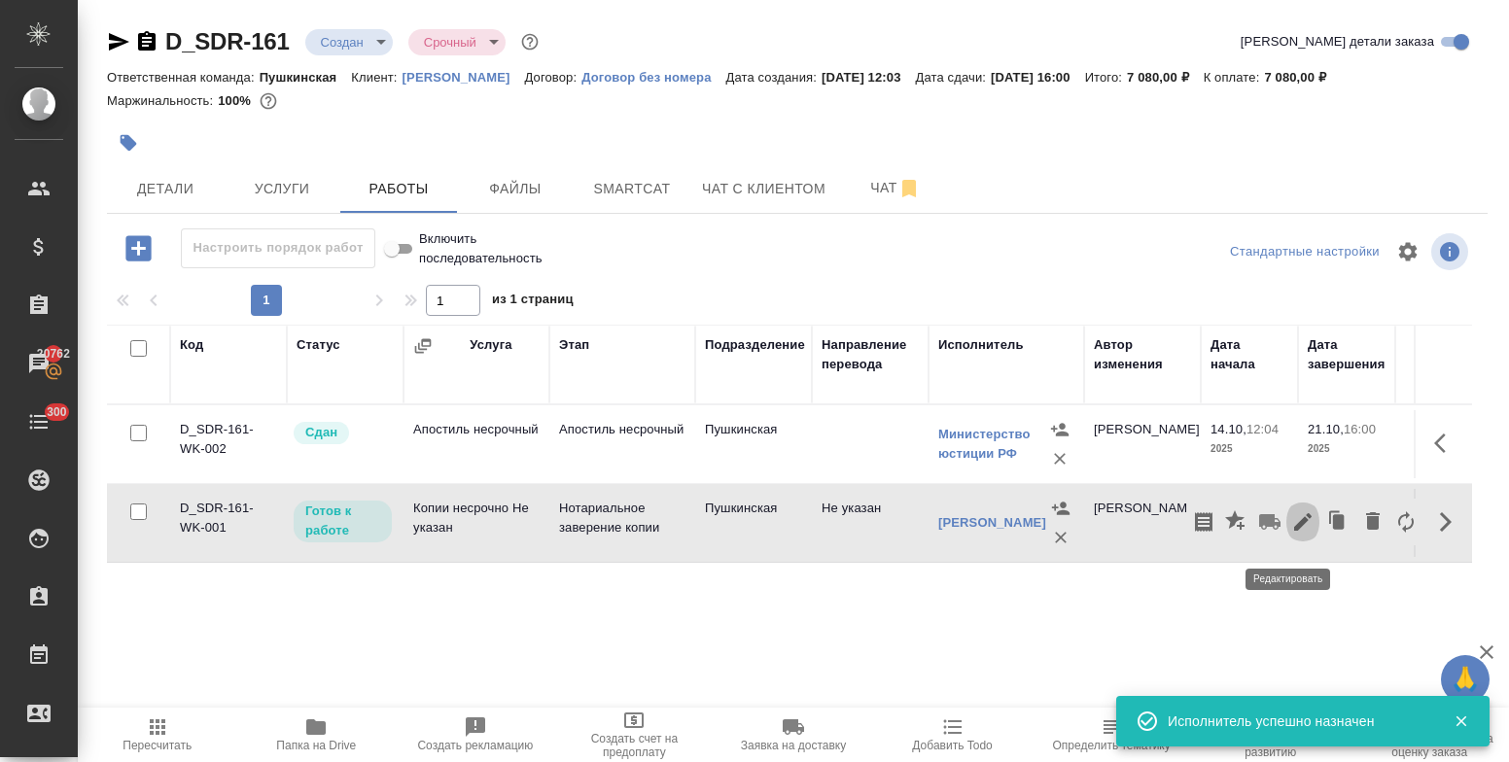
click at [1294, 531] on icon "button" at bounding box center [1302, 521] width 17 height 17
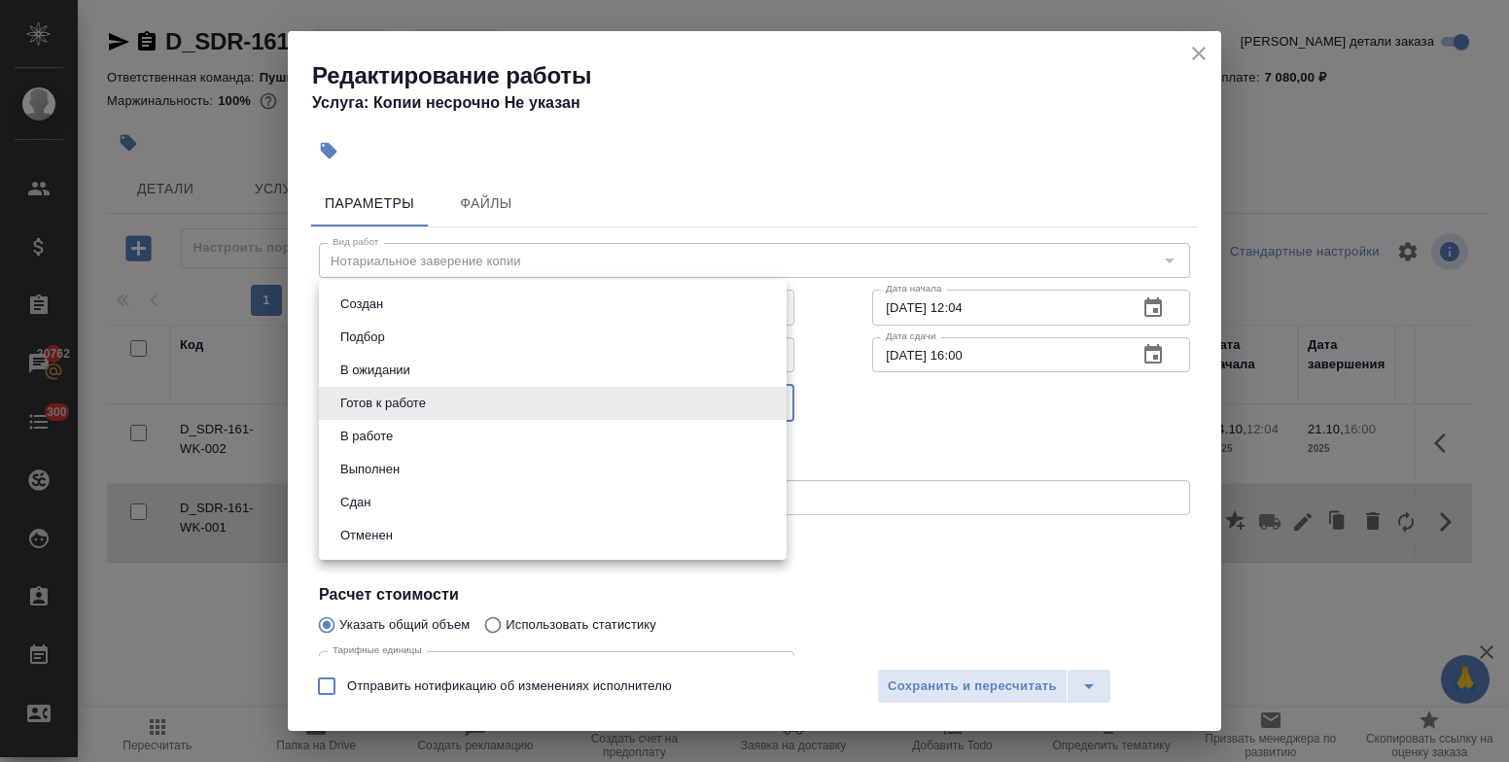
click at [538, 408] on body "🙏 .cls-1 fill:#fff; AWATERA Bulakhova Elena Клиенты Спецификации Заказы 20762 Ч…" at bounding box center [754, 381] width 1509 height 762
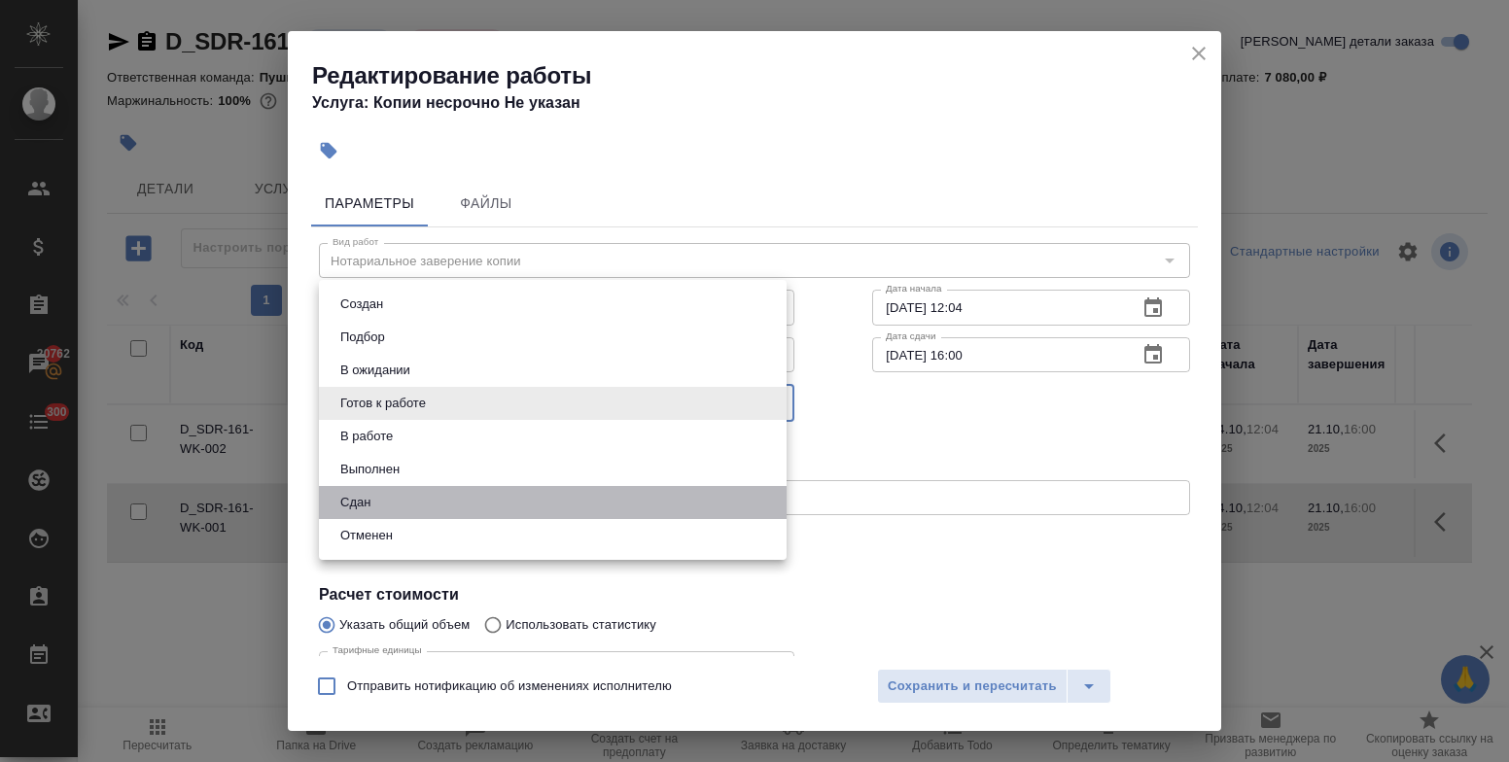
click at [493, 497] on li "Сдан" at bounding box center [553, 502] width 468 height 33
type input "closed"
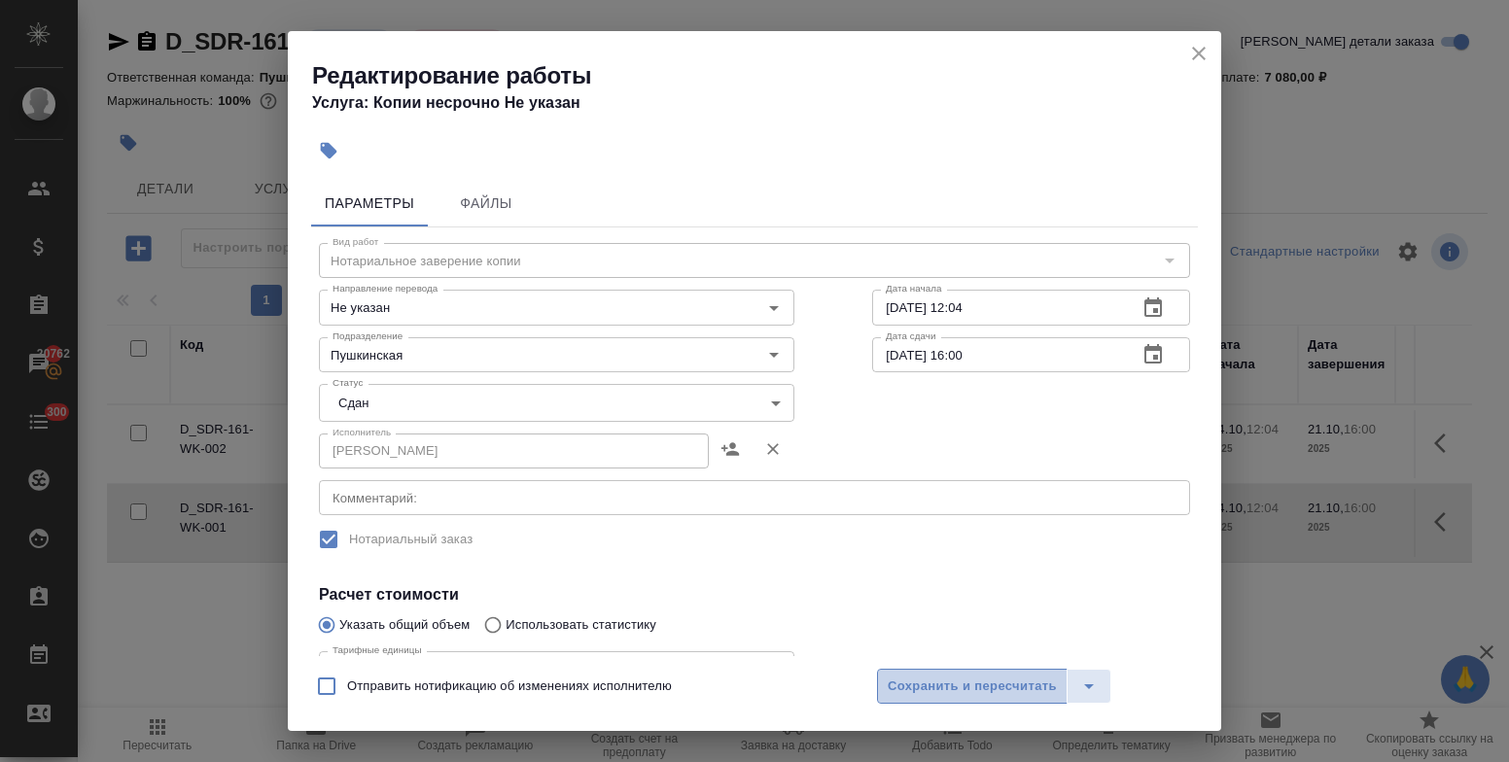
click at [936, 678] on span "Сохранить и пересчитать" at bounding box center [972, 687] width 169 height 22
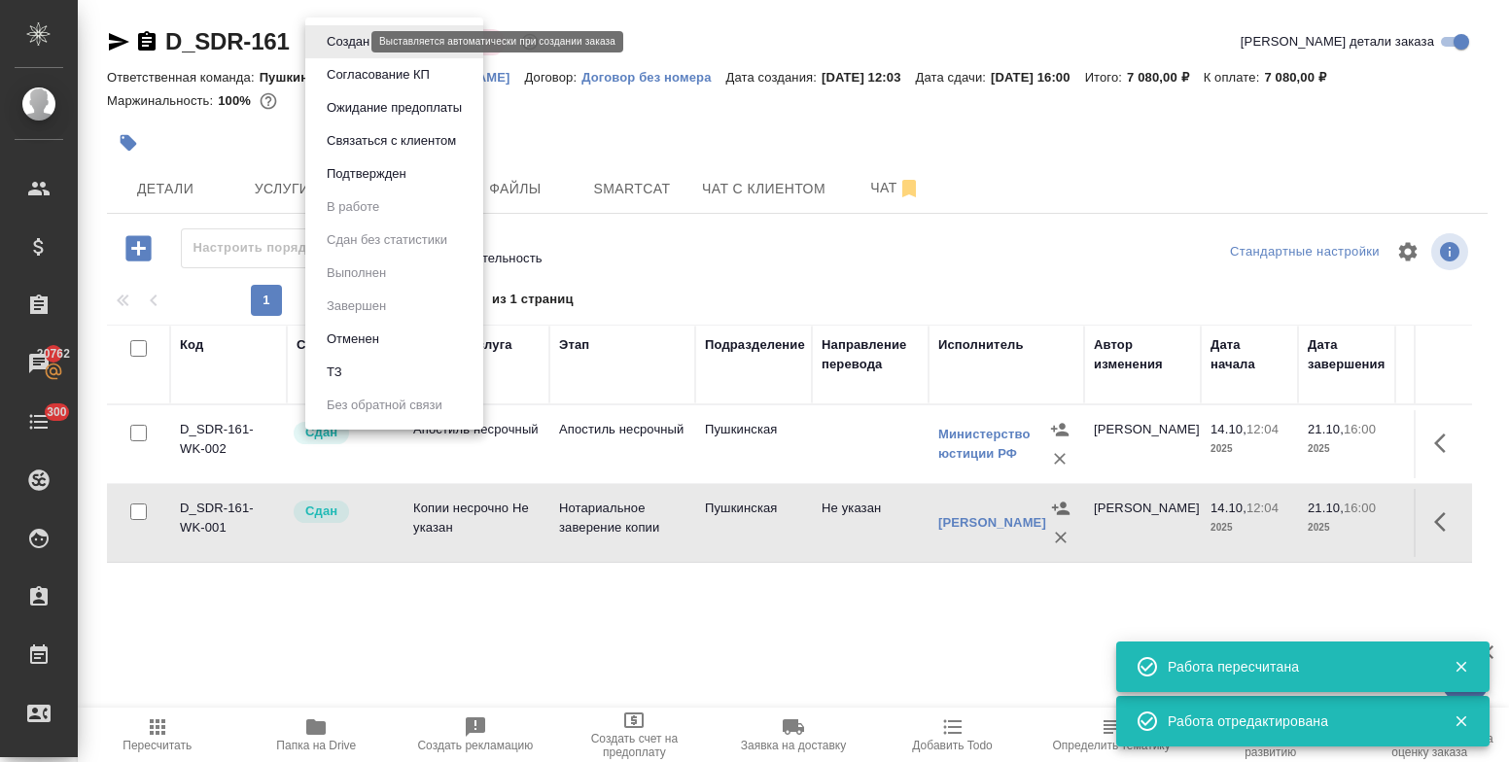
click at [329, 38] on body "🙏 .cls-1 fill:#fff; AWATERA Bulakhova Elena Клиенты Спецификации Заказы 20762 Ч…" at bounding box center [754, 381] width 1509 height 762
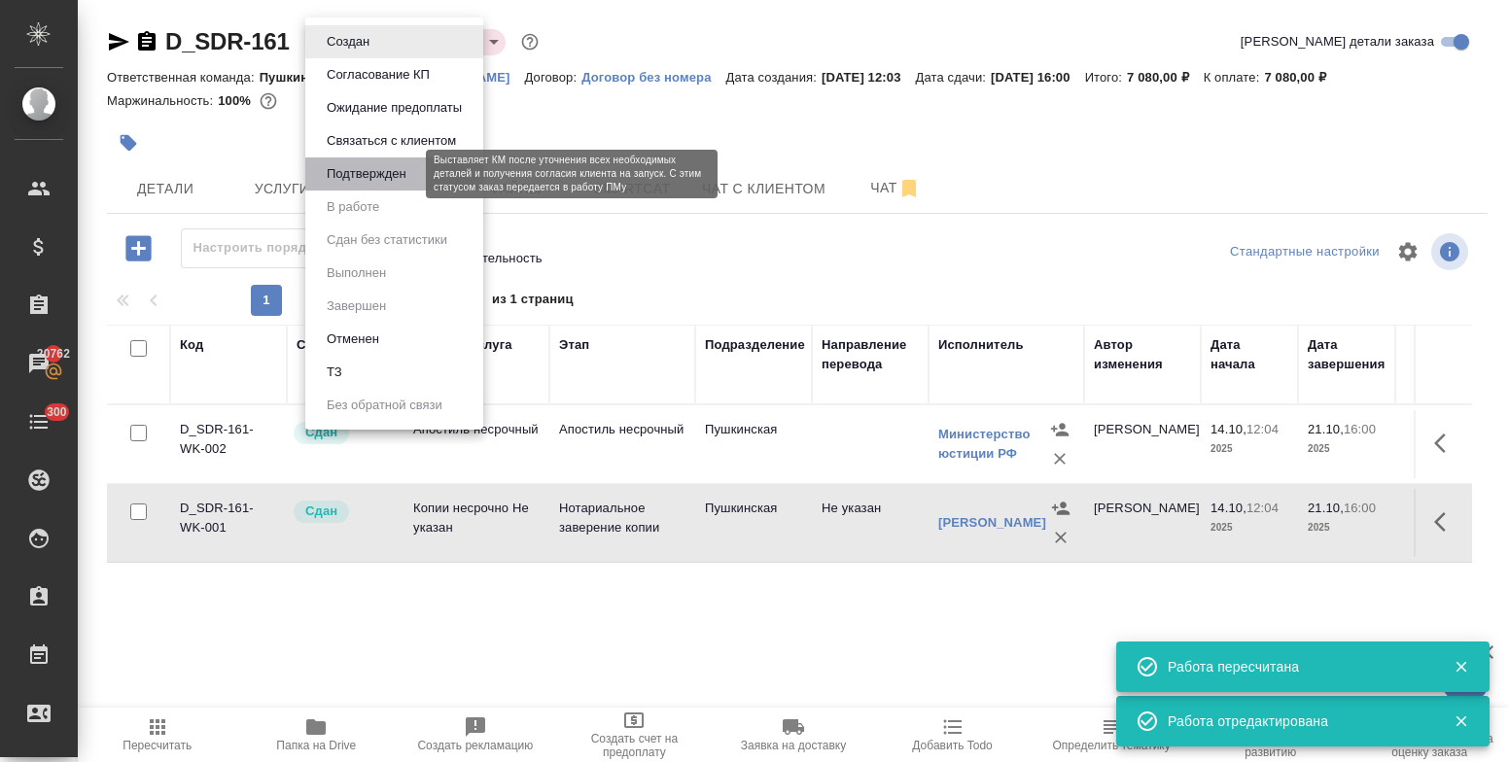
click at [343, 169] on button "Подтвержден" at bounding box center [366, 173] width 91 height 21
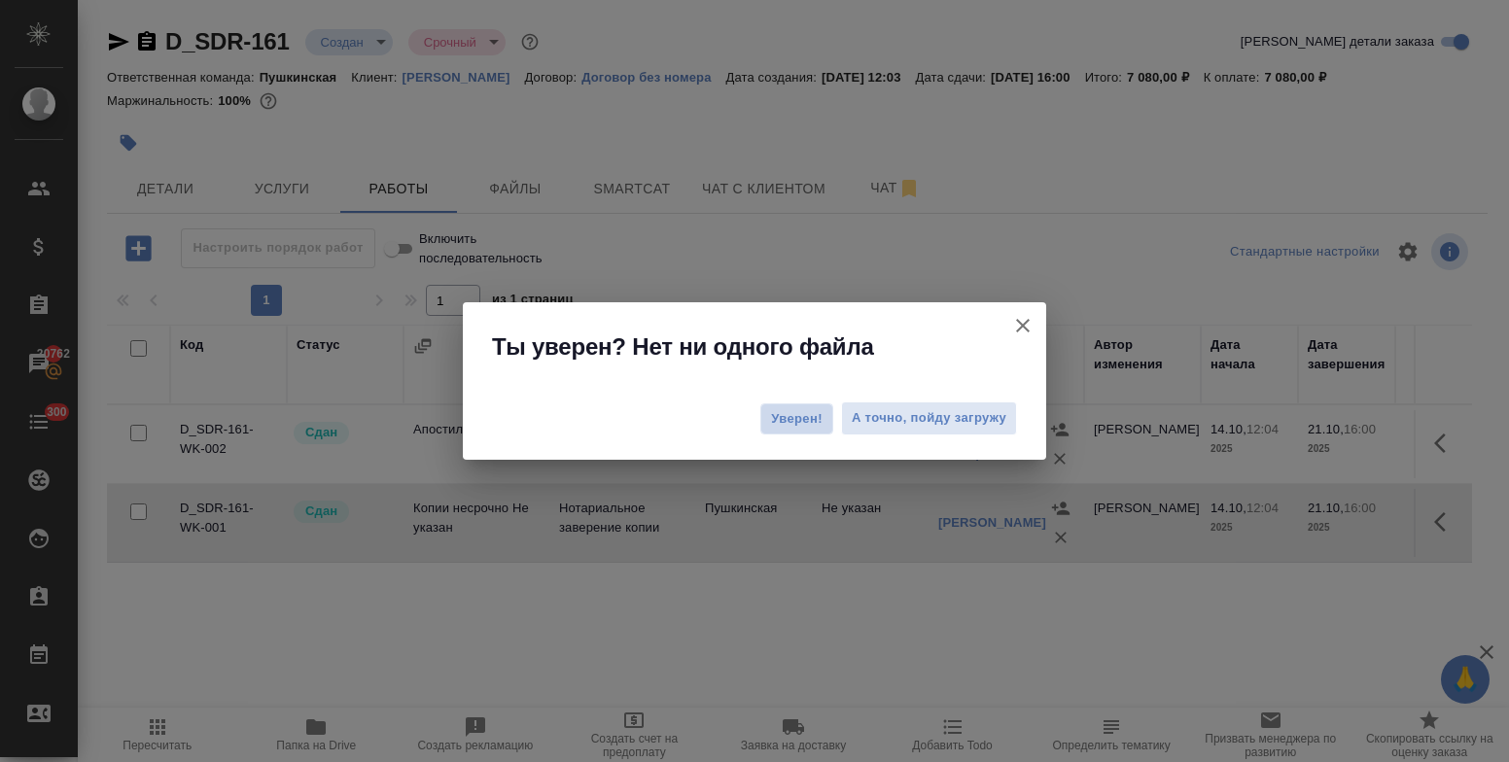
click at [800, 419] on span "Уверен!" at bounding box center [797, 418] width 52 height 19
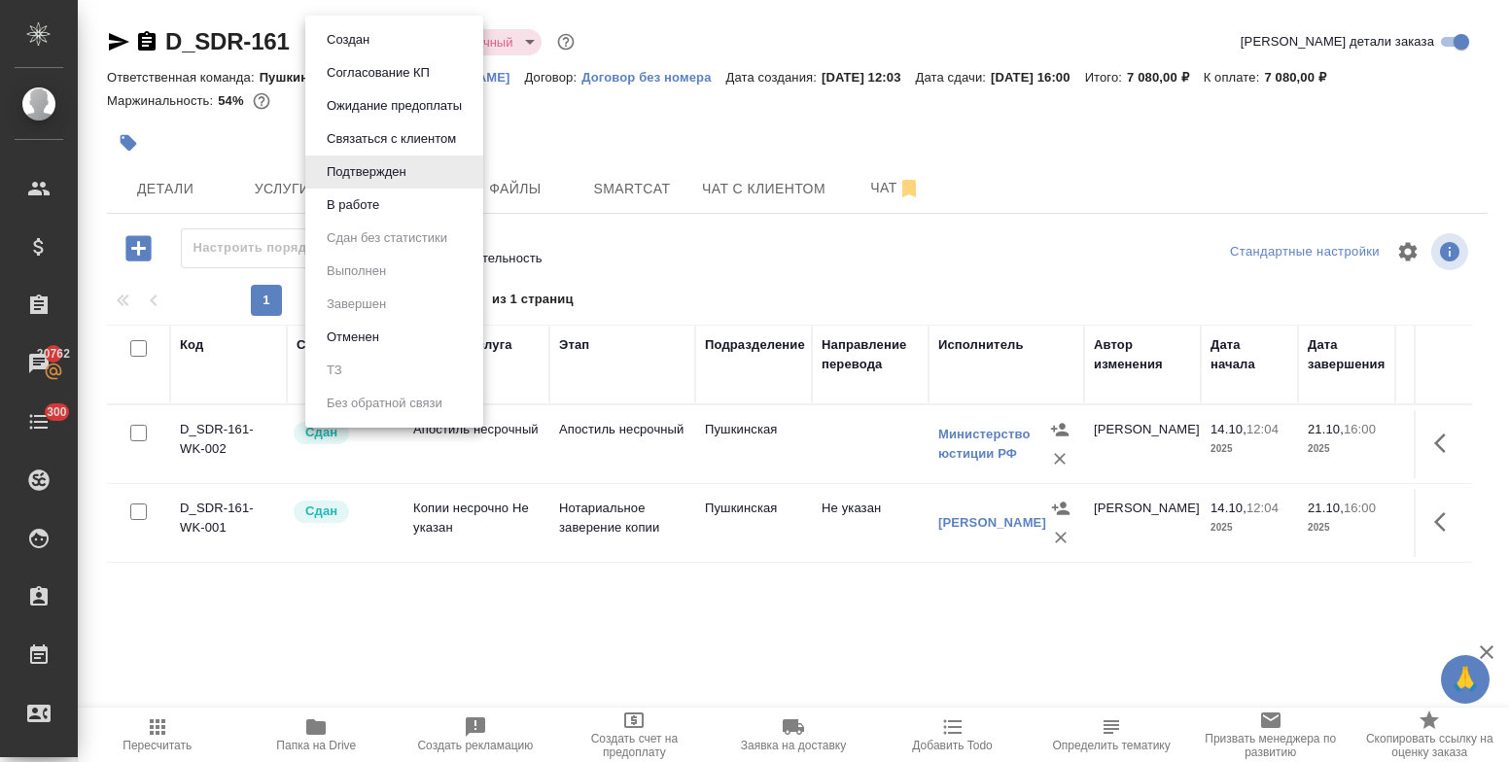
click at [373, 47] on body "🙏 .cls-1 fill:#fff; AWATERA Bulakhova Elena Клиенты Спецификации Заказы 20762 Ч…" at bounding box center [754, 381] width 1509 height 762
click at [360, 209] on button "В работе" at bounding box center [353, 204] width 64 height 21
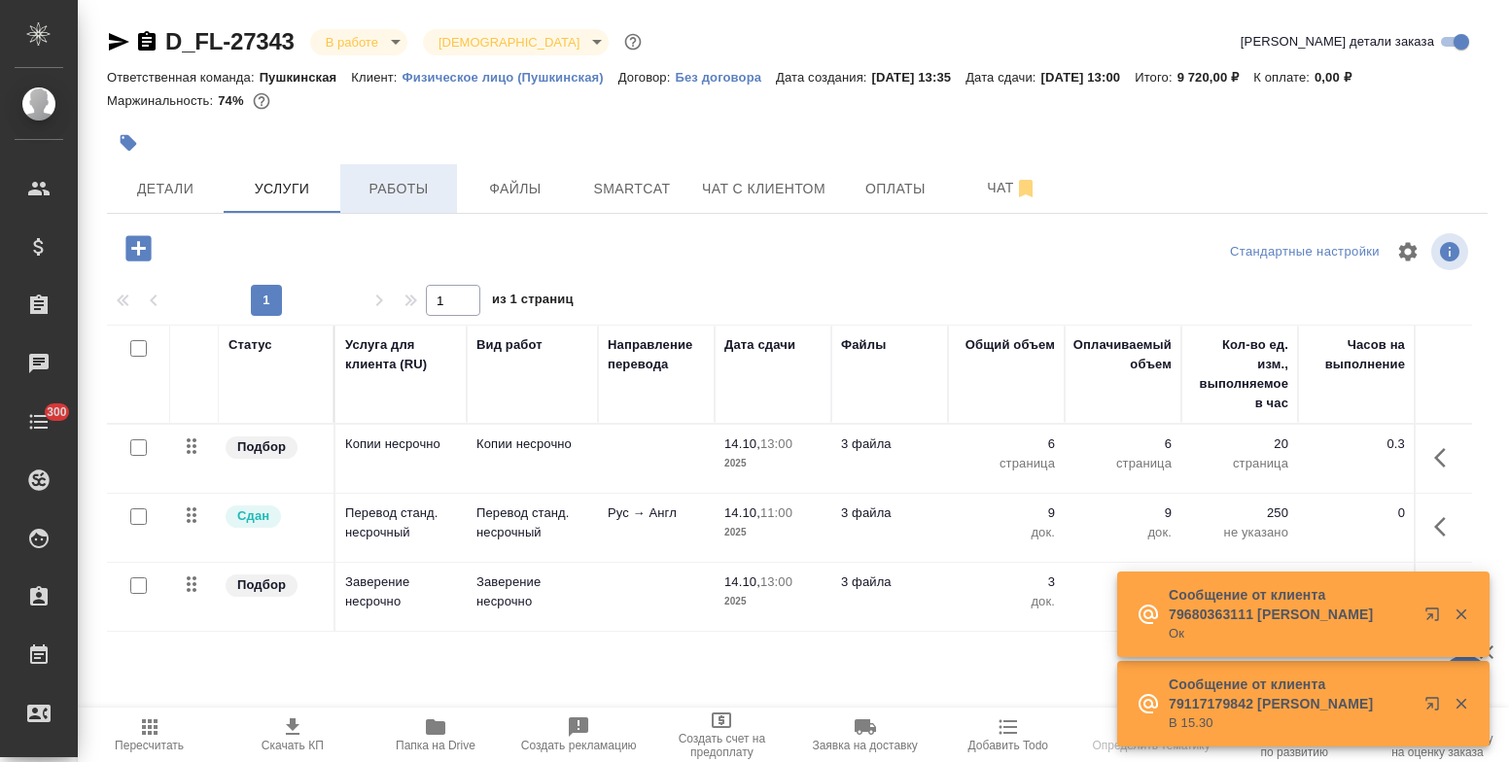
click at [409, 183] on span "Работы" at bounding box center [398, 189] width 93 height 24
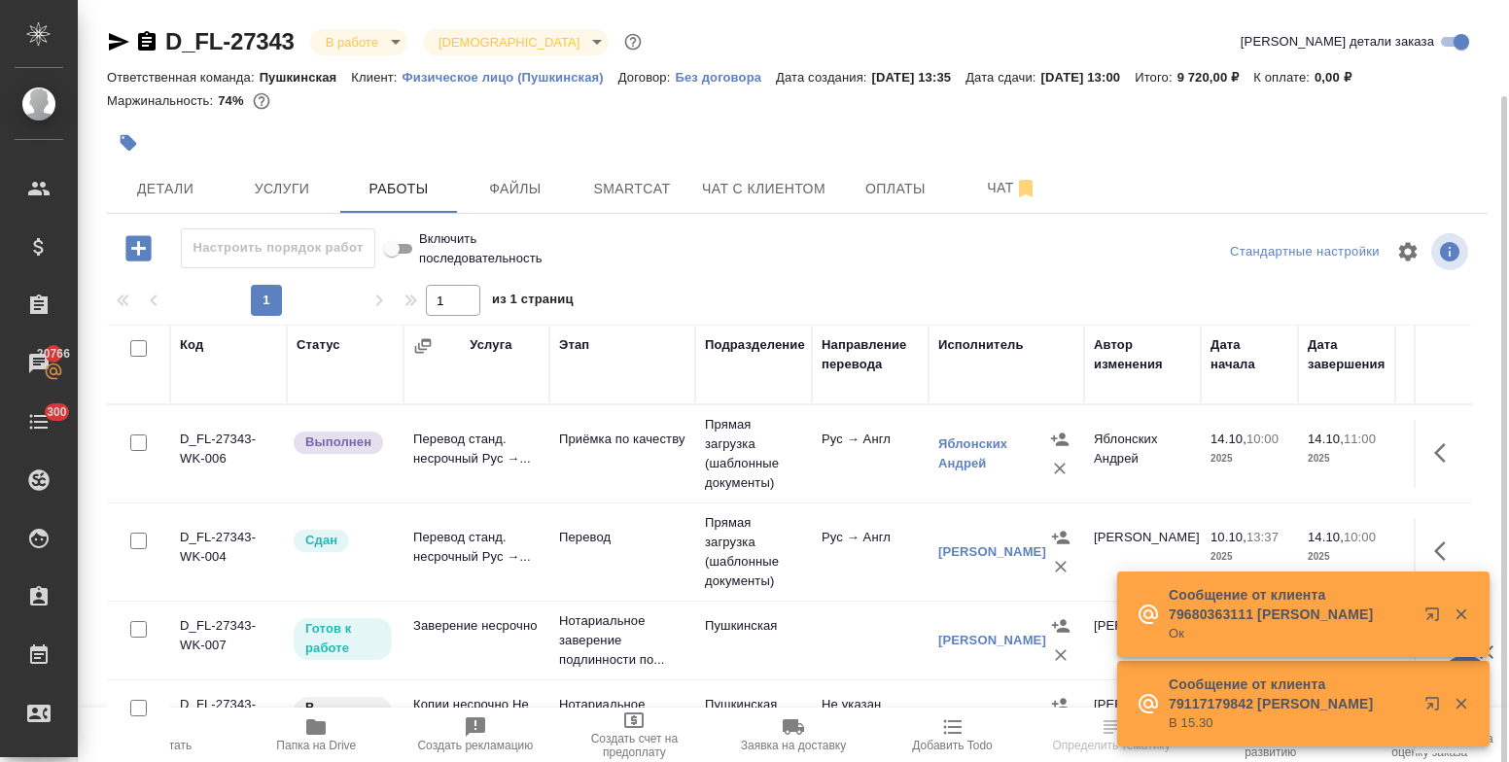
scroll to position [51, 0]
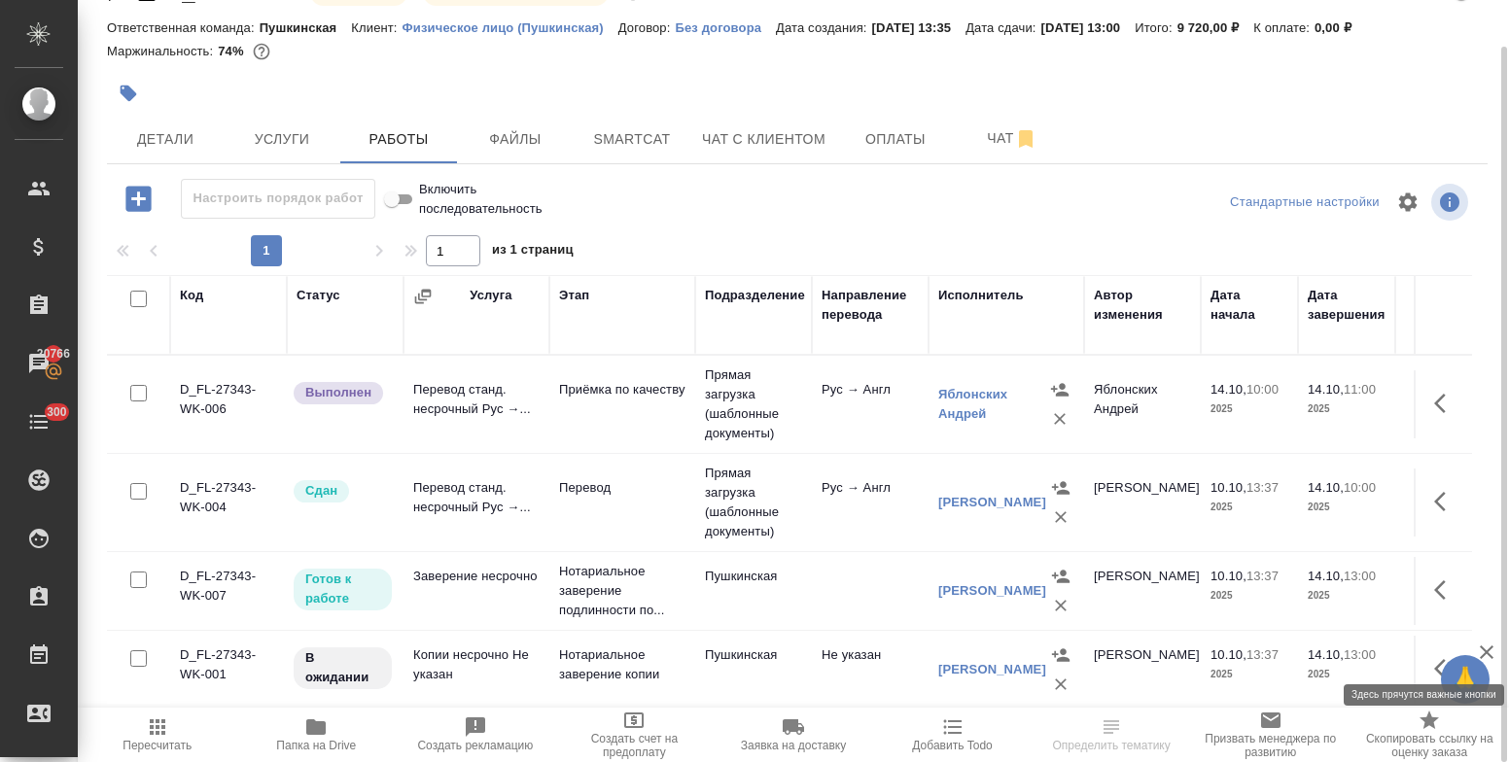
click at [1434, 657] on icon "button" at bounding box center [1445, 668] width 23 height 23
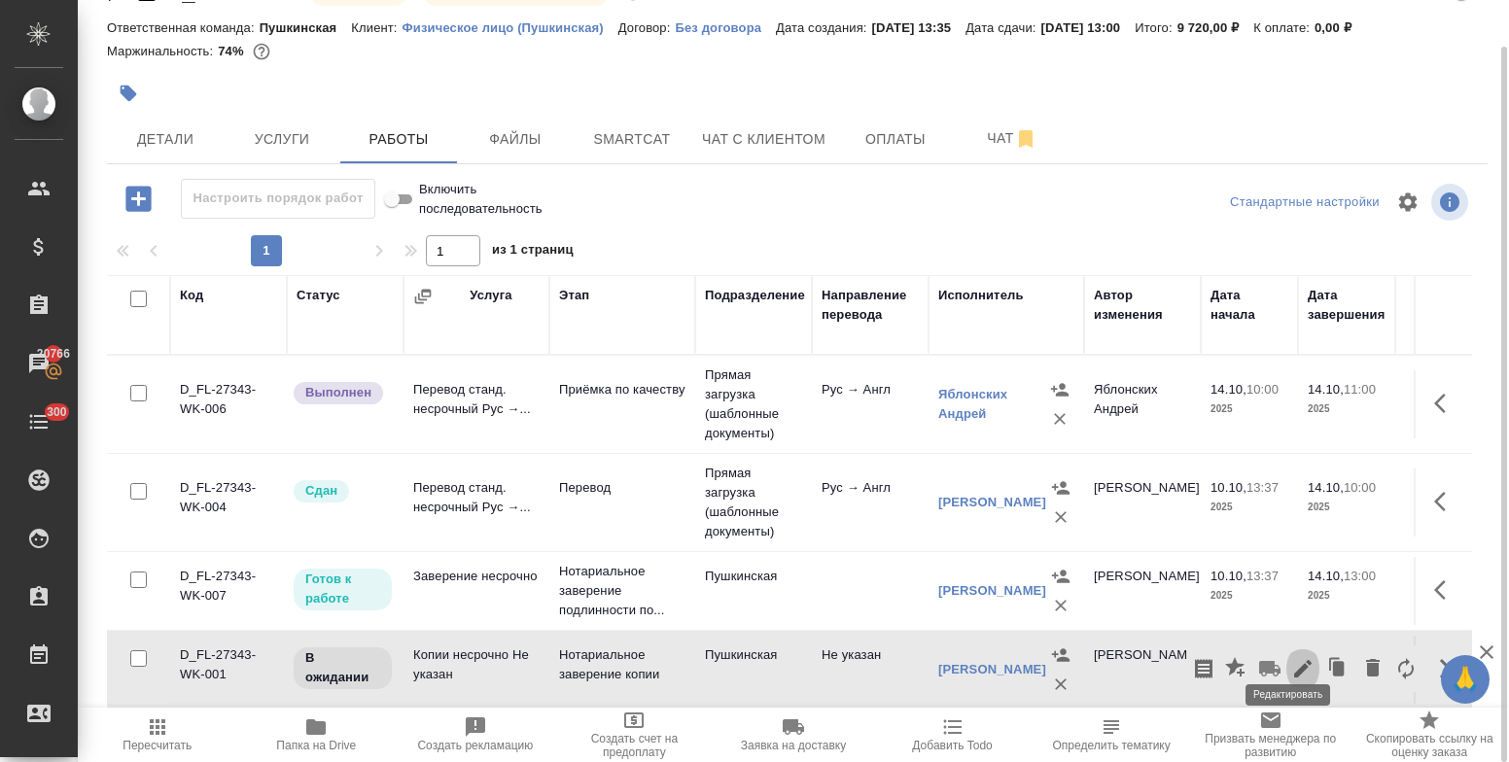
click at [1294, 660] on icon "button" at bounding box center [1302, 668] width 17 height 17
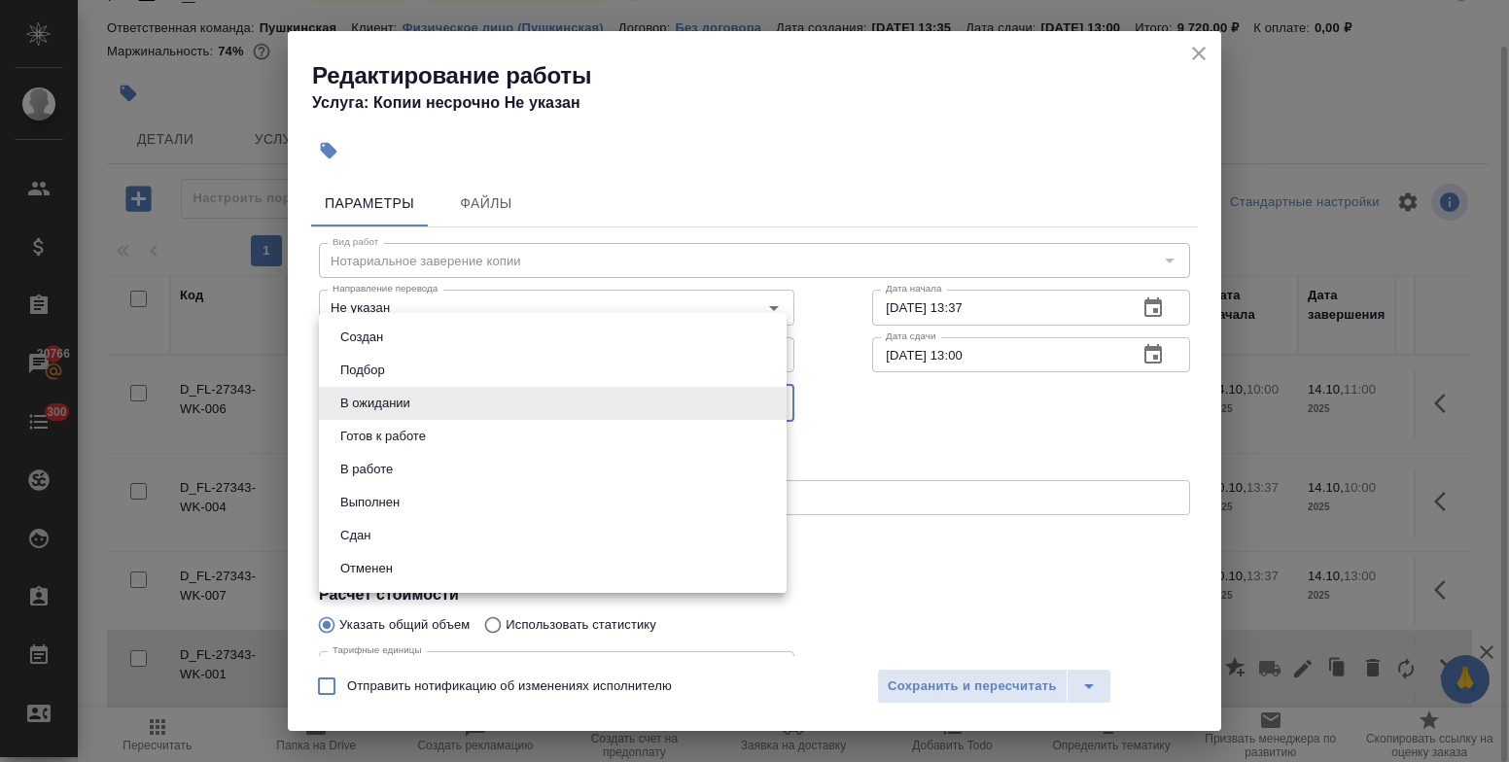
click at [522, 408] on body "🙏 .cls-1 fill:#fff; AWATERA Bulakhova [PERSON_NAME] Спецификации Заказы 20766 Ч…" at bounding box center [754, 381] width 1509 height 762
click at [439, 553] on li "Отменен" at bounding box center [553, 568] width 468 height 33
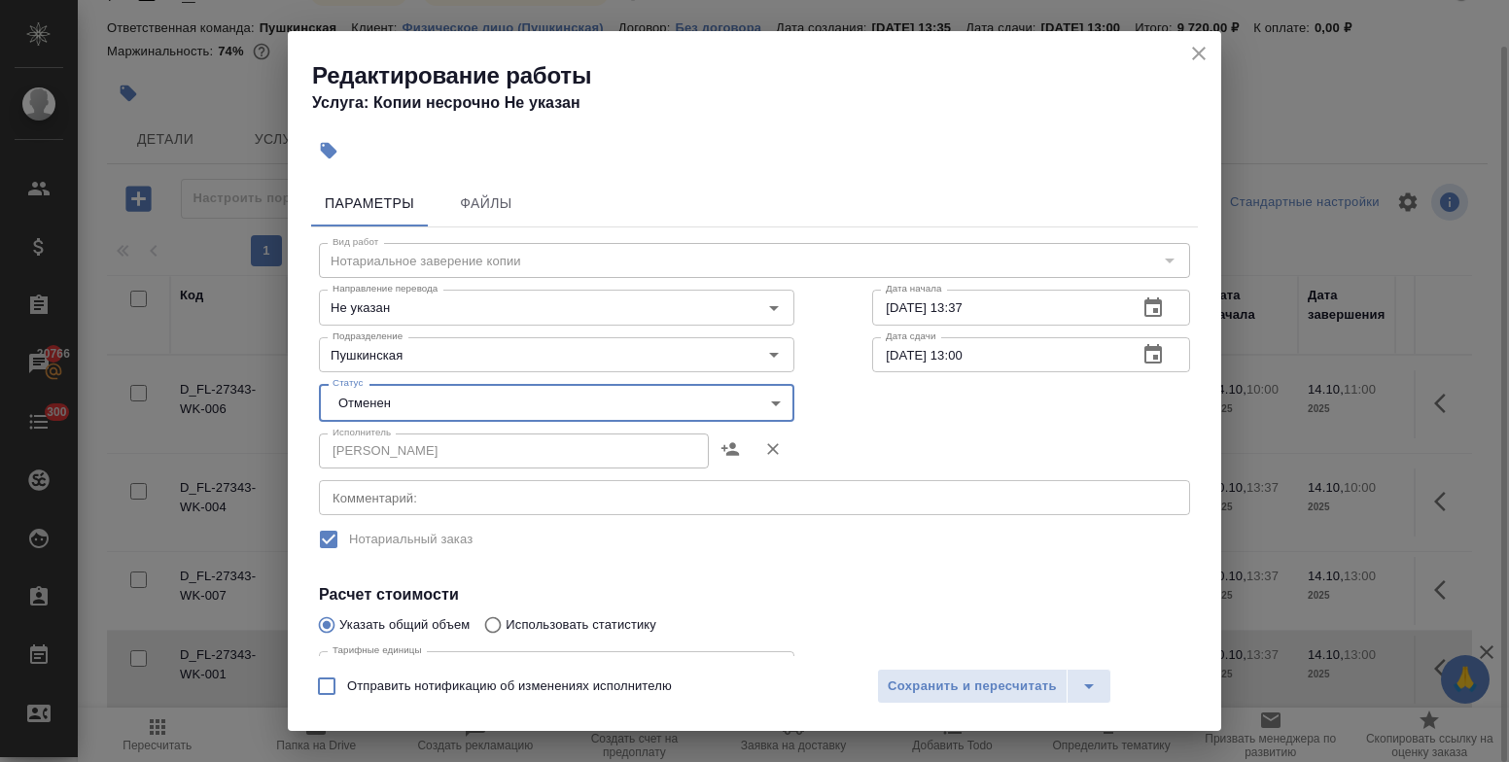
click at [415, 400] on body "🙏 .cls-1 fill:#fff; AWATERA Bulakhova Elena Клиенты Спецификации Заказы 20766 Ч…" at bounding box center [754, 381] width 1509 height 762
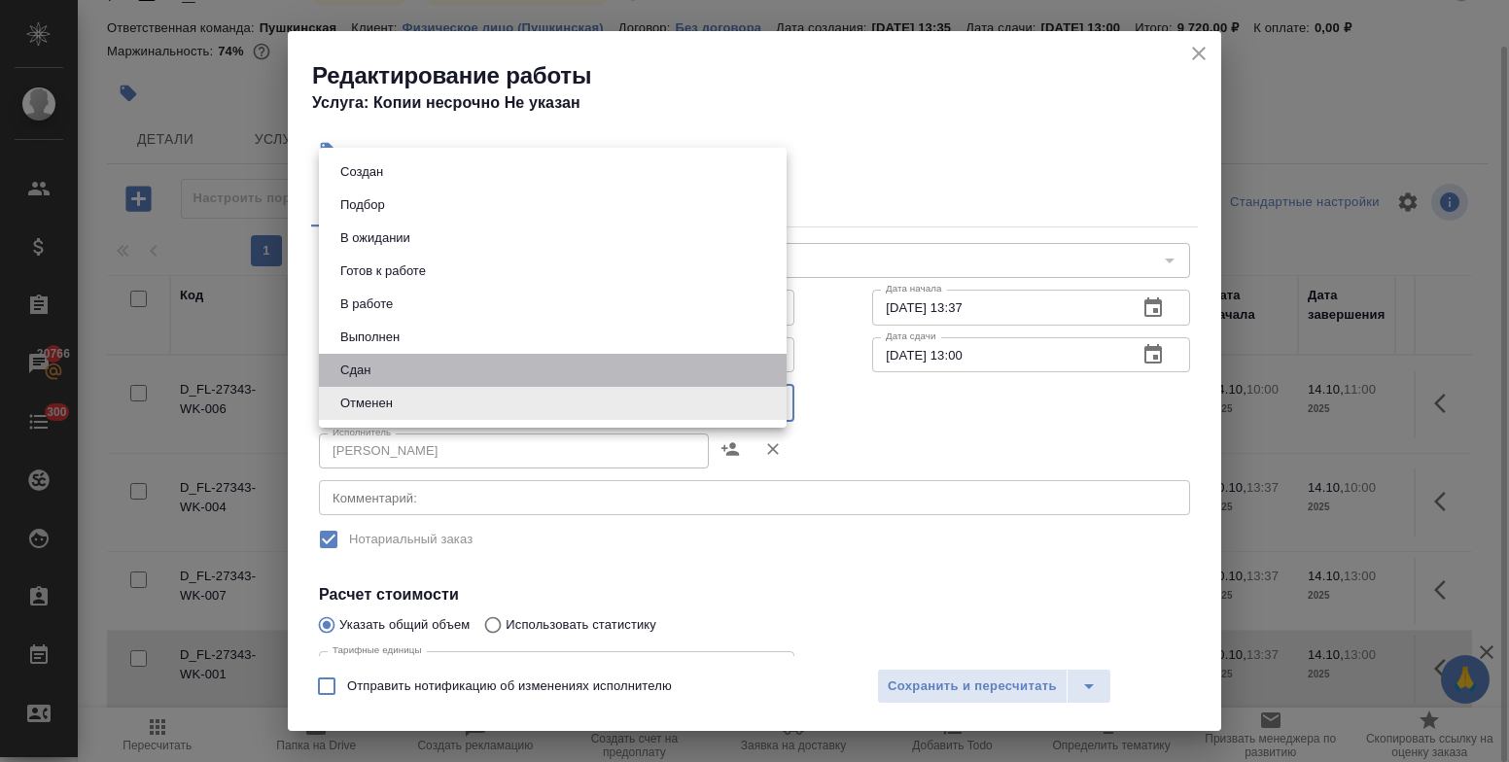
click at [405, 364] on li "Сдан" at bounding box center [553, 370] width 468 height 33
type input "closed"
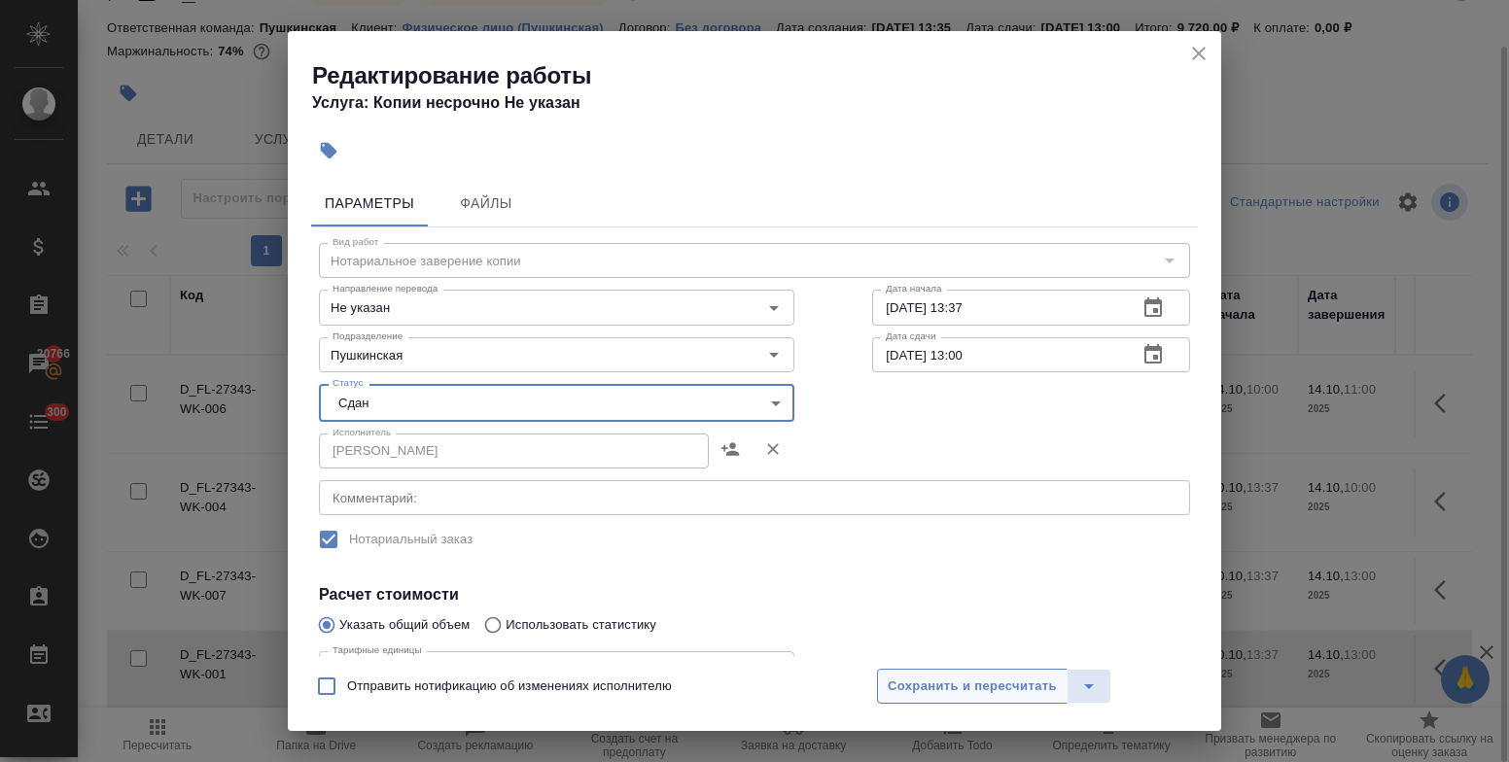
click at [1021, 682] on span "Сохранить и пересчитать" at bounding box center [972, 687] width 169 height 22
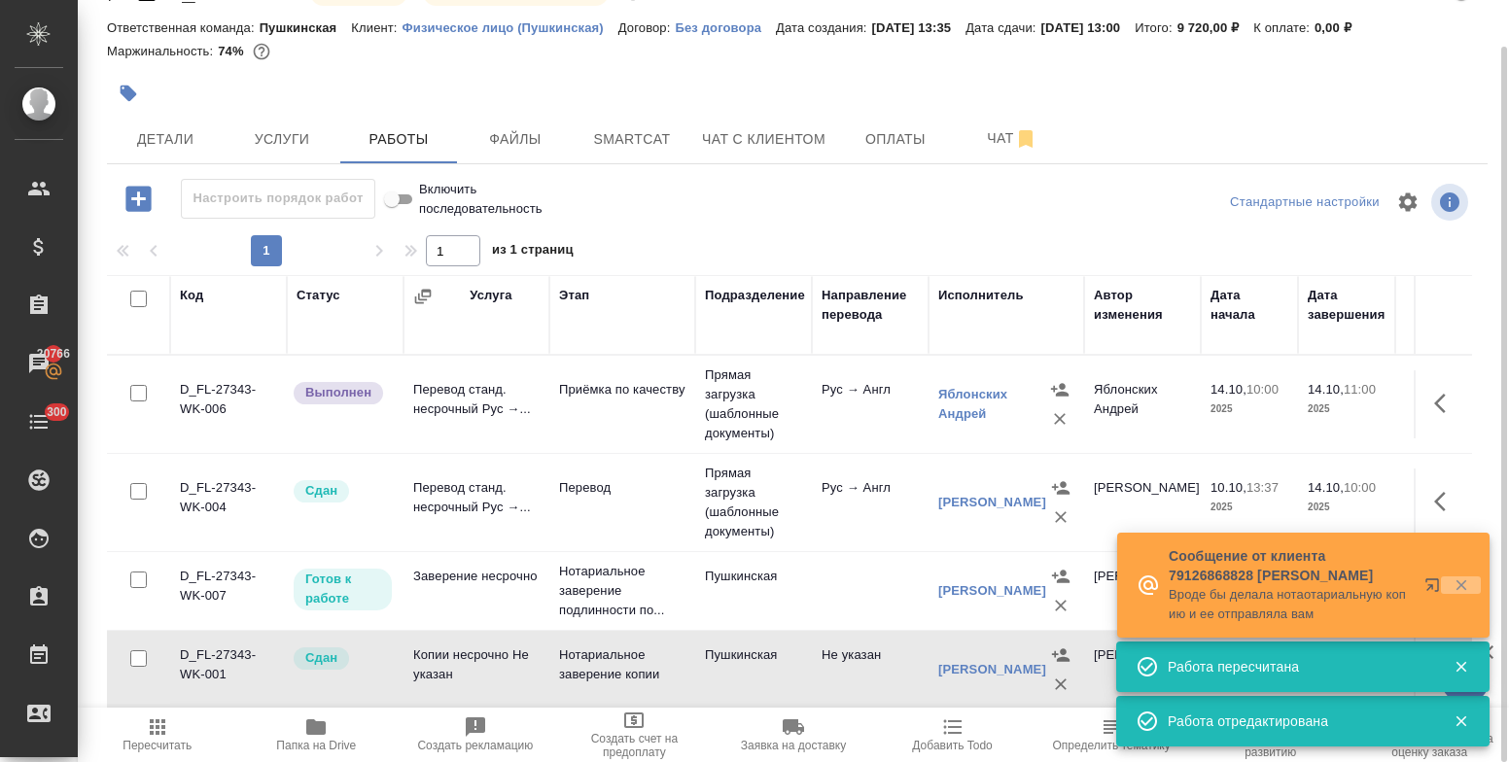
click at [1462, 587] on icon "button" at bounding box center [1460, 585] width 11 height 11
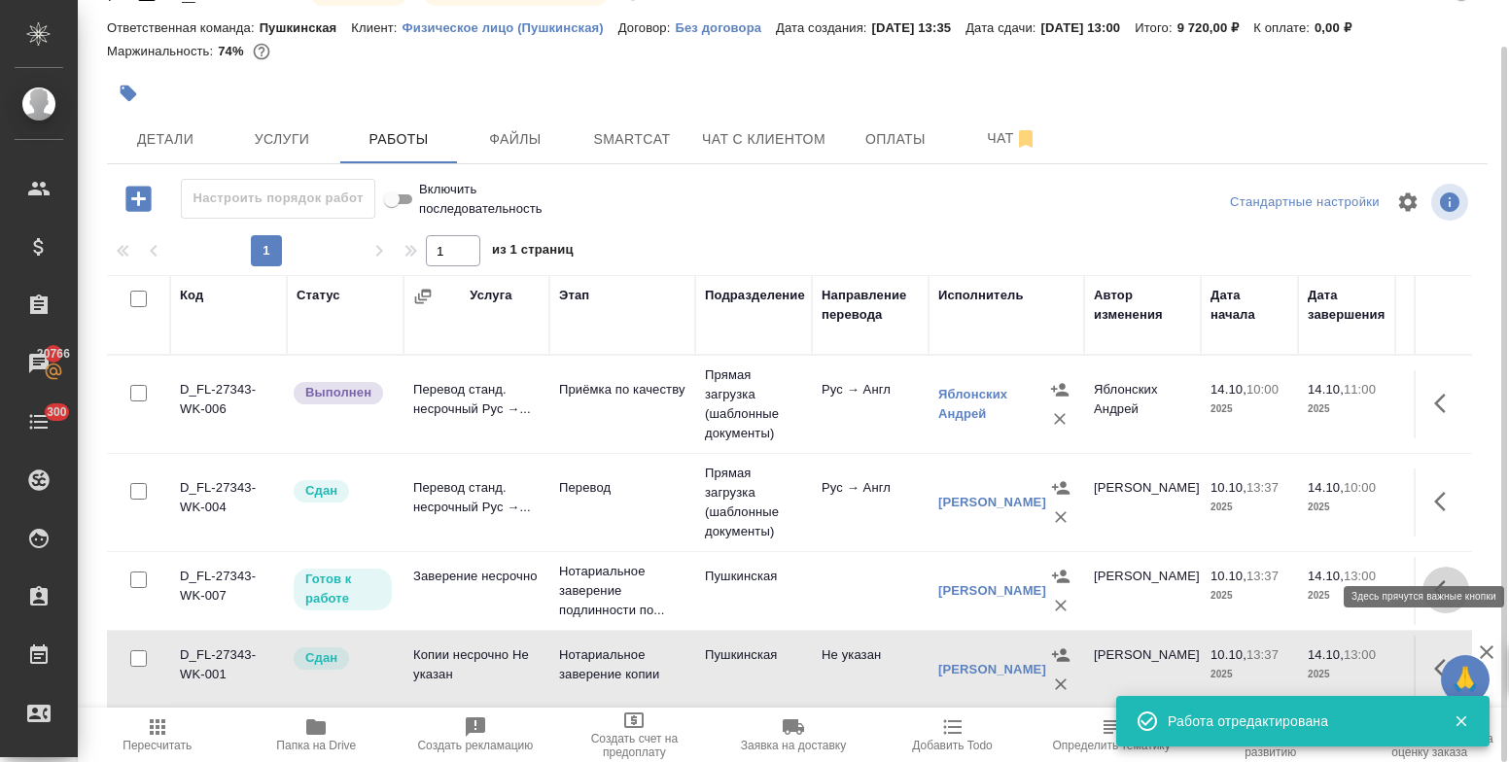
click at [1434, 578] on icon "button" at bounding box center [1445, 589] width 23 height 23
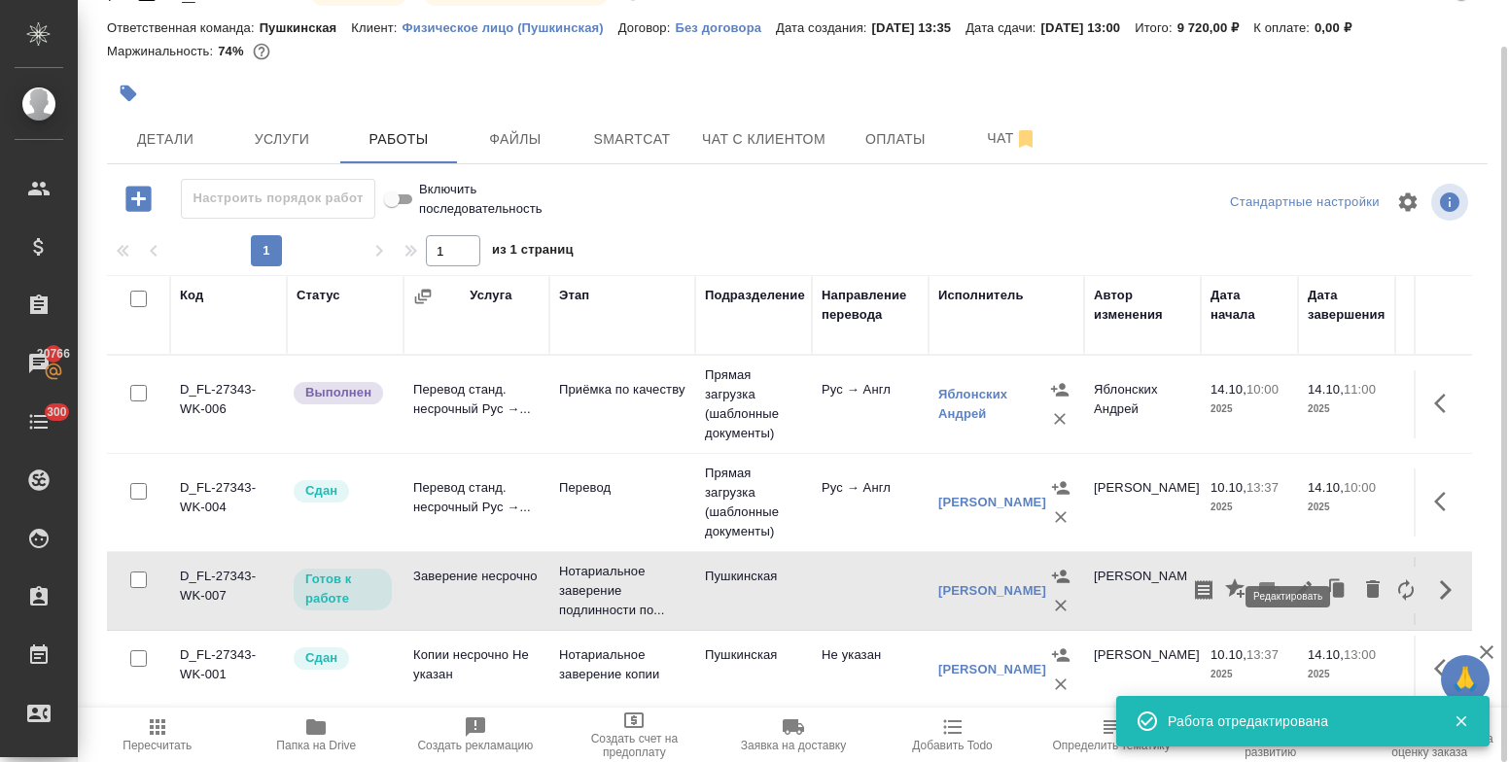
click at [1291, 578] on icon "button" at bounding box center [1302, 589] width 23 height 23
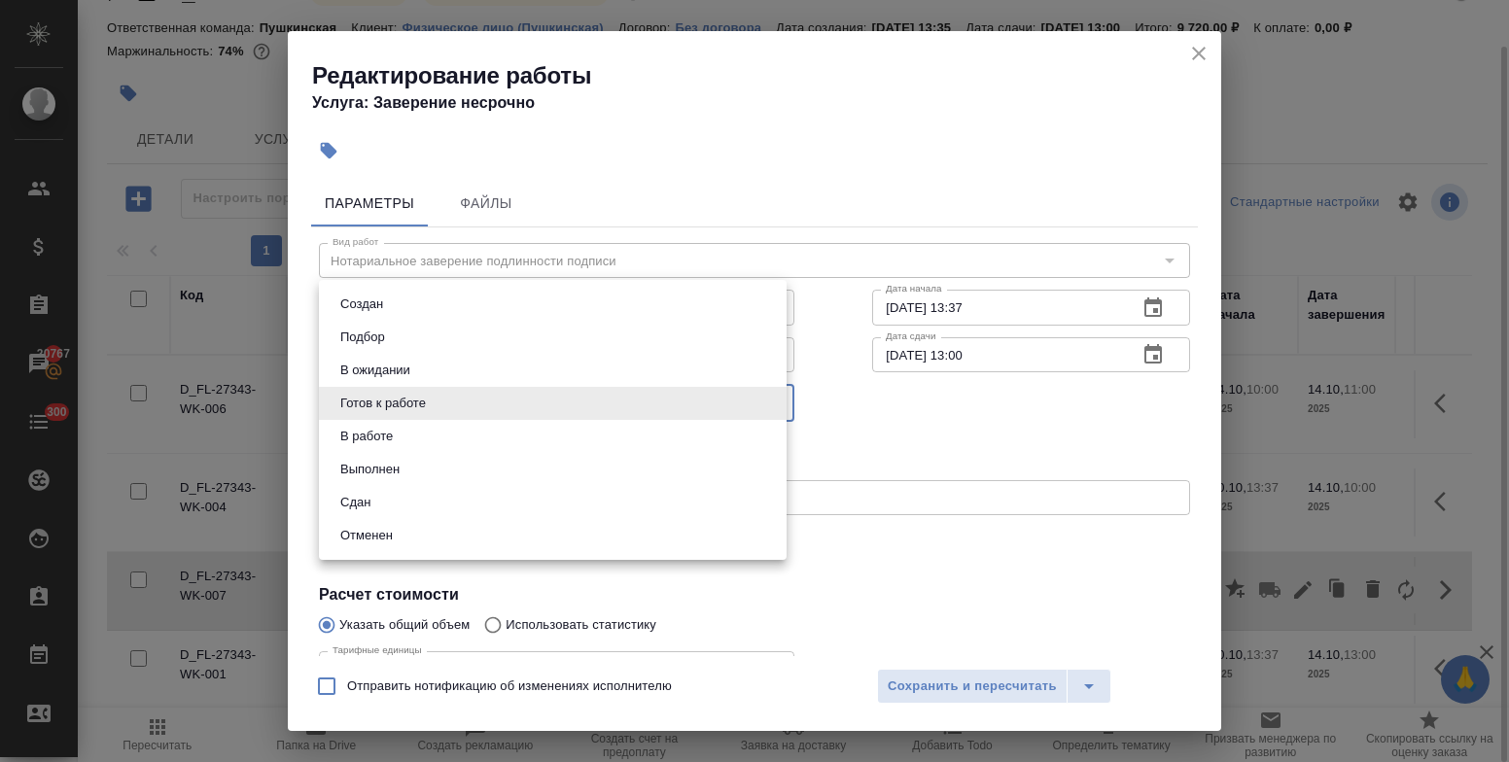
click at [530, 402] on body "🙏 .cls-1 fill:#fff; AWATERA Bulakhova Elena Клиенты Спецификации Заказы 20767 Ч…" at bounding box center [754, 381] width 1509 height 762
drag, startPoint x: 404, startPoint y: 503, endPoint x: 419, endPoint y: 507, distance: 15.4
click at [405, 500] on li "Сдан" at bounding box center [553, 502] width 468 height 33
type input "closed"
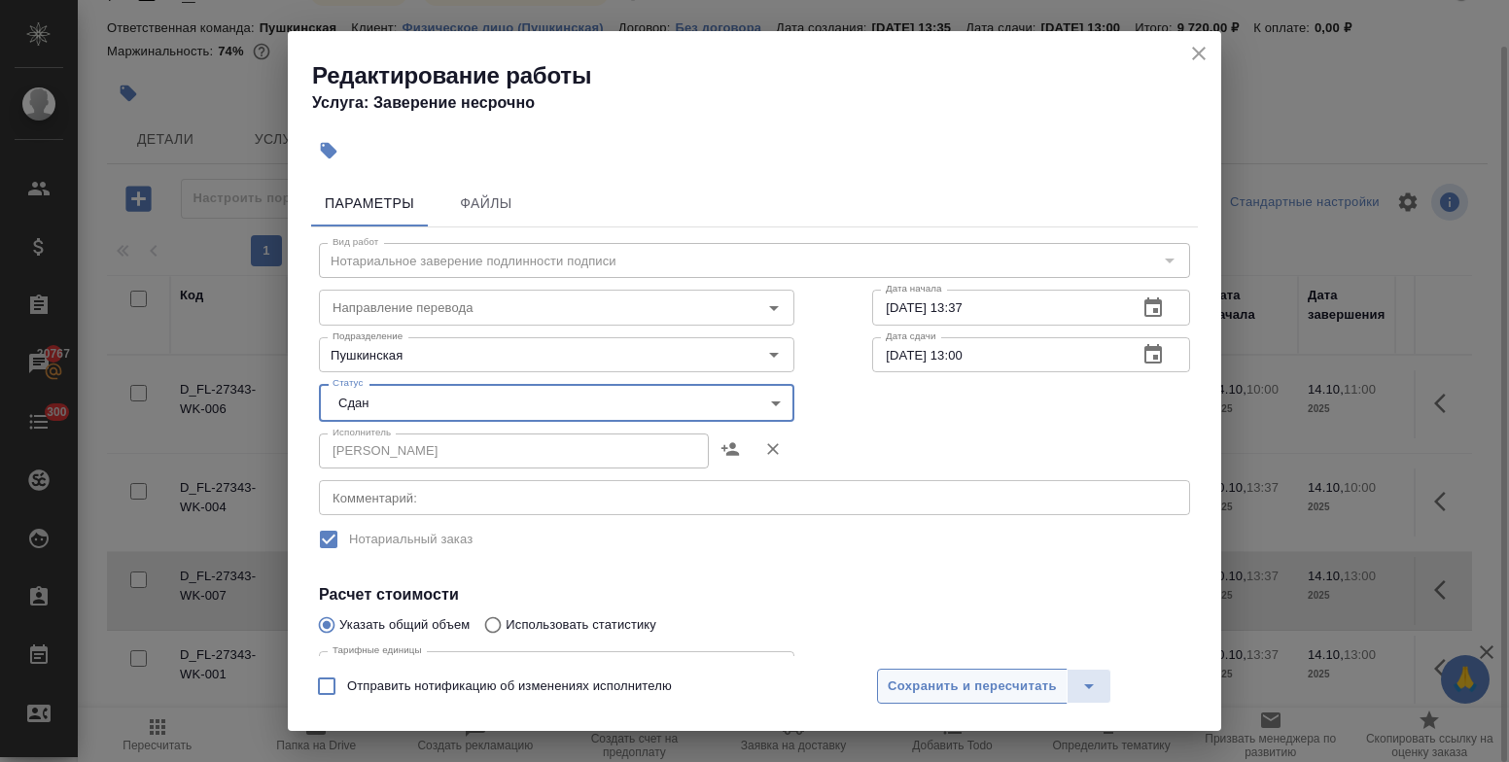
click at [1021, 688] on span "Сохранить и пересчитать" at bounding box center [972, 687] width 169 height 22
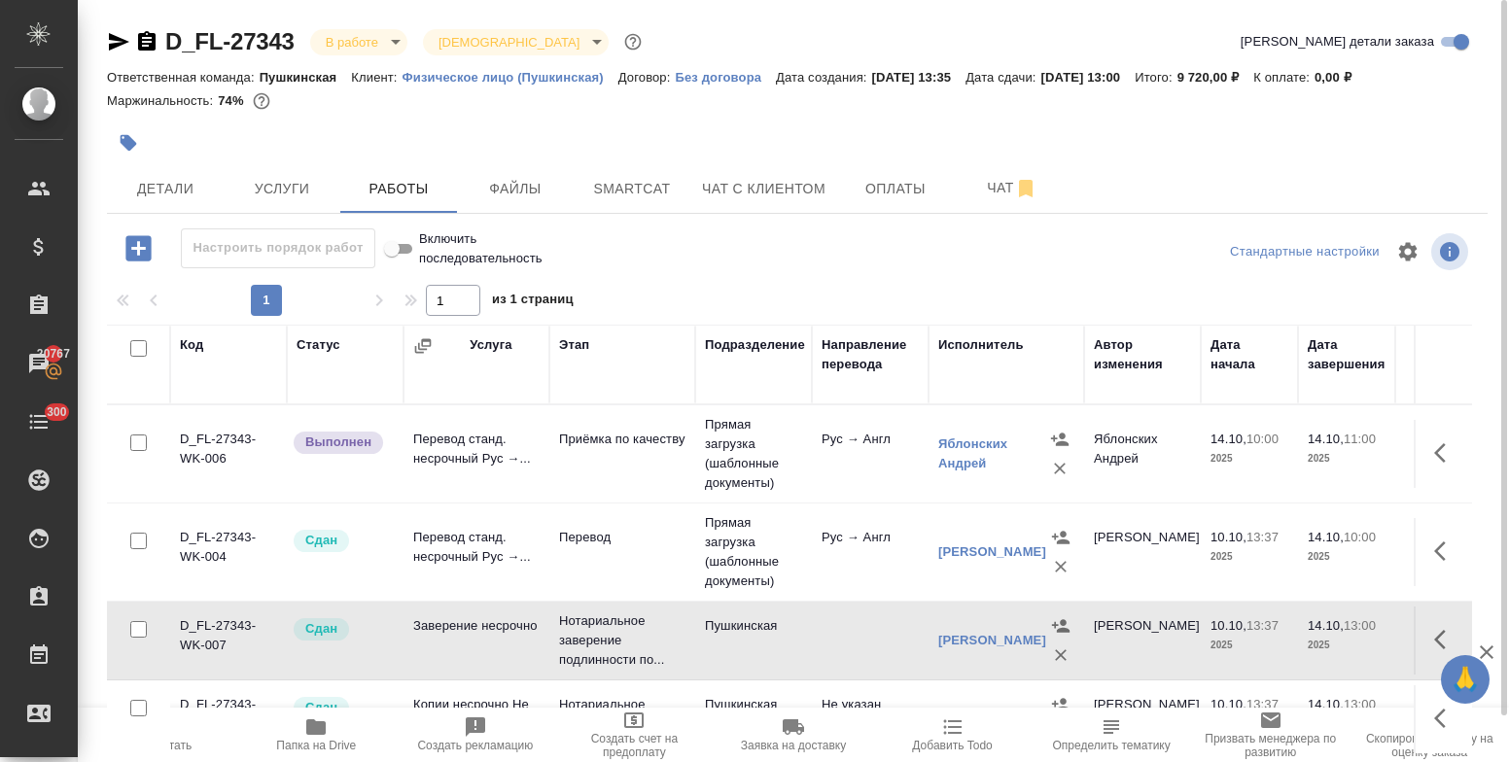
scroll to position [0, 0]
click at [350, 52] on body "🙏 .cls-1 fill:#fff; AWATERA Bulakhova Elena Клиенты Спецификации Заказы 20767 Ч…" at bounding box center [754, 381] width 1509 height 762
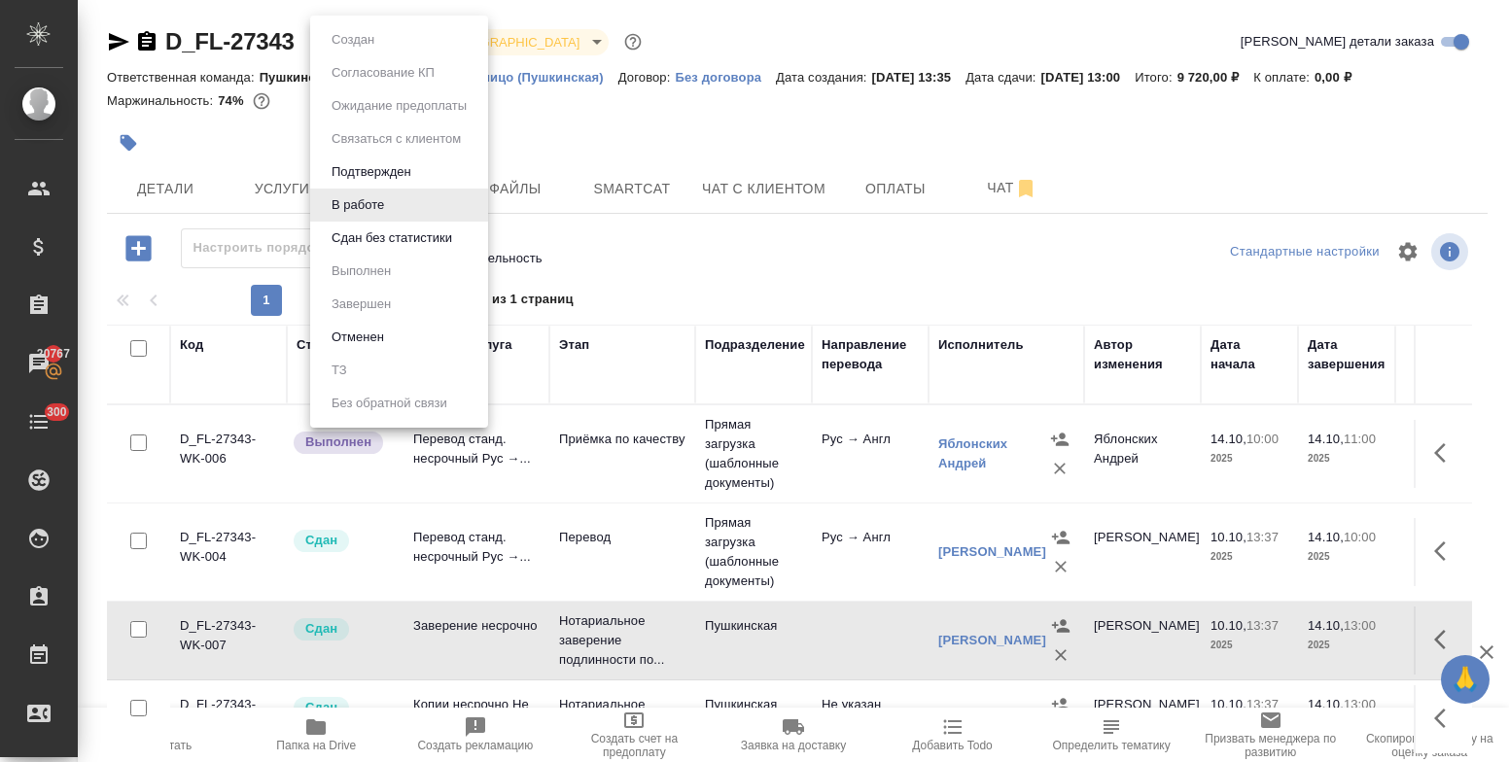
click at [368, 250] on li "Сдан без статистики" at bounding box center [399, 238] width 178 height 33
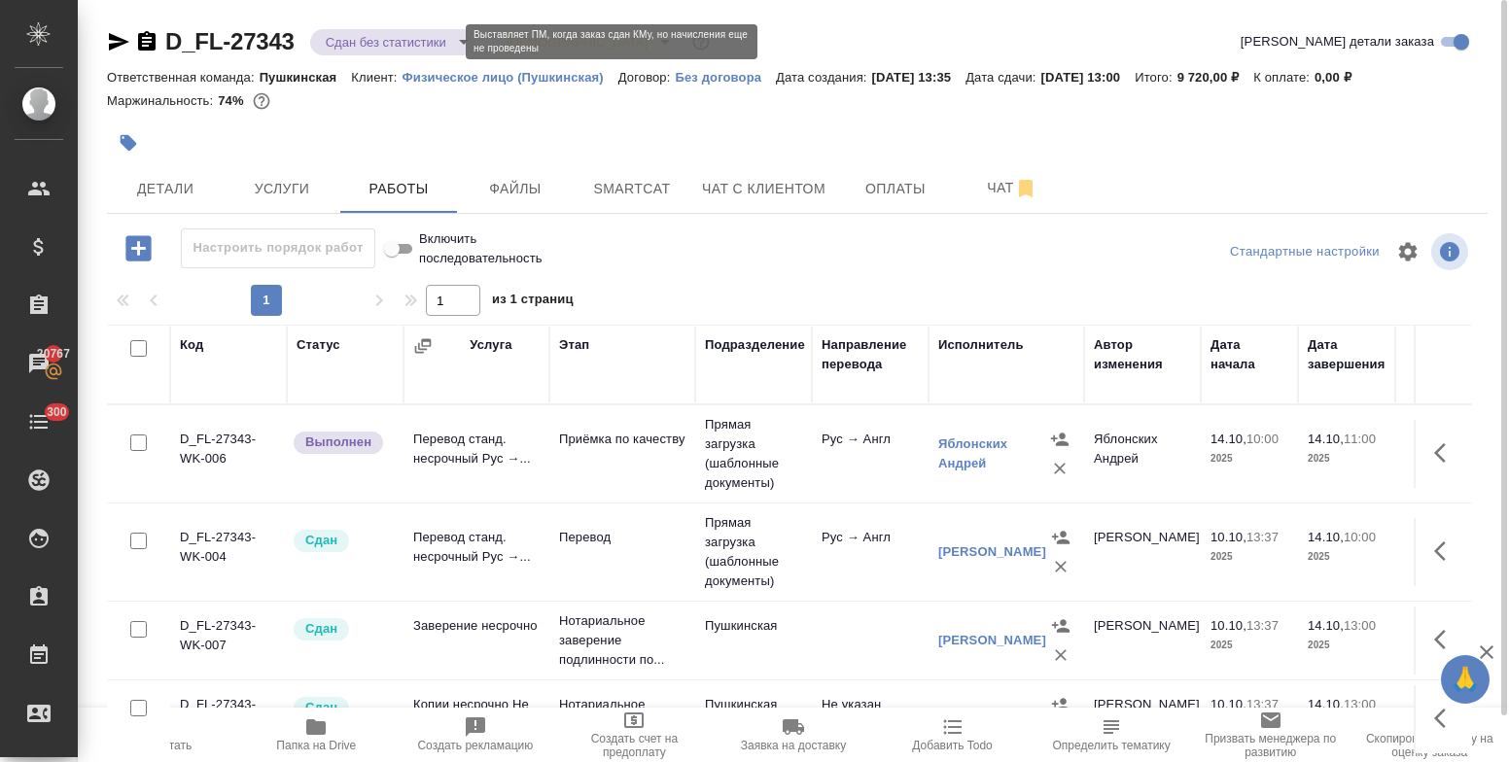
click at [341, 48] on body "🙏 .cls-1 fill:#fff; AWATERA Bulakhova Elena Клиенты Спецификации Заказы 20767 Ч…" at bounding box center [754, 381] width 1509 height 762
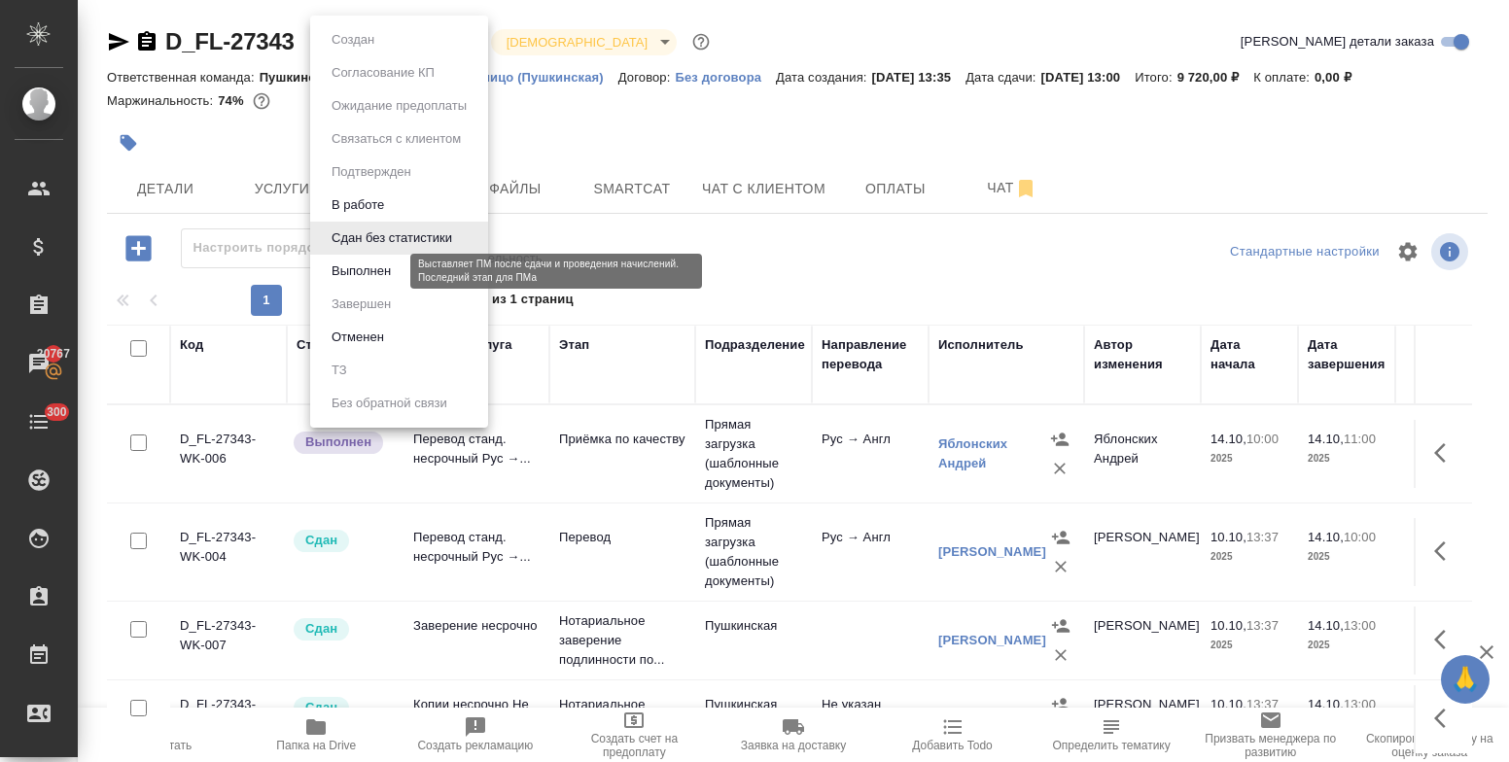
click at [387, 274] on button "Выполнен" at bounding box center [361, 271] width 71 height 21
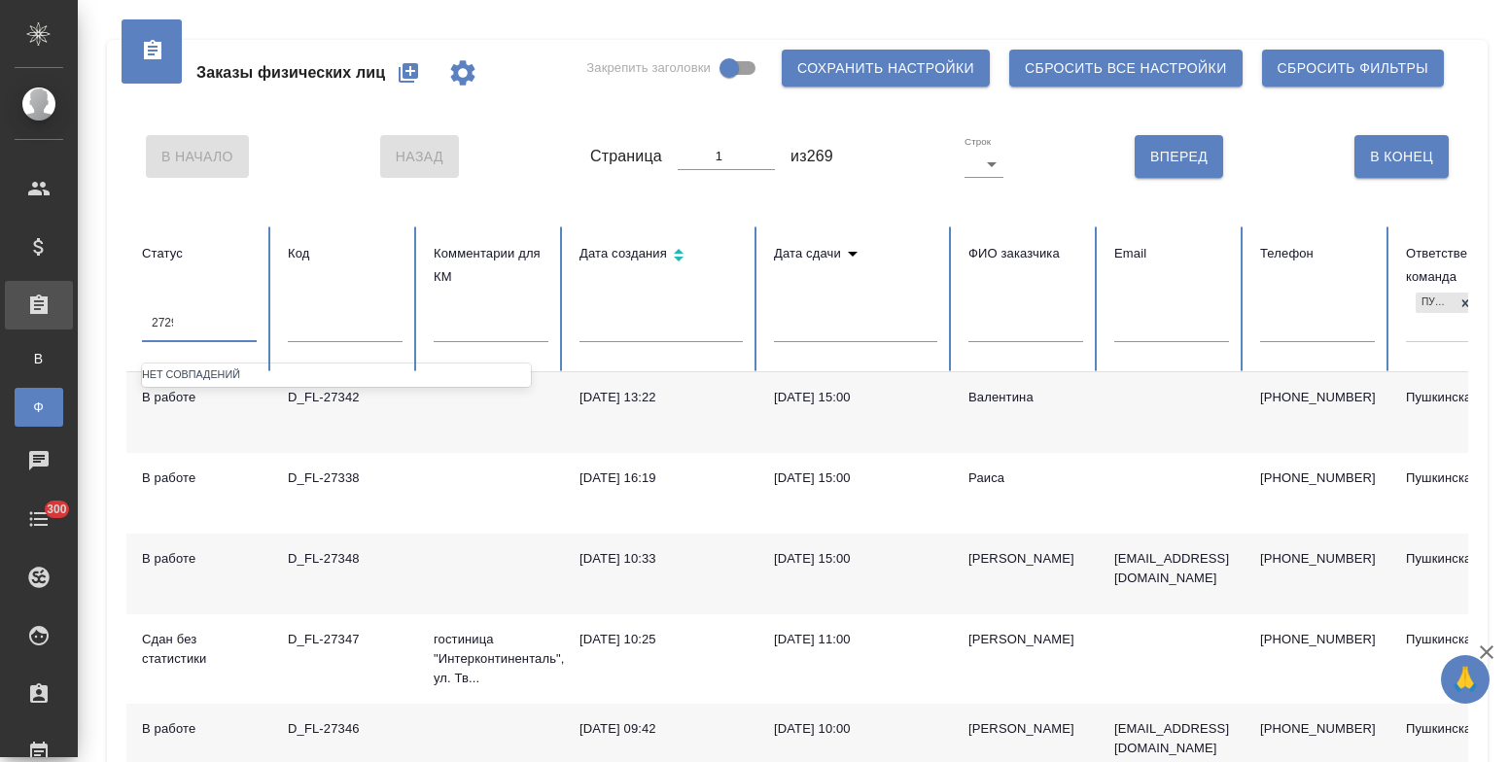
type input "27299"
click at [188, 317] on div "27299" at bounding box center [199, 323] width 115 height 28
click at [319, 333] on input "text" at bounding box center [345, 328] width 115 height 27
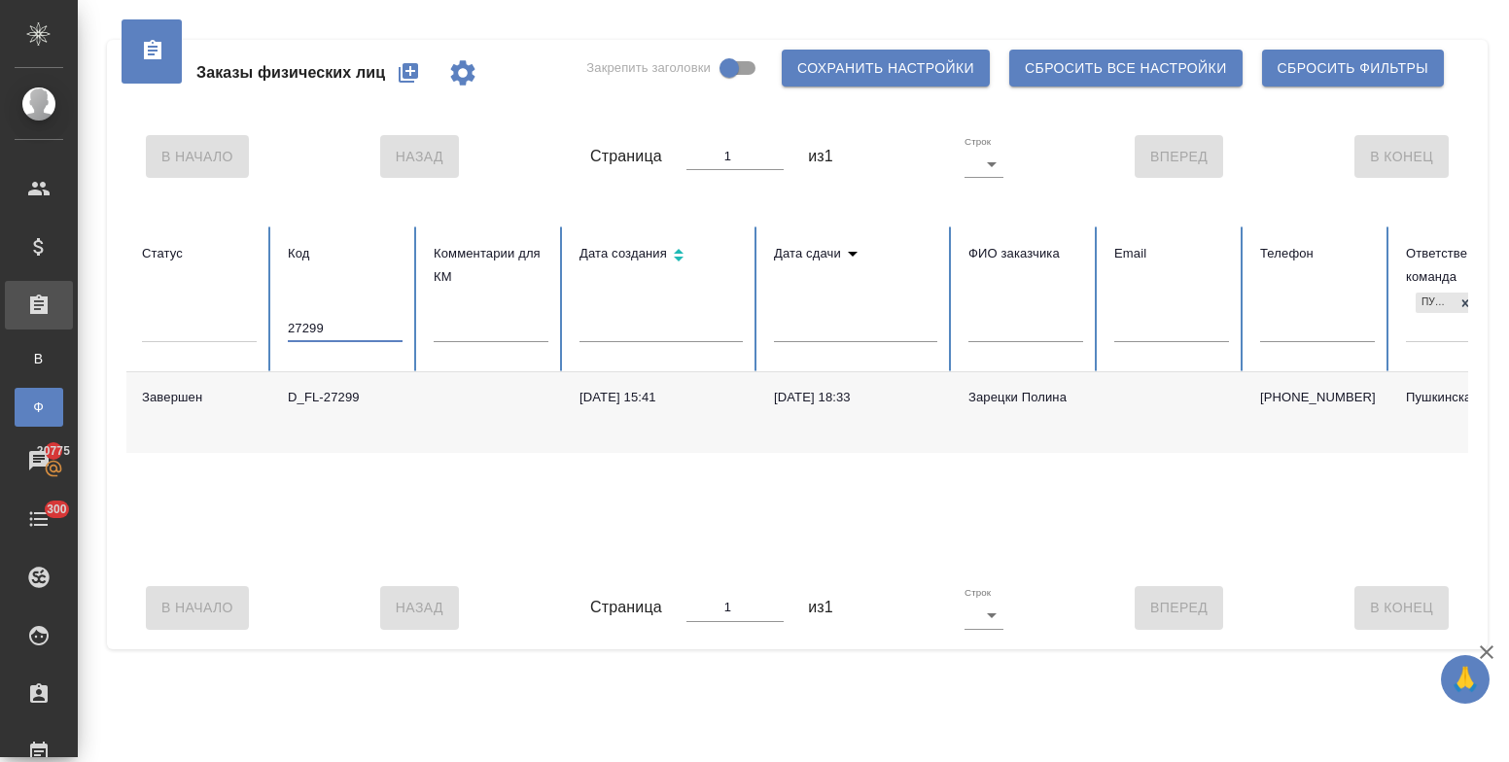
type input "27299"
click at [321, 399] on div "D_FL-27299" at bounding box center [345, 397] width 115 height 19
drag, startPoint x: 329, startPoint y: 323, endPoint x: 259, endPoint y: 325, distance: 70.0
click at [259, 325] on tr "Статус Код 27299 Комментарии для КМ Дата создания Дата сдачи ФИО заказчика Emai…" at bounding box center [1219, 300] width 2187 height 146
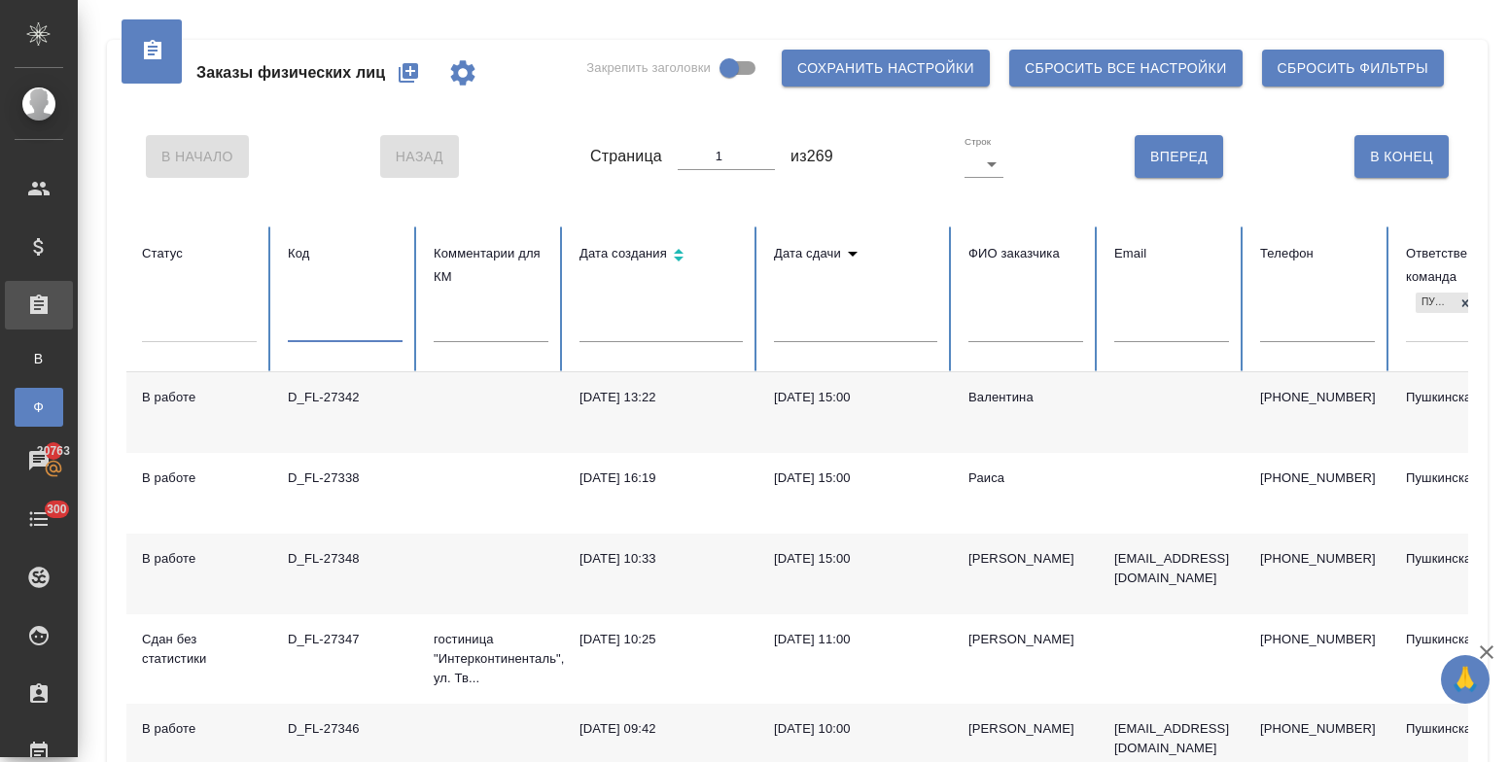
click at [992, 336] on input "text" at bounding box center [1025, 328] width 115 height 27
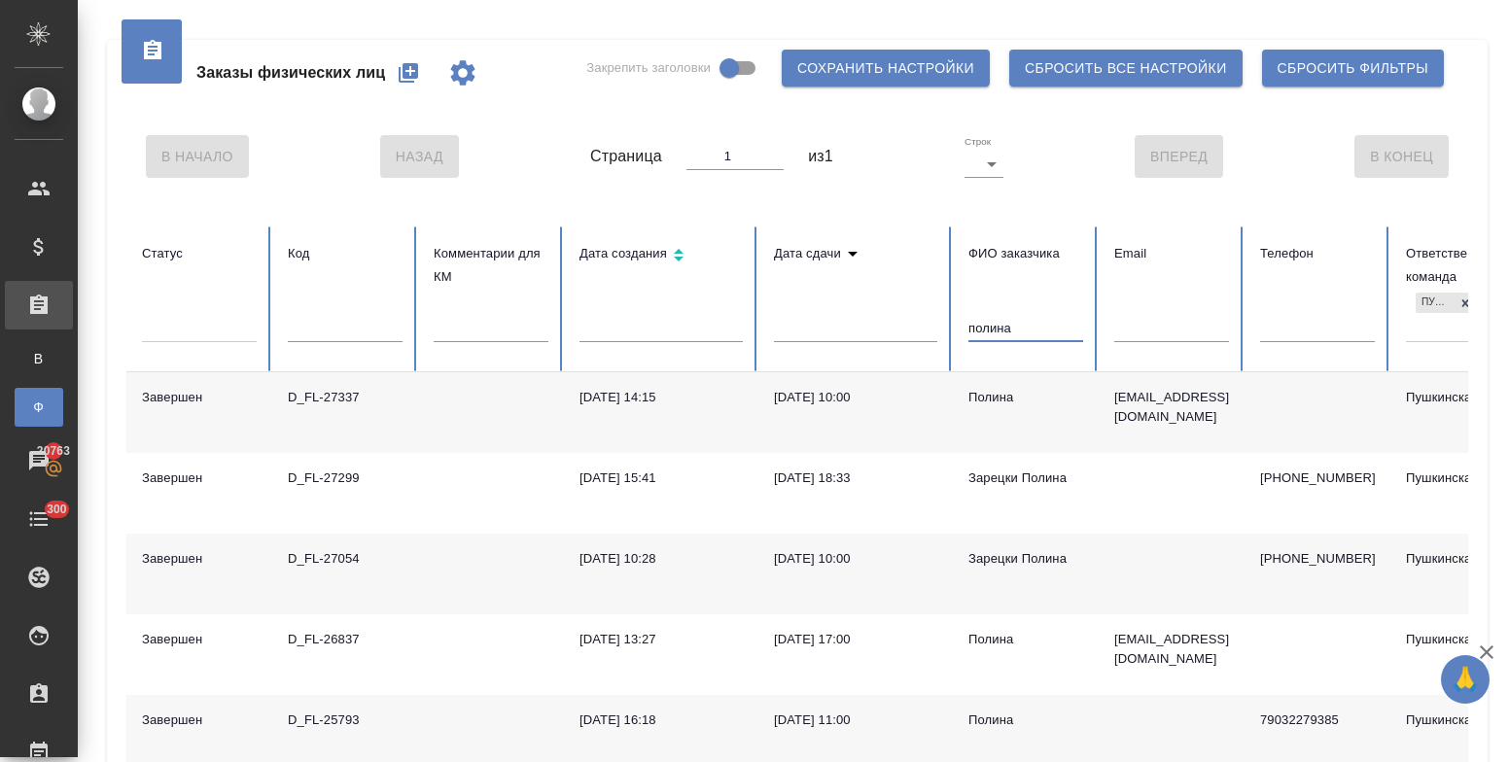
type input "полина"
click at [645, 554] on div "04.06.2025, 10:28" at bounding box center [660, 558] width 163 height 19
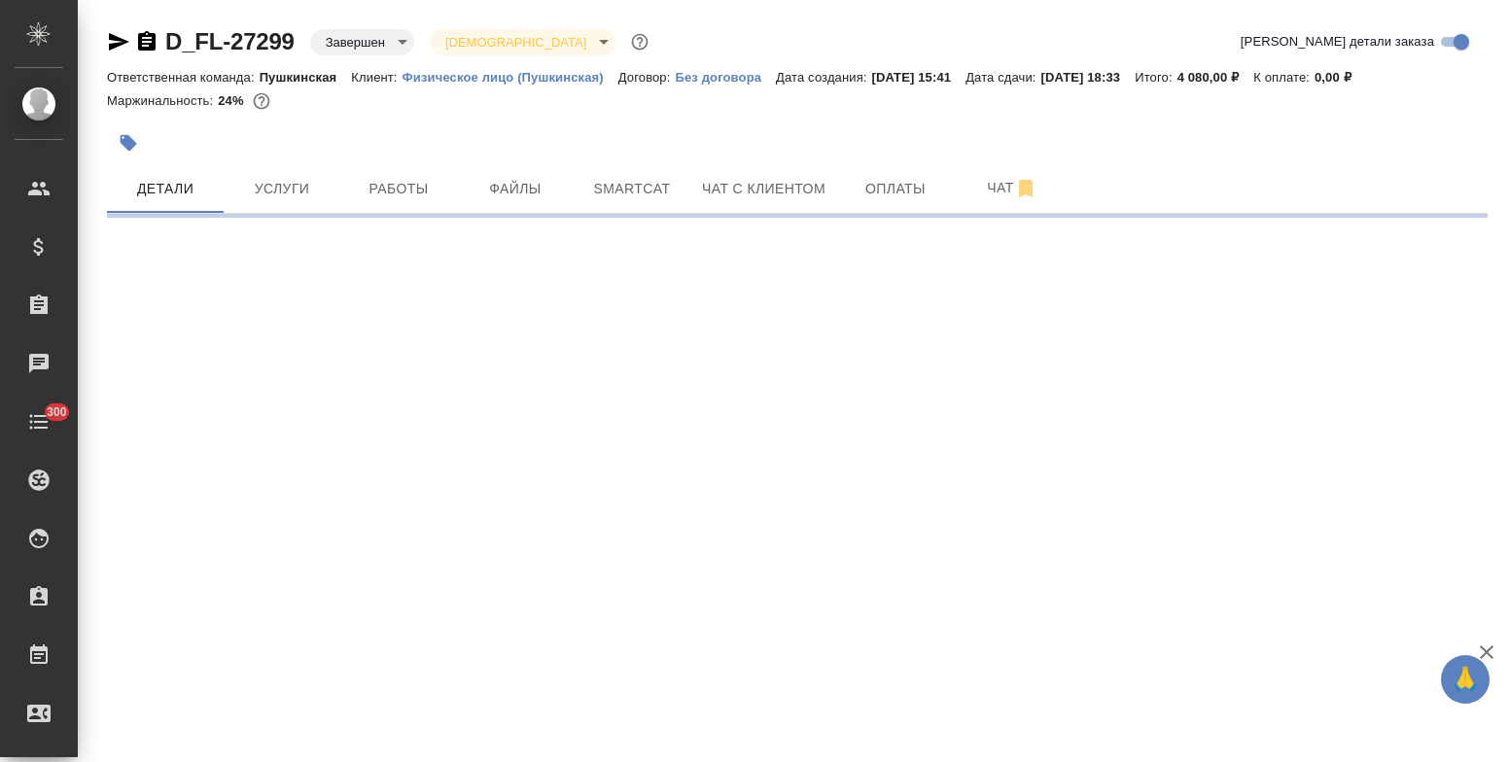
select select "RU"
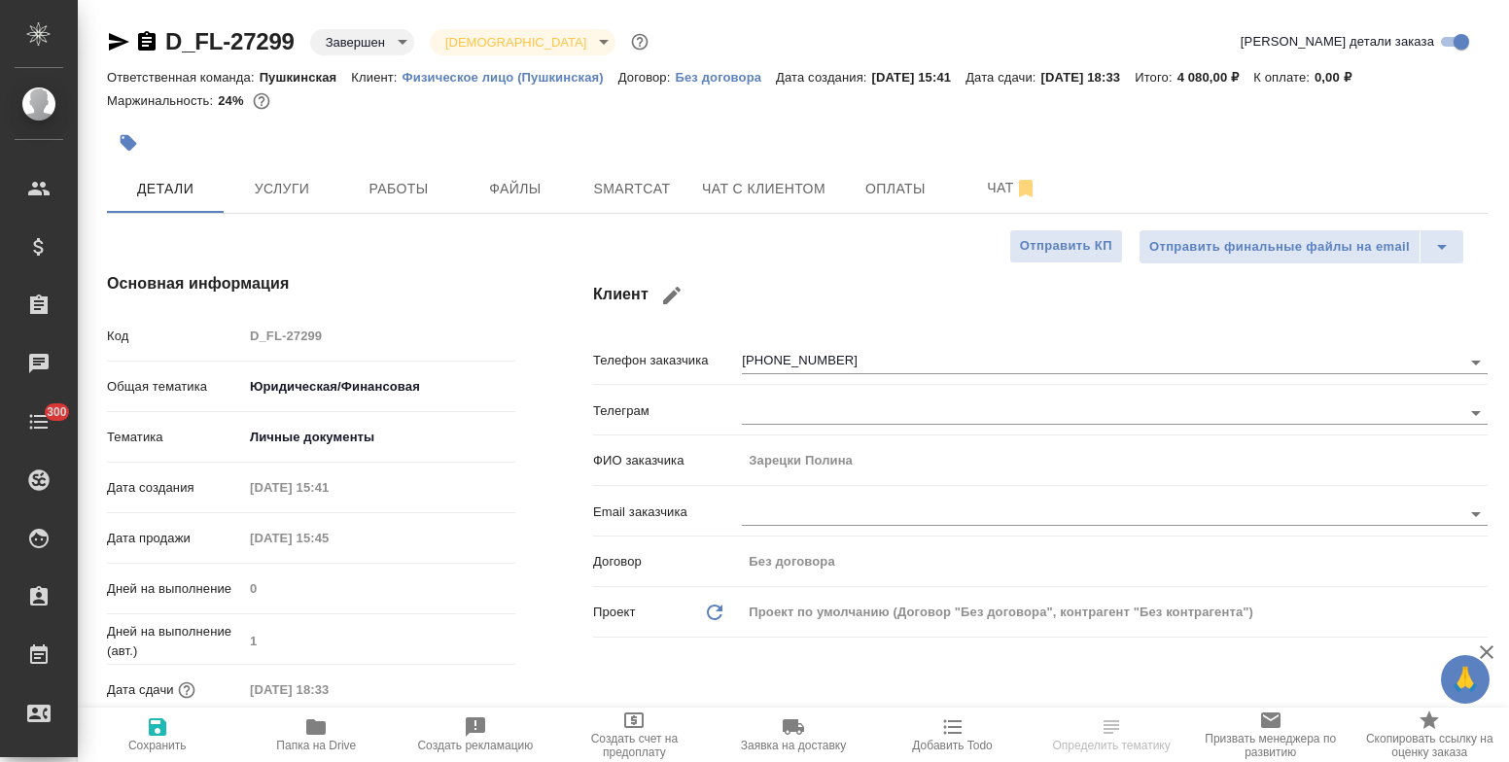
type textarea "x"
type input "Газизов Ринат"
type input "[PERSON_NAME]"
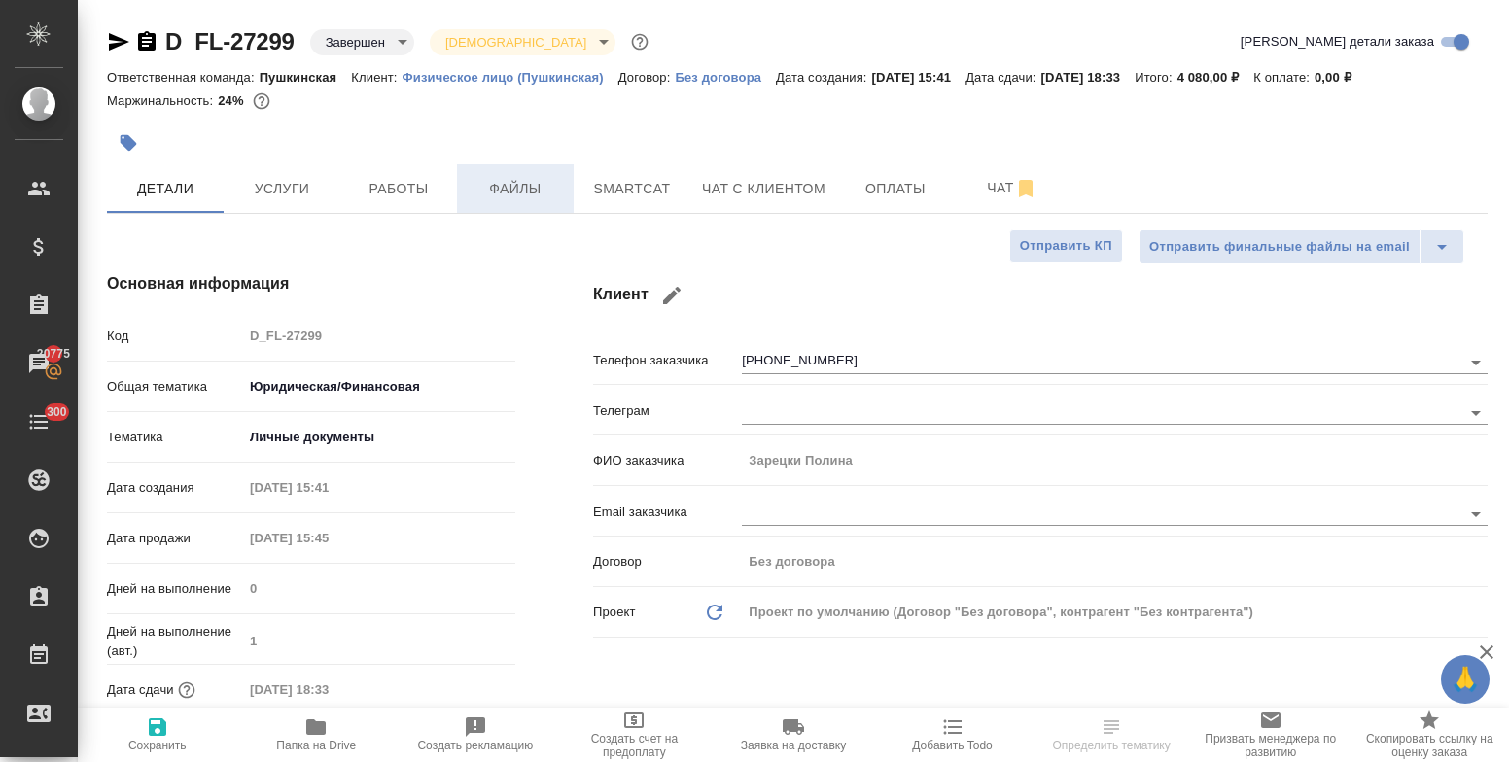
click at [521, 197] on span "Файлы" at bounding box center [515, 189] width 93 height 24
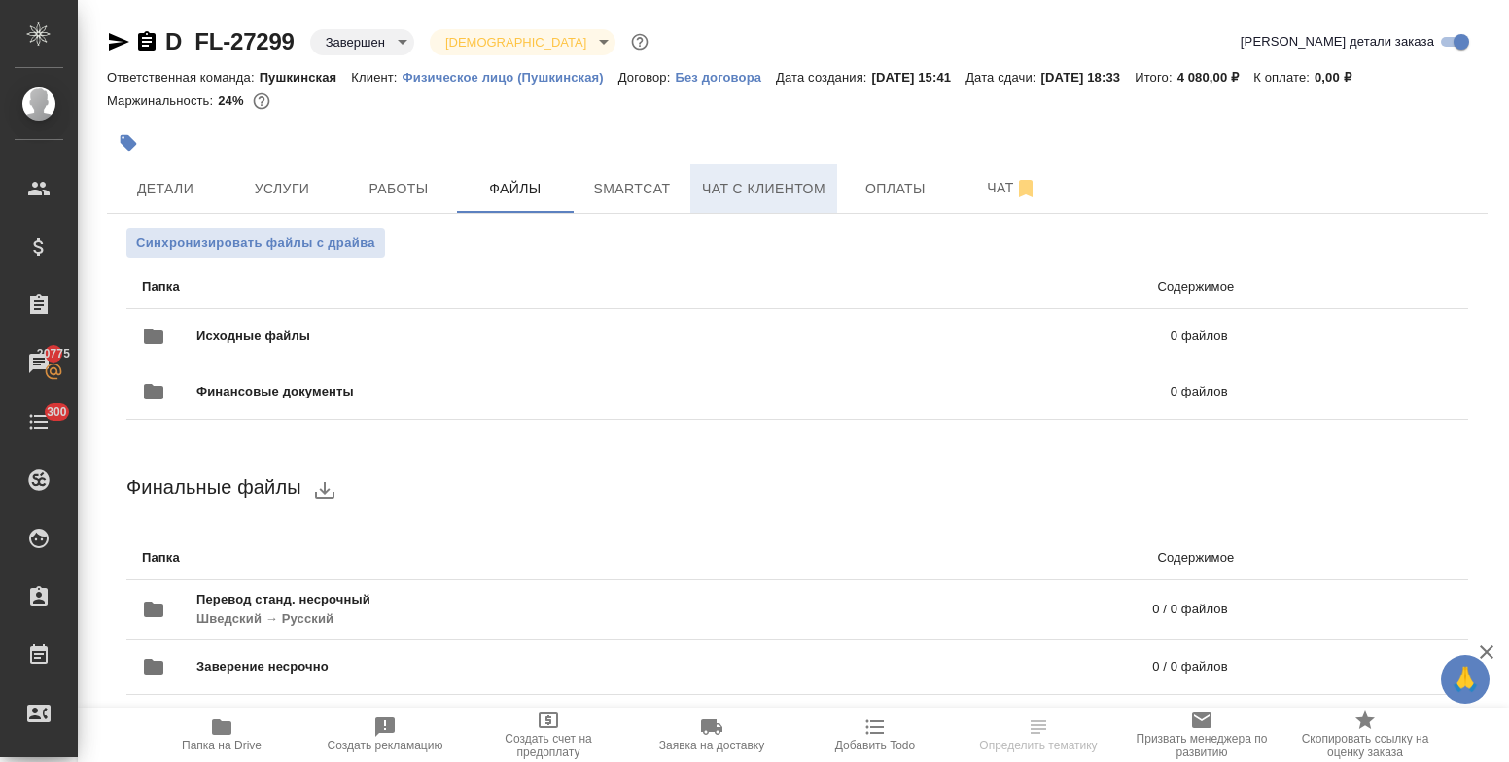
click at [789, 185] on span "Чат с клиентом" at bounding box center [763, 189] width 123 height 24
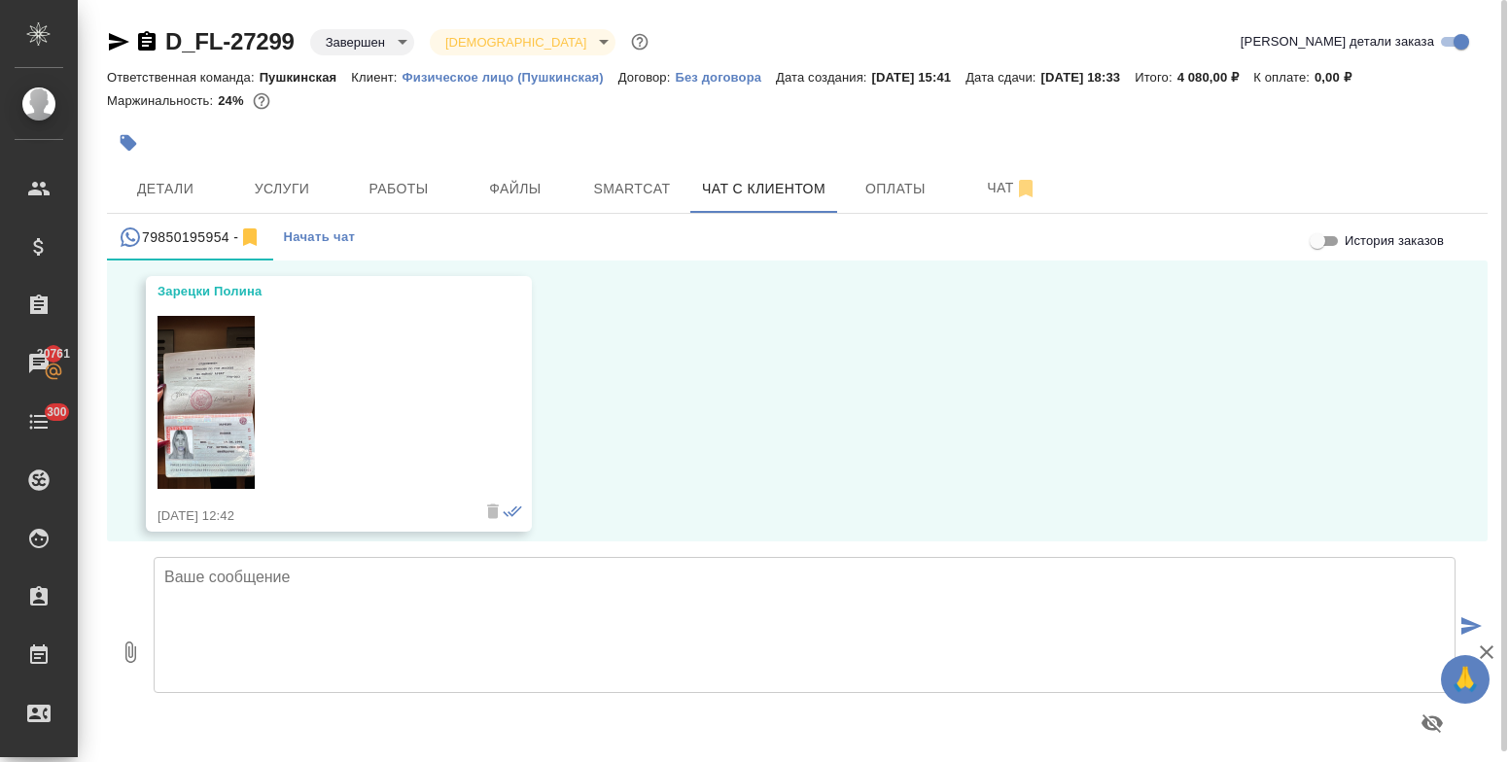
scroll to position [3356, 0]
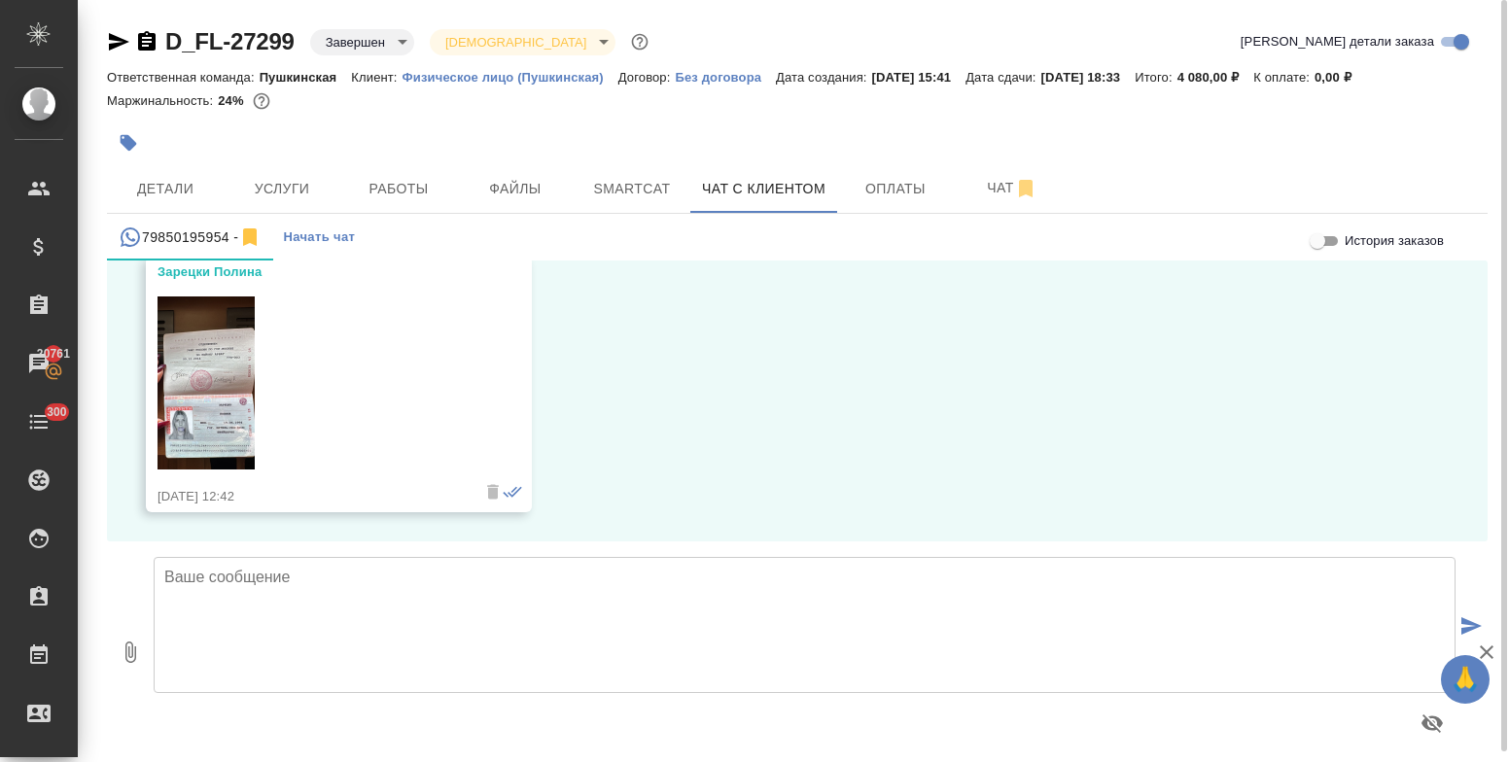
click at [206, 392] on img at bounding box center [205, 383] width 97 height 173
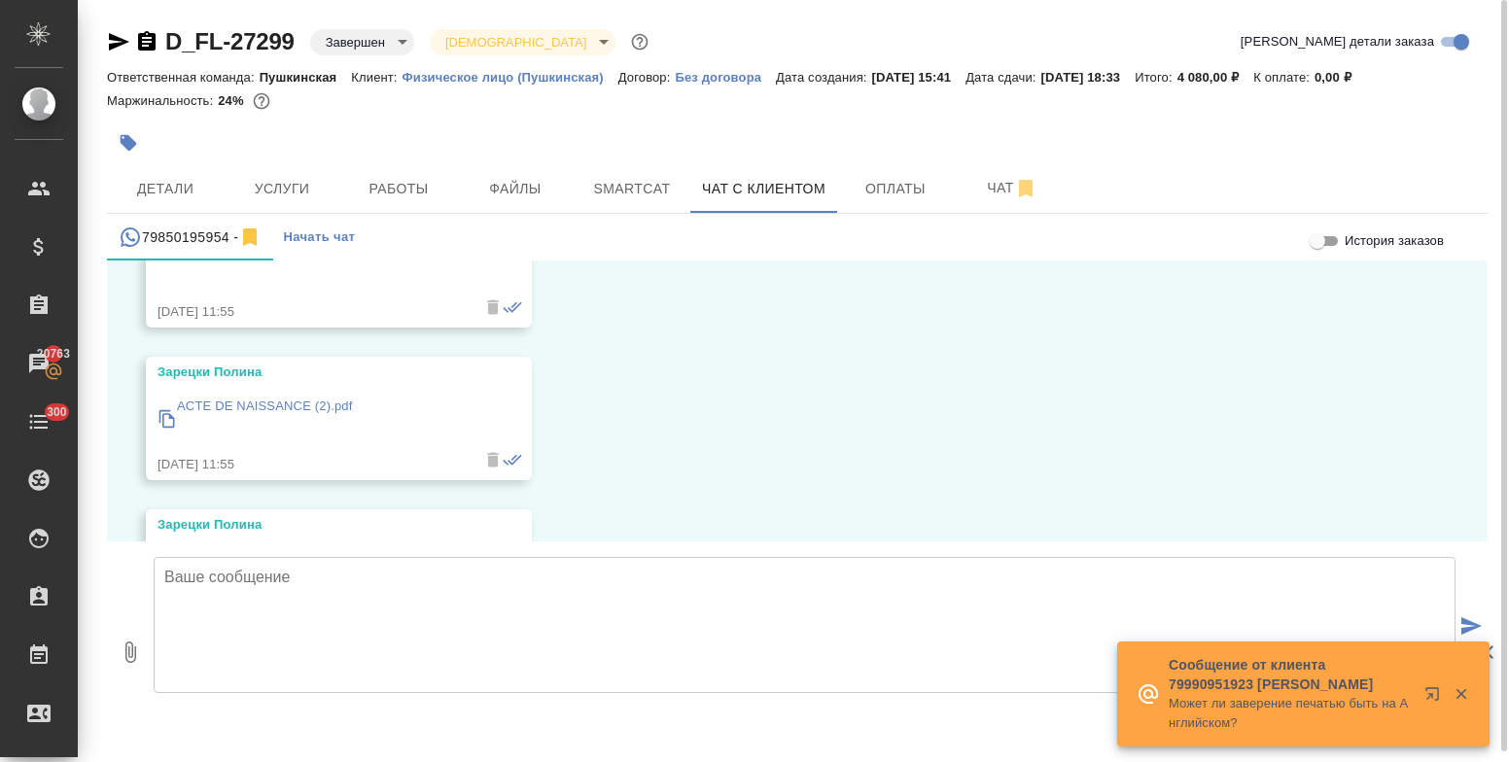
scroll to position [2773, 0]
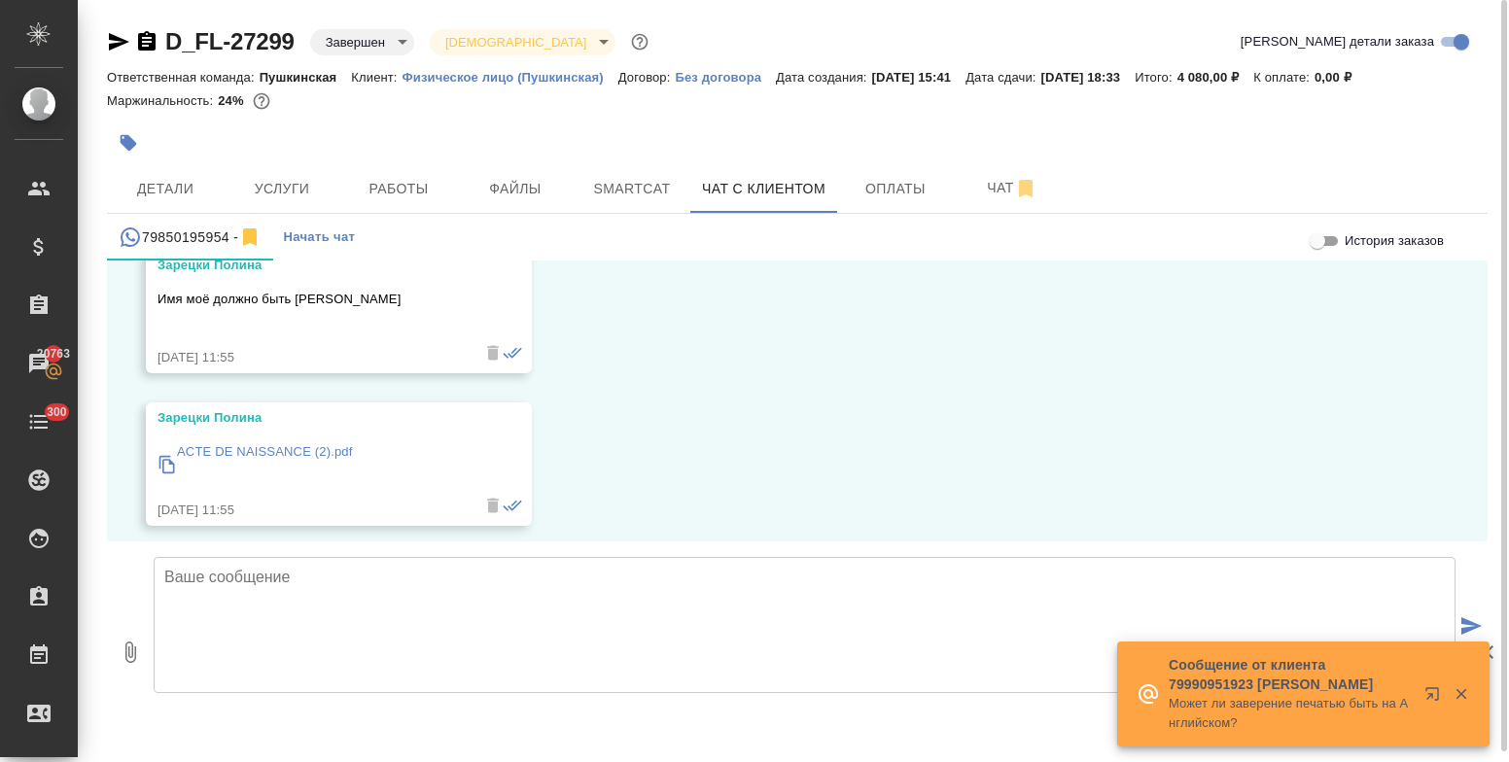
click at [262, 450] on p "ACTE DE NAISSANCE (2).pdf" at bounding box center [265, 451] width 176 height 19
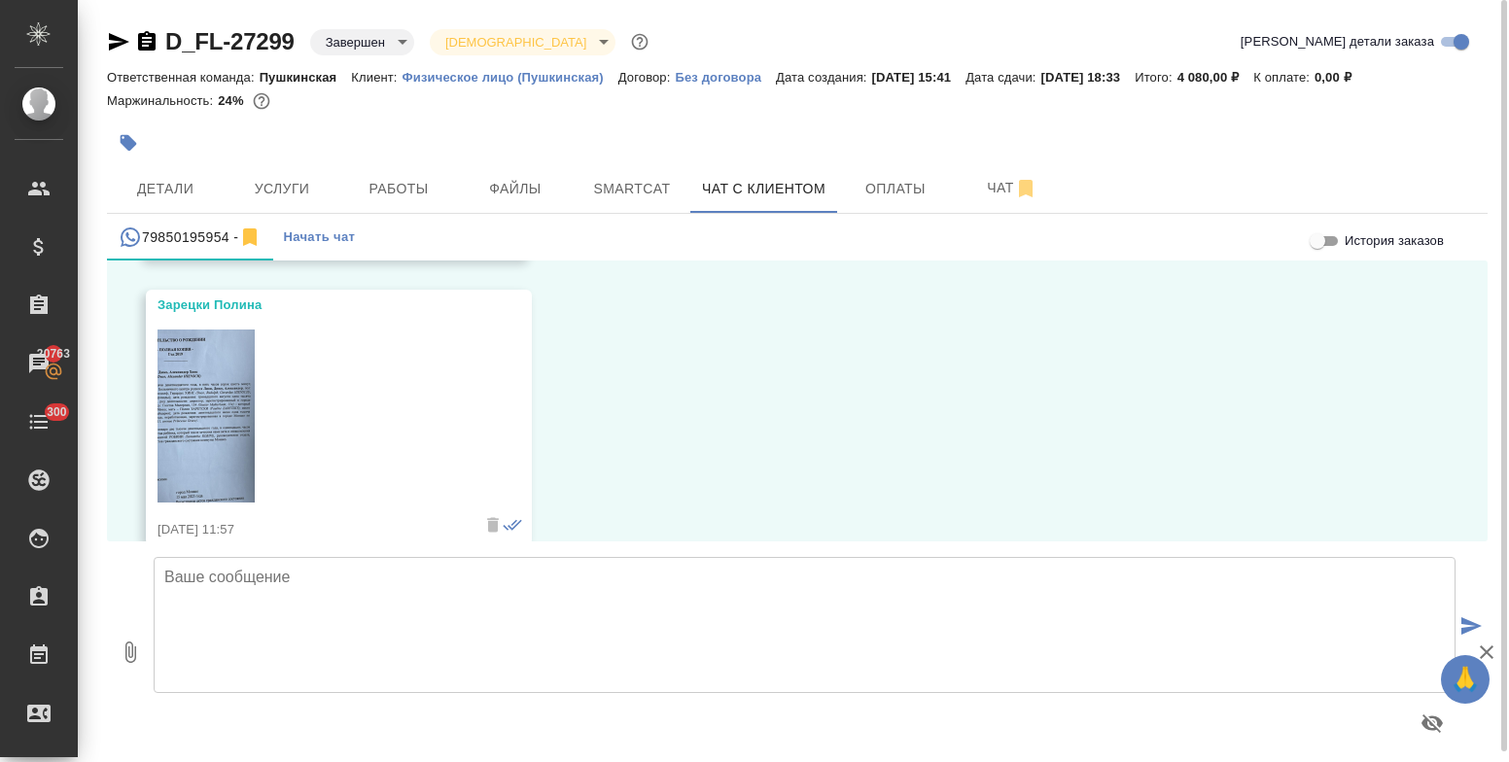
scroll to position [3064, 0]
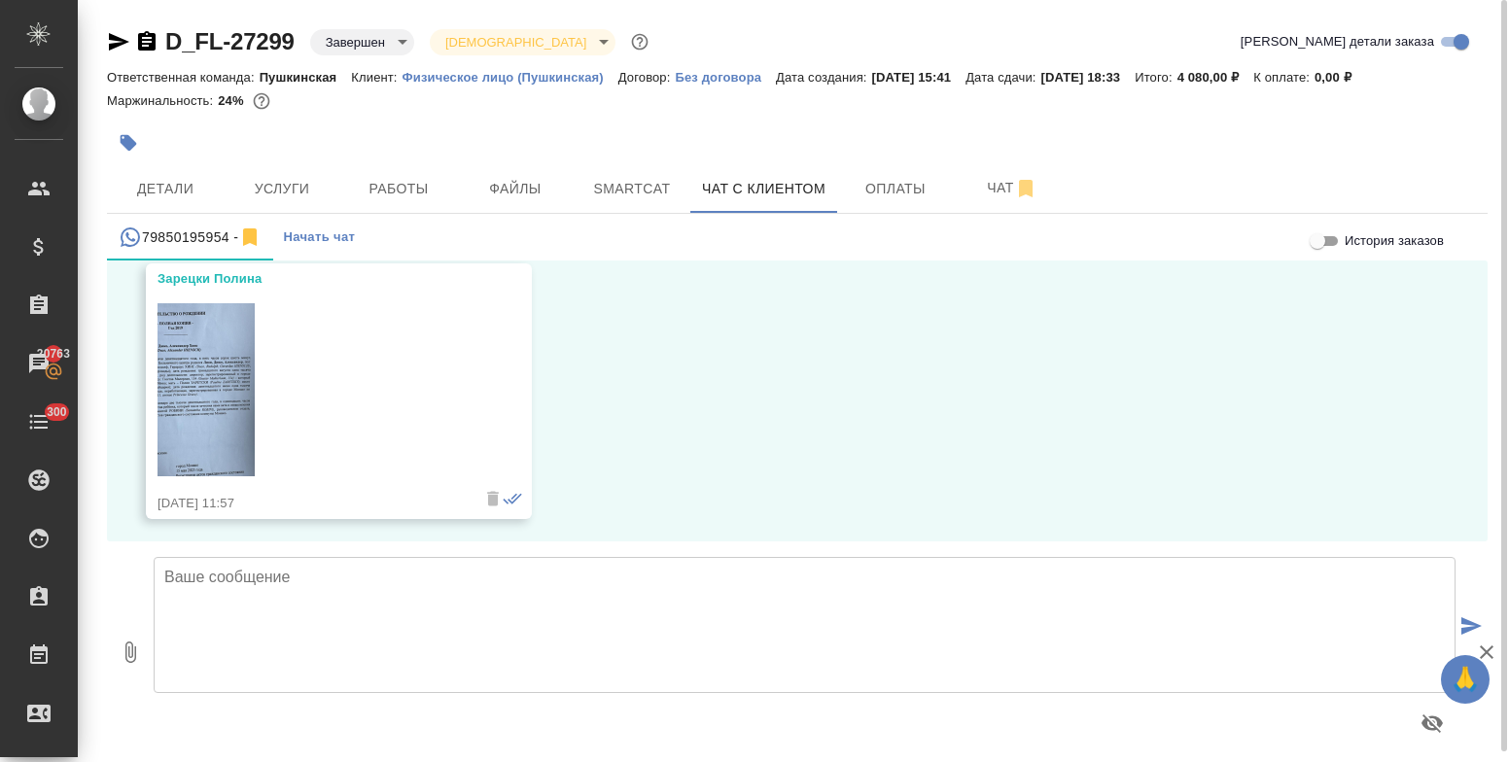
click at [207, 414] on img at bounding box center [205, 389] width 97 height 173
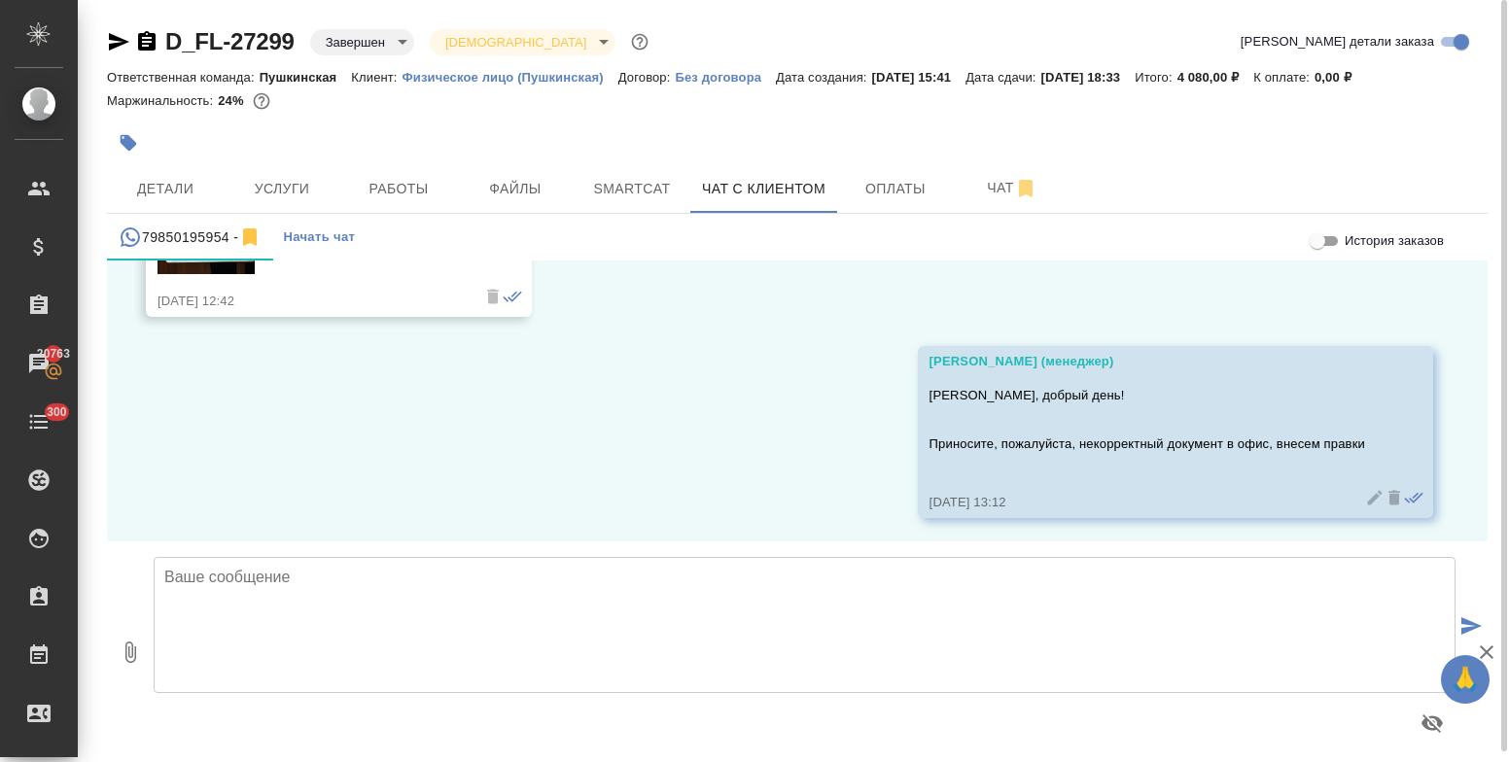
scroll to position [3557, 0]
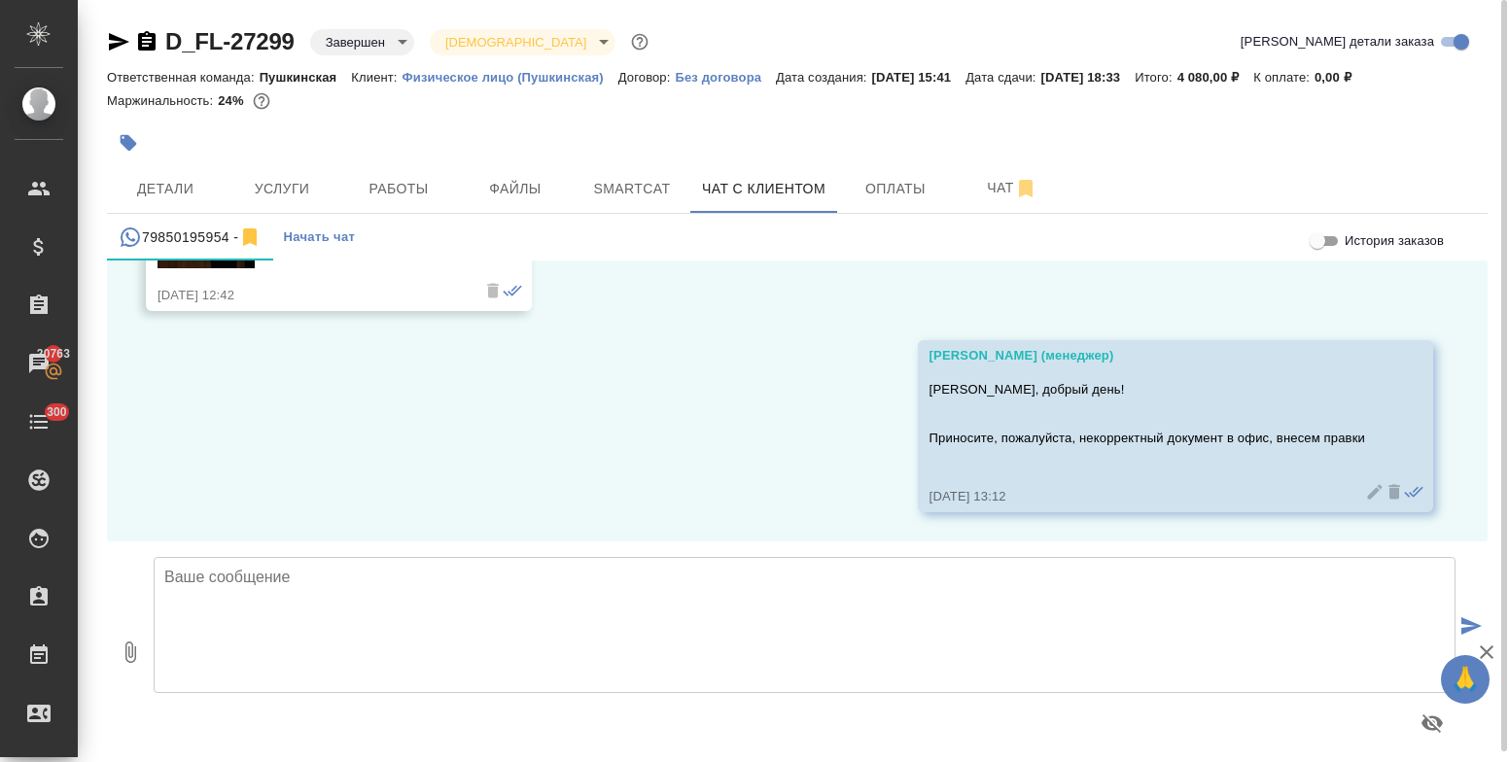
click at [411, 605] on textarea at bounding box center [805, 625] width 1302 height 136
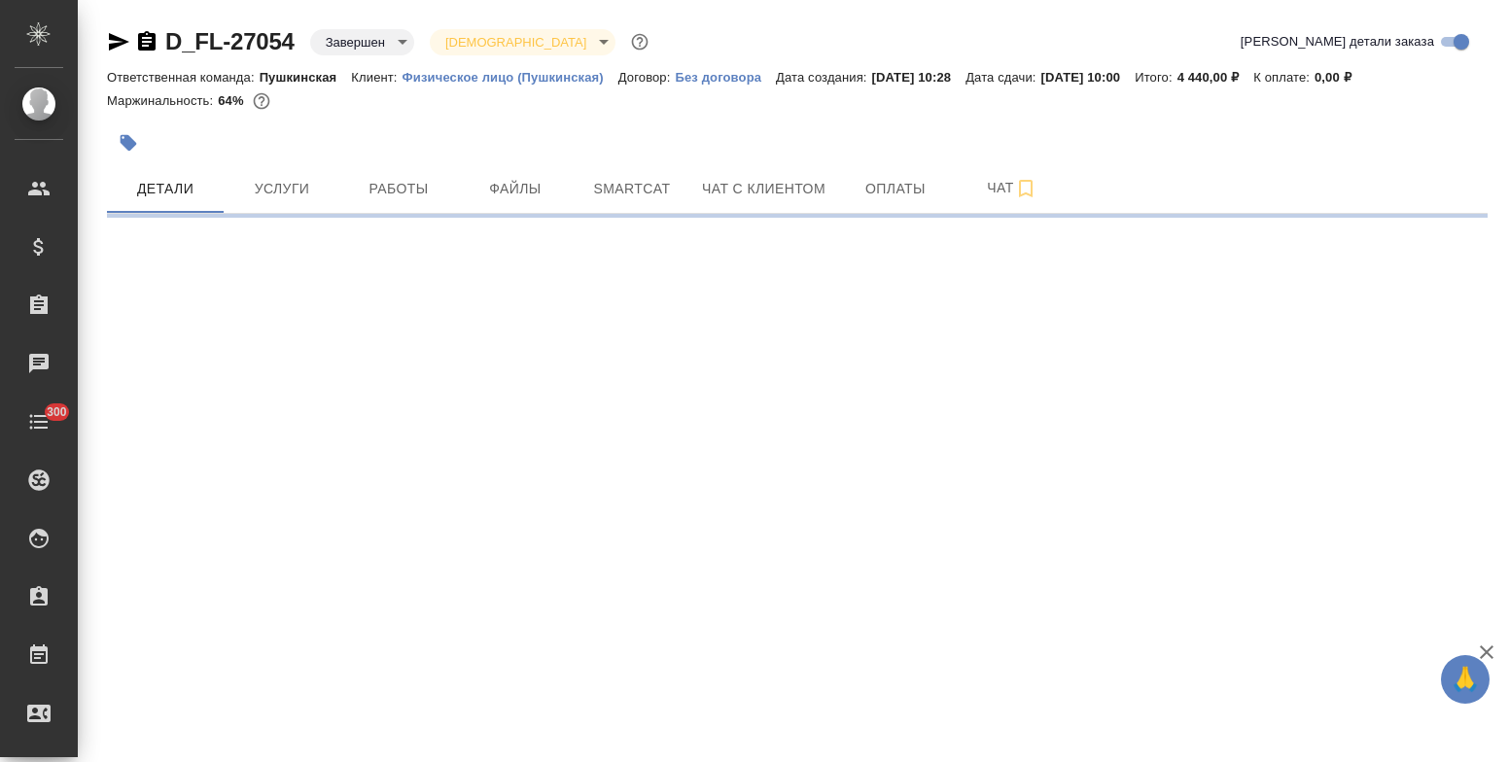
select select "RU"
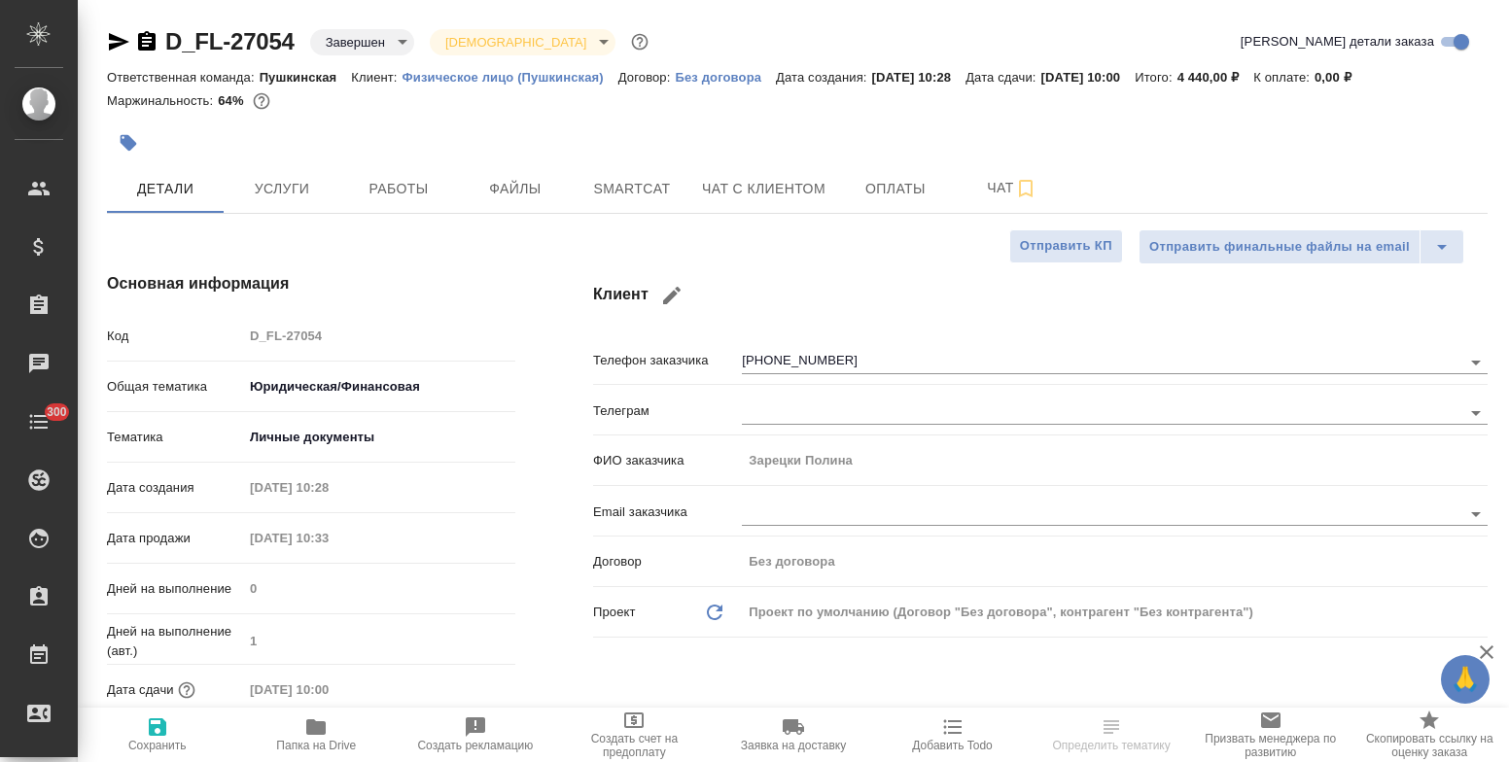
type textarea "x"
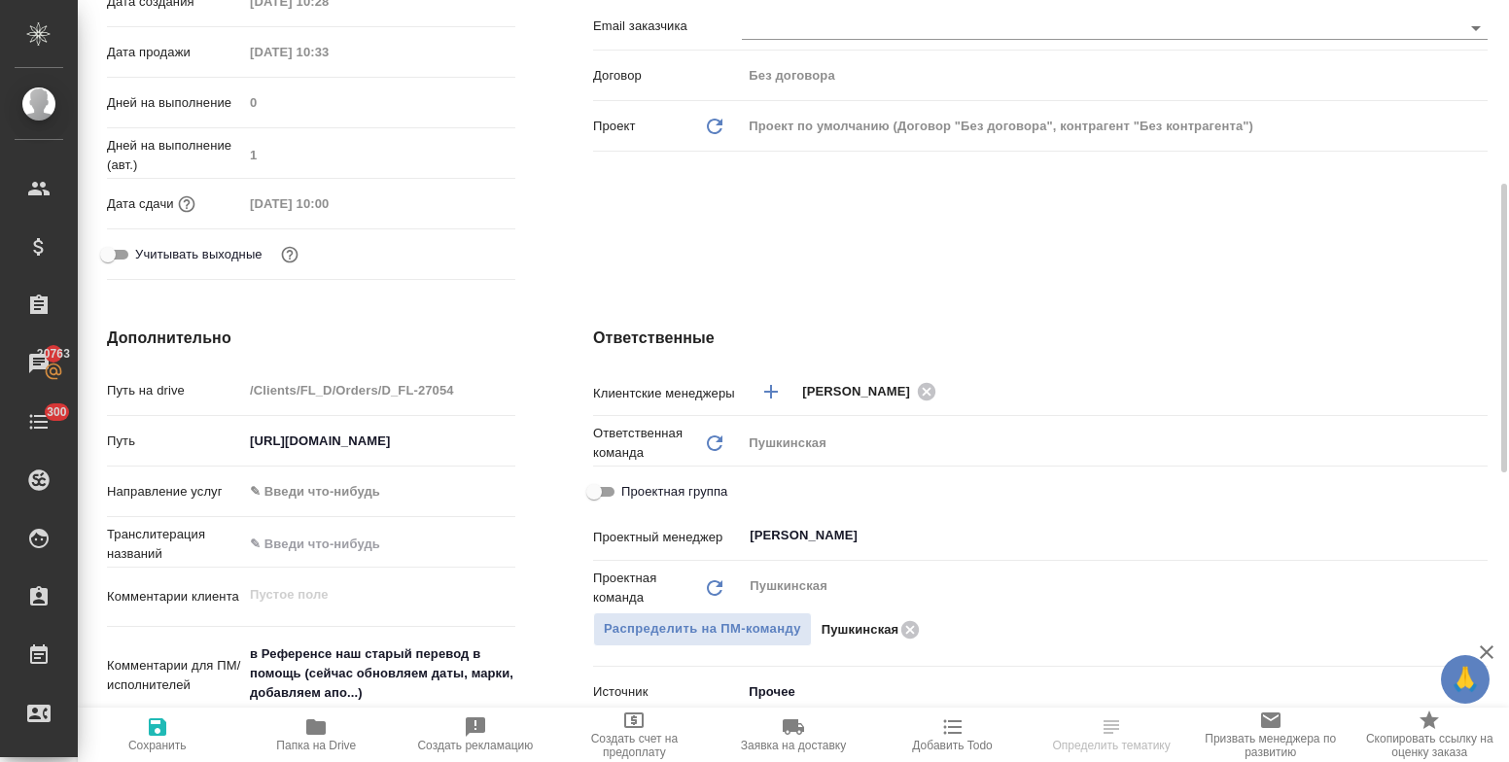
scroll to position [583, 0]
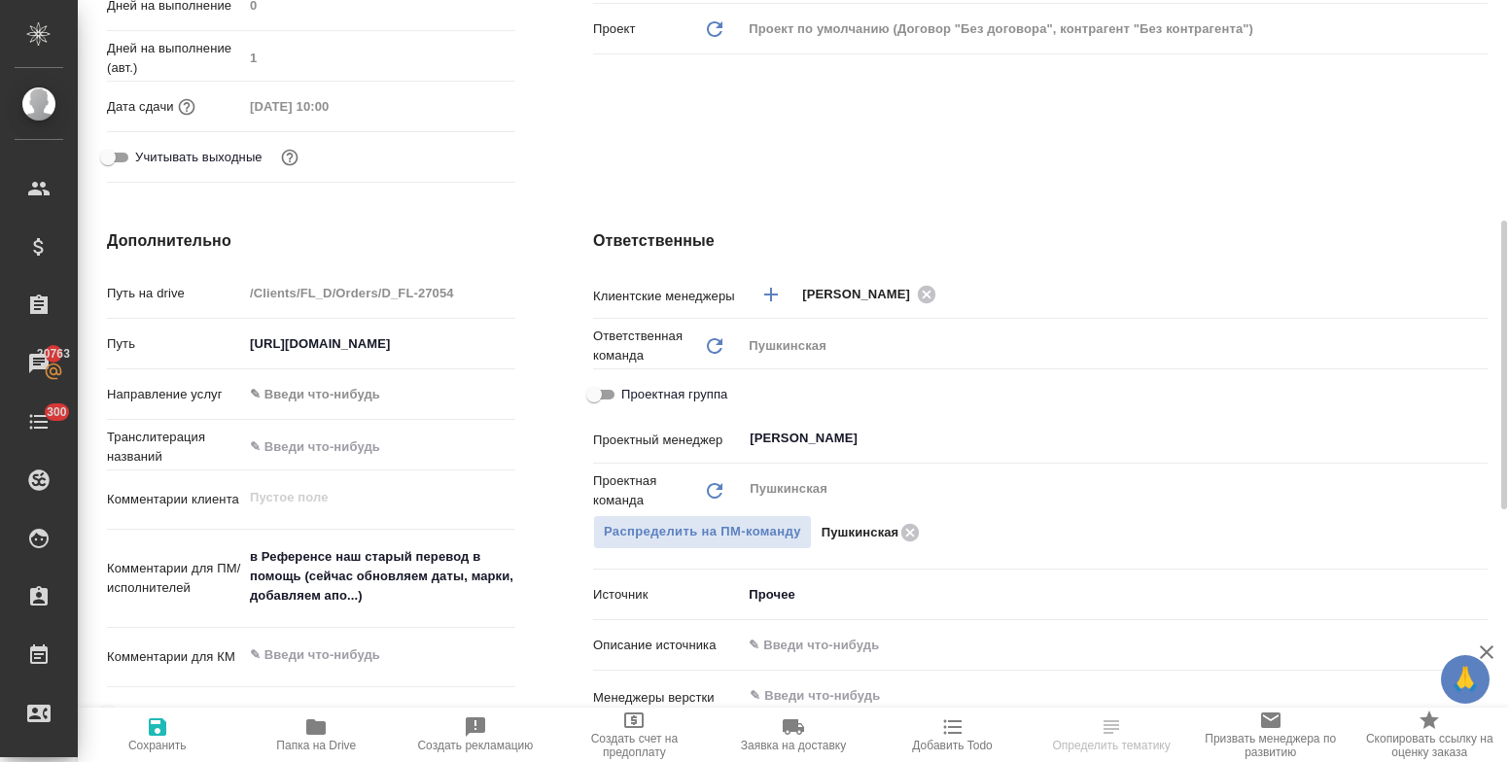
click at [301, 741] on span "Папка на Drive" at bounding box center [316, 746] width 80 height 14
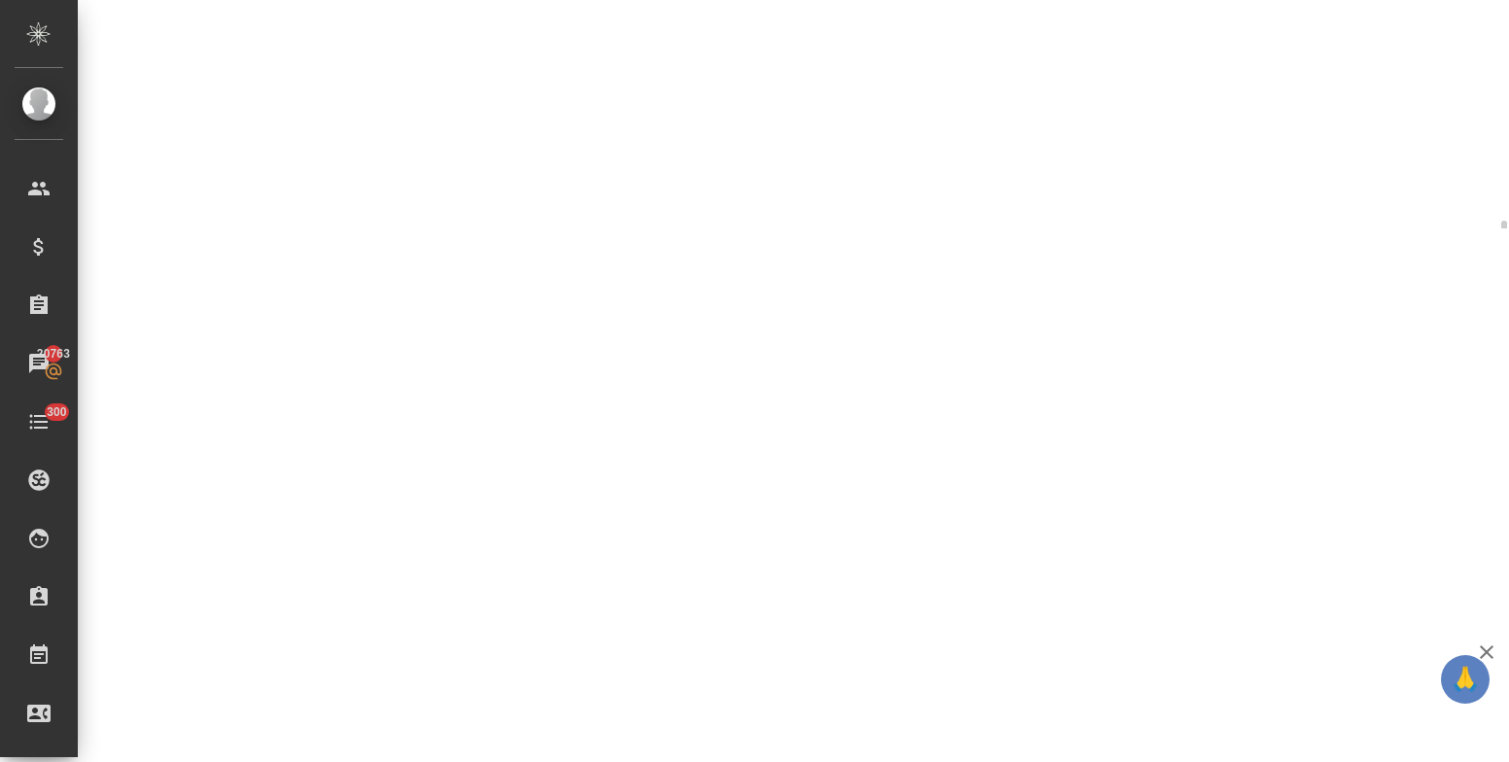
select select "RU"
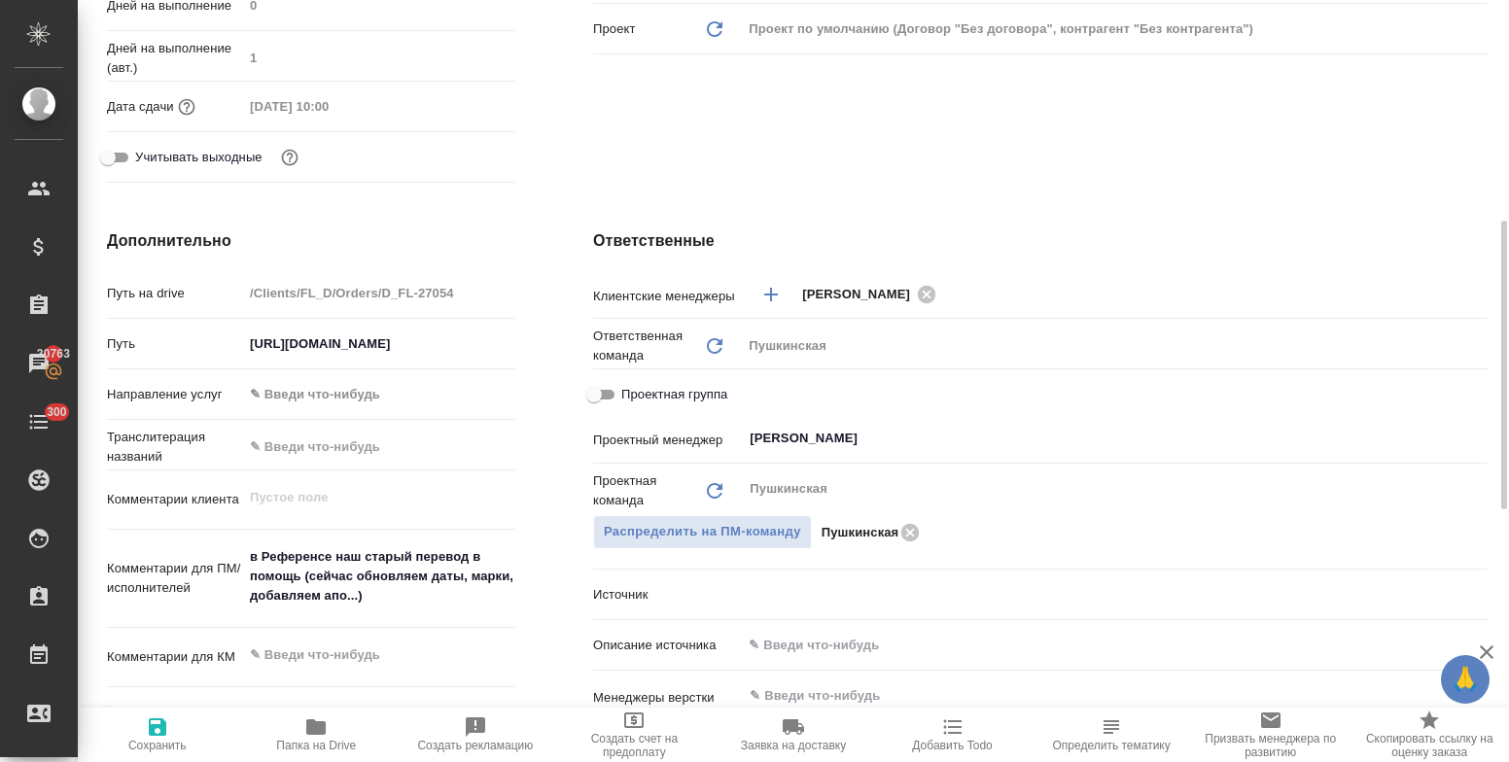
type textarea "x"
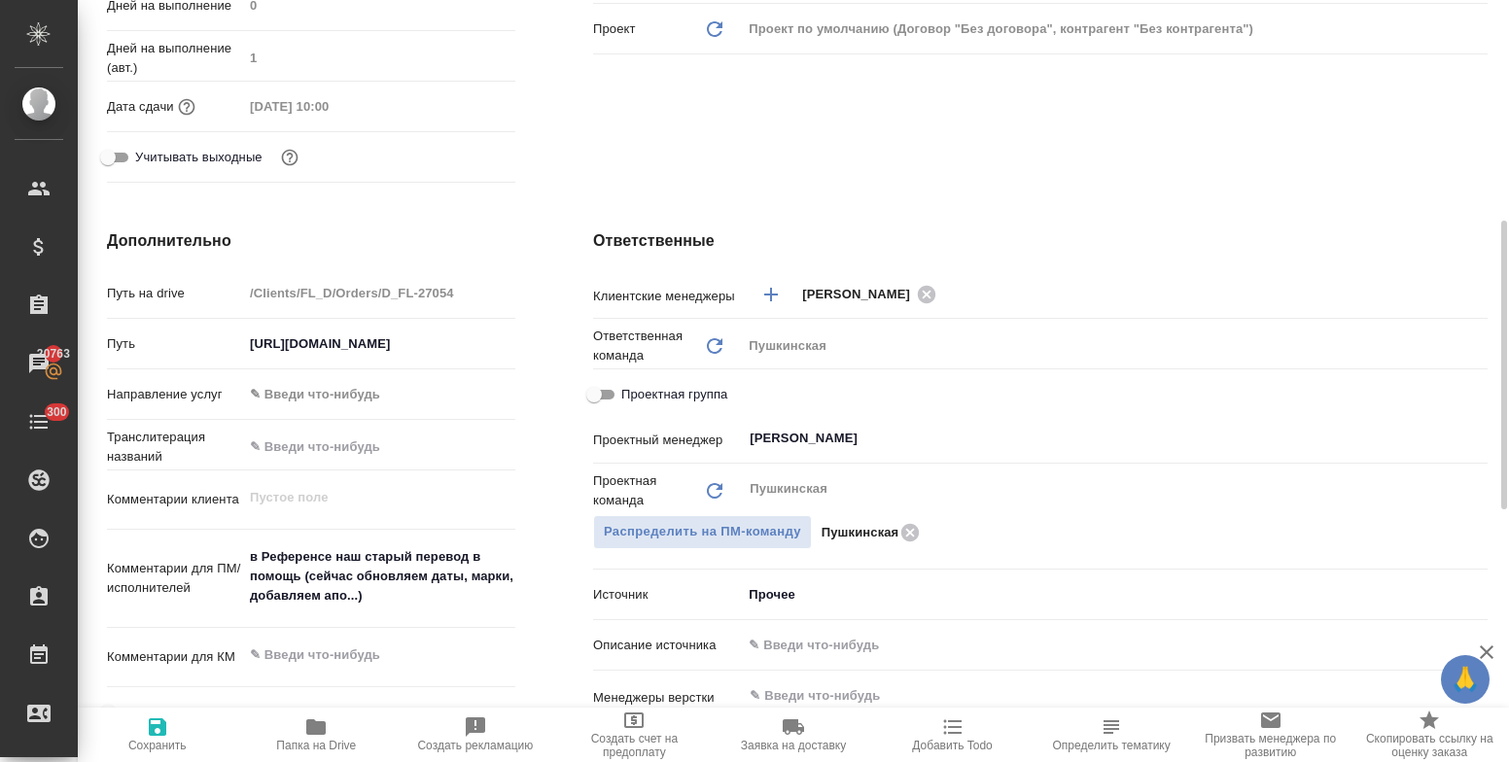
type textarea "x"
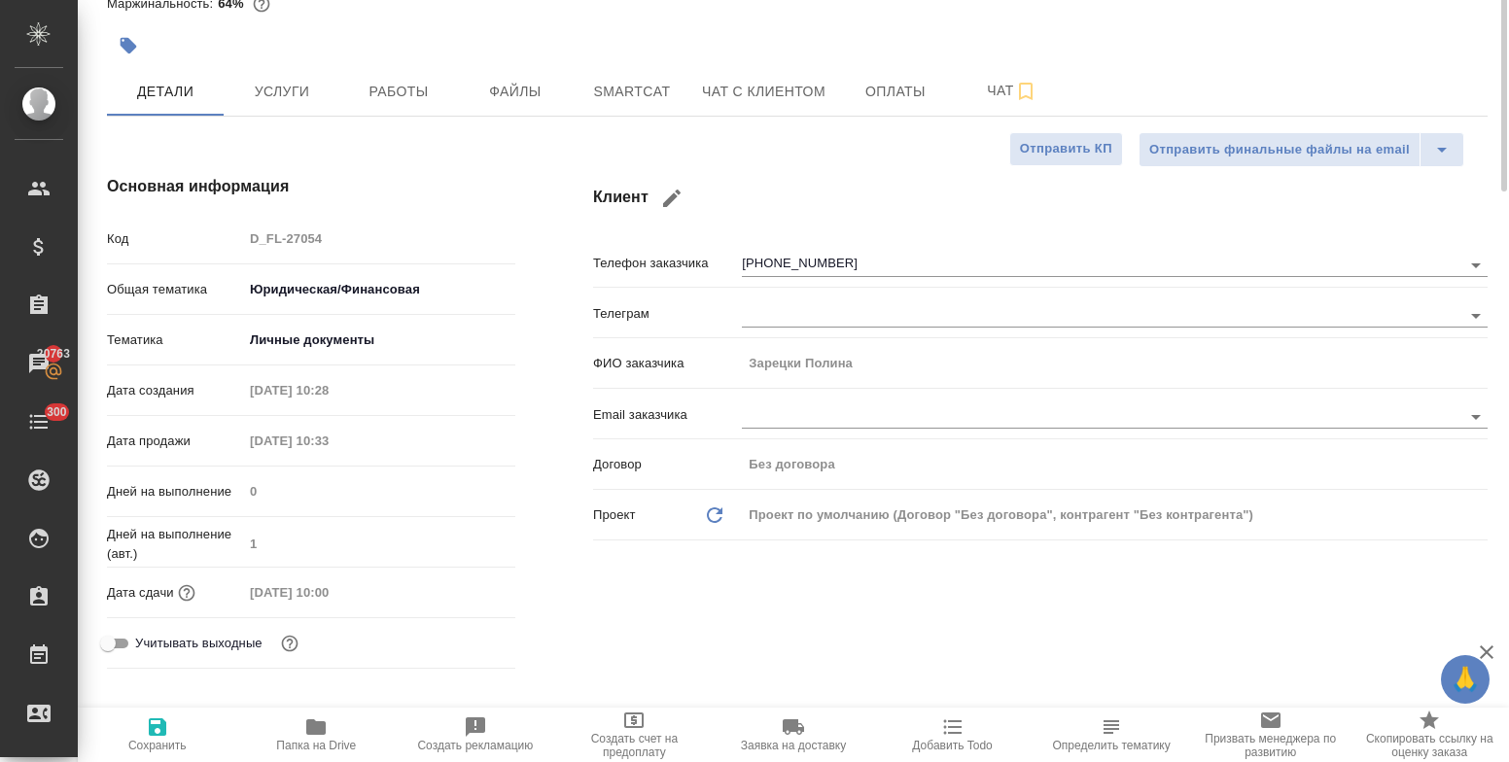
scroll to position [0, 0]
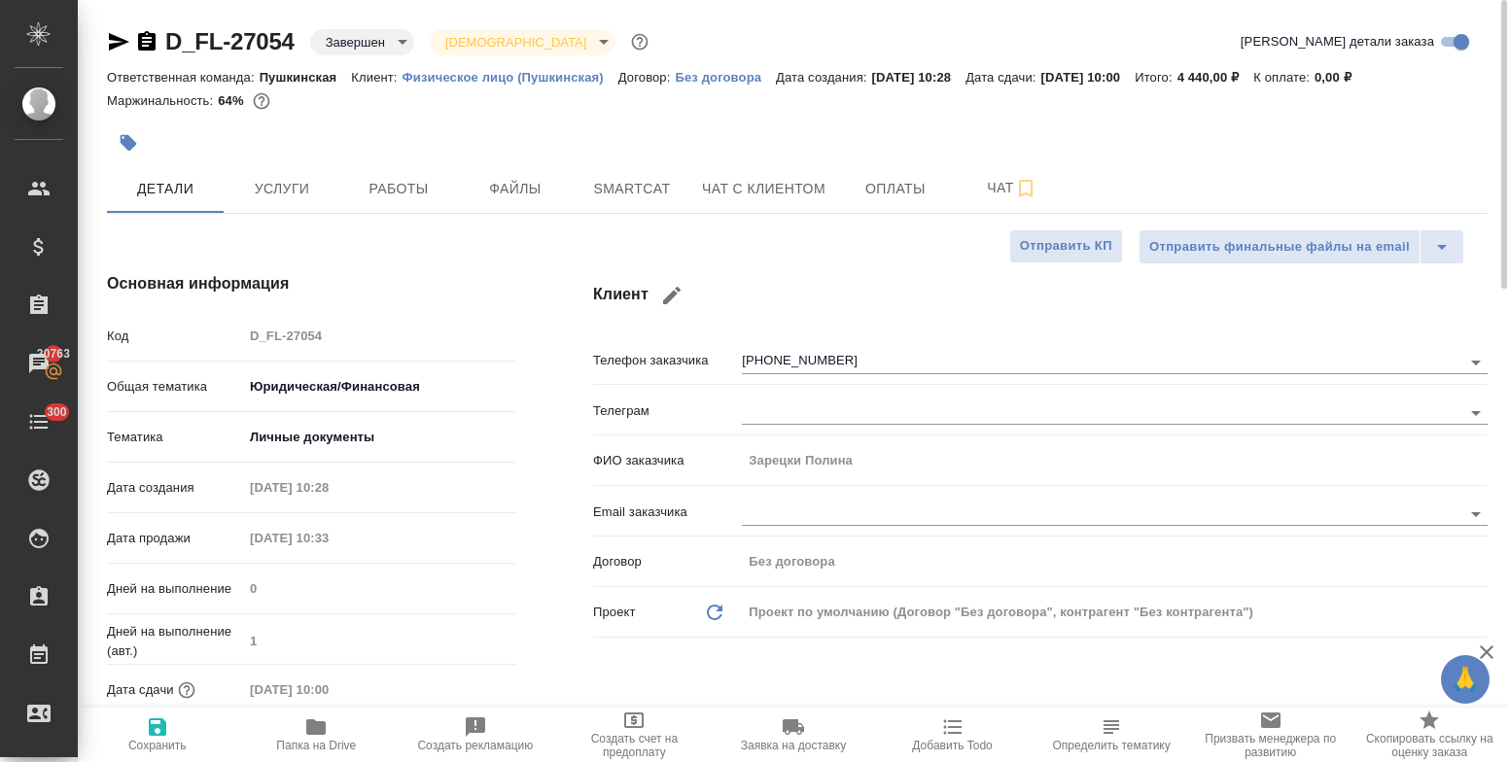
drag, startPoint x: 114, startPoint y: 34, endPoint x: 221, endPoint y: 37, distance: 107.0
click at [116, 34] on icon "button" at bounding box center [118, 41] width 23 height 23
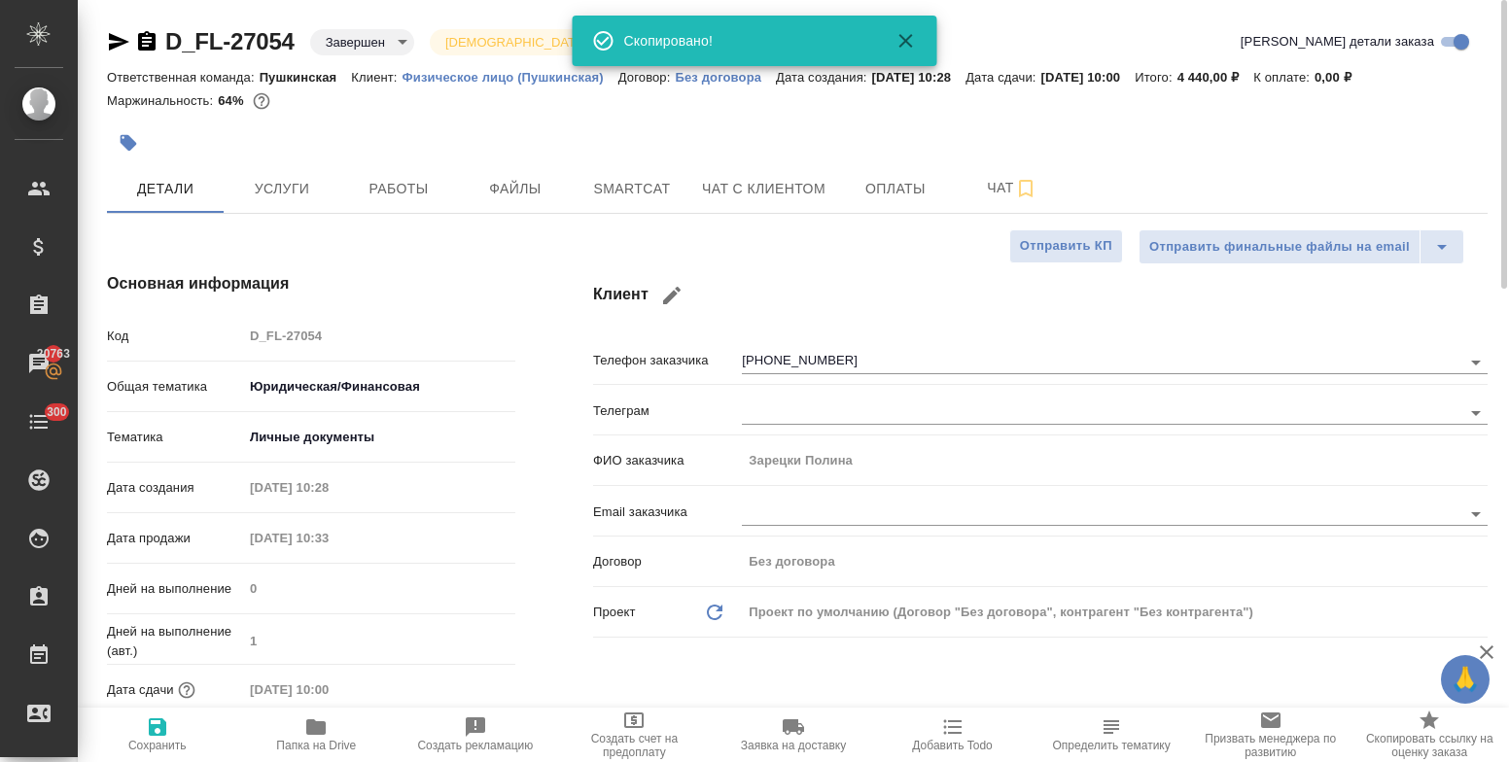
type textarea "x"
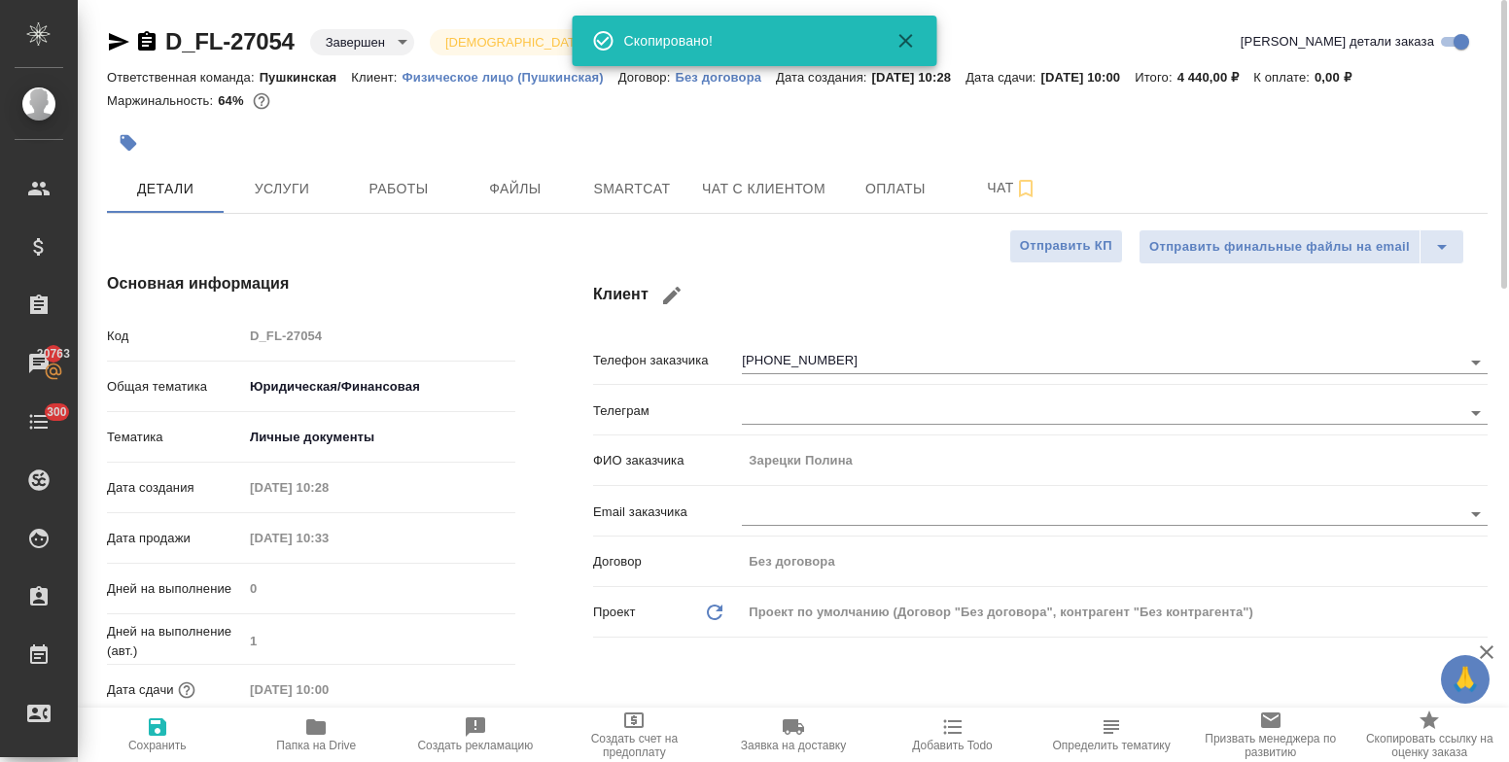
type textarea "x"
